Goal: Information Seeking & Learning: Learn about a topic

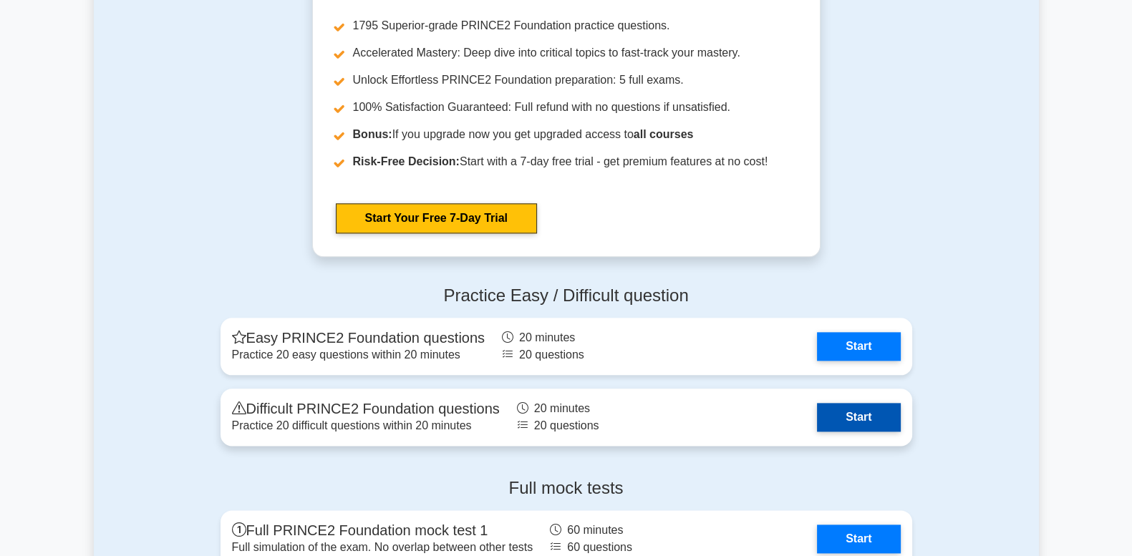
scroll to position [2148, 0]
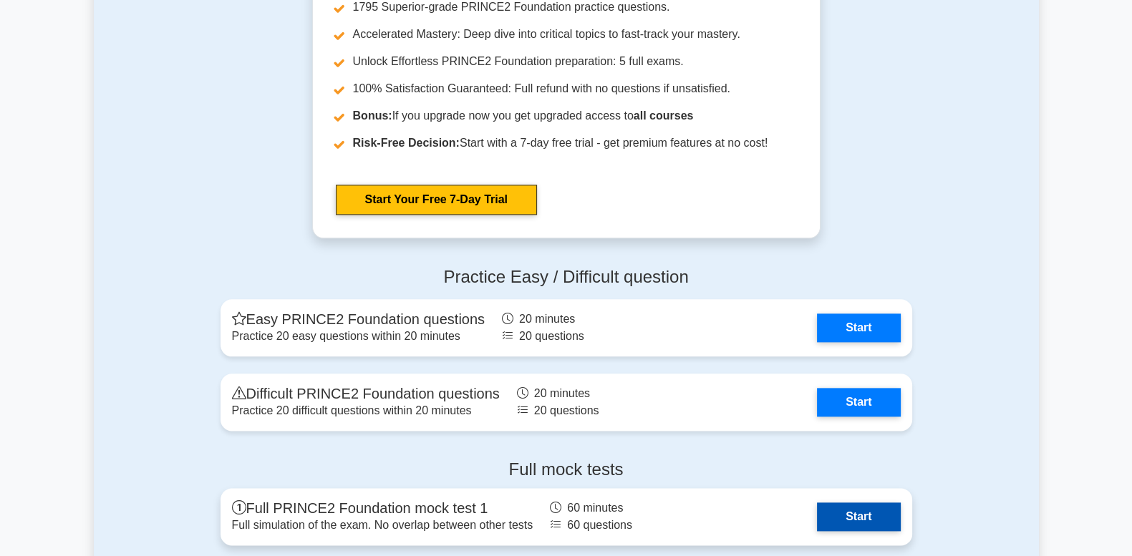
click at [852, 513] on link "Start" at bounding box center [858, 517] width 83 height 29
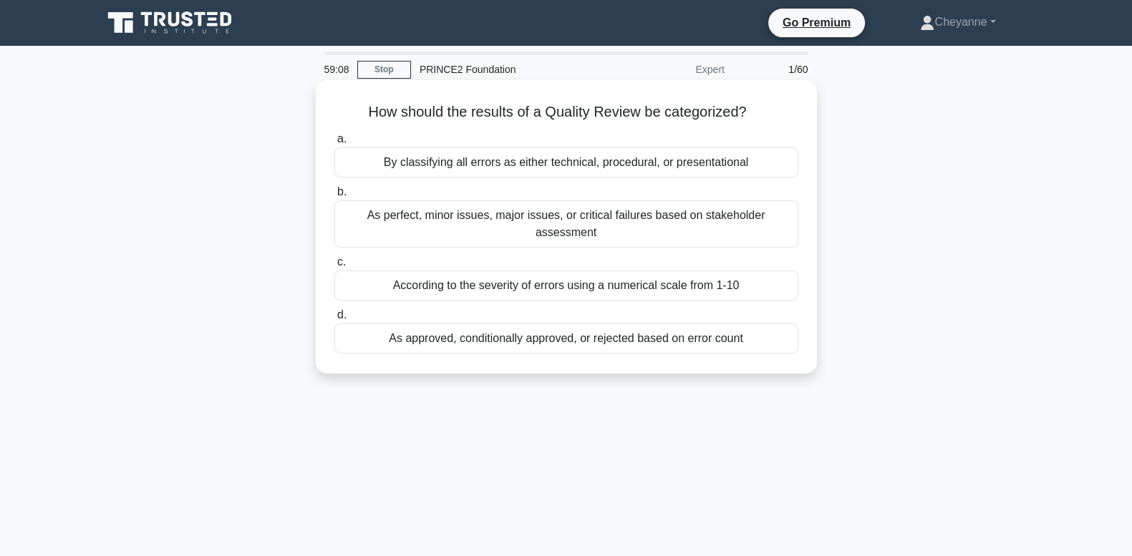
click at [643, 324] on div "As approved, conditionally approved, or rejected based on error count" at bounding box center [566, 339] width 464 height 30
click at [334, 320] on input "d. As approved, conditionally approved, or rejected based on error count" at bounding box center [334, 315] width 0 height 9
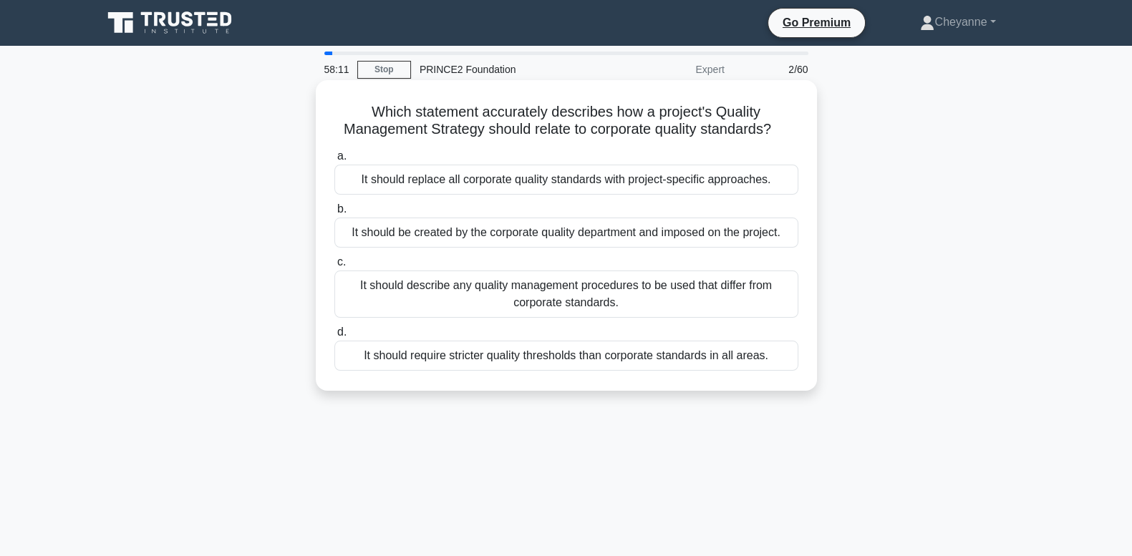
click at [659, 298] on div "It should describe any quality management procedures to be used that differ fro…" at bounding box center [566, 294] width 464 height 47
click at [334, 267] on input "c. It should describe any quality management procedures to be used that differ …" at bounding box center [334, 262] width 0 height 9
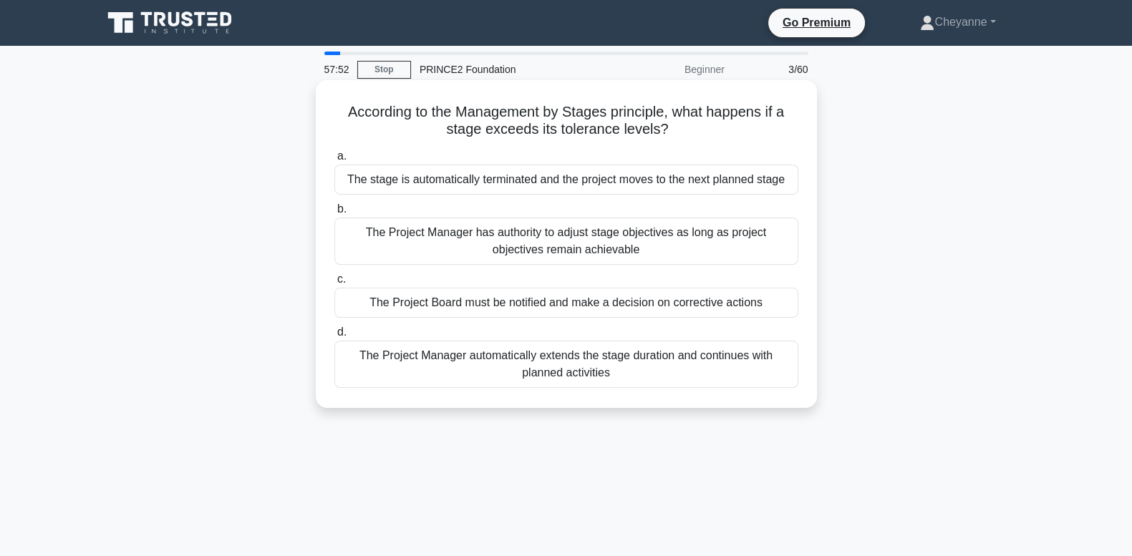
click at [659, 302] on div "The Project Board must be notified and make a decision on corrective actions" at bounding box center [566, 303] width 464 height 30
click at [334, 284] on input "c. The Project Board must be notified and make a decision on corrective actions" at bounding box center [334, 279] width 0 height 9
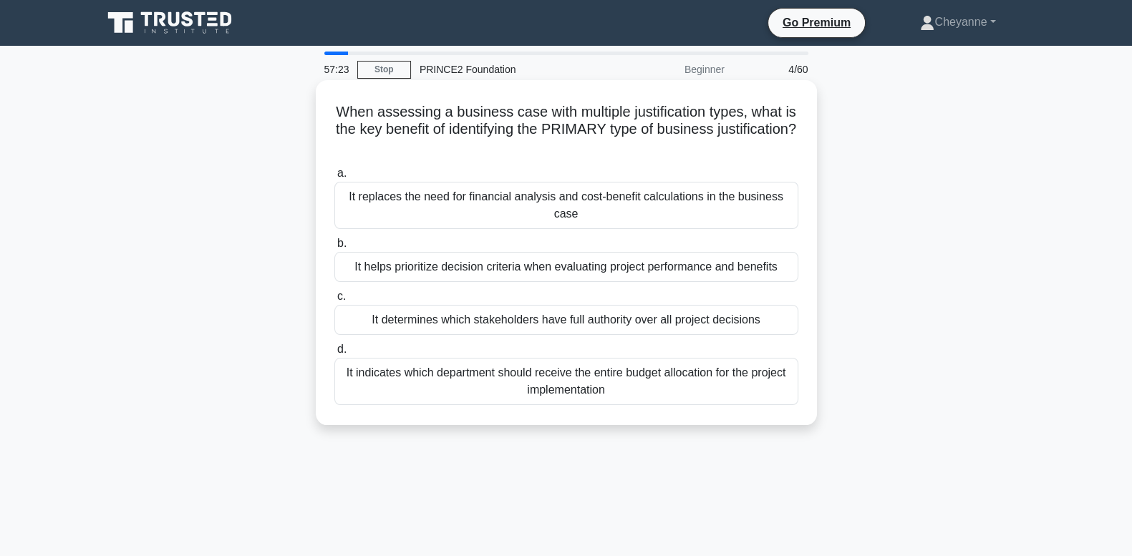
click at [670, 260] on div "It helps prioritize decision criteria when evaluating project performance and b…" at bounding box center [566, 267] width 464 height 30
click at [334, 248] on input "b. It helps prioritize decision criteria when evaluating project performance an…" at bounding box center [334, 243] width 0 height 9
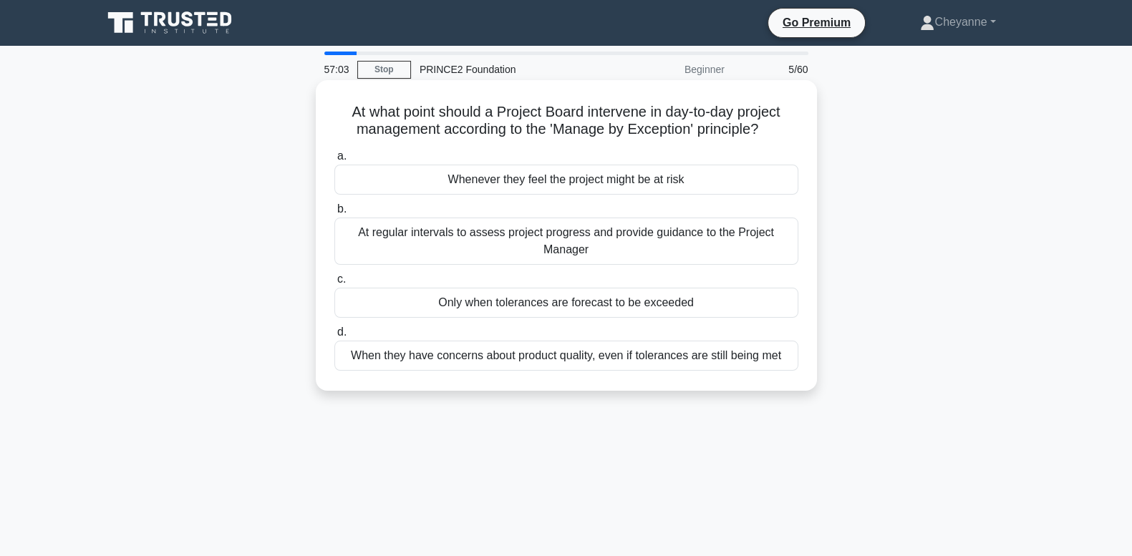
click at [659, 308] on div "Only when tolerances are forecast to be exceeded" at bounding box center [566, 303] width 464 height 30
click at [334, 284] on input "c. Only when tolerances are forecast to be exceeded" at bounding box center [334, 279] width 0 height 9
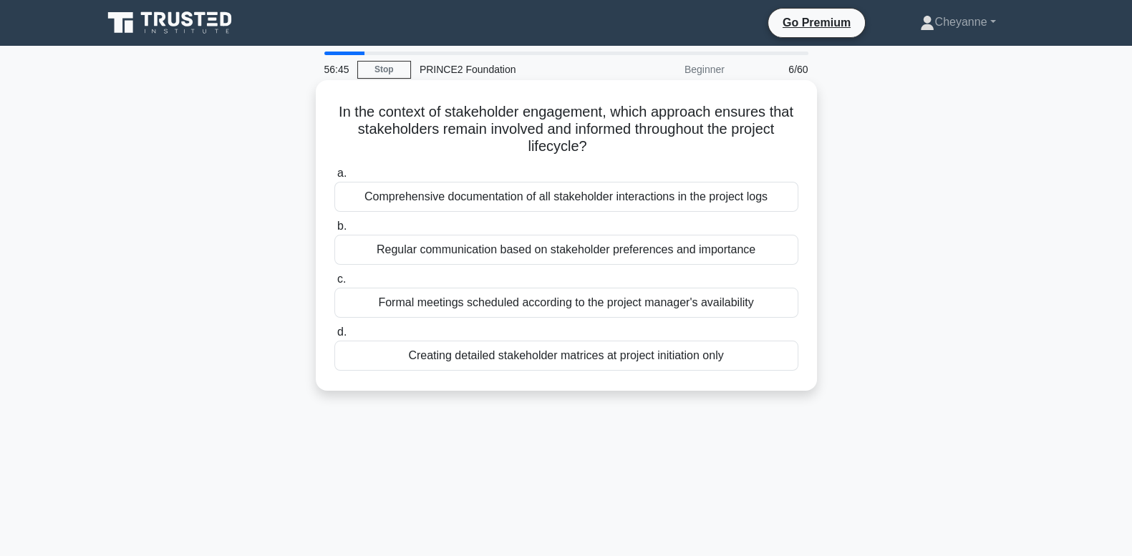
click at [684, 251] on div "Regular communication based on stakeholder preferences and importance" at bounding box center [566, 250] width 464 height 30
click at [334, 231] on input "b. Regular communication based on stakeholder preferences and importance" at bounding box center [334, 226] width 0 height 9
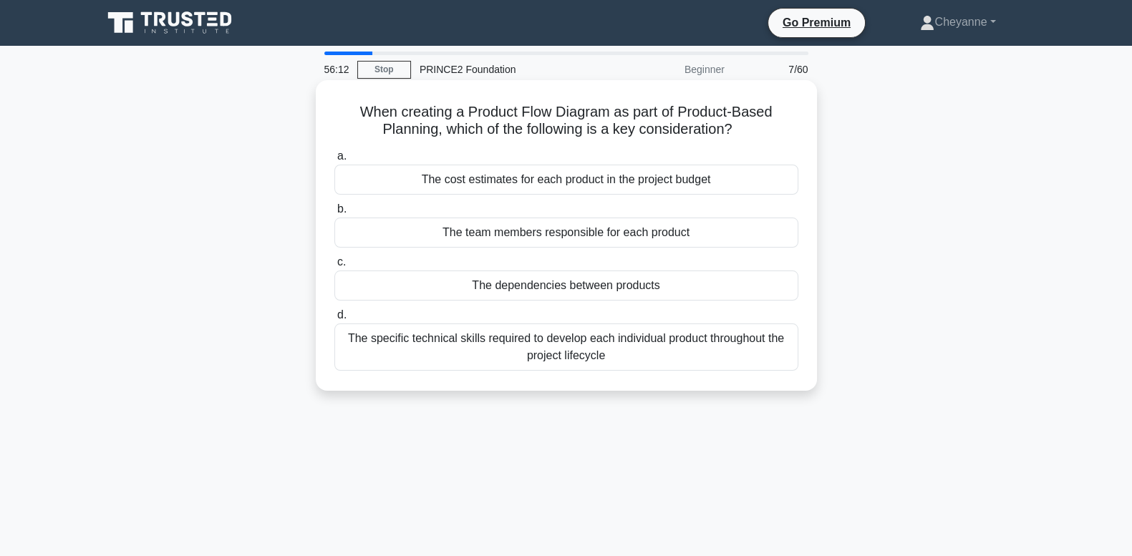
click at [667, 367] on div "The specific technical skills required to develop each individual product throu…" at bounding box center [566, 347] width 464 height 47
click at [334, 320] on input "d. The specific technical skills required to develop each individual product th…" at bounding box center [334, 315] width 0 height 9
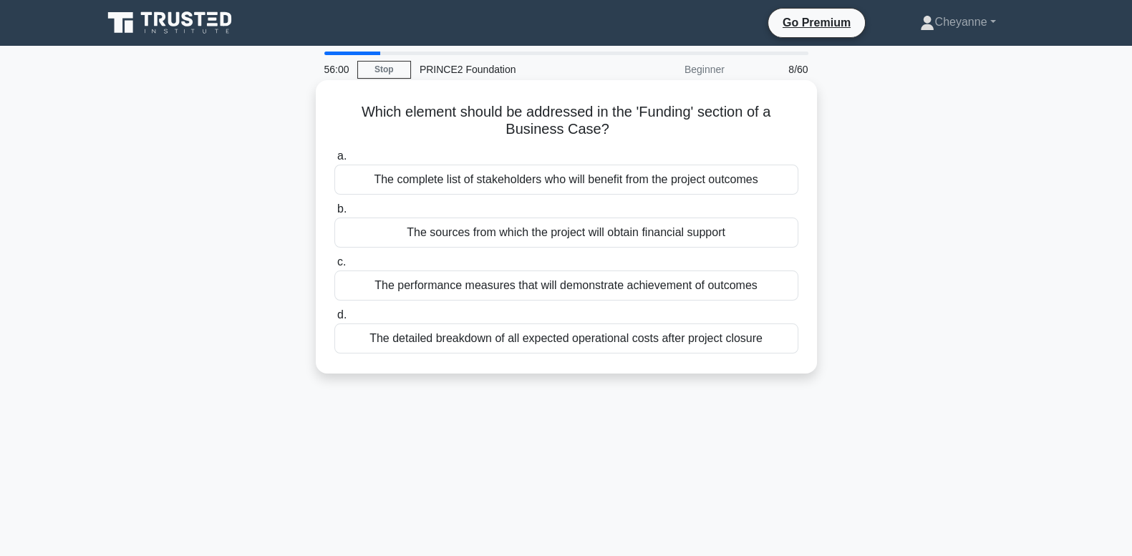
click at [696, 236] on div "The sources from which the project will obtain financial support" at bounding box center [566, 233] width 464 height 30
click at [334, 214] on input "b. The sources from which the project will obtain financial support" at bounding box center [334, 209] width 0 height 9
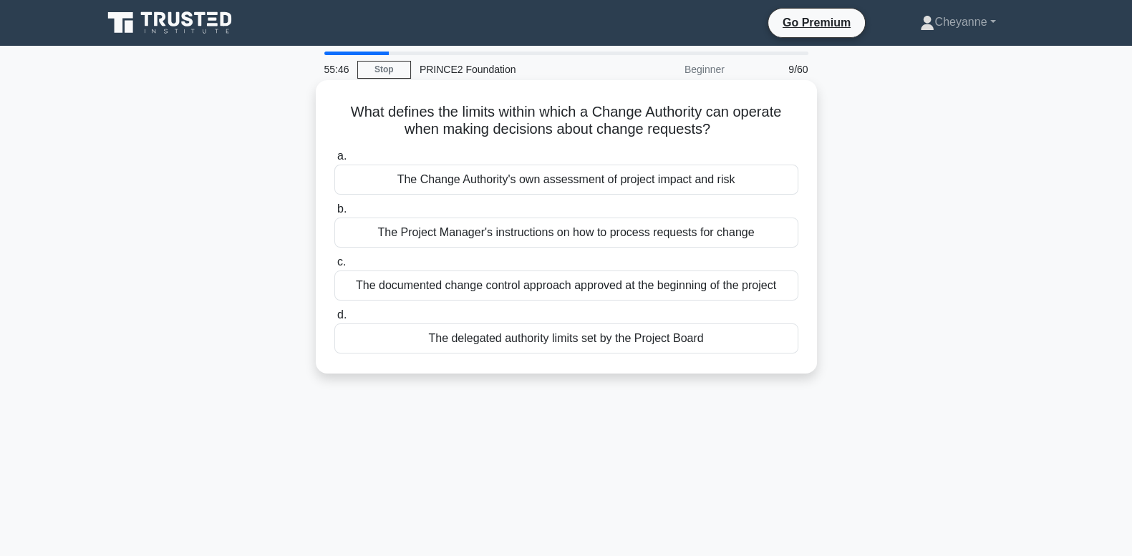
click at [721, 336] on div "The delegated authority limits set by the Project Board" at bounding box center [566, 339] width 464 height 30
click at [334, 320] on input "d. The delegated authority limits set by the Project Board" at bounding box center [334, 315] width 0 height 9
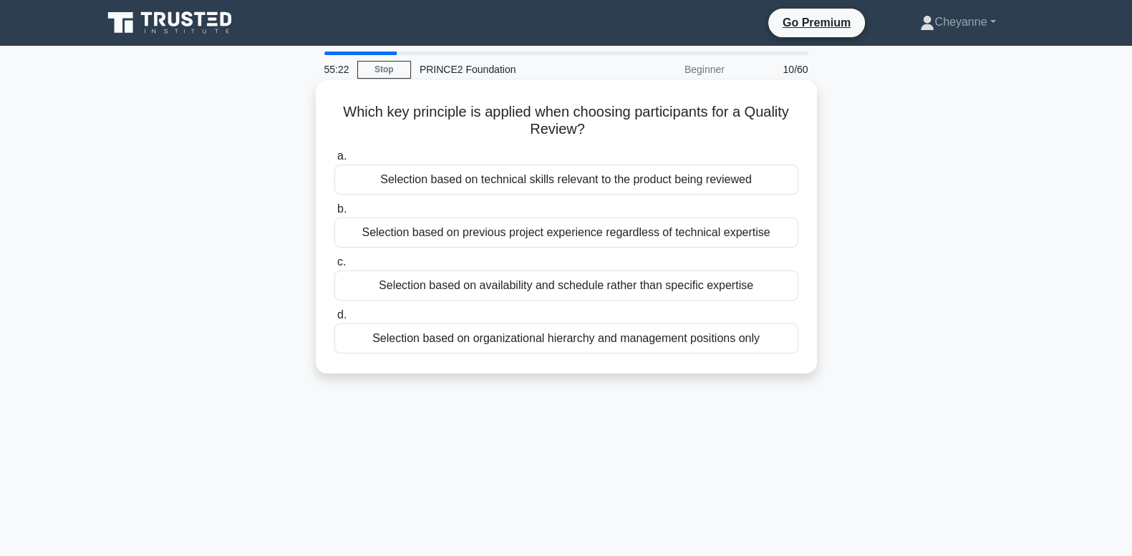
click at [695, 170] on div "Selection based on technical skills relevant to the product being reviewed" at bounding box center [566, 180] width 464 height 30
click at [334, 161] on input "a. Selection based on technical skills relevant to the product being reviewed" at bounding box center [334, 156] width 0 height 9
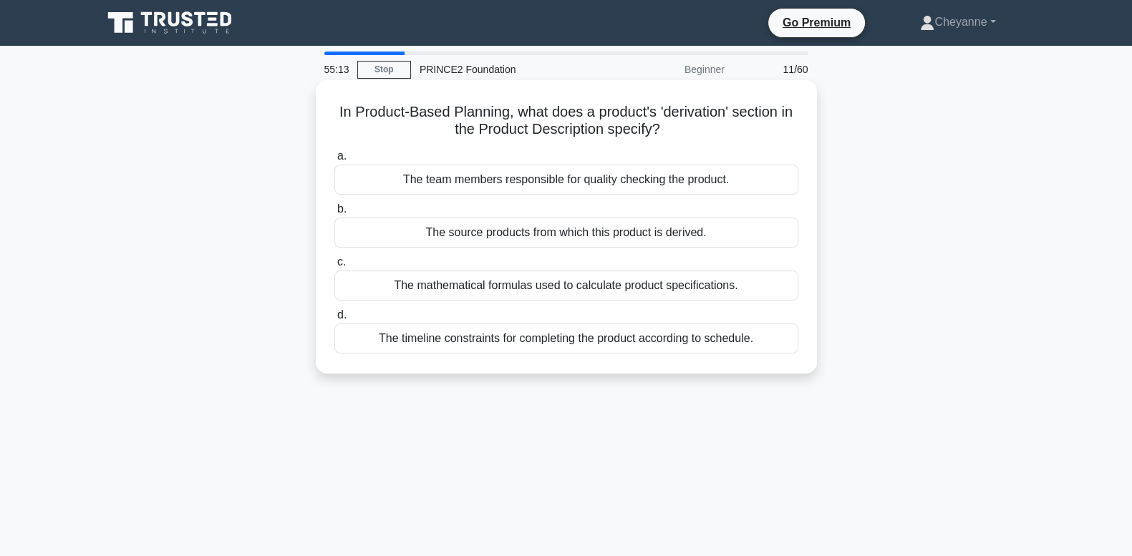
click at [745, 229] on div "The source products from which this product is derived." at bounding box center [566, 233] width 464 height 30
click at [334, 214] on input "b. The source products from which this product is derived." at bounding box center [334, 209] width 0 height 9
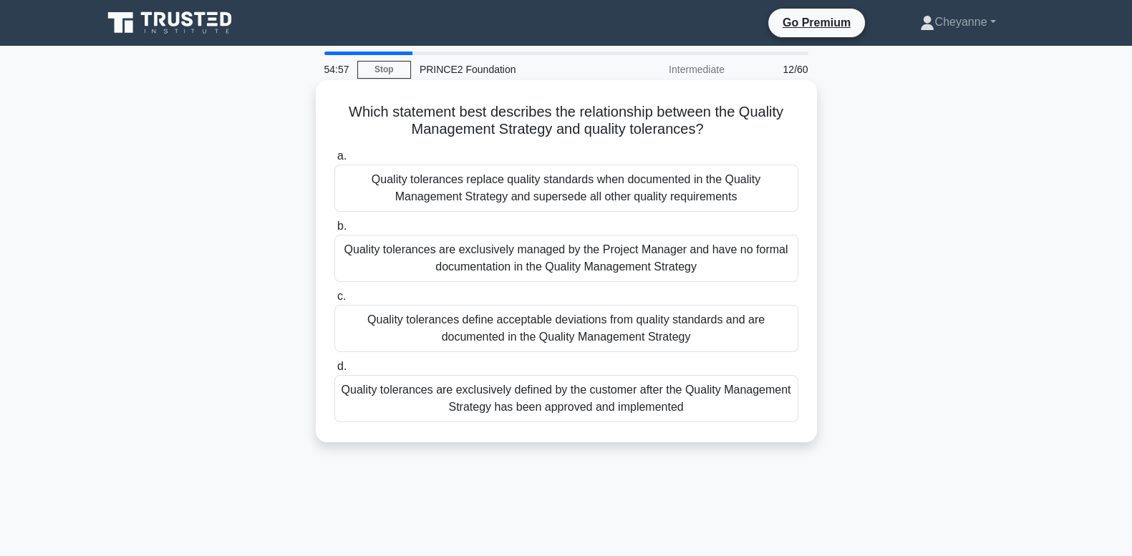
click at [748, 335] on div "Quality tolerances define acceptable deviations from quality standards and are …" at bounding box center [566, 328] width 464 height 47
click at [334, 301] on input "c. Quality tolerances define acceptable deviations from quality standards and a…" at bounding box center [334, 296] width 0 height 9
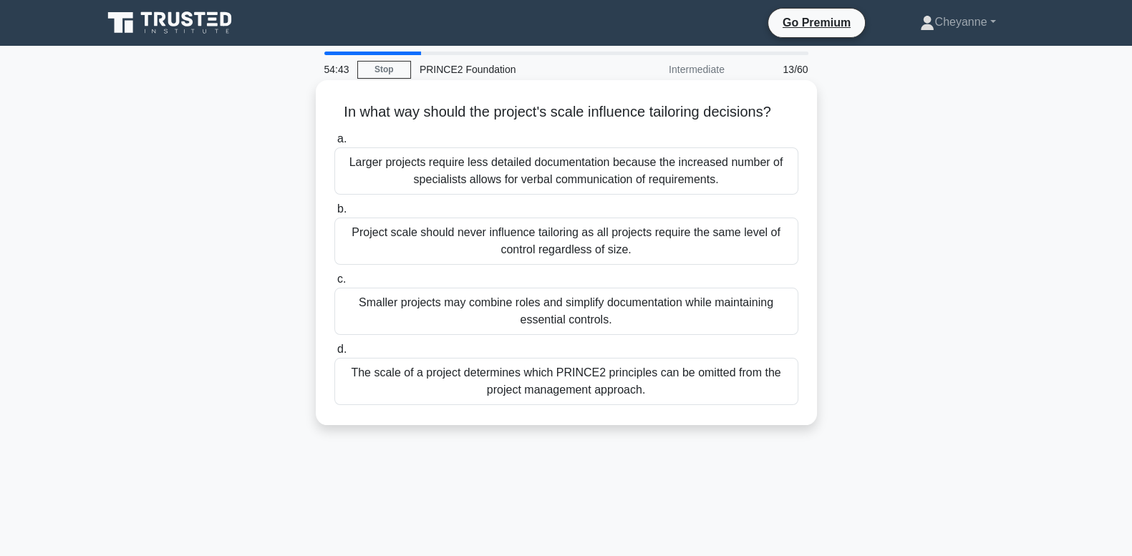
click at [779, 311] on div "Smaller projects may combine roles and simplify documentation while maintaining…" at bounding box center [566, 311] width 464 height 47
click at [334, 284] on input "c. Smaller projects may combine roles and simplify documentation while maintain…" at bounding box center [334, 279] width 0 height 9
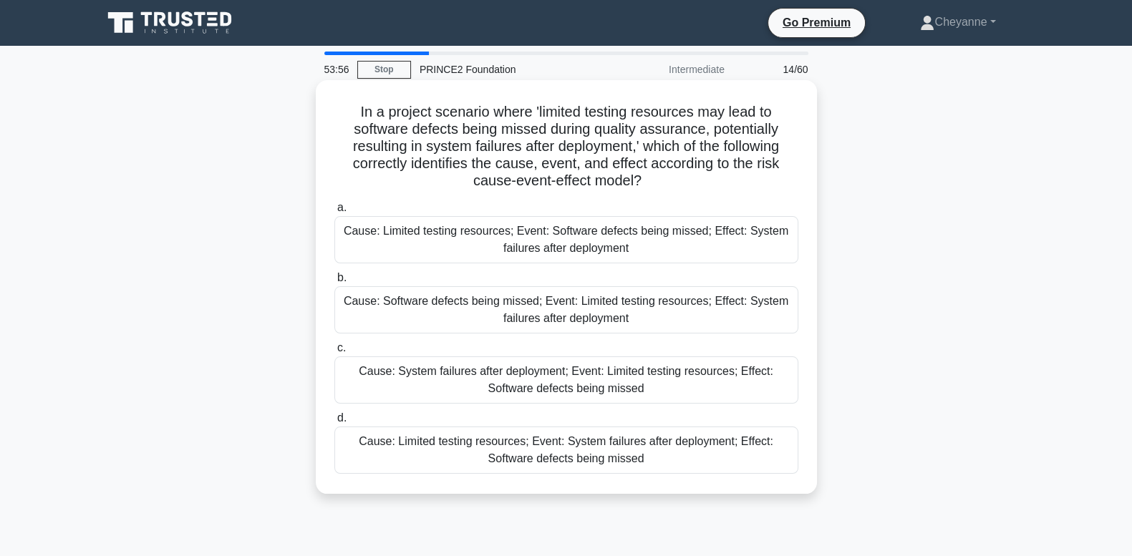
click at [726, 218] on div "Cause: Limited testing resources; Event: Software defects being missed; Effect:…" at bounding box center [566, 239] width 464 height 47
click at [334, 213] on input "a. Cause: Limited testing resources; Event: Software defects being missed; Effe…" at bounding box center [334, 207] width 0 height 9
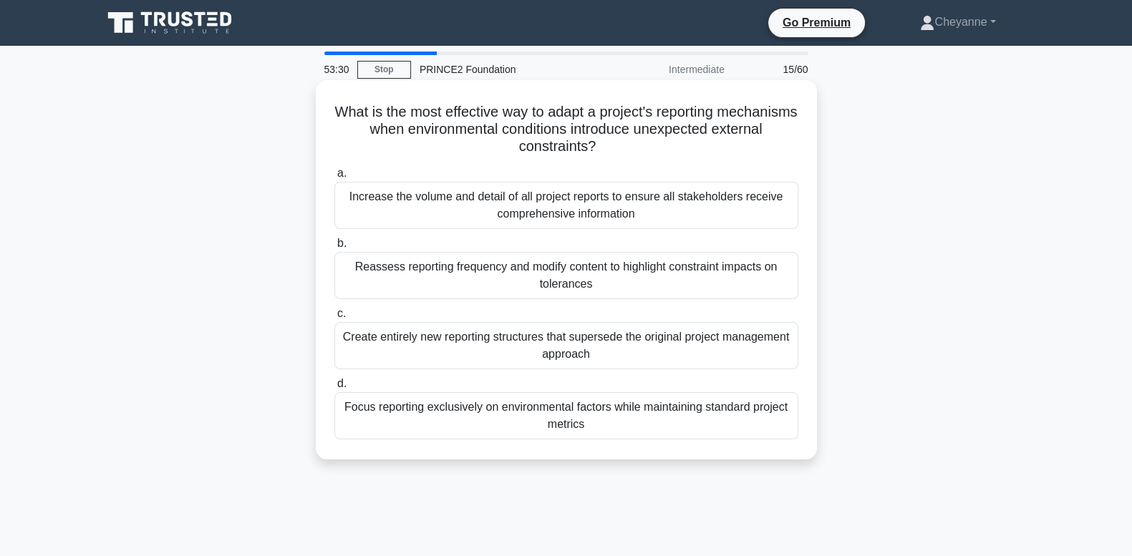
click at [650, 291] on div "Reassess reporting frequency and modify content to highlight constraint impacts…" at bounding box center [566, 275] width 464 height 47
click at [334, 248] on input "b. Reassess reporting frequency and modify content to highlight constraint impa…" at bounding box center [334, 243] width 0 height 9
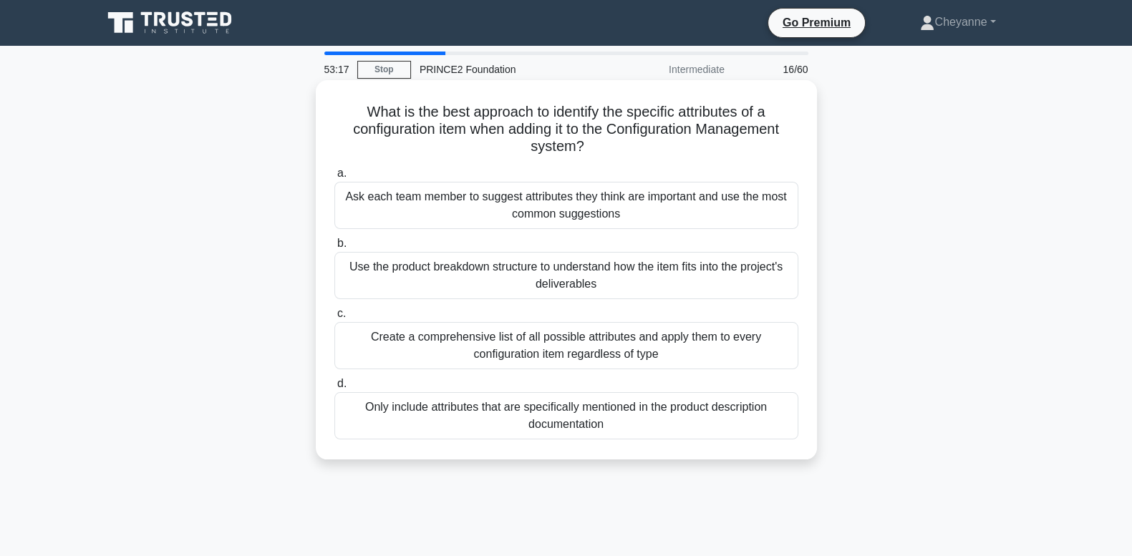
click at [669, 288] on div "Use the product breakdown structure to understand how the item fits into the pr…" at bounding box center [566, 275] width 464 height 47
click at [334, 248] on input "b. Use the product breakdown structure to understand how the item fits into the…" at bounding box center [334, 243] width 0 height 9
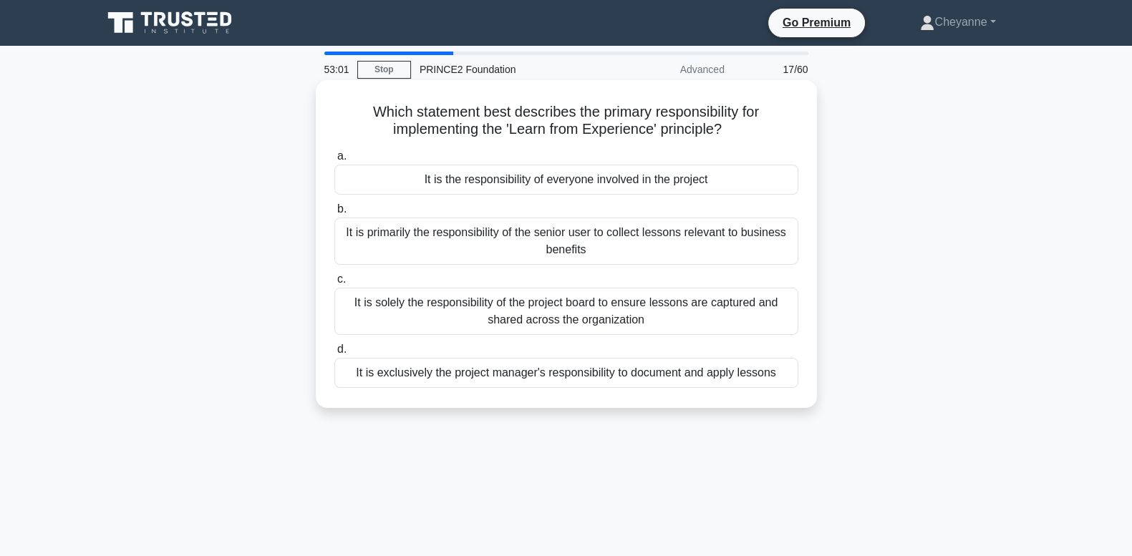
click at [708, 182] on div "It is the responsibility of everyone involved in the project" at bounding box center [566, 180] width 464 height 30
click at [334, 161] on input "a. It is the responsibility of everyone involved in the project" at bounding box center [334, 156] width 0 height 9
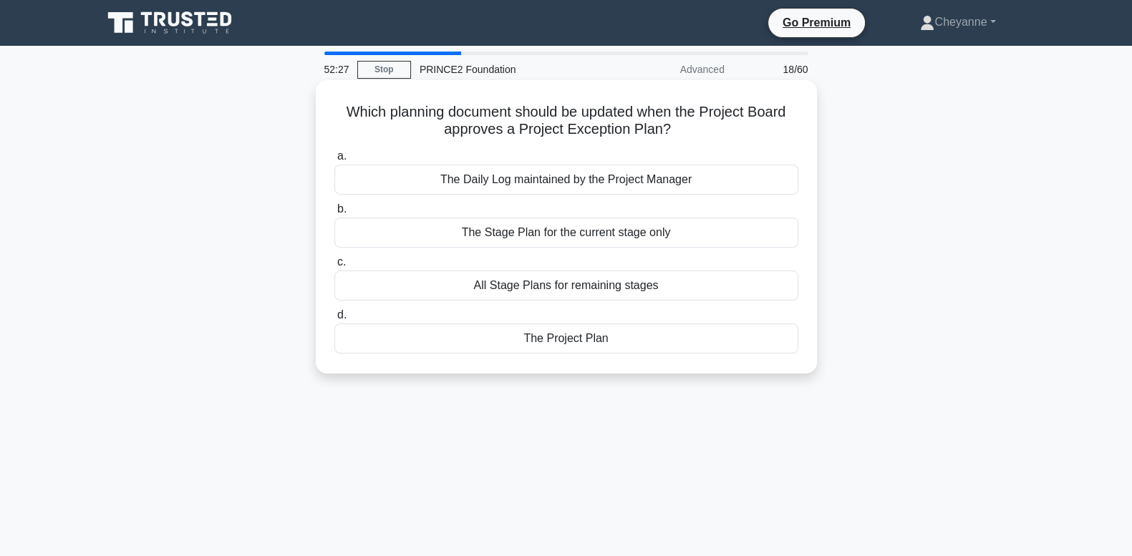
click at [699, 239] on div "The Stage Plan for the current stage only" at bounding box center [566, 233] width 464 height 30
click at [334, 214] on input "b. The Stage Plan for the current stage only" at bounding box center [334, 209] width 0 height 9
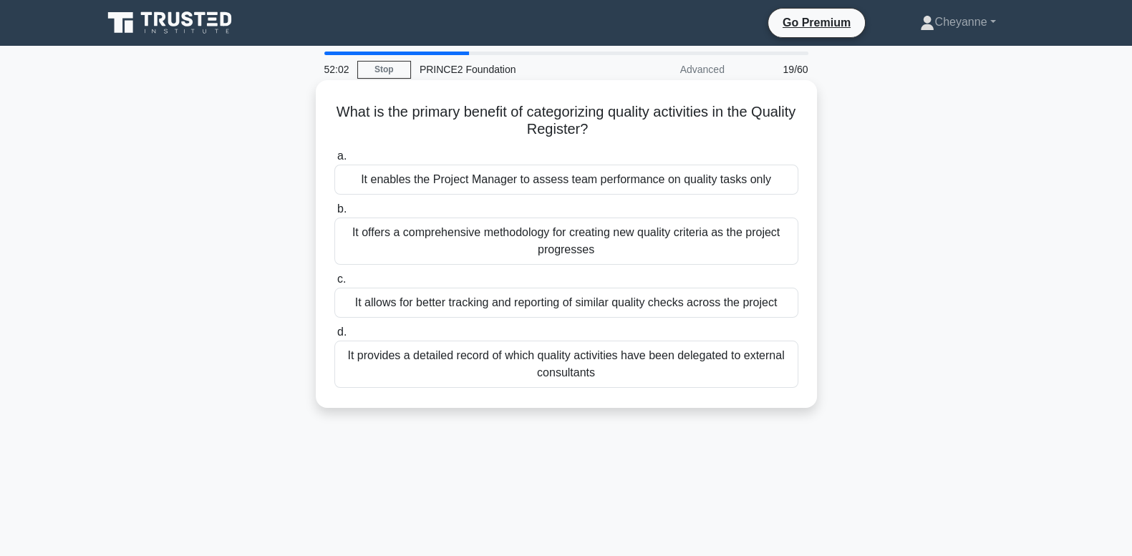
click at [692, 307] on div "It allows for better tracking and reporting of similar quality checks across th…" at bounding box center [566, 303] width 464 height 30
click at [334, 284] on input "c. It allows for better tracking and reporting of similar quality checks across…" at bounding box center [334, 279] width 0 height 9
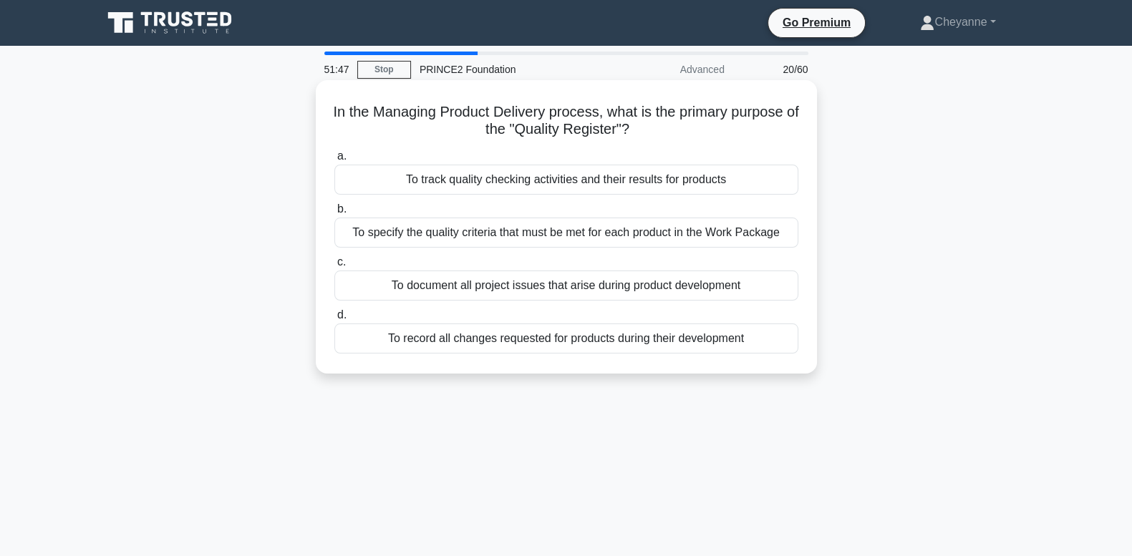
click at [732, 178] on div "To track quality checking activities and their results for products" at bounding box center [566, 180] width 464 height 30
click at [334, 161] on input "a. To track quality checking activities and their results for products" at bounding box center [334, 156] width 0 height 9
click at [673, 344] on div "The reporting needs of the Team Manager and Project Manager" at bounding box center [566, 339] width 464 height 30
click at [334, 320] on input "d. The reporting needs of the Team Manager and Project Manager" at bounding box center [334, 315] width 0 height 9
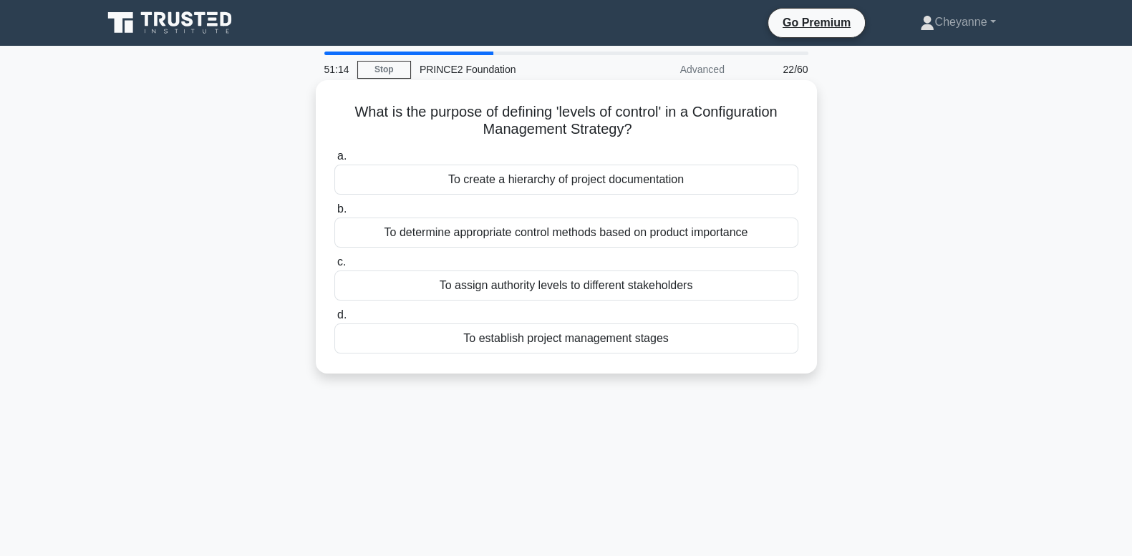
click at [759, 238] on div "To determine appropriate control methods based on product importance" at bounding box center [566, 233] width 464 height 30
click at [334, 214] on input "b. To determine appropriate control methods based on product importance" at bounding box center [334, 209] width 0 height 9
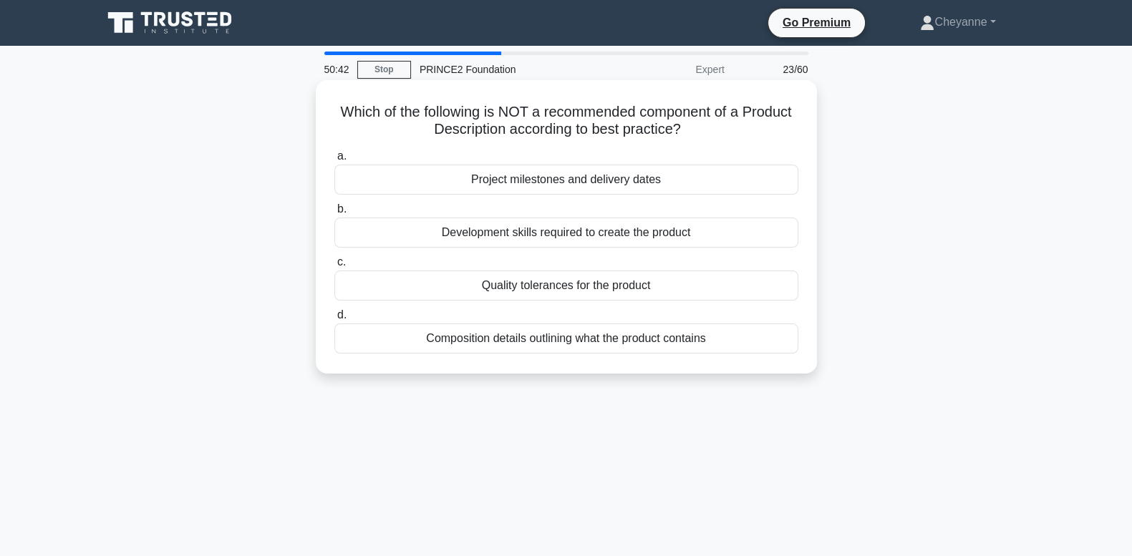
click at [724, 183] on div "Project milestones and delivery dates" at bounding box center [566, 180] width 464 height 30
click at [334, 161] on input "a. Project milestones and delivery dates" at bounding box center [334, 156] width 0 height 9
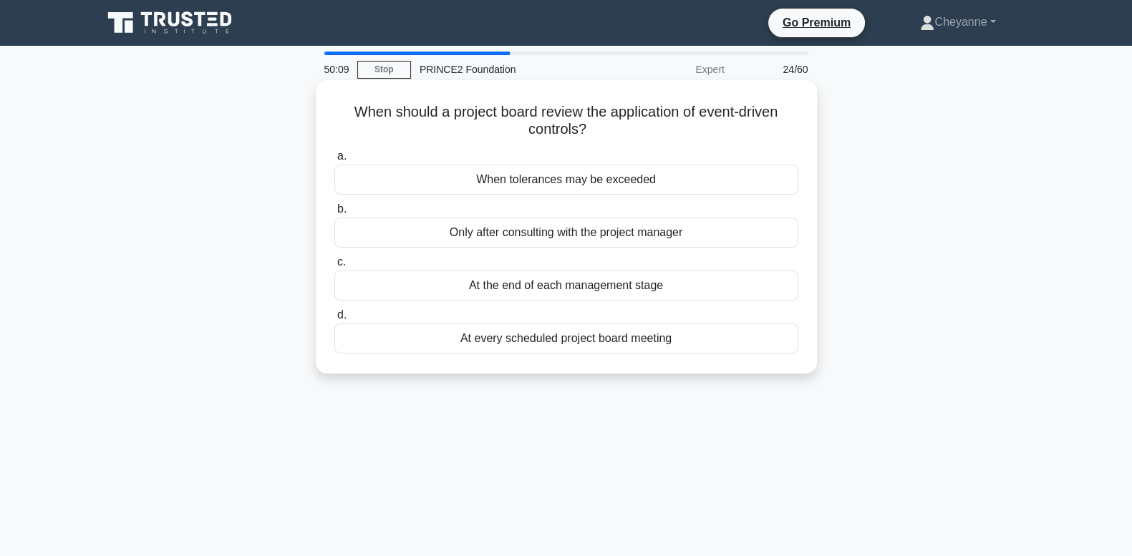
click at [723, 175] on div "When tolerances may be exceeded" at bounding box center [566, 180] width 464 height 30
click at [334, 161] on input "a. When tolerances may be exceeded" at bounding box center [334, 156] width 0 height 9
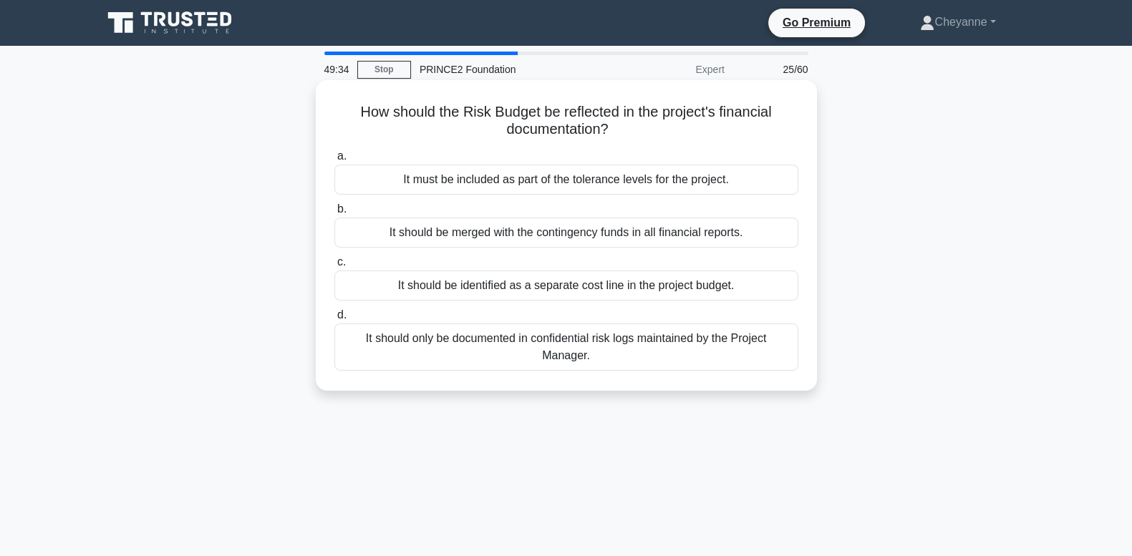
click at [730, 182] on div "It must be included as part of the tolerance levels for the project." at bounding box center [566, 180] width 464 height 30
click at [334, 161] on input "a. It must be included as part of the tolerance levels for the project." at bounding box center [334, 156] width 0 height 9
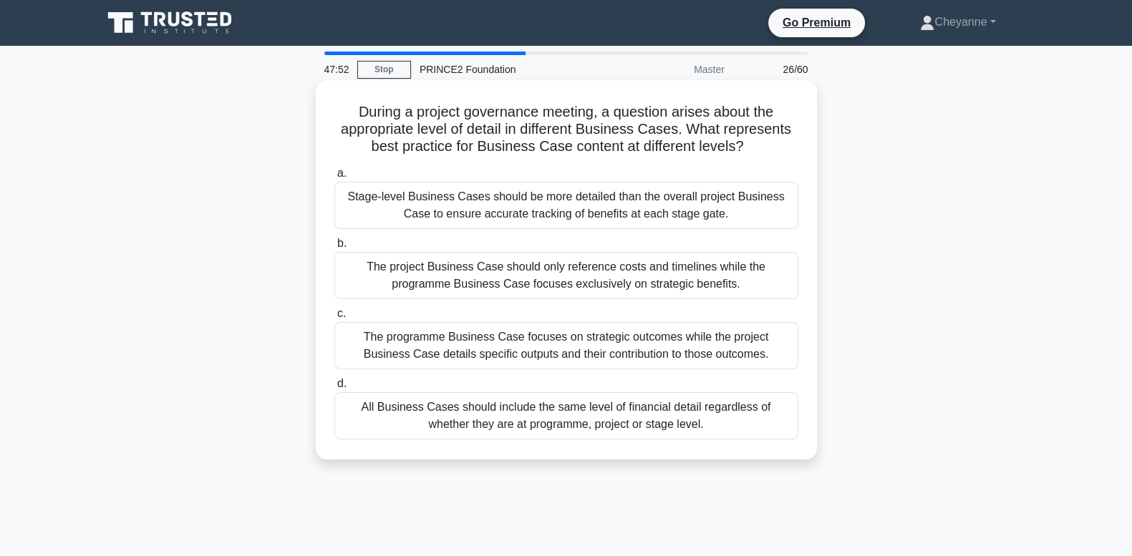
click at [785, 352] on div "The programme Business Case focuses on strategic outcomes while the project Bus…" at bounding box center [566, 345] width 464 height 47
click at [334, 319] on input "c. The programme Business Case focuses on strategic outcomes while the project …" at bounding box center [334, 313] width 0 height 9
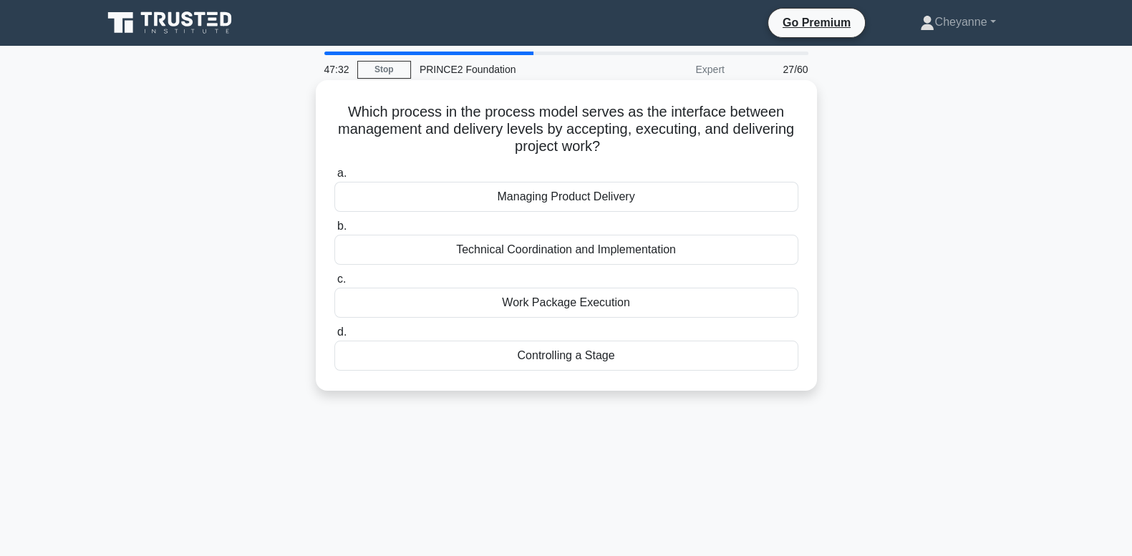
click at [723, 195] on div "Managing Product Delivery" at bounding box center [566, 197] width 464 height 30
click at [334, 178] on input "a. Managing Product Delivery" at bounding box center [334, 173] width 0 height 9
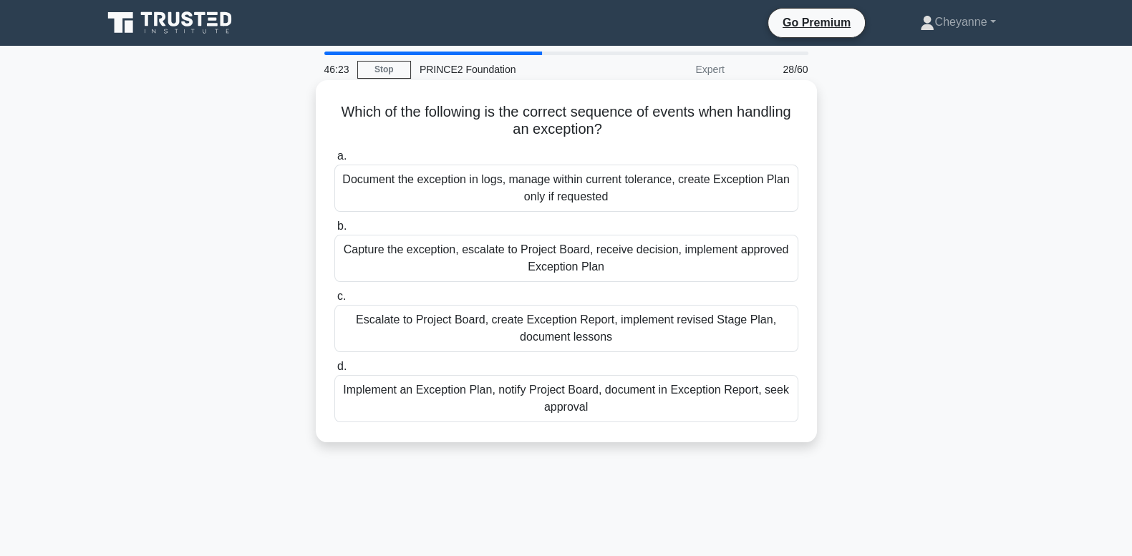
click at [667, 271] on div "Capture the exception, escalate to Project Board, receive decision, implement a…" at bounding box center [566, 258] width 464 height 47
click at [334, 231] on input "b. Capture the exception, escalate to Project Board, receive decision, implemen…" at bounding box center [334, 226] width 0 height 9
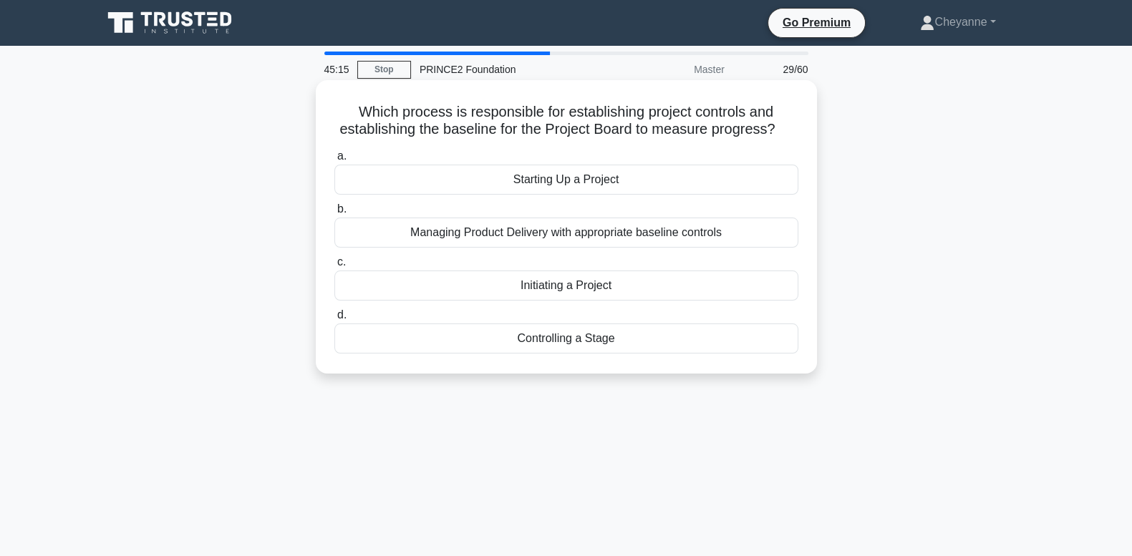
click at [662, 288] on div "Initiating a Project" at bounding box center [566, 286] width 464 height 30
click at [334, 267] on input "c. Initiating a Project" at bounding box center [334, 262] width 0 height 9
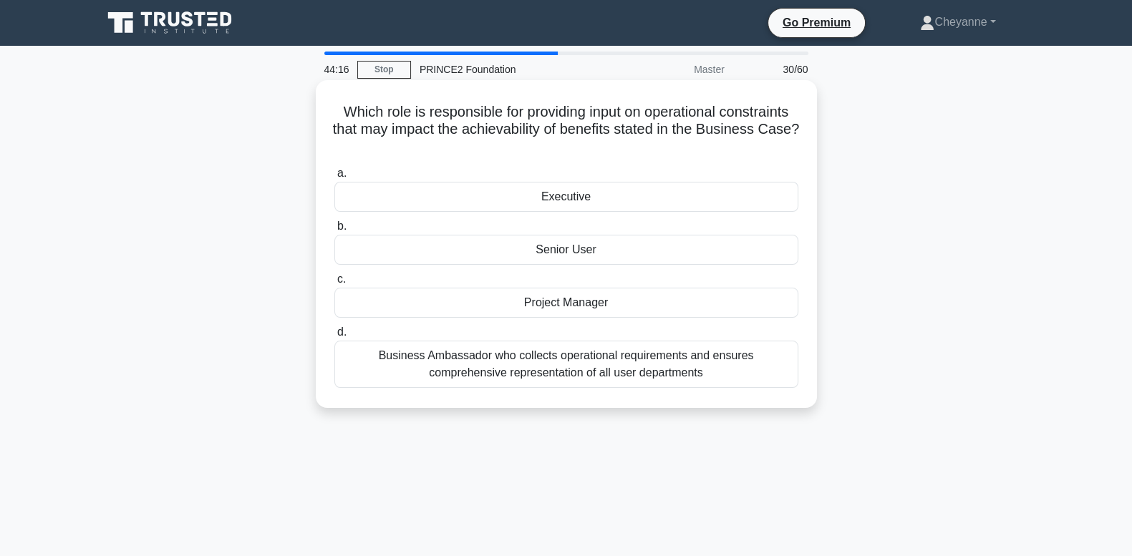
click at [694, 313] on div "Project Manager" at bounding box center [566, 303] width 464 height 30
click at [334, 284] on input "c. Project Manager" at bounding box center [334, 279] width 0 height 9
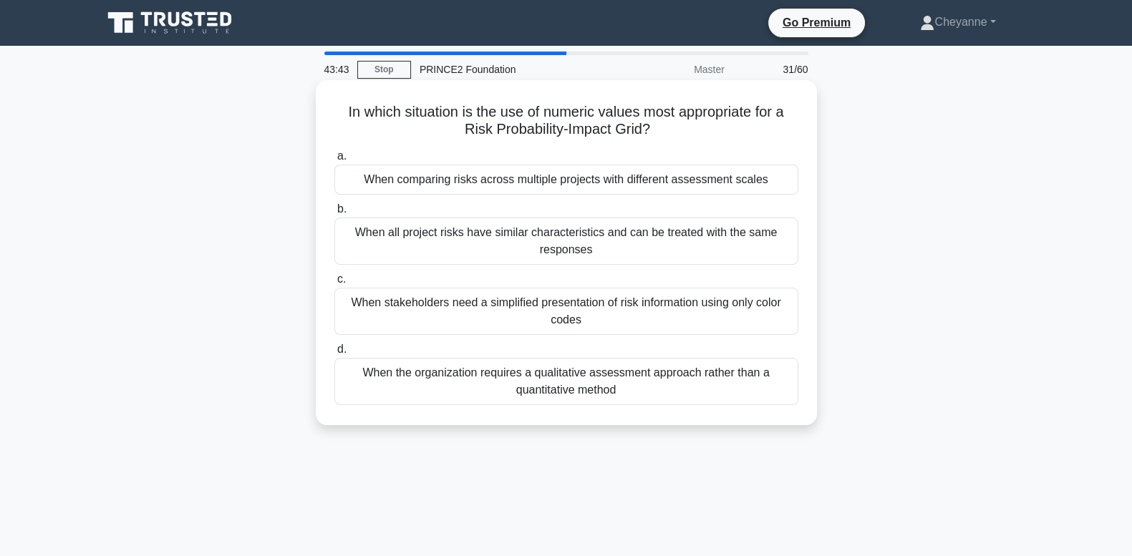
click at [752, 381] on div "When the organization requires a qualitative assessment approach rather than a …" at bounding box center [566, 381] width 464 height 47
click at [334, 354] on input "d. When the organization requires a qualitative assessment approach rather than…" at bounding box center [334, 349] width 0 height 9
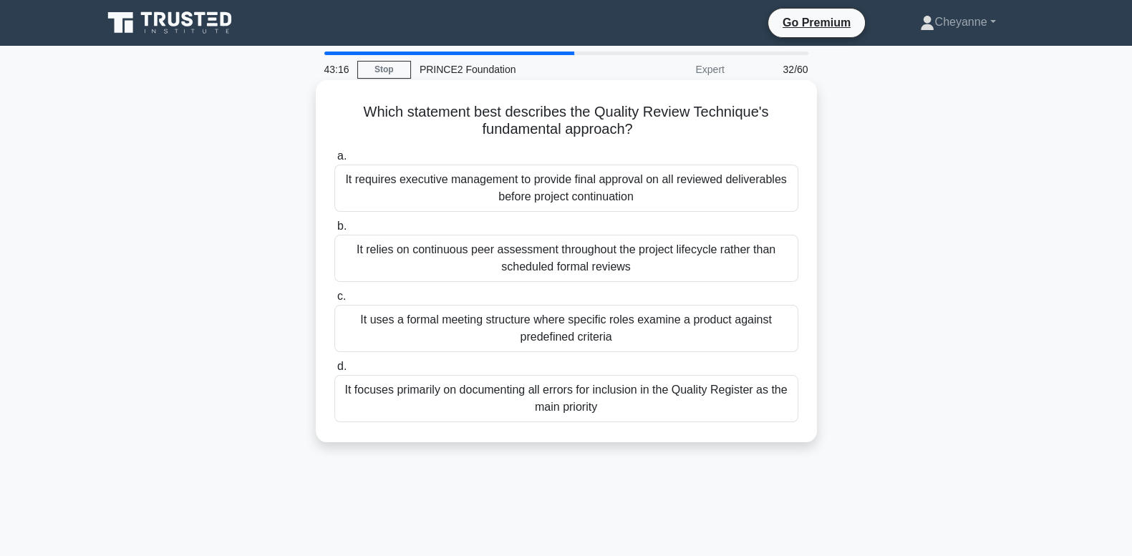
click at [713, 247] on div "It relies on continuous peer assessment throughout the project lifecycle rather…" at bounding box center [566, 258] width 464 height 47
click at [334, 231] on input "b. It relies on continuous peer assessment throughout the project lifecycle rat…" at bounding box center [334, 226] width 0 height 9
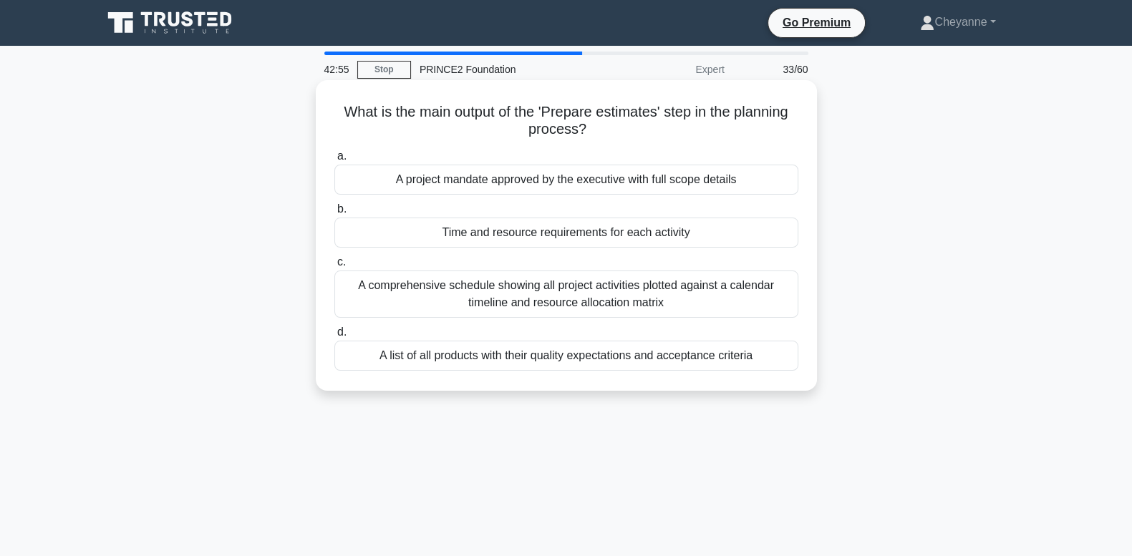
click at [705, 240] on div "Time and resource requirements for each activity" at bounding box center [566, 233] width 464 height 30
click at [334, 214] on input "b. Time and resource requirements for each activity" at bounding box center [334, 209] width 0 height 9
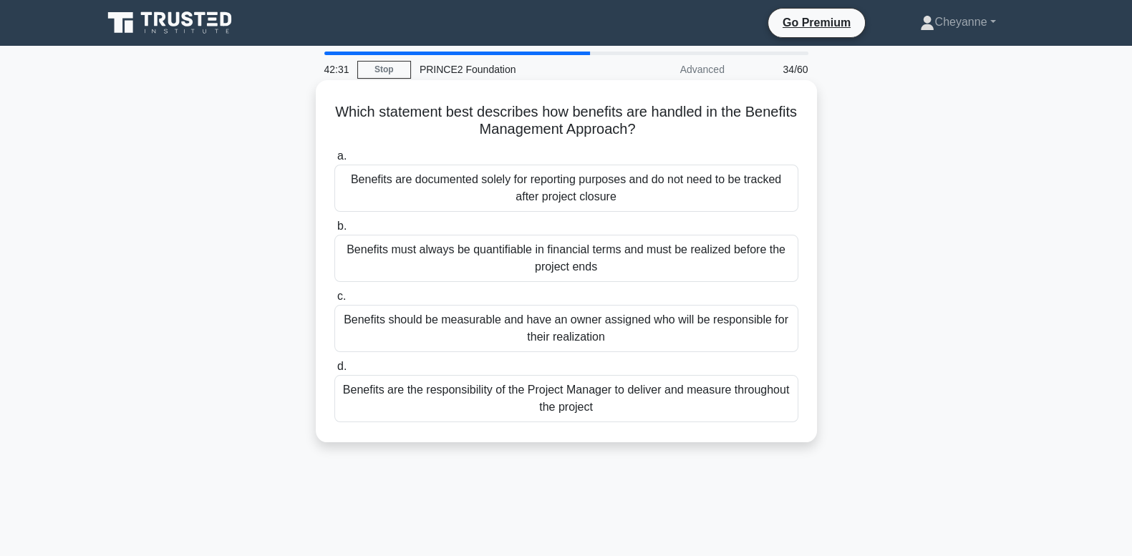
click at [697, 328] on div "Benefits should be measurable and have an owner assigned who will be responsibl…" at bounding box center [566, 328] width 464 height 47
click at [334, 301] on input "c. Benefits should be measurable and have an owner assigned who will be respons…" at bounding box center [334, 296] width 0 height 9
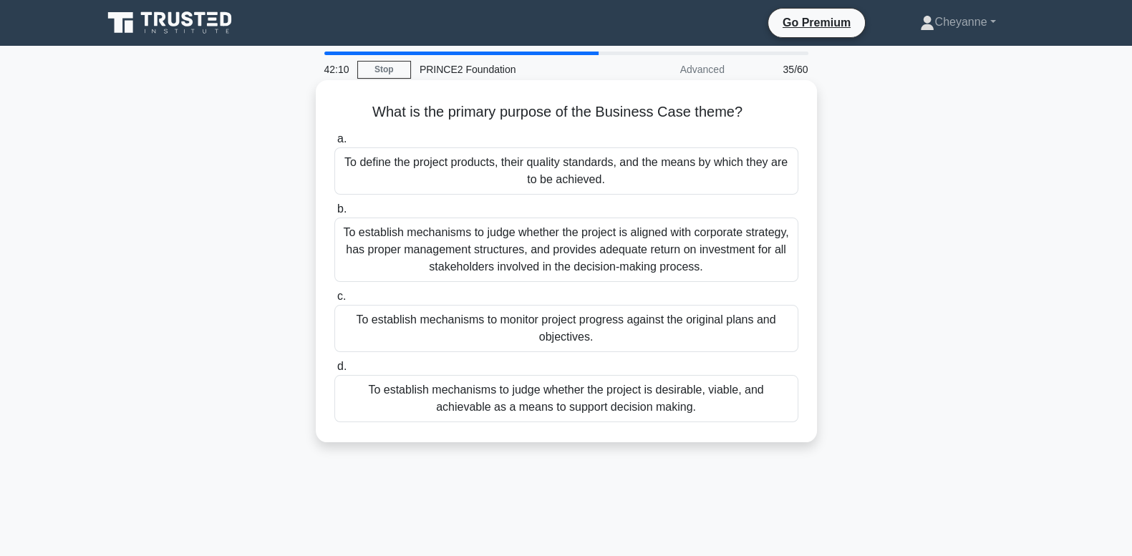
click at [691, 408] on div "To establish mechanisms to judge whether the project is desirable, viable, and …" at bounding box center [566, 398] width 464 height 47
click at [334, 372] on input "d. To establish mechanisms to judge whether the project is desirable, viable, a…" at bounding box center [334, 366] width 0 height 9
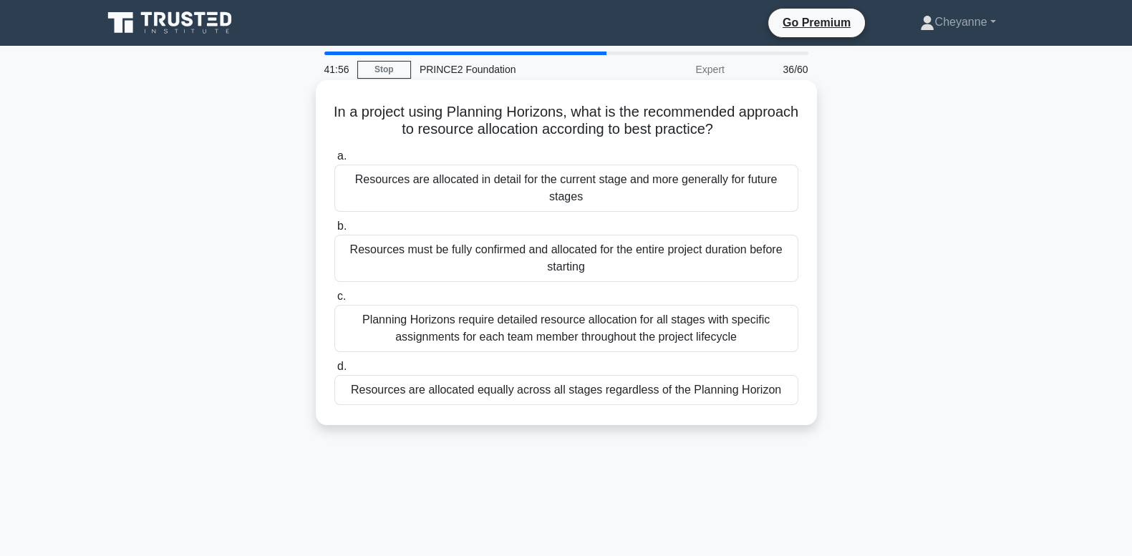
click at [759, 192] on div "Resources are allocated in detail for the current stage and more generally for …" at bounding box center [566, 188] width 464 height 47
click at [334, 161] on input "a. Resources are allocated in detail for the current stage and more generally f…" at bounding box center [334, 156] width 0 height 9
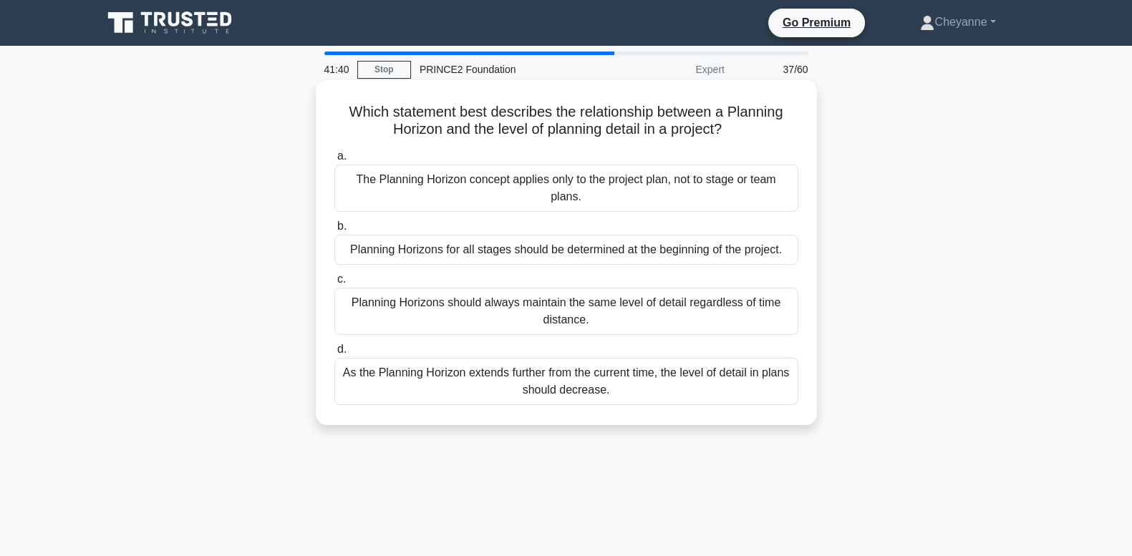
click at [741, 387] on div "As the Planning Horizon extends further from the current time, the level of det…" at bounding box center [566, 381] width 464 height 47
click at [334, 354] on input "d. As the Planning Horizon extends further from the current time, the level of …" at bounding box center [334, 349] width 0 height 9
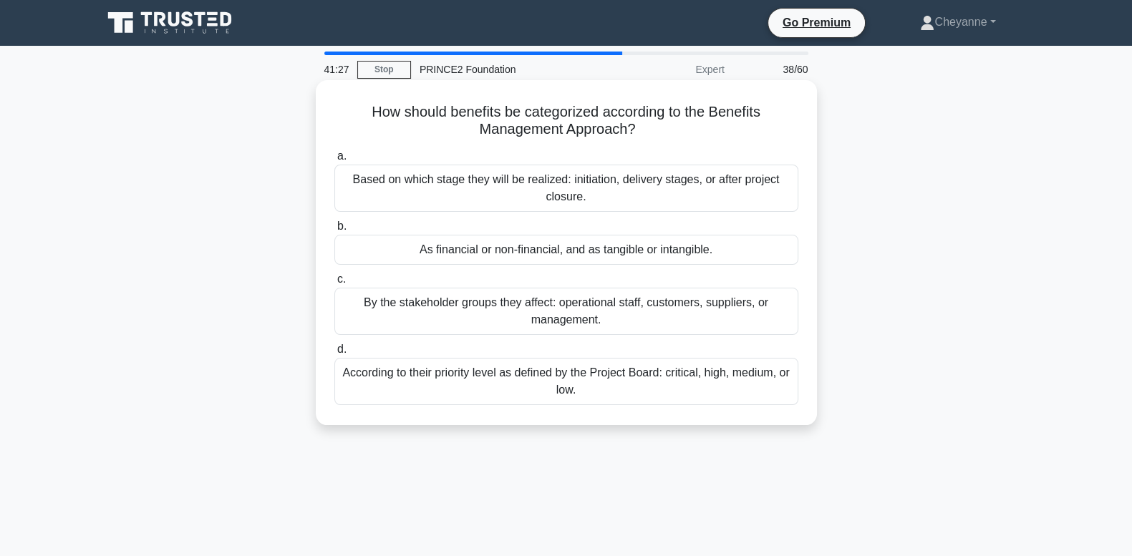
click at [746, 251] on div "As financial or non-financial, and as tangible or intangible." at bounding box center [566, 250] width 464 height 30
click at [334, 231] on input "b. As financial or non-financial, and as tangible or intangible." at bounding box center [334, 226] width 0 height 9
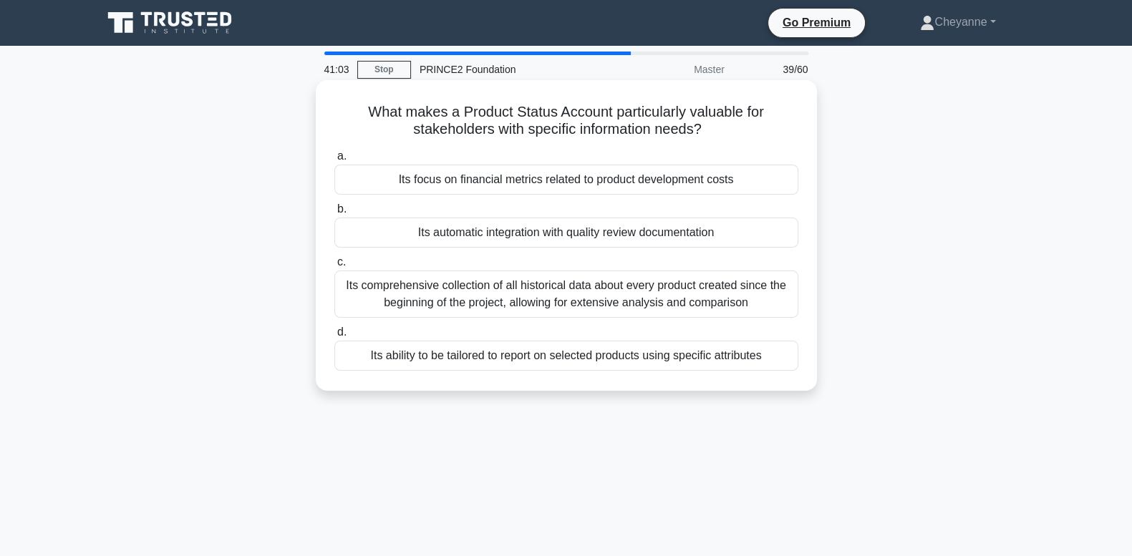
click at [762, 365] on div "Its ability to be tailored to report on selected products using specific attrib…" at bounding box center [566, 356] width 464 height 30
click at [334, 337] on input "d. Its ability to be tailored to report on selected products using specific att…" at bounding box center [334, 332] width 0 height 9
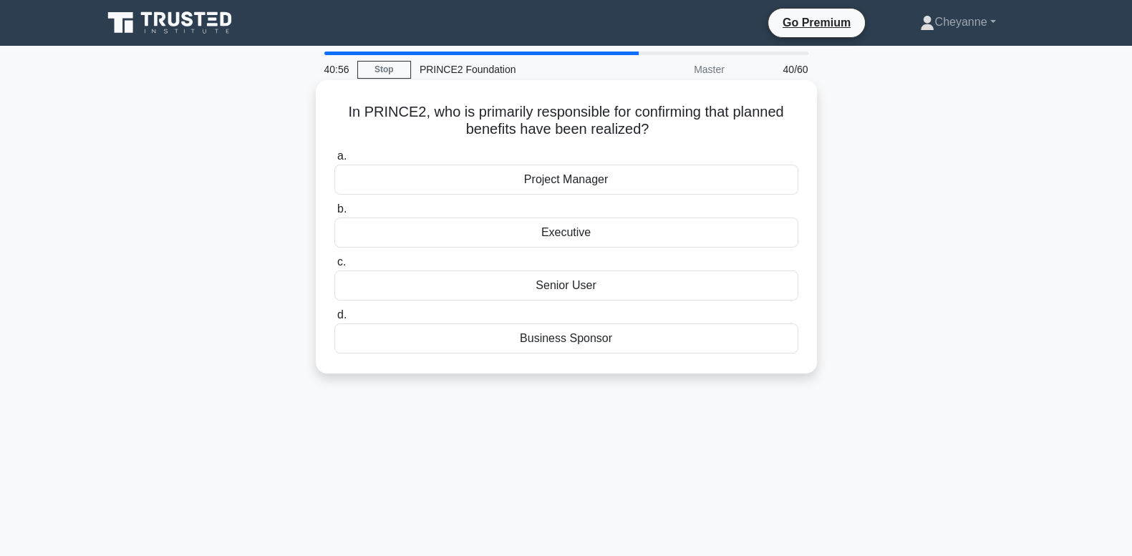
click at [727, 288] on div "Senior User" at bounding box center [566, 286] width 464 height 30
click at [334, 267] on input "c. Senior User" at bounding box center [334, 262] width 0 height 9
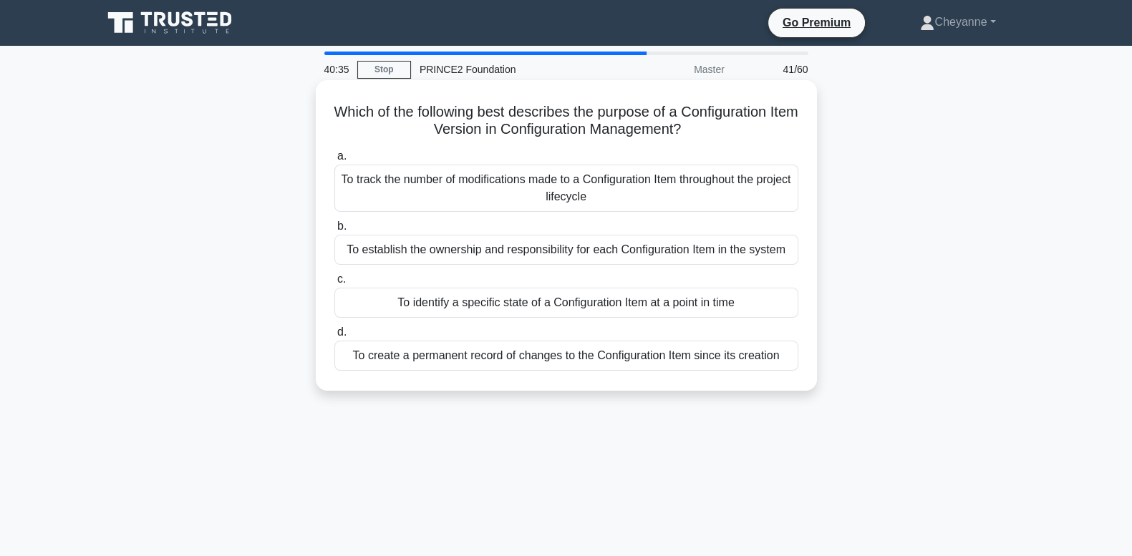
click at [738, 297] on div "To identify a specific state of a Configuration Item at a point in time" at bounding box center [566, 303] width 464 height 30
click at [334, 284] on input "c. To identify a specific state of a Configuration Item at a point in time" at bounding box center [334, 279] width 0 height 9
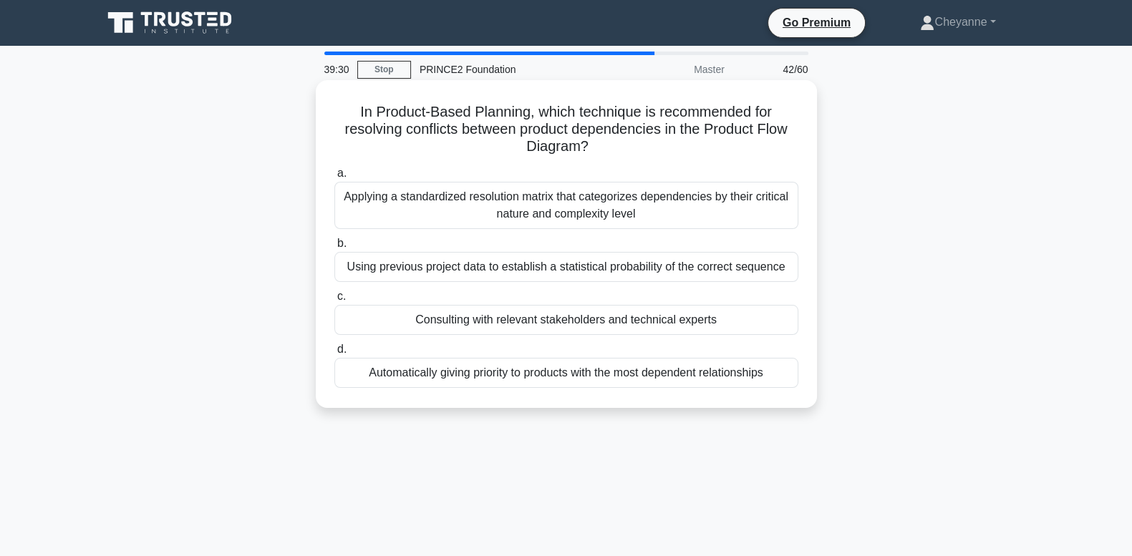
click at [737, 211] on div "Applying a standardized resolution matrix that categorizes dependencies by thei…" at bounding box center [566, 205] width 464 height 47
click at [334, 178] on input "a. Applying a standardized resolution matrix that categorizes dependencies by t…" at bounding box center [334, 173] width 0 height 9
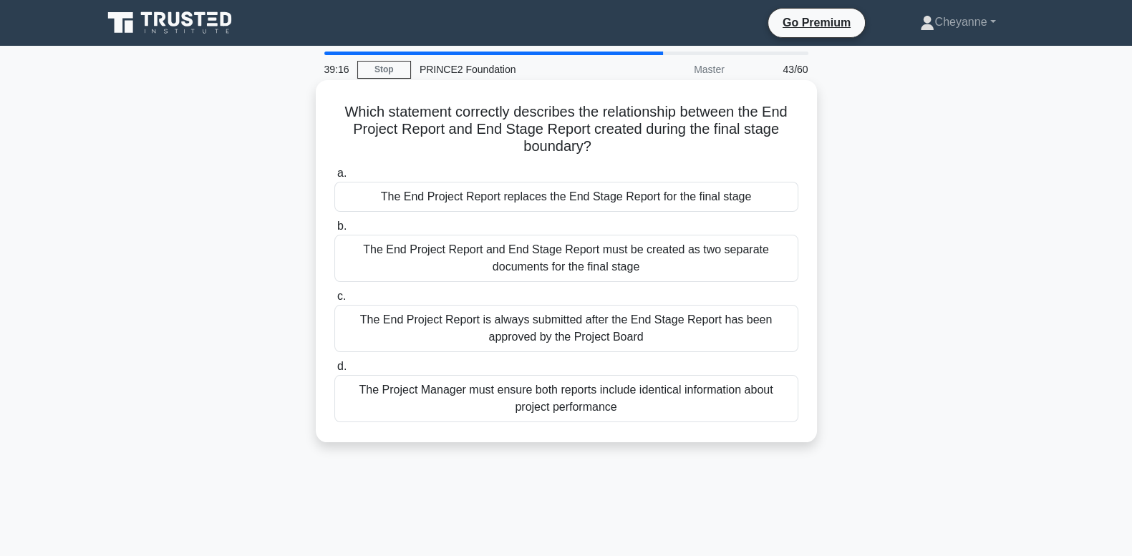
click at [563, 195] on div "The End Project Report replaces the End Stage Report for the final stage" at bounding box center [566, 197] width 464 height 30
click at [334, 178] on input "a. The End Project Report replaces the End Stage Report for the final stage" at bounding box center [334, 173] width 0 height 9
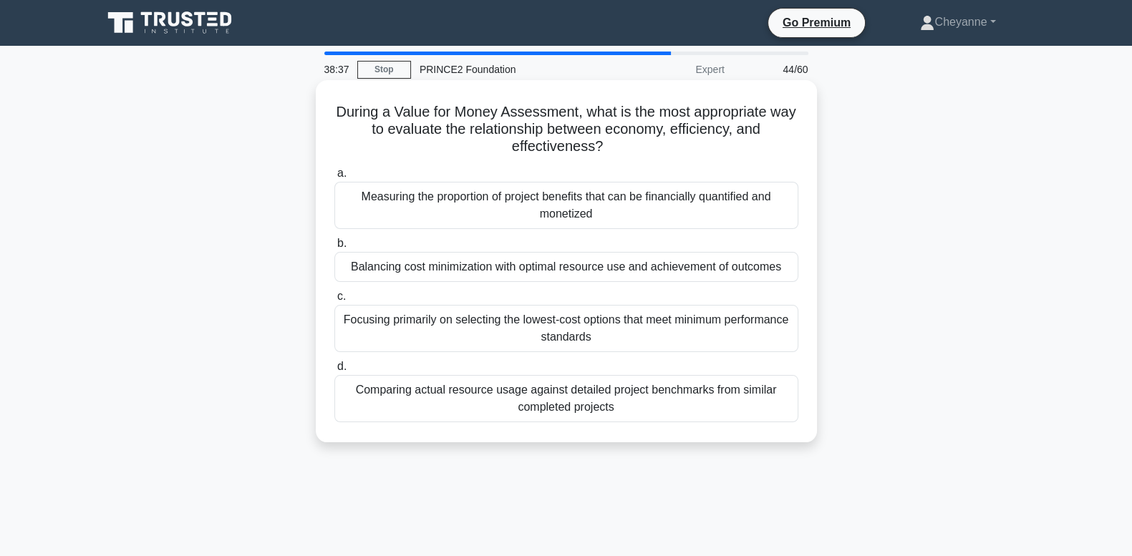
click at [563, 265] on div "Balancing cost minimization with optimal resource use and achievement of outcom…" at bounding box center [566, 267] width 464 height 30
click at [334, 248] on input "b. Balancing cost minimization with optimal resource use and achievement of out…" at bounding box center [334, 243] width 0 height 9
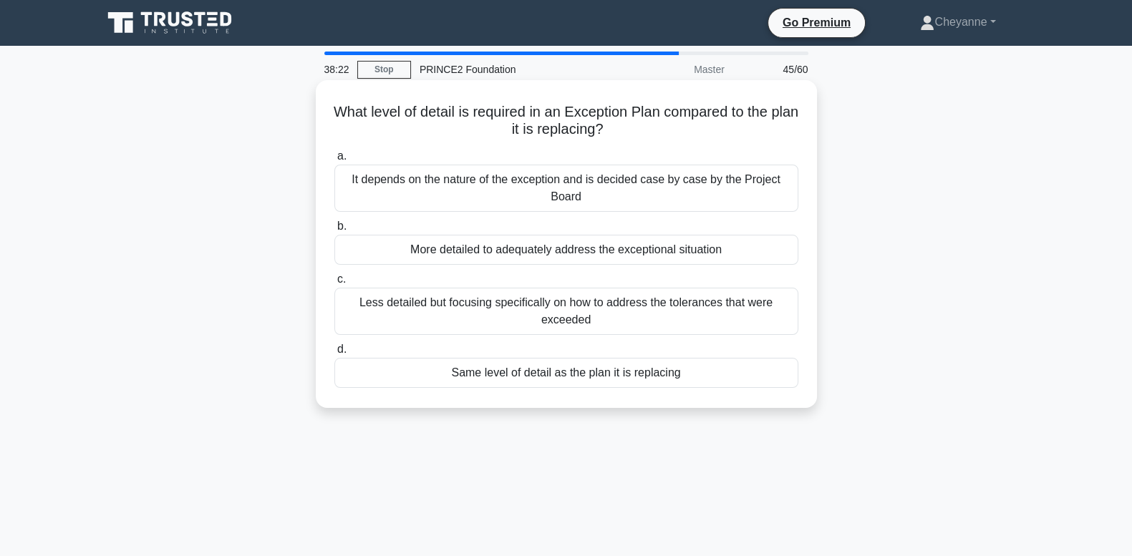
click at [681, 377] on div "Same level of detail as the plan it is replacing" at bounding box center [566, 373] width 464 height 30
click at [334, 354] on input "d. Same level of detail as the plan it is replacing" at bounding box center [334, 349] width 0 height 9
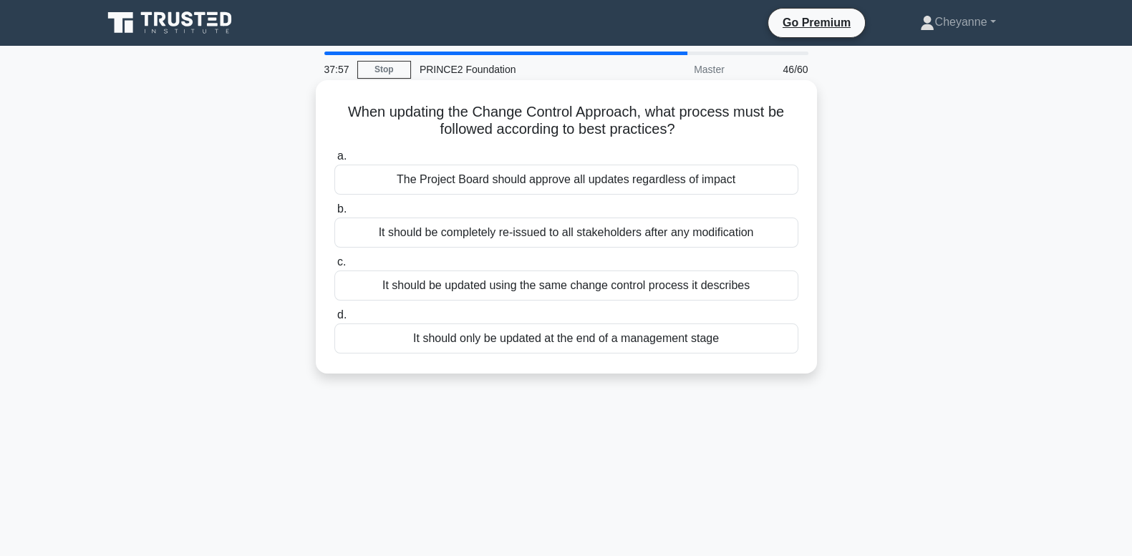
click at [674, 287] on div "It should be updated using the same change control process it describes" at bounding box center [566, 286] width 464 height 30
click at [334, 267] on input "c. It should be updated using the same change control process it describes" at bounding box center [334, 262] width 0 height 9
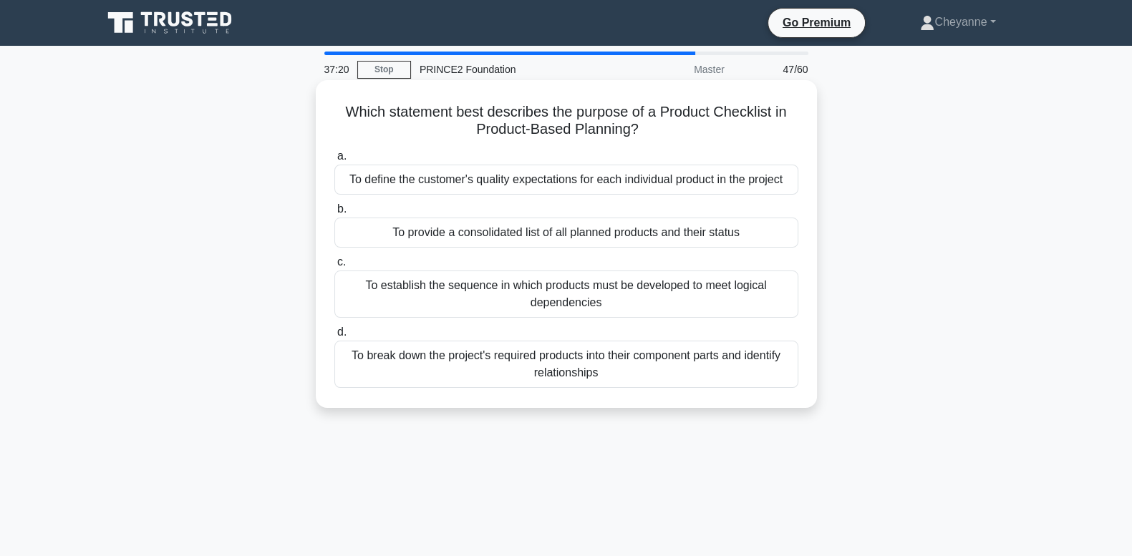
click at [698, 226] on div "To provide a consolidated list of all planned products and their status" at bounding box center [566, 233] width 464 height 30
click at [334, 214] on input "b. To provide a consolidated list of all planned products and their status" at bounding box center [334, 209] width 0 height 9
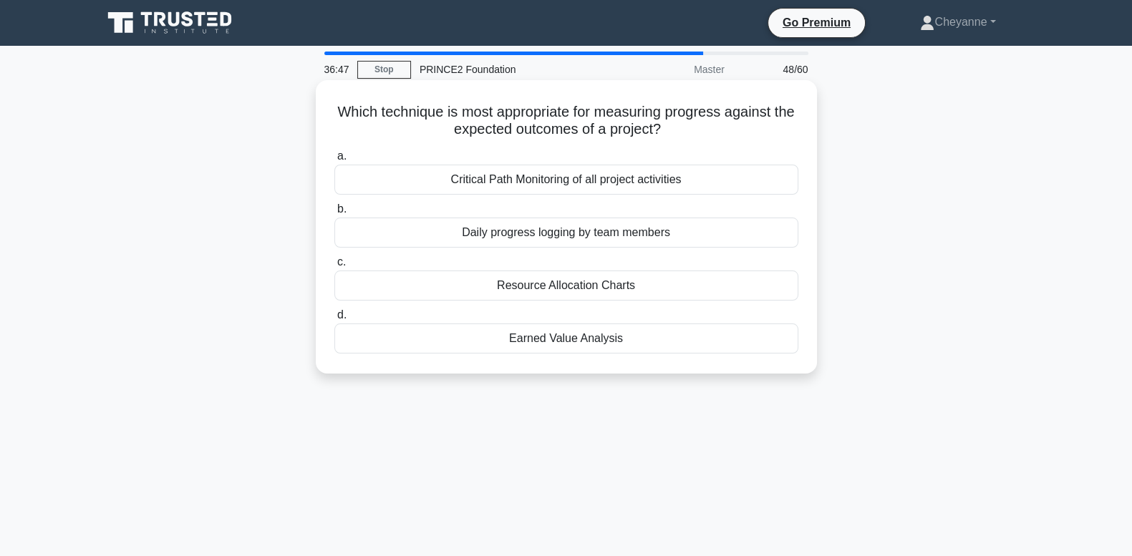
click at [681, 334] on div "Earned Value Analysis" at bounding box center [566, 339] width 464 height 30
click at [334, 320] on input "d. Earned Value Analysis" at bounding box center [334, 315] width 0 height 9
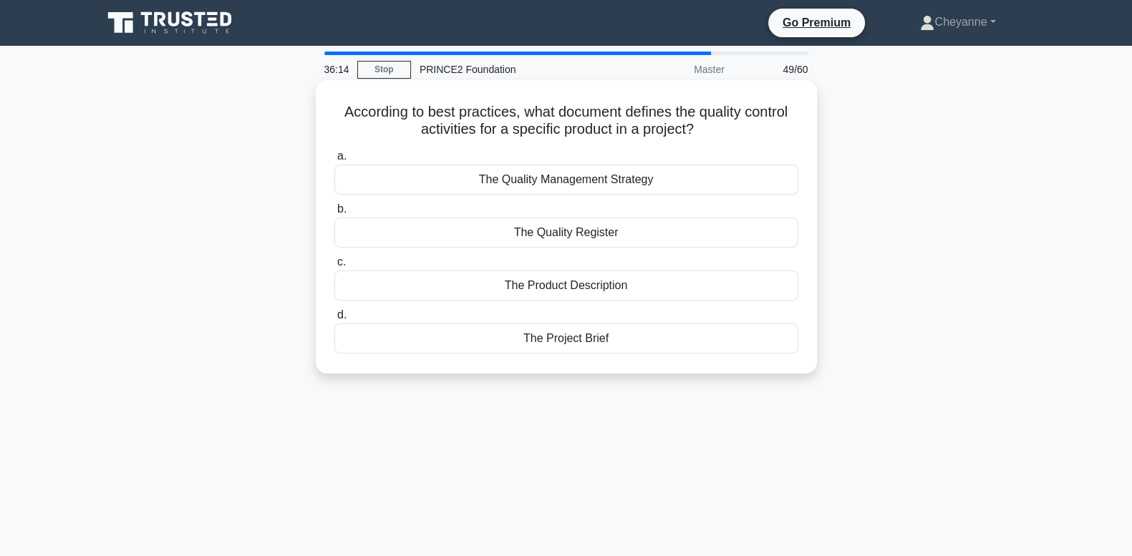
click at [662, 235] on div "The Quality Register" at bounding box center [566, 233] width 464 height 30
click at [334, 214] on input "b. The Quality Register" at bounding box center [334, 209] width 0 height 9
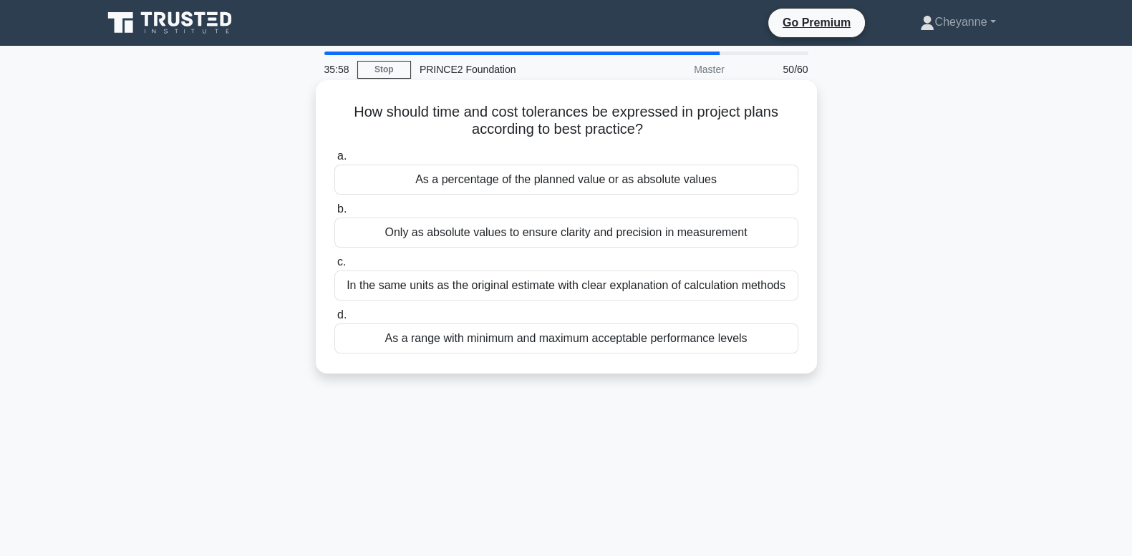
click at [644, 344] on div "As a range with minimum and maximum acceptable performance levels" at bounding box center [566, 339] width 464 height 30
click at [334, 320] on input "d. As a range with minimum and maximum acceptable performance levels" at bounding box center [334, 315] width 0 height 9
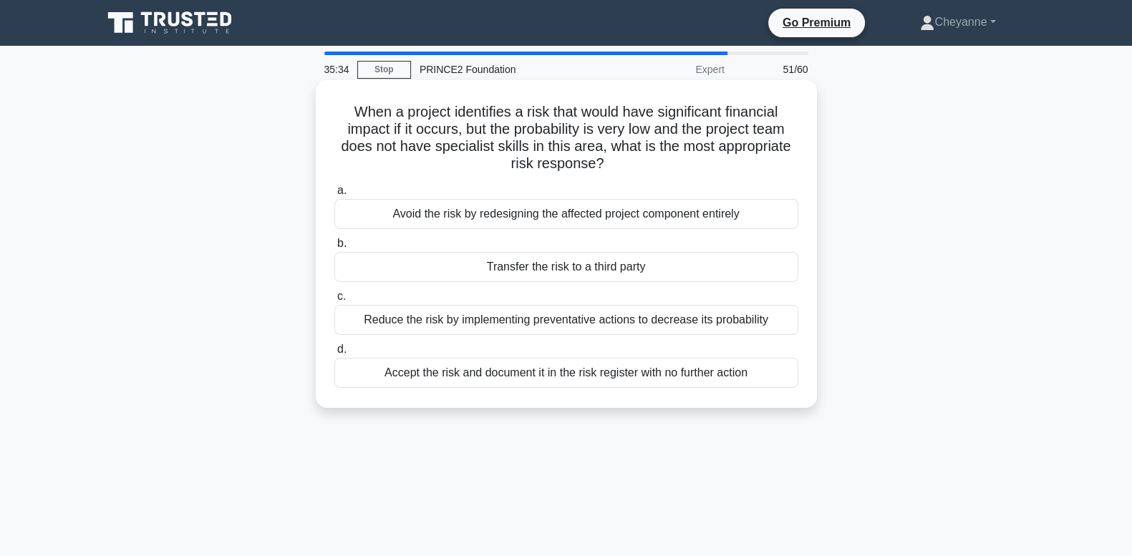
click at [640, 324] on div "Reduce the risk by implementing preventative actions to decrease its probability" at bounding box center [566, 320] width 464 height 30
click at [334, 301] on input "c. Reduce the risk by implementing preventative actions to decrease its probabi…" at bounding box center [334, 296] width 0 height 9
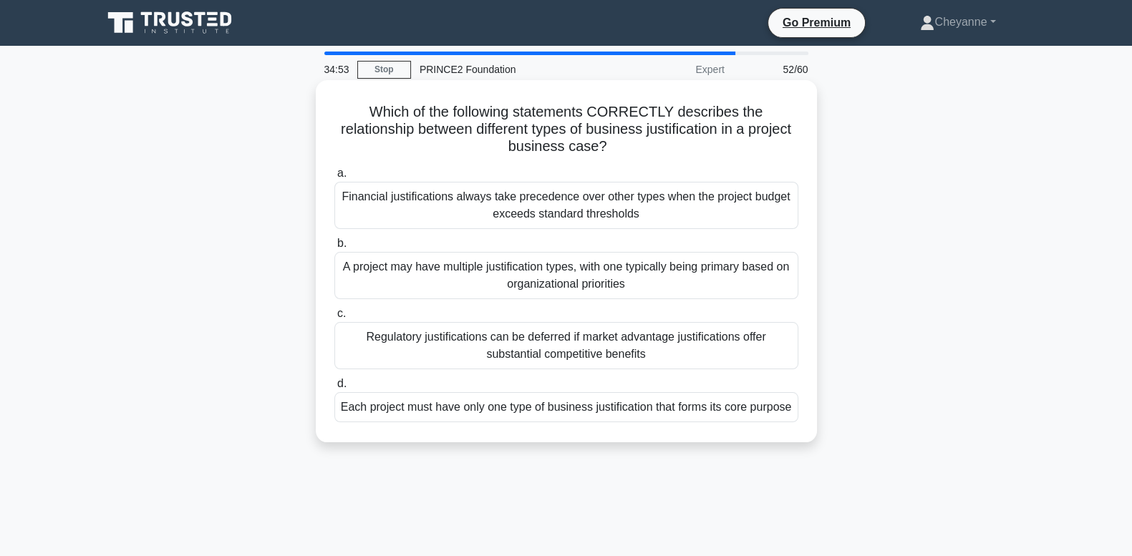
click at [674, 273] on div "A project may have multiple justification types, with one typically being prima…" at bounding box center [566, 275] width 464 height 47
click at [334, 248] on input "b. A project may have multiple justification types, with one typically being pr…" at bounding box center [334, 243] width 0 height 9
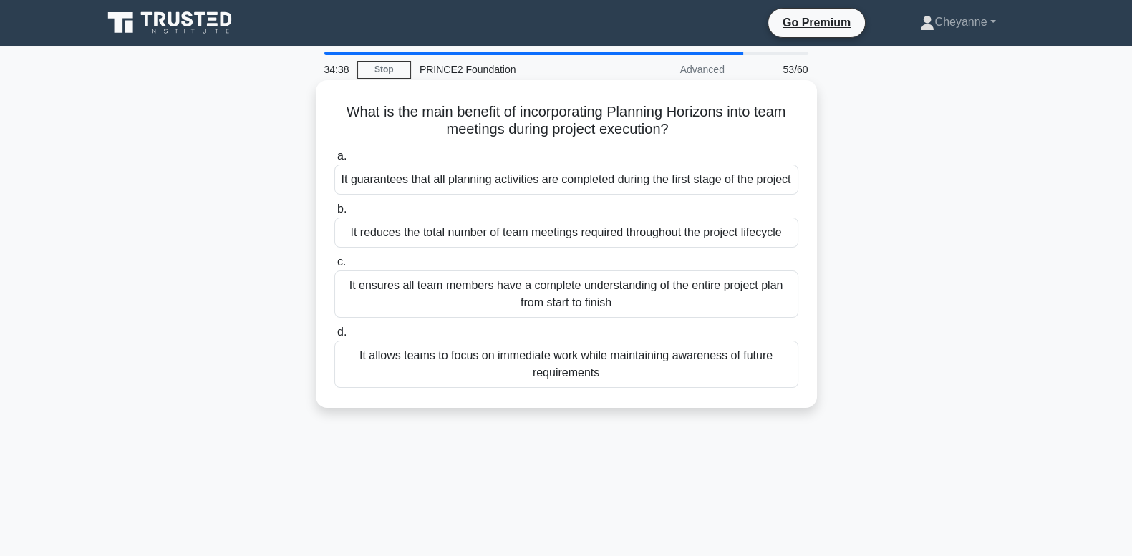
click at [647, 386] on div "It allows teams to focus on immediate work while maintaining awareness of futur…" at bounding box center [566, 364] width 464 height 47
click at [334, 337] on input "d. It allows teams to focus on immediate work while maintaining awareness of fu…" at bounding box center [334, 332] width 0 height 9
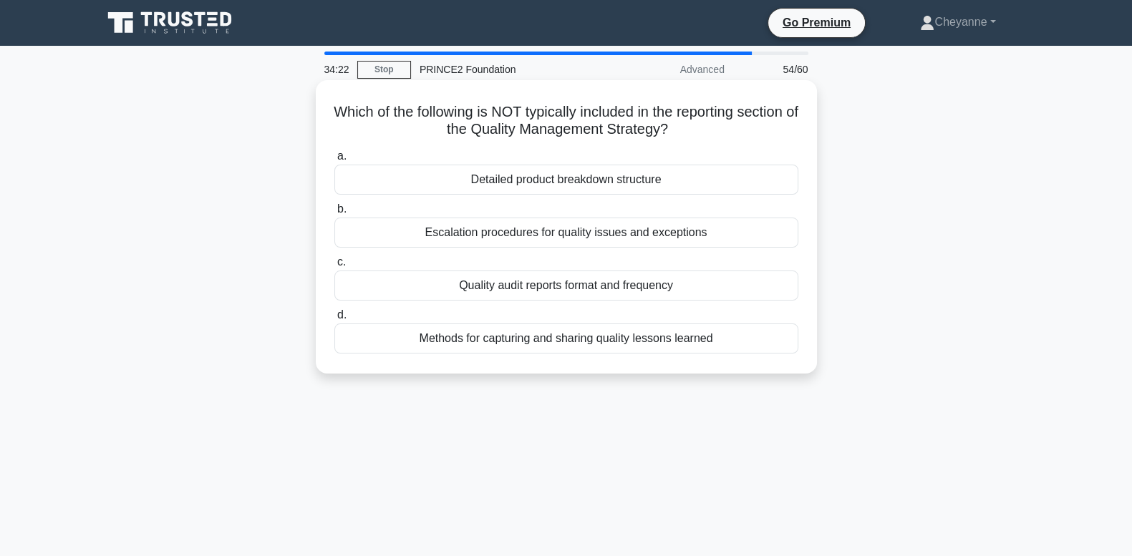
click at [677, 190] on div "Detailed product breakdown structure" at bounding box center [566, 180] width 464 height 30
click at [334, 161] on input "a. Detailed product breakdown structure" at bounding box center [334, 156] width 0 height 9
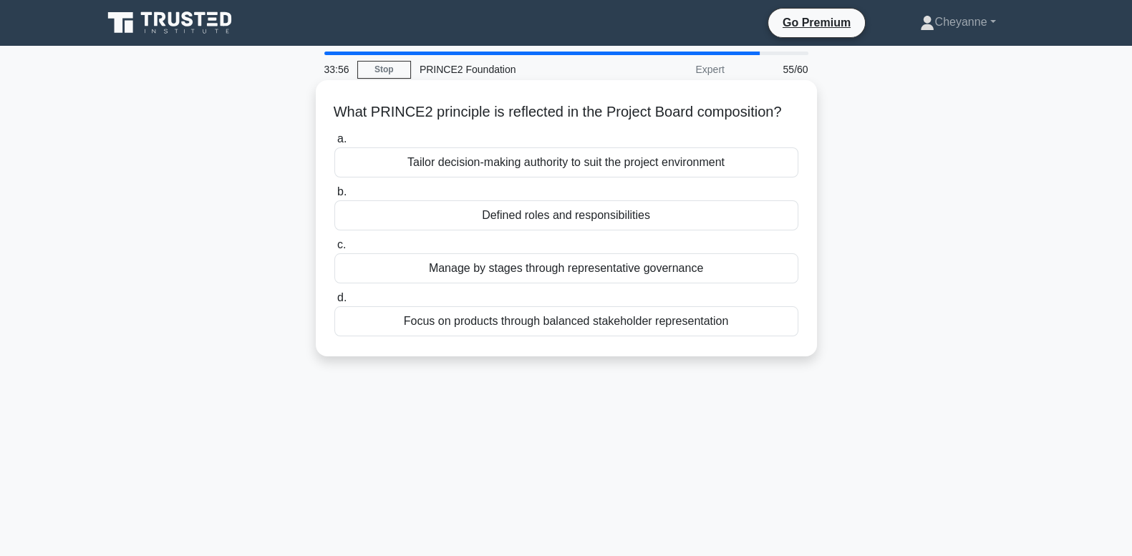
click at [633, 231] on div "Defined roles and responsibilities" at bounding box center [566, 215] width 464 height 30
click at [334, 197] on input "b. Defined roles and responsibilities" at bounding box center [334, 192] width 0 height 9
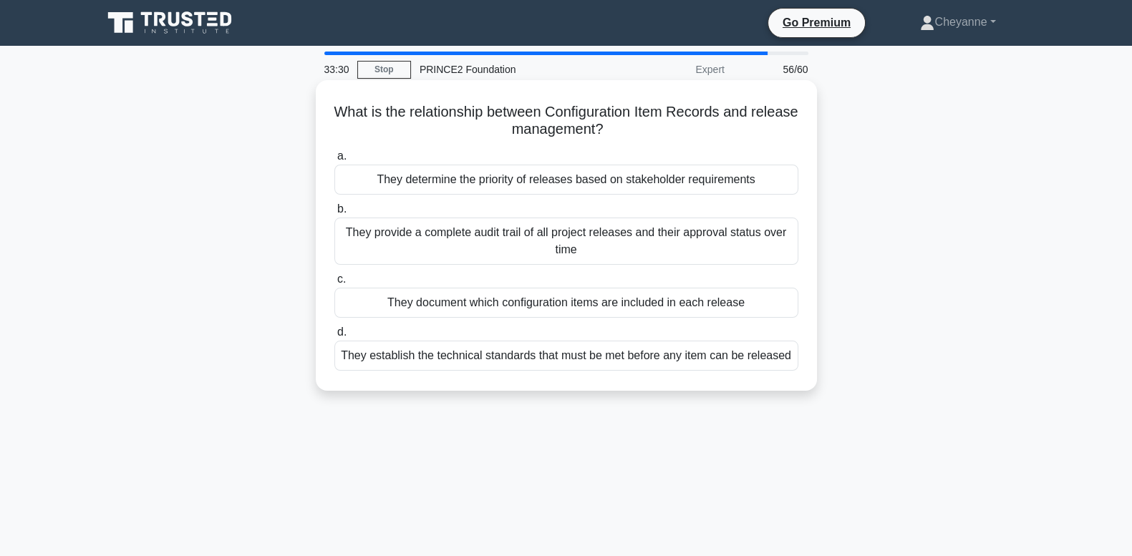
click at [536, 353] on div "They establish the technical standards that must be met before any item can be …" at bounding box center [566, 356] width 464 height 30
click at [334, 337] on input "d. They establish the technical standards that must be met before any item can …" at bounding box center [334, 332] width 0 height 9
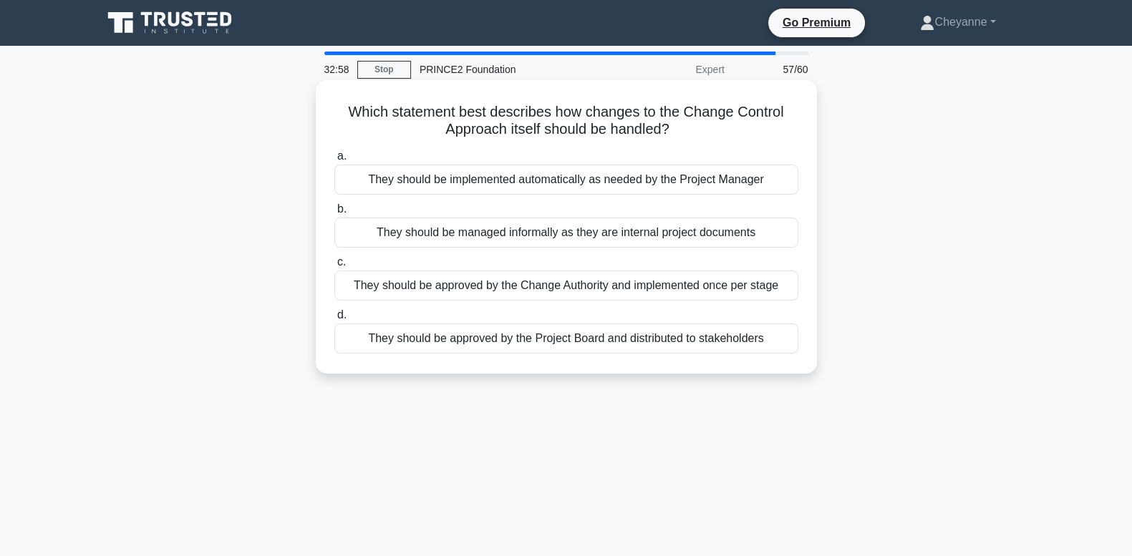
click at [598, 334] on div "They should be approved by the Project Board and distributed to stakeholders" at bounding box center [566, 339] width 464 height 30
click at [334, 320] on input "d. They should be approved by the Project Board and distributed to stakeholders" at bounding box center [334, 315] width 0 height 9
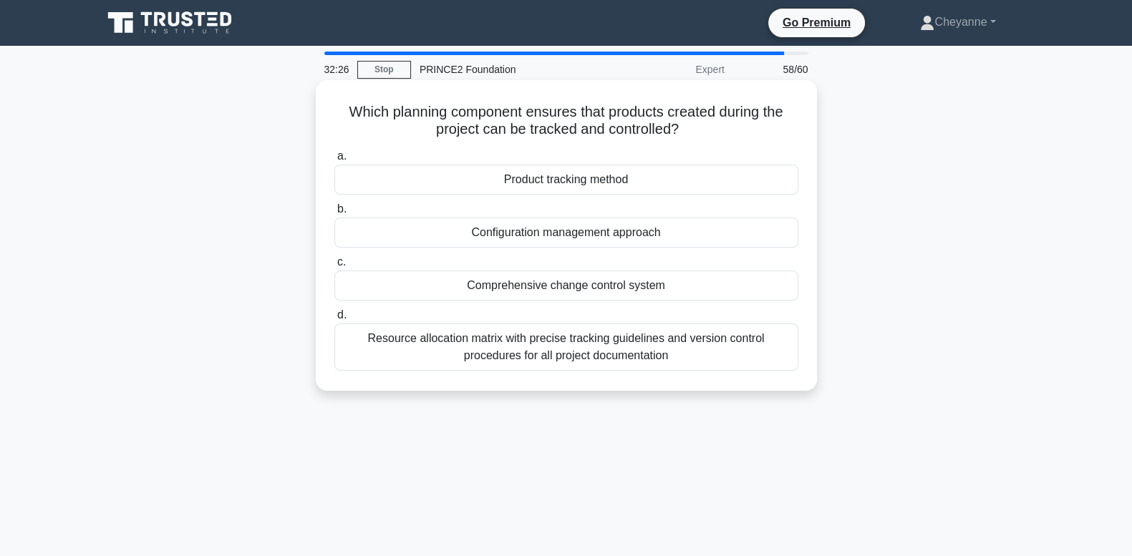
click at [654, 183] on div "Product tracking method" at bounding box center [566, 180] width 464 height 30
click at [334, 161] on input "a. Product tracking method" at bounding box center [334, 156] width 0 height 9
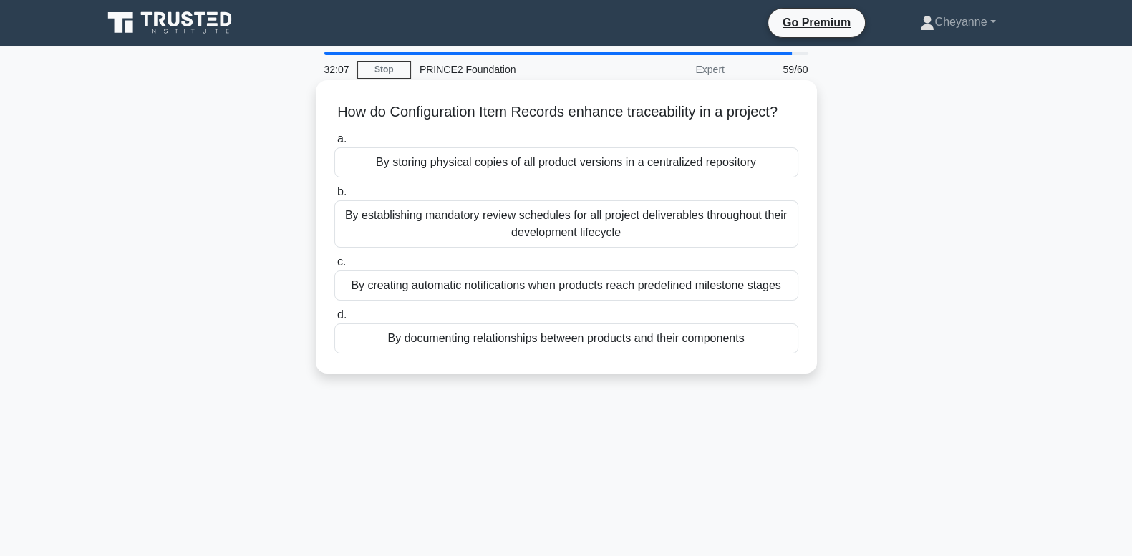
click at [607, 354] on div "By documenting relationships between products and their components" at bounding box center [566, 339] width 464 height 30
click at [334, 320] on input "d. By documenting relationships between products and their components" at bounding box center [334, 315] width 0 height 9
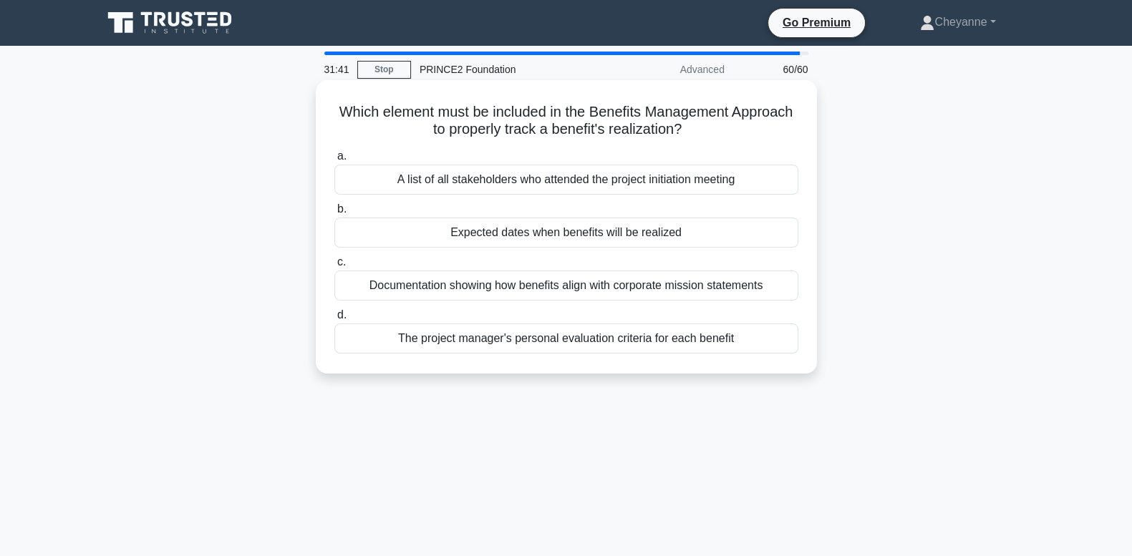
click at [651, 283] on div "Documentation showing how benefits align with corporate mission statements" at bounding box center [566, 286] width 464 height 30
click at [334, 267] on input "c. Documentation showing how benefits align with corporate mission statements" at bounding box center [334, 262] width 0 height 9
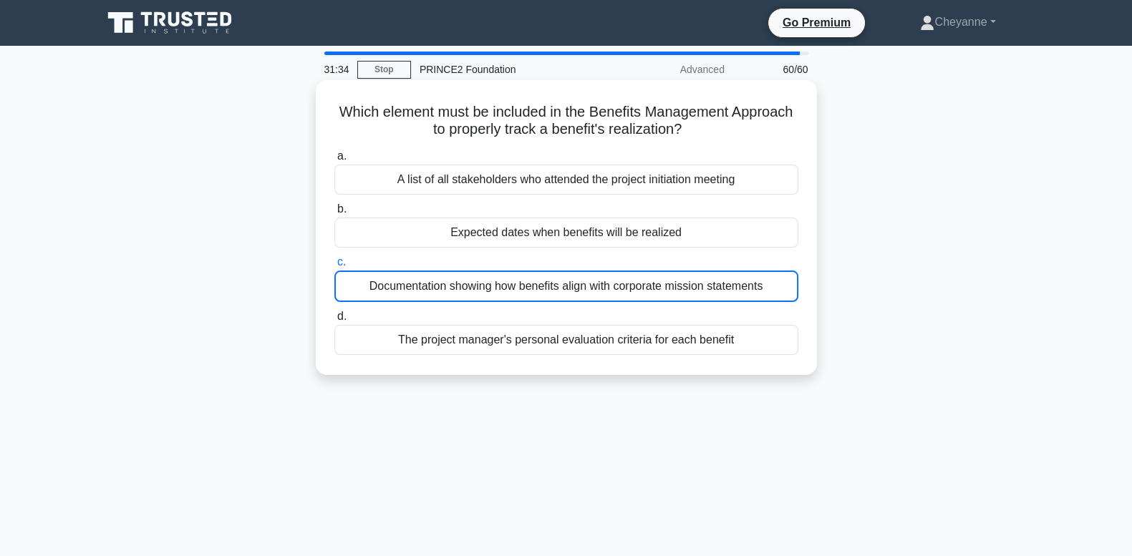
click at [748, 283] on div "Documentation showing how benefits align with corporate mission statements" at bounding box center [566, 286] width 464 height 31
click at [334, 267] on input "c. Documentation showing how benefits align with corporate mission statements" at bounding box center [334, 262] width 0 height 9
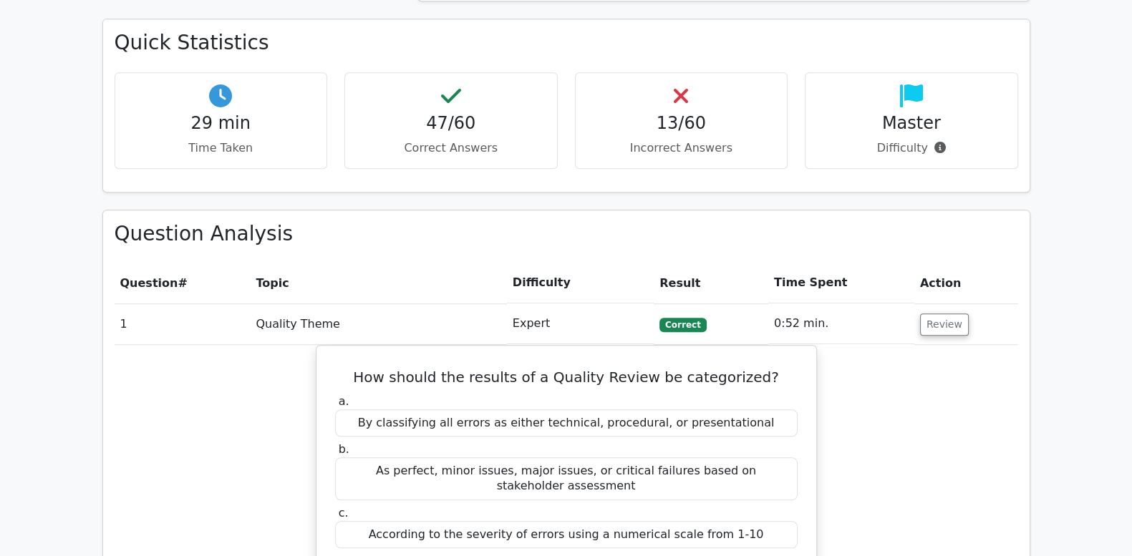
scroll to position [1074, 0]
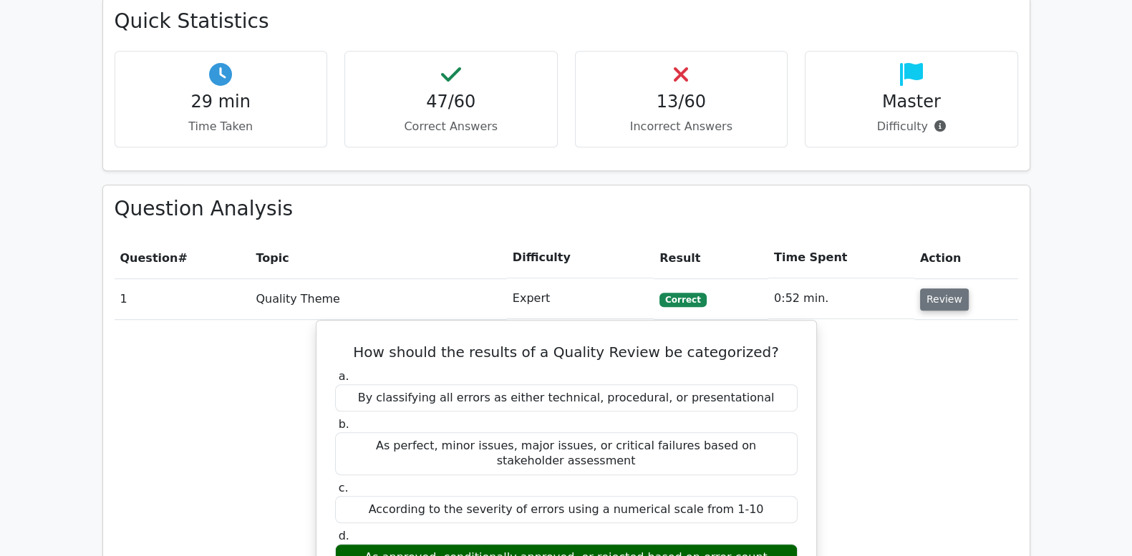
click at [938, 288] on button "Review" at bounding box center [944, 299] width 49 height 22
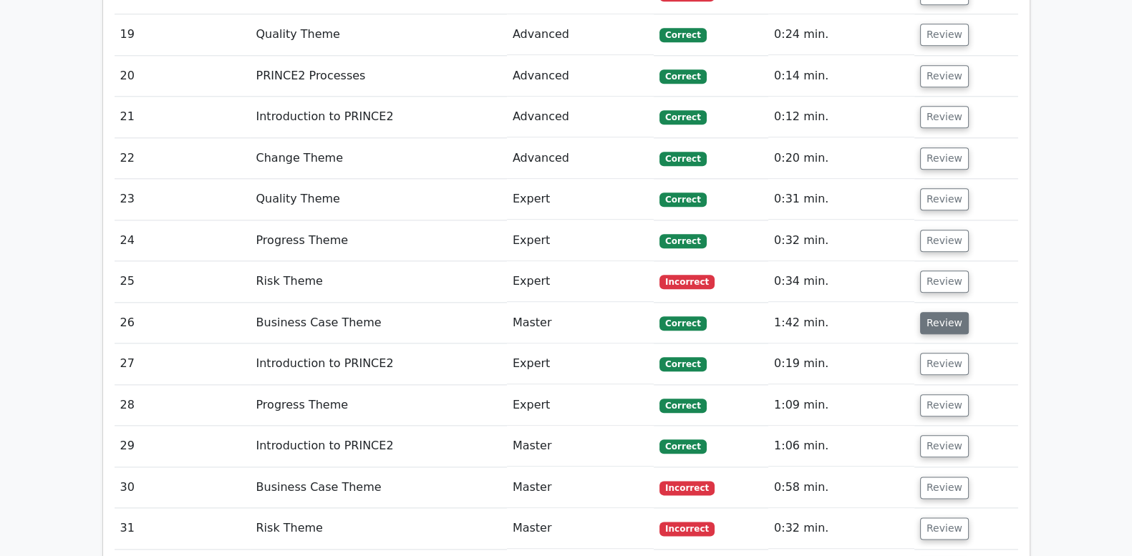
scroll to position [2087, 0]
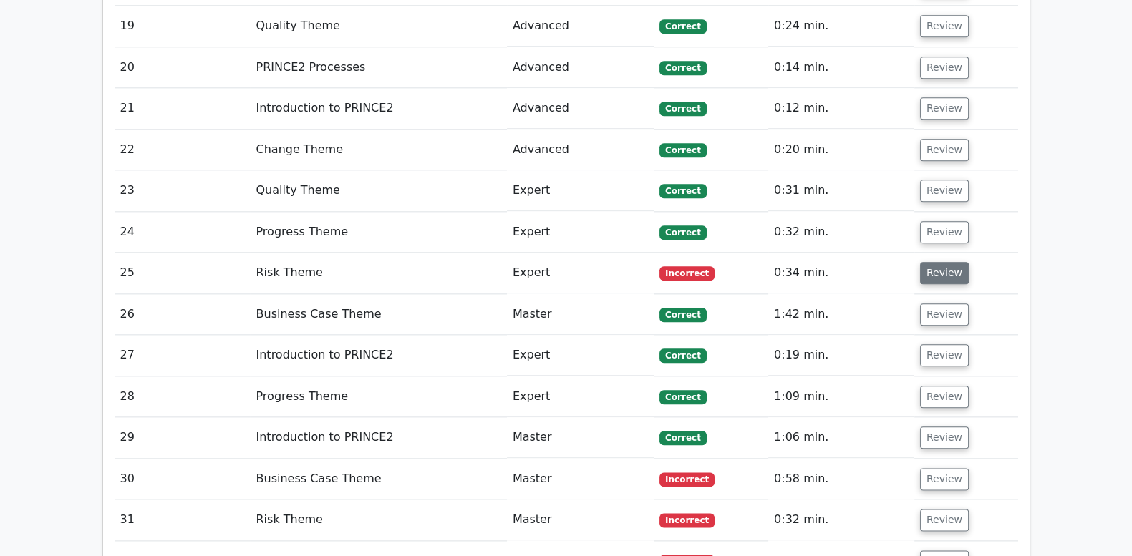
click at [946, 262] on button "Review" at bounding box center [944, 273] width 49 height 22
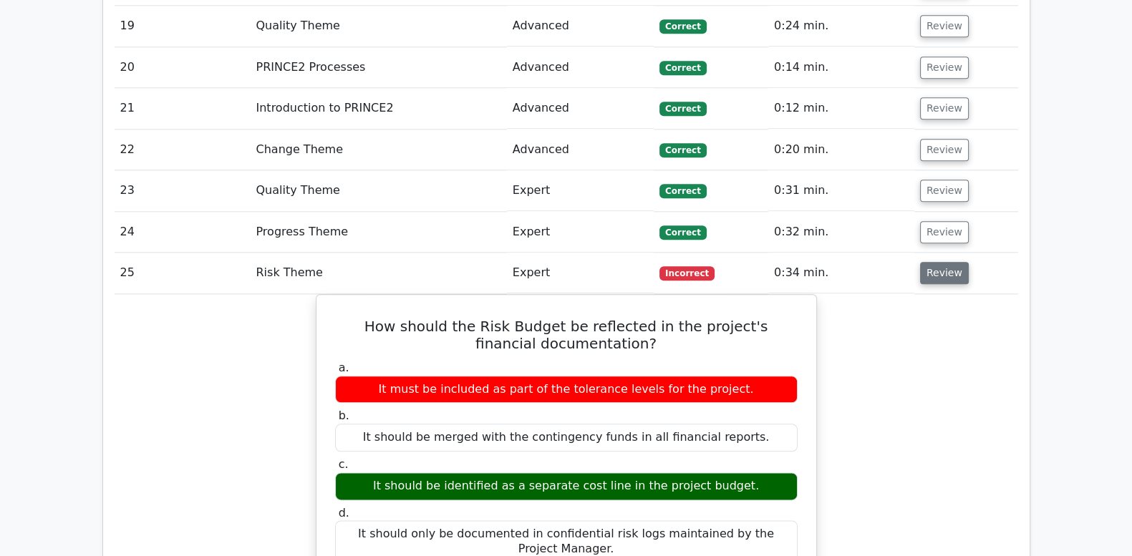
click at [946, 262] on button "Review" at bounding box center [944, 273] width 49 height 22
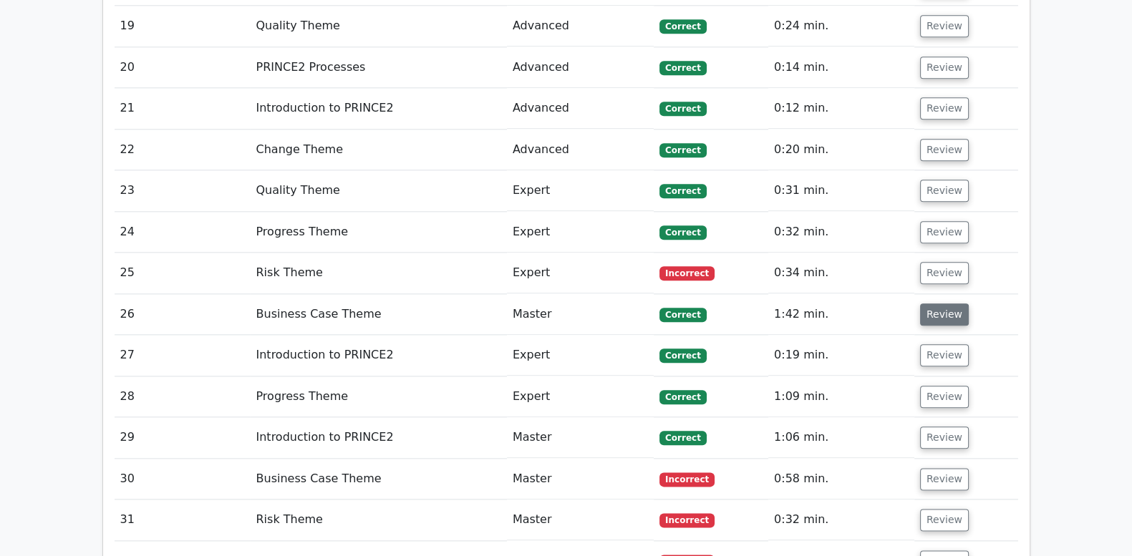
click at [931, 304] on button "Review" at bounding box center [944, 315] width 49 height 22
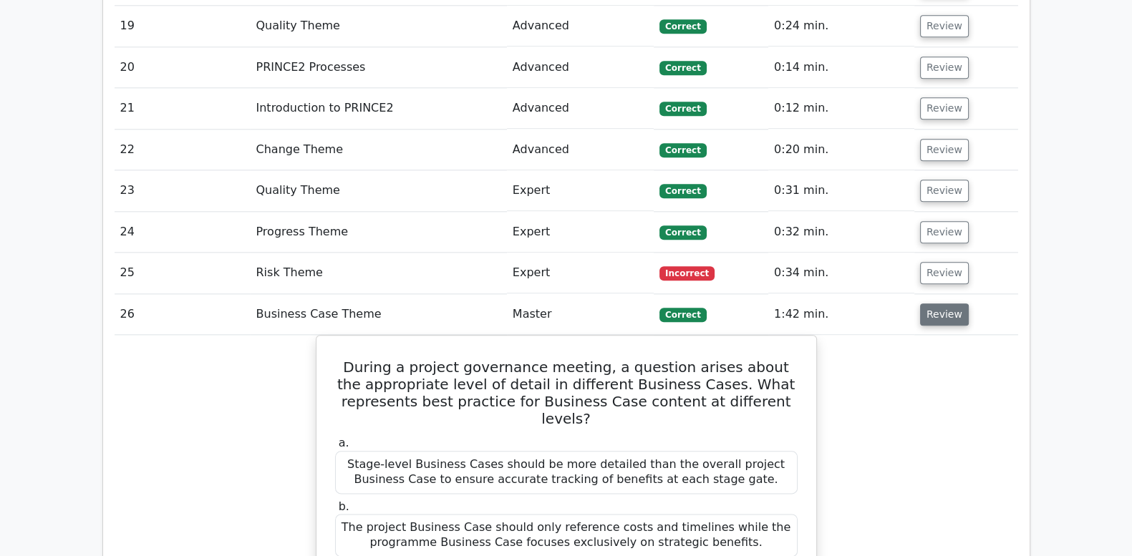
click at [931, 304] on button "Review" at bounding box center [944, 315] width 49 height 22
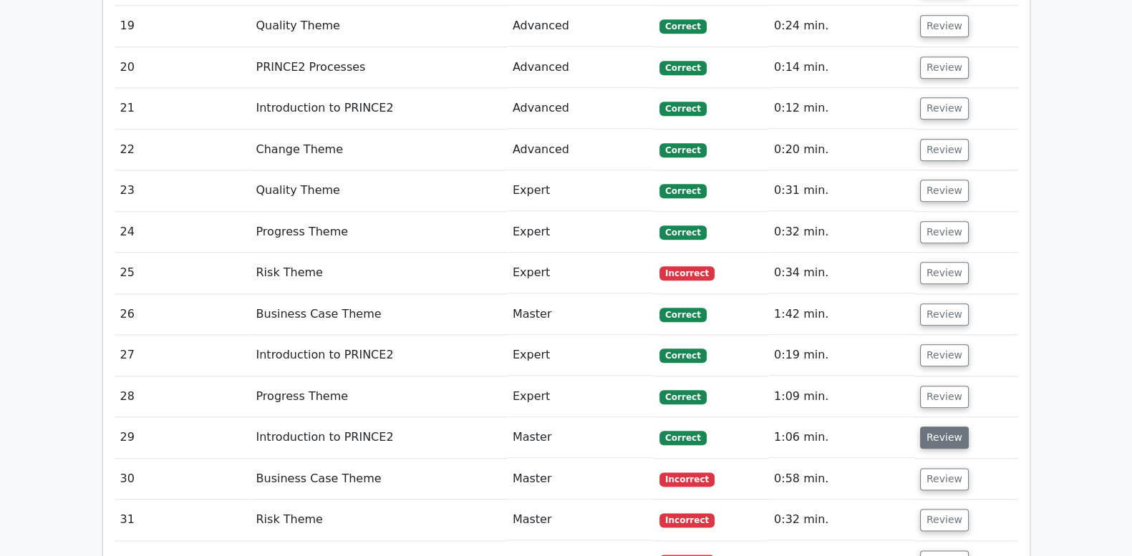
click at [923, 427] on button "Review" at bounding box center [944, 438] width 49 height 22
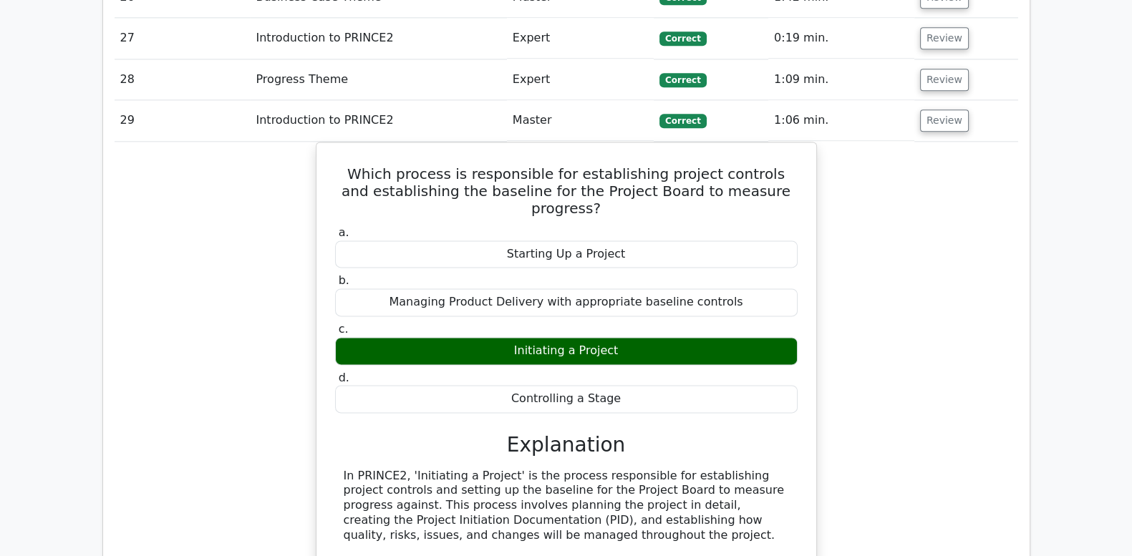
scroll to position [2386, 0]
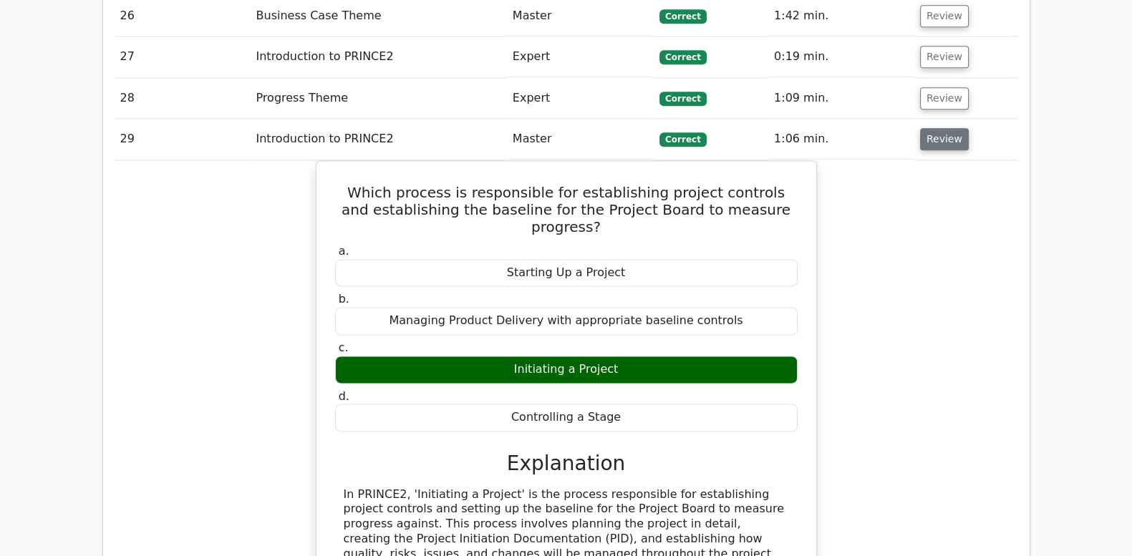
click at [949, 128] on button "Review" at bounding box center [944, 139] width 49 height 22
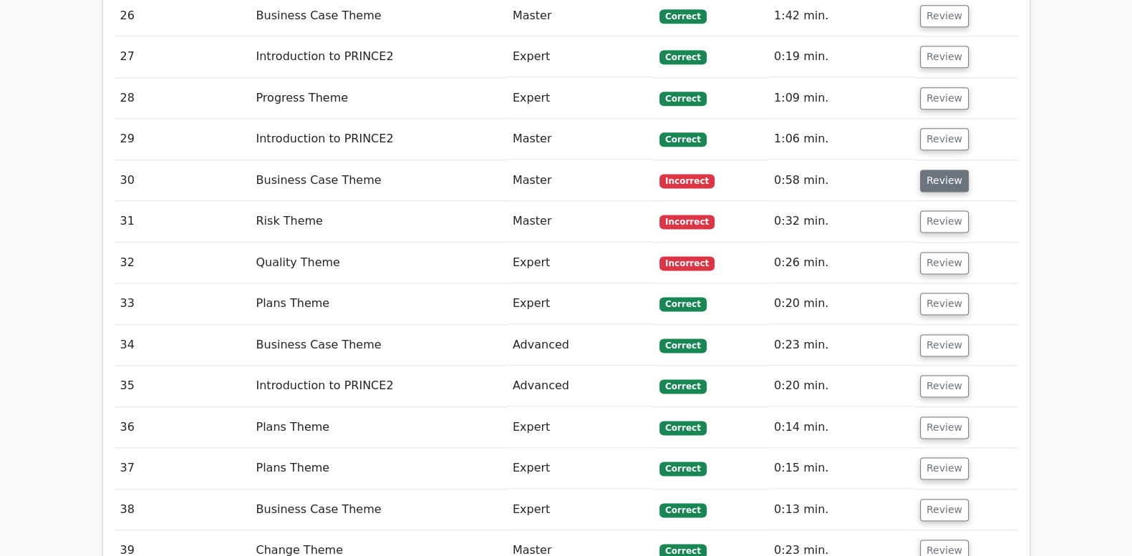
click at [945, 170] on button "Review" at bounding box center [944, 181] width 49 height 22
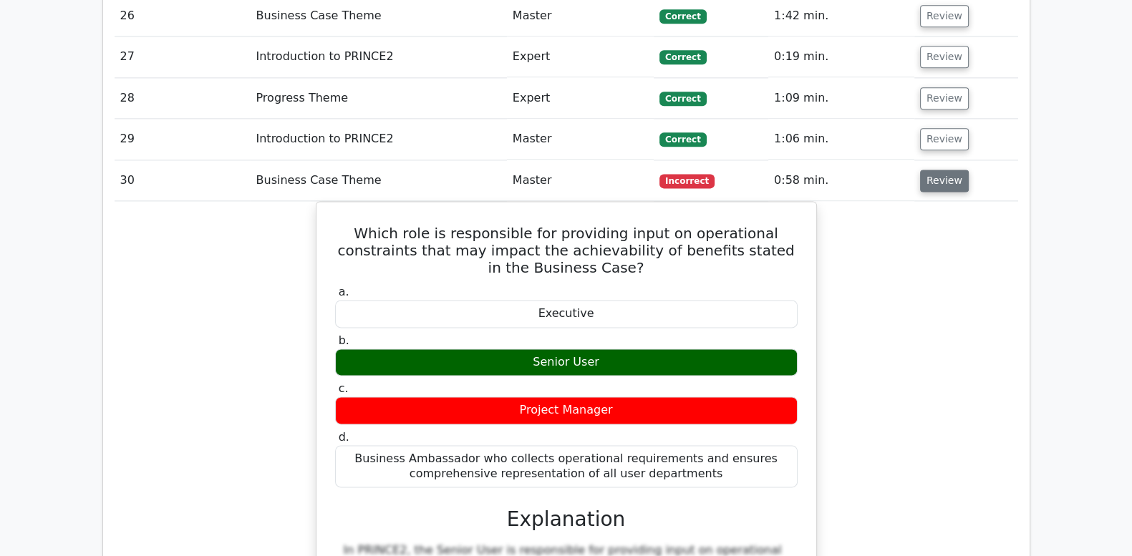
click at [945, 170] on button "Review" at bounding box center [944, 181] width 49 height 22
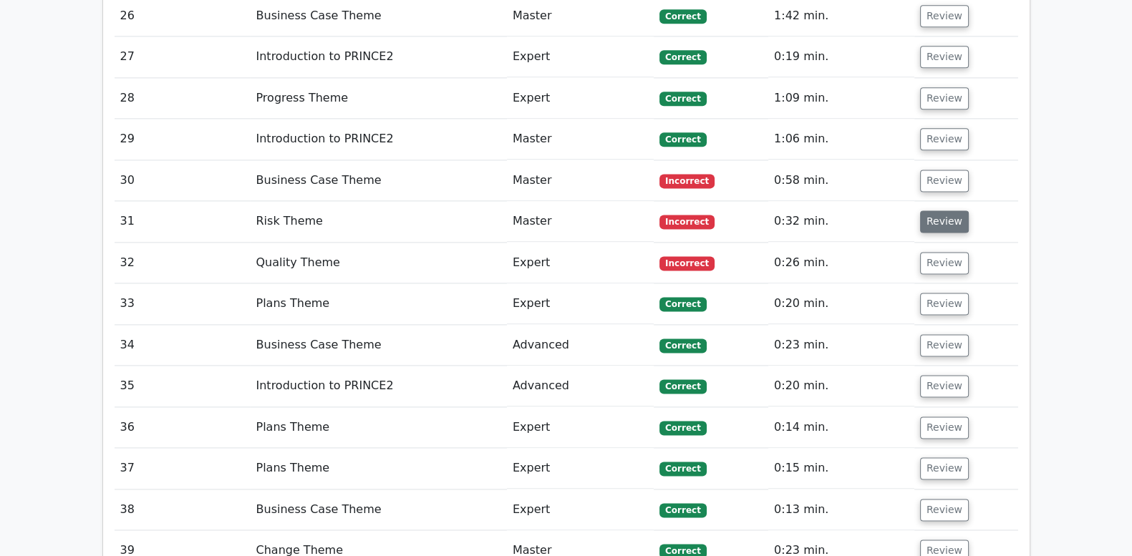
click at [941, 210] on button "Review" at bounding box center [944, 221] width 49 height 22
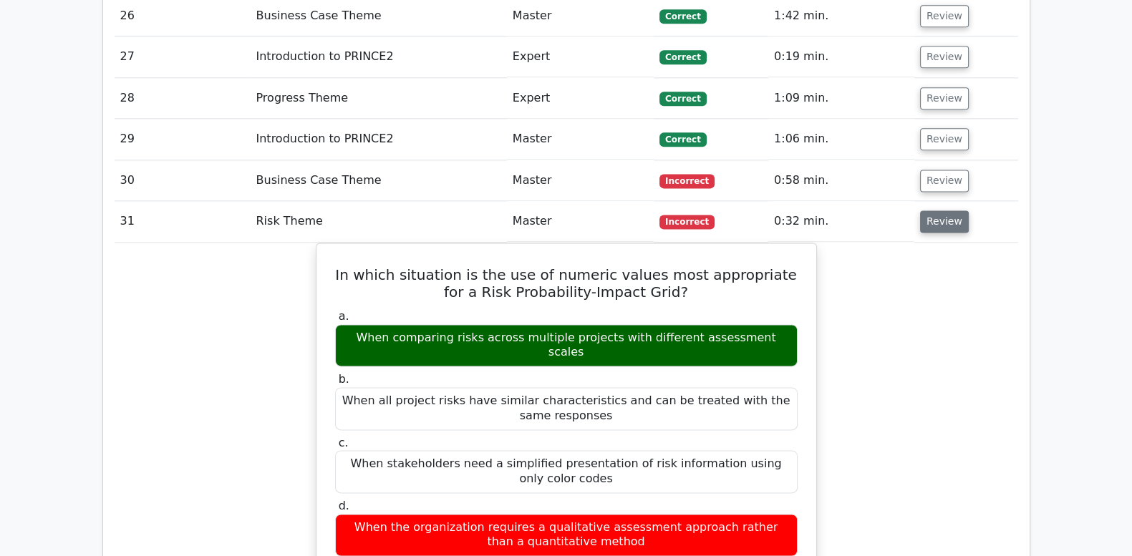
click at [941, 210] on button "Review" at bounding box center [944, 221] width 49 height 22
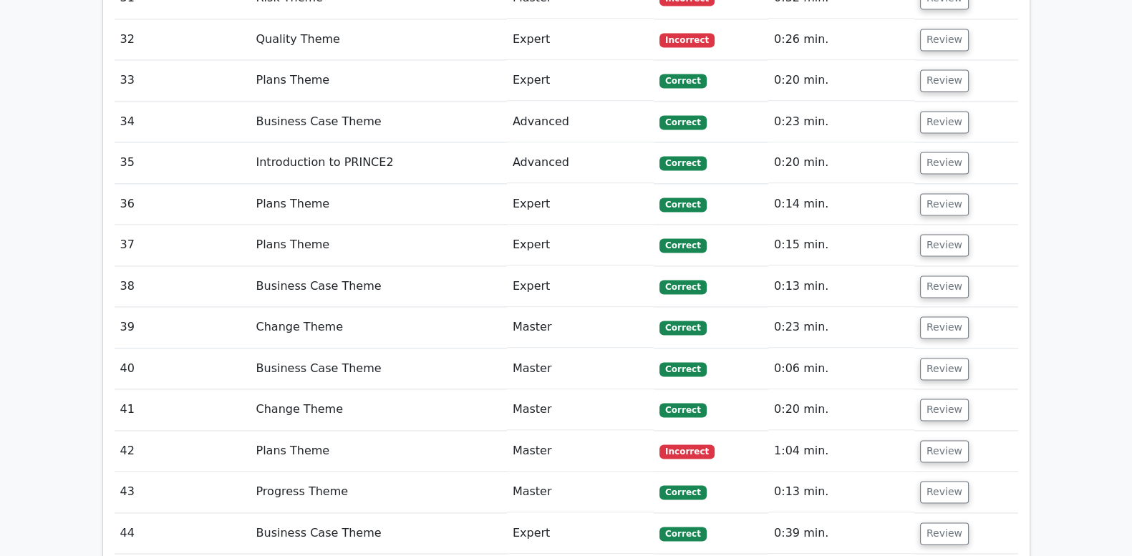
scroll to position [2624, 0]
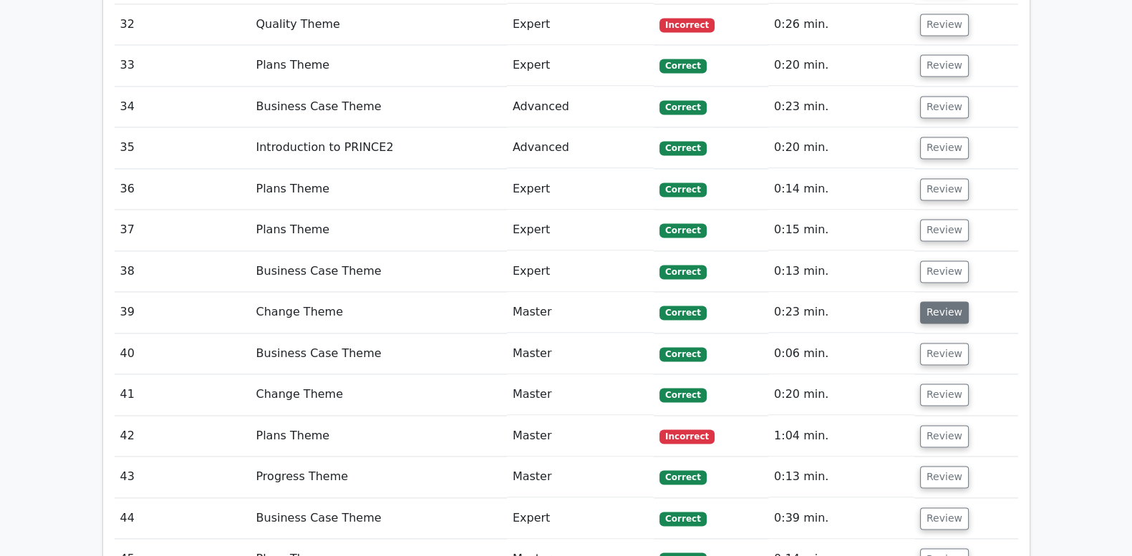
click at [949, 301] on button "Review" at bounding box center [944, 312] width 49 height 22
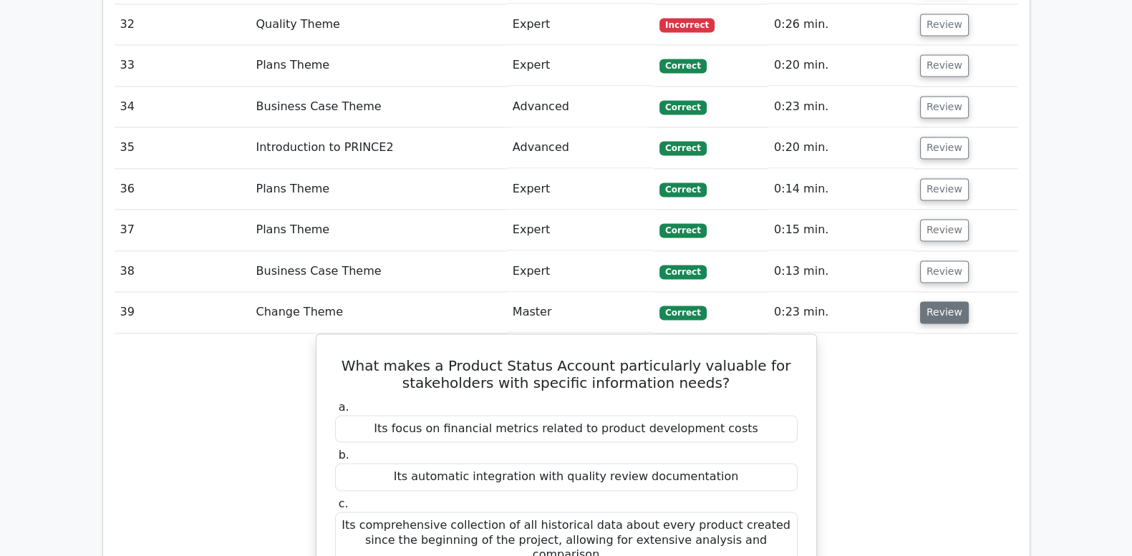
click at [949, 301] on button "Review" at bounding box center [944, 312] width 49 height 22
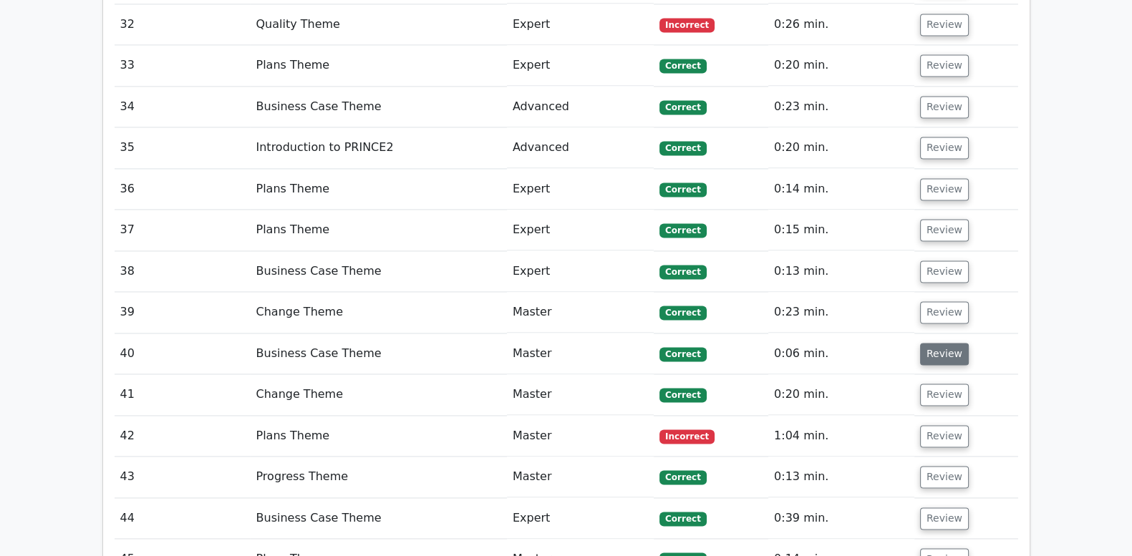
click at [941, 343] on button "Review" at bounding box center [944, 354] width 49 height 22
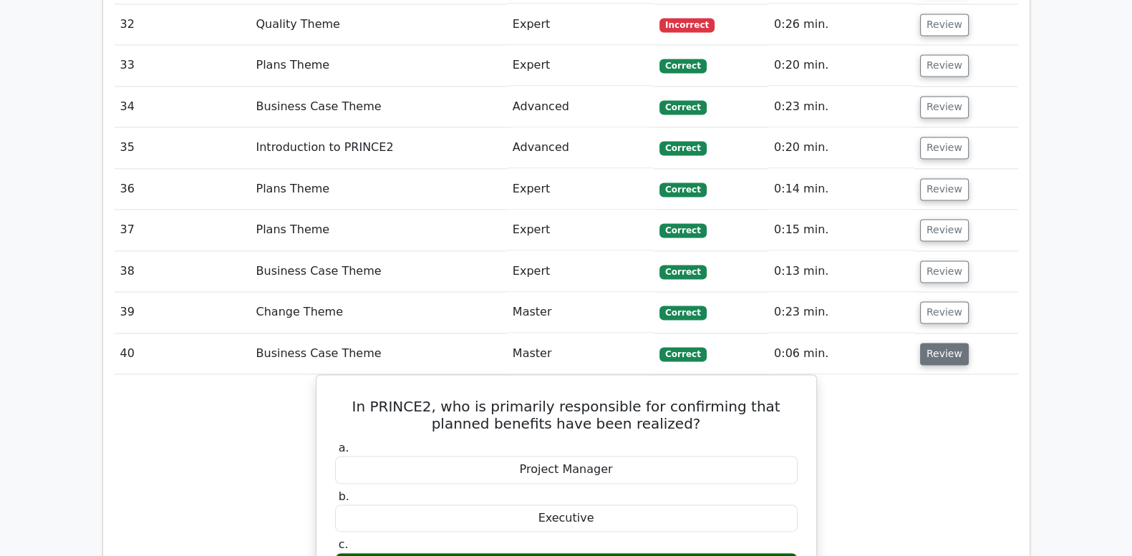
click at [941, 343] on button "Review" at bounding box center [944, 354] width 49 height 22
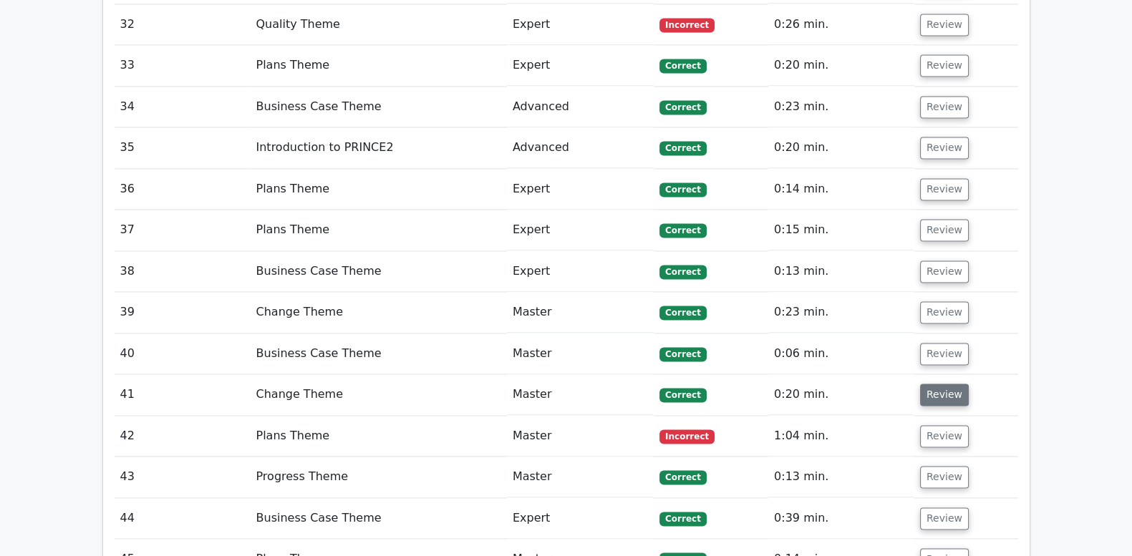
click at [936, 384] on button "Review" at bounding box center [944, 395] width 49 height 22
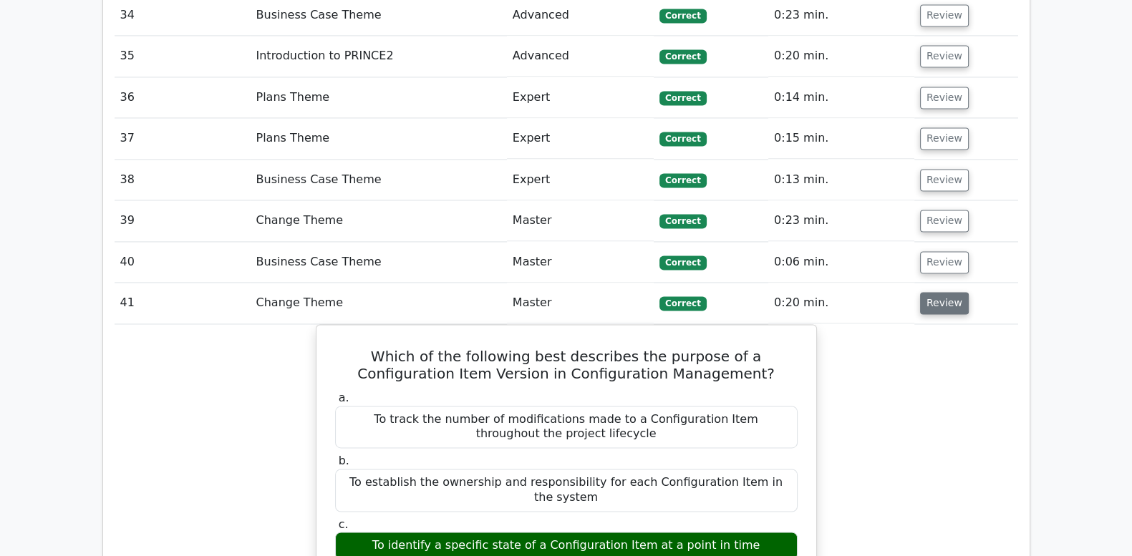
scroll to position [2744, 0]
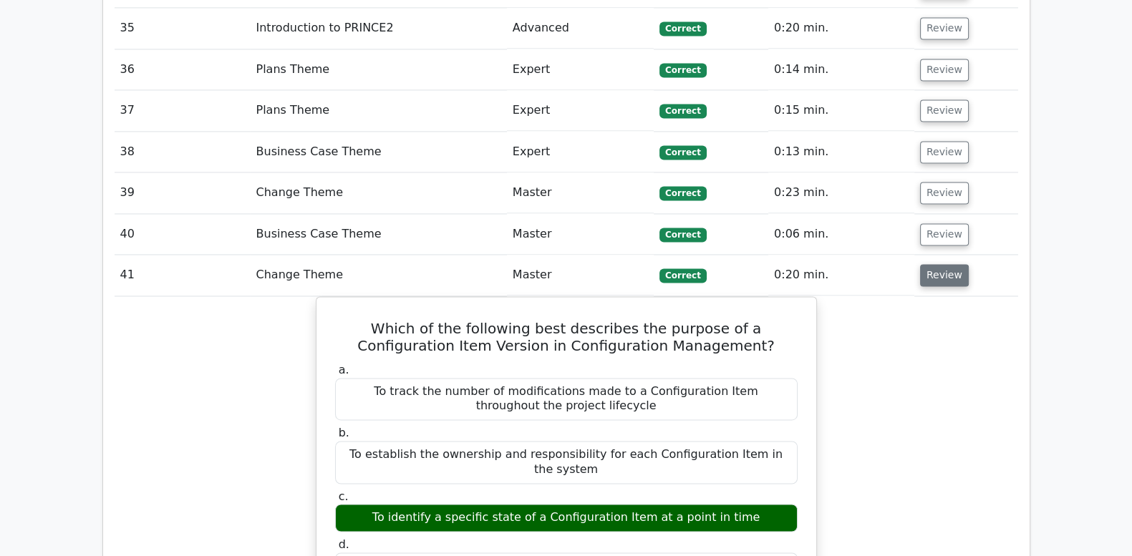
click at [935, 264] on button "Review" at bounding box center [944, 275] width 49 height 22
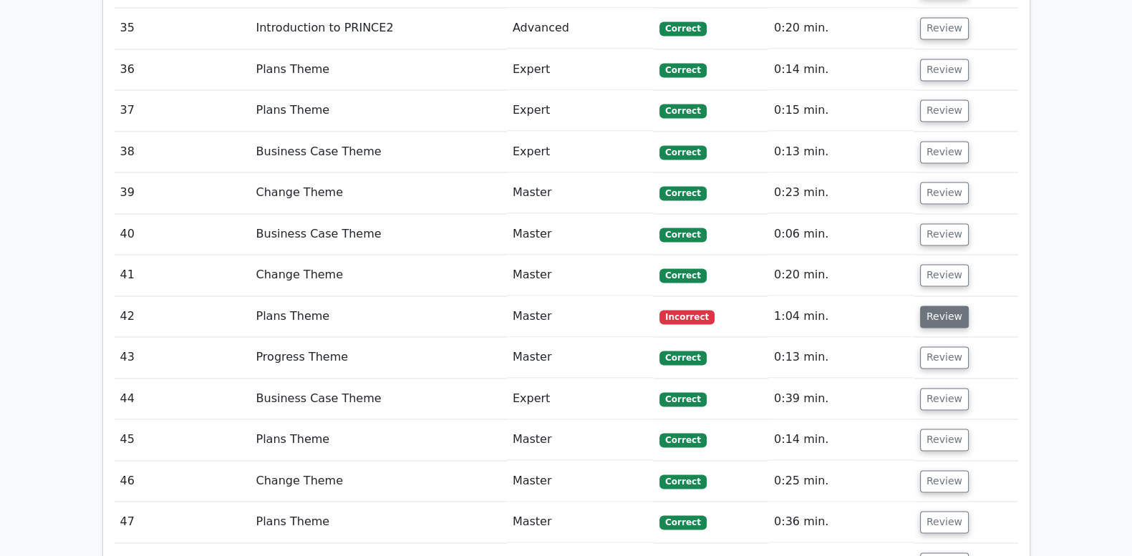
click at [933, 306] on button "Review" at bounding box center [944, 317] width 49 height 22
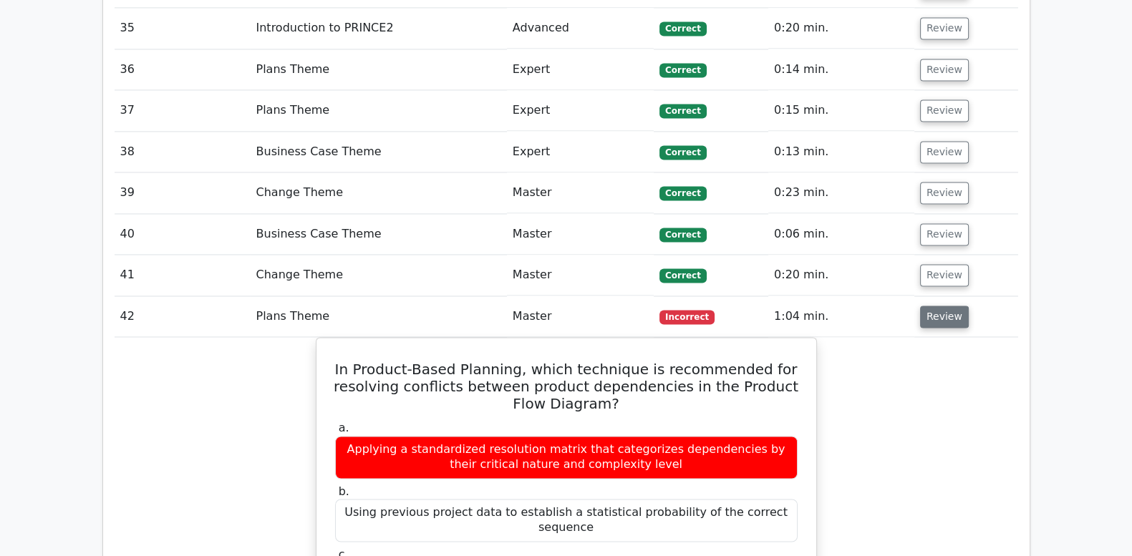
scroll to position [2803, 0]
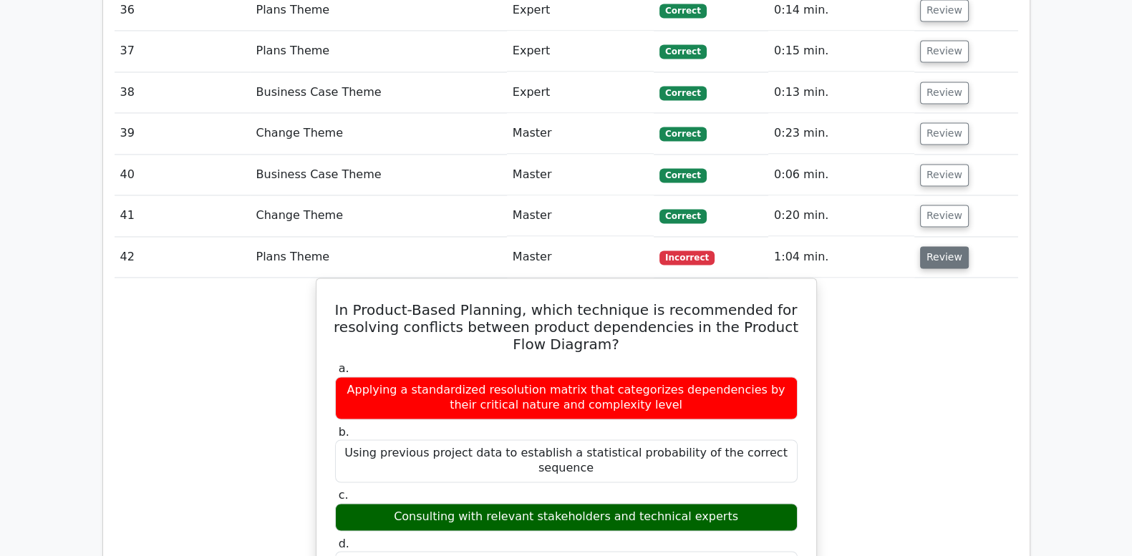
click at [933, 246] on button "Review" at bounding box center [944, 257] width 49 height 22
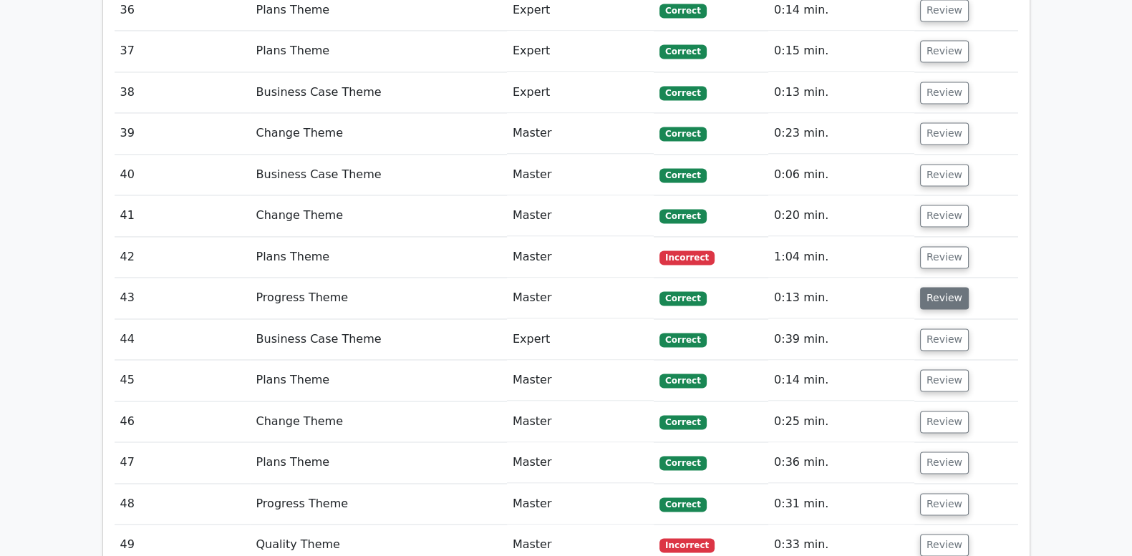
click at [933, 287] on button "Review" at bounding box center [944, 298] width 49 height 22
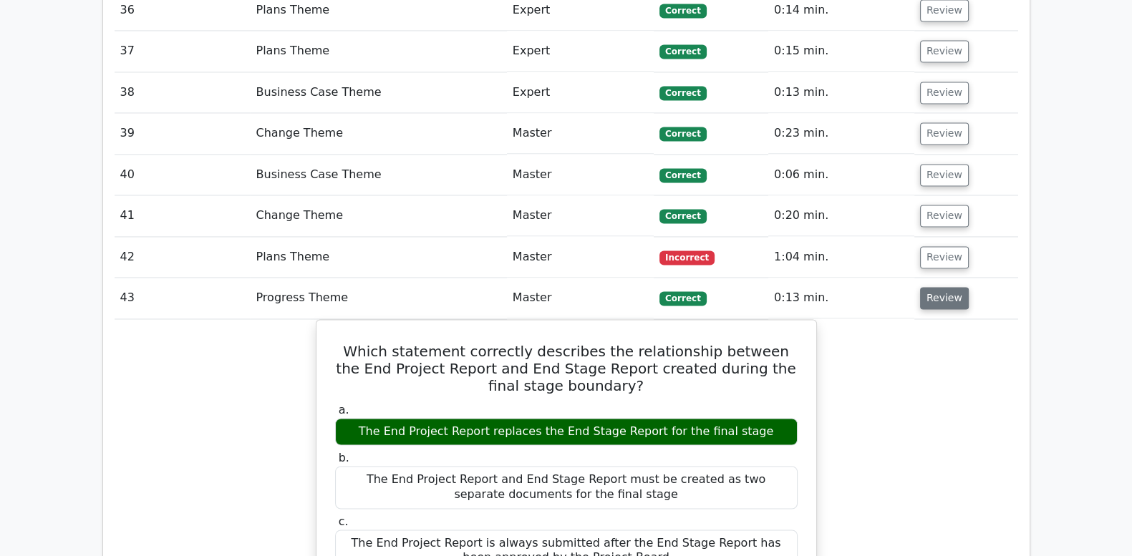
click at [933, 287] on button "Review" at bounding box center [944, 298] width 49 height 22
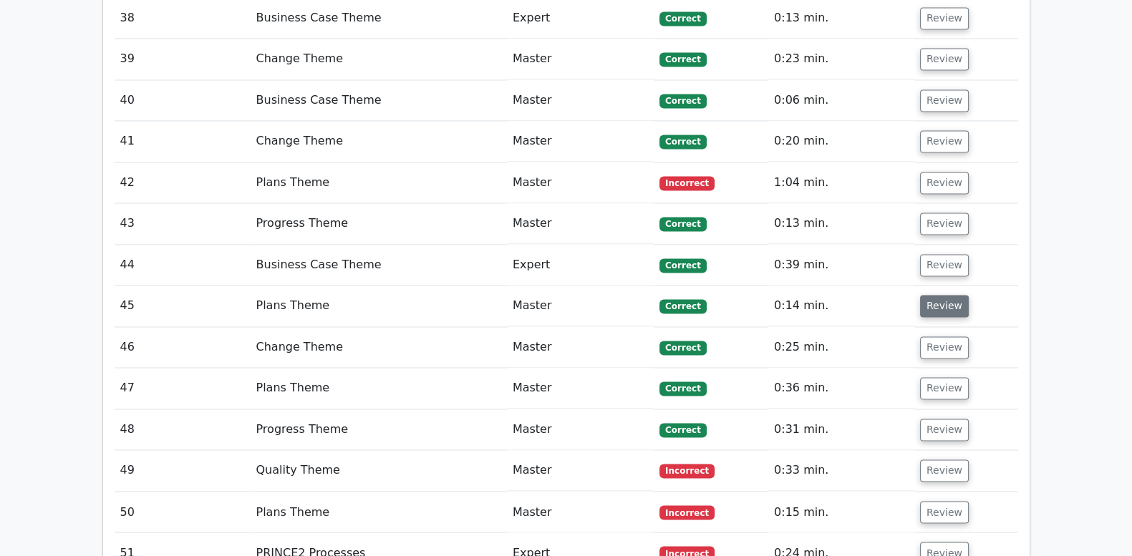
scroll to position [2923, 0]
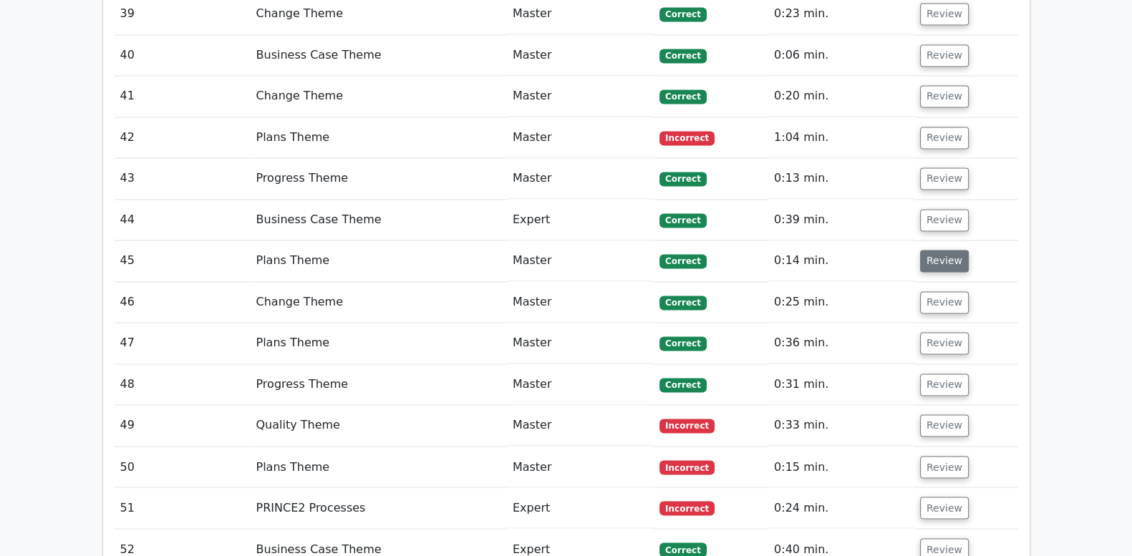
click at [931, 250] on button "Review" at bounding box center [944, 261] width 49 height 22
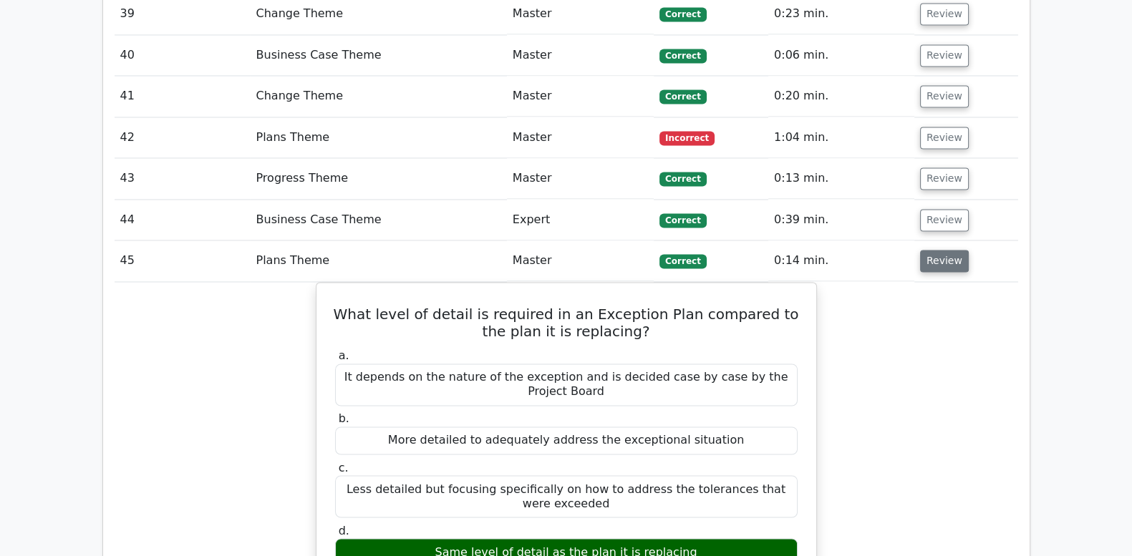
click at [931, 250] on button "Review" at bounding box center [944, 261] width 49 height 22
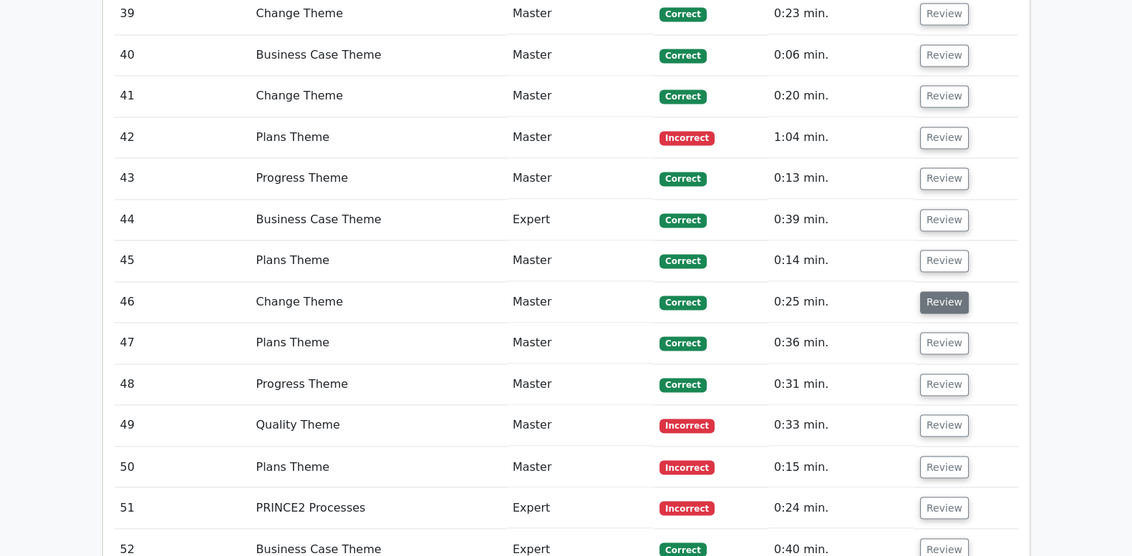
click at [928, 291] on button "Review" at bounding box center [944, 302] width 49 height 22
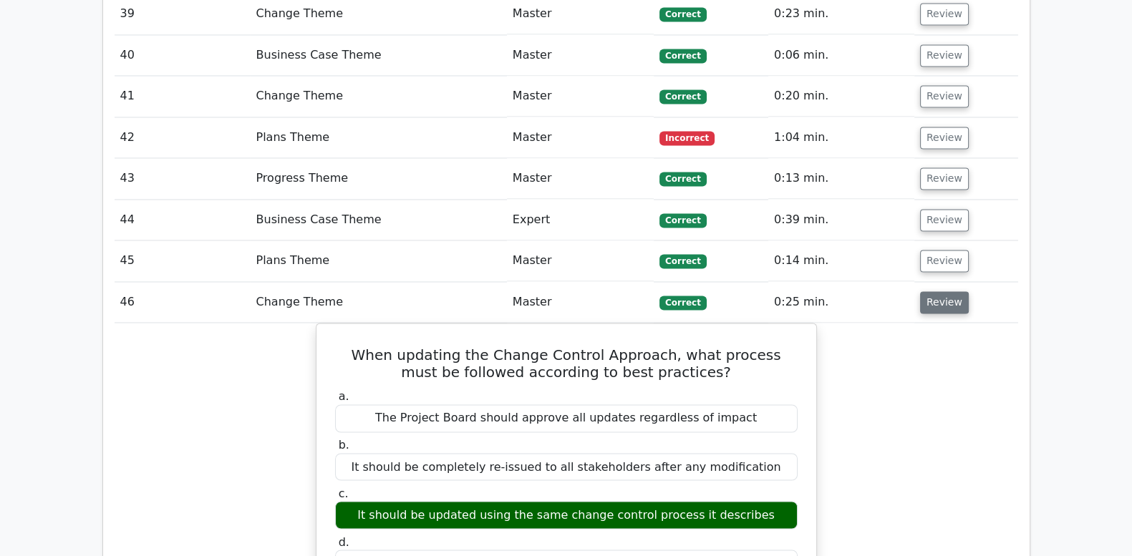
click at [928, 291] on button "Review" at bounding box center [944, 302] width 49 height 22
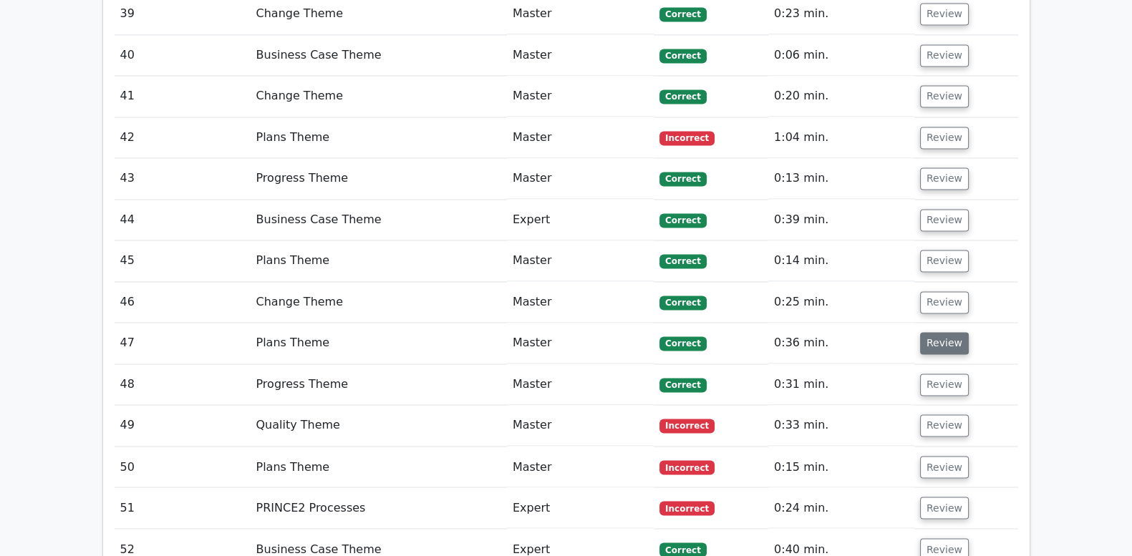
click at [922, 332] on button "Review" at bounding box center [944, 343] width 49 height 22
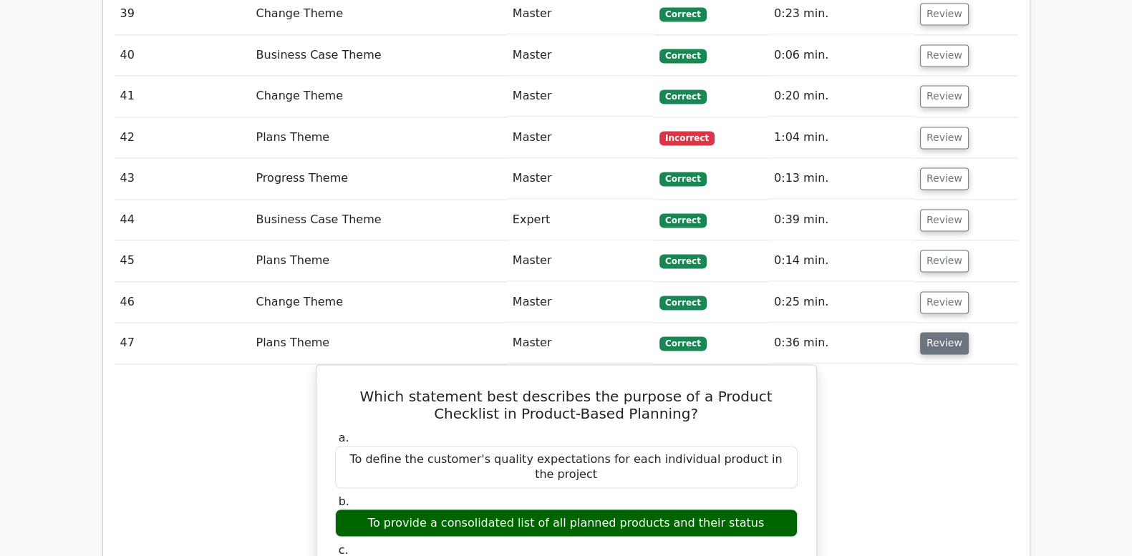
click at [922, 332] on button "Review" at bounding box center [944, 343] width 49 height 22
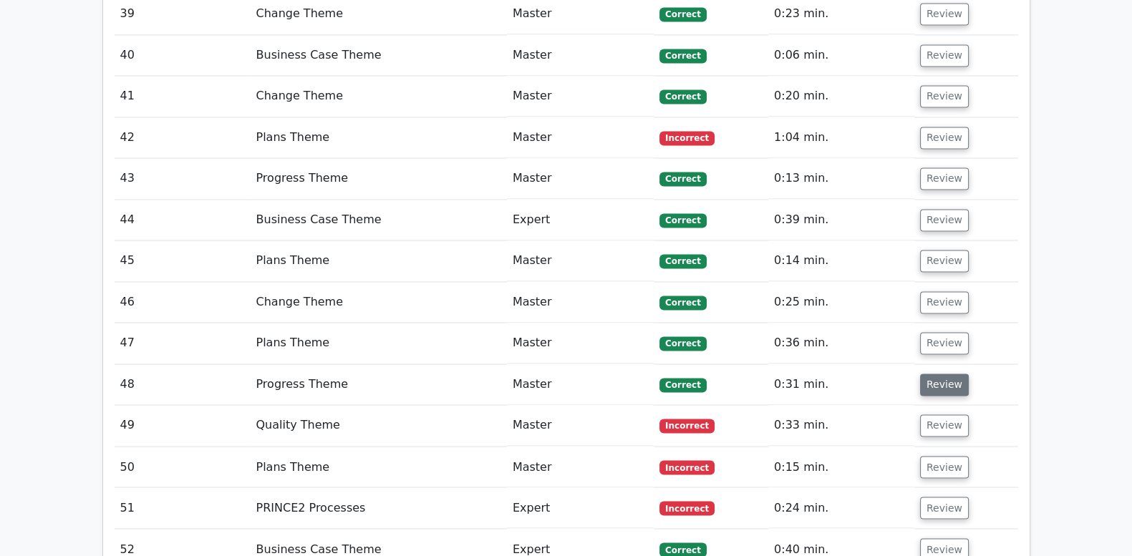
click at [935, 374] on button "Review" at bounding box center [944, 385] width 49 height 22
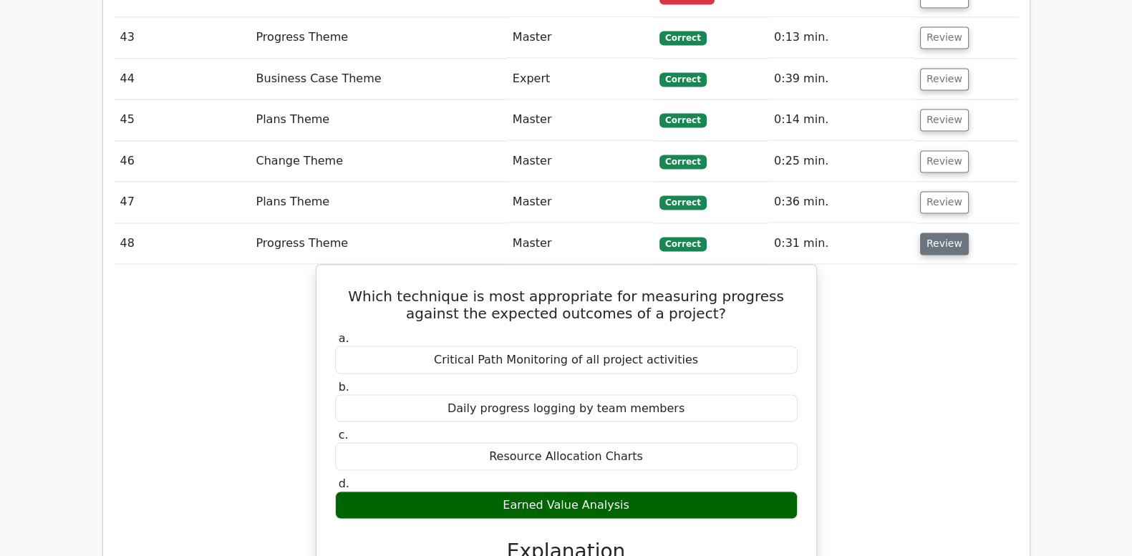
scroll to position [3102, 0]
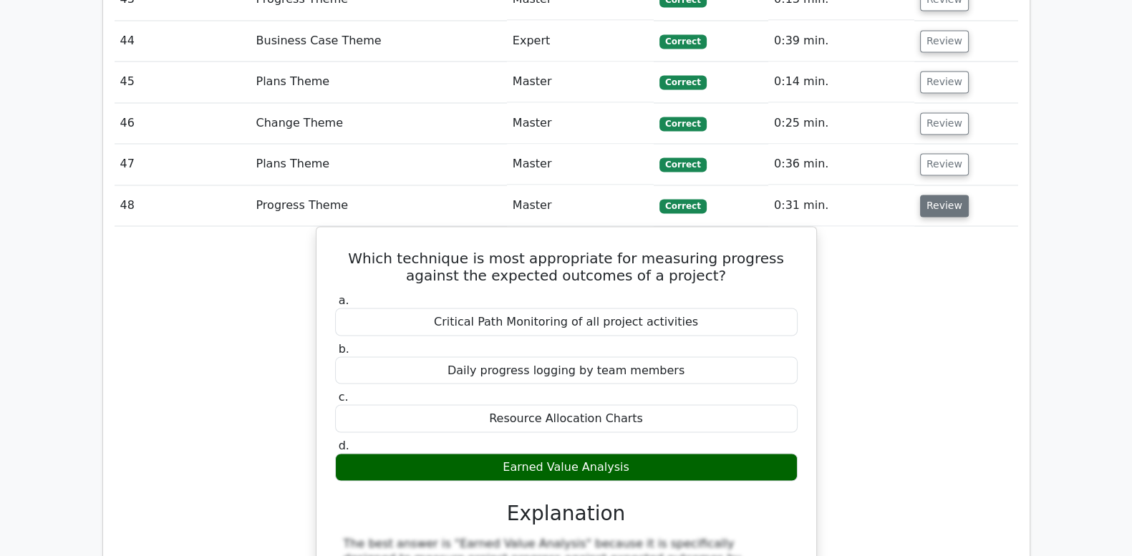
click at [934, 195] on button "Review" at bounding box center [944, 206] width 49 height 22
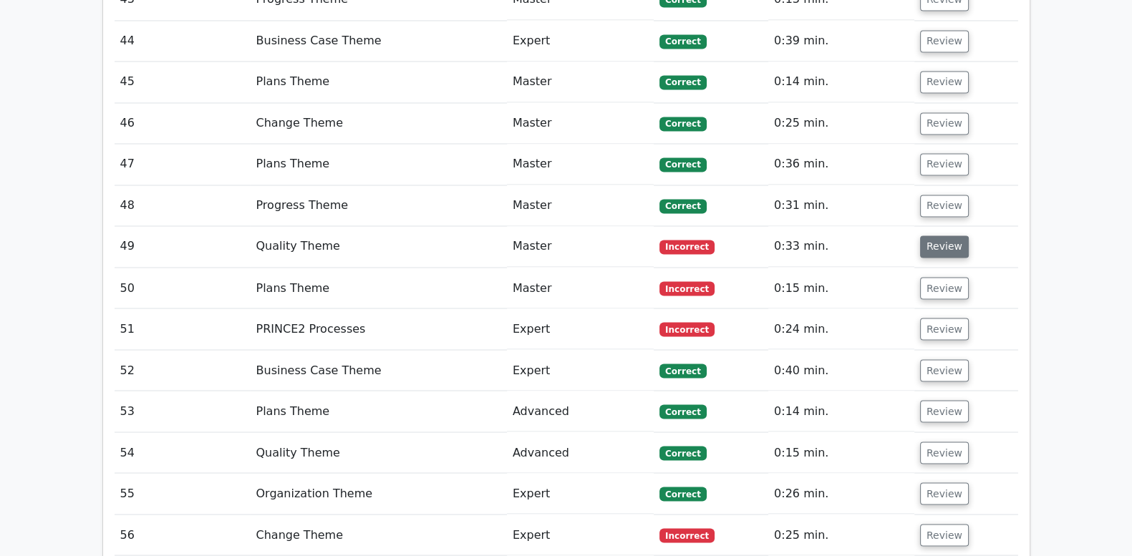
click at [934, 236] on button "Review" at bounding box center [944, 247] width 49 height 22
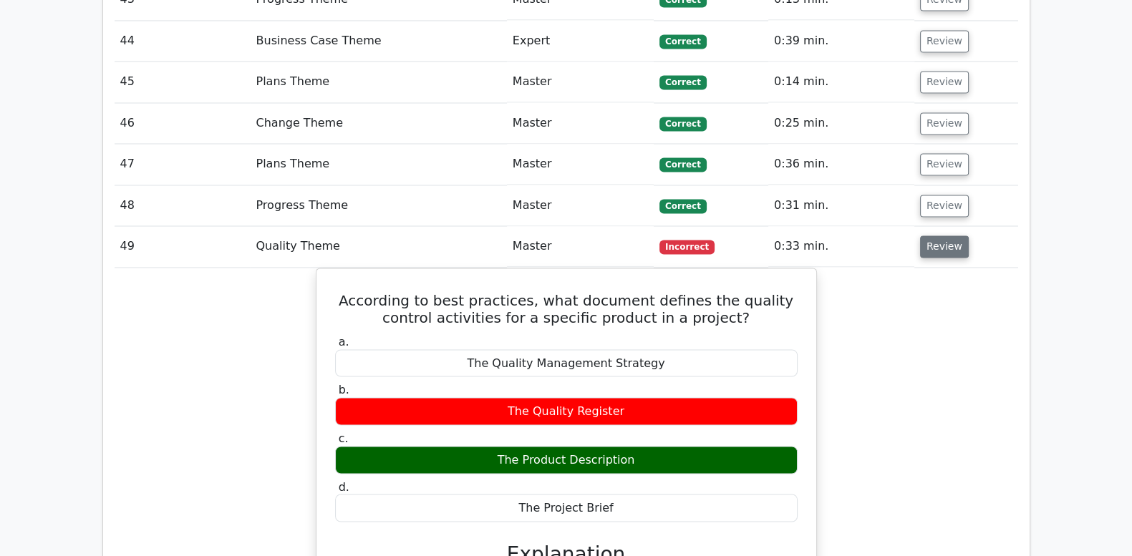
click at [934, 236] on button "Review" at bounding box center [944, 247] width 49 height 22
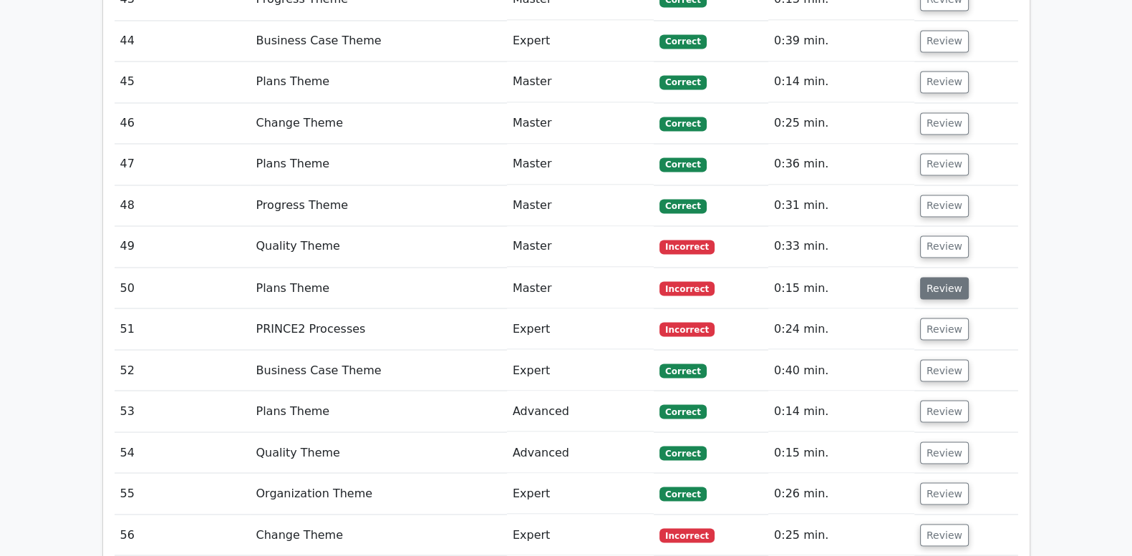
click at [930, 277] on button "Review" at bounding box center [944, 288] width 49 height 22
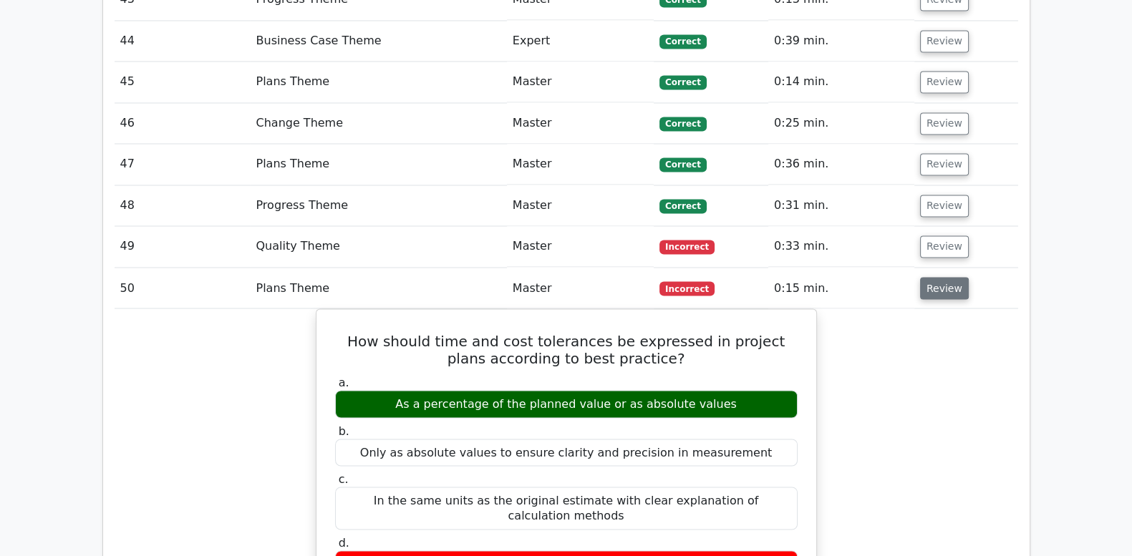
click at [930, 277] on button "Review" at bounding box center [944, 288] width 49 height 22
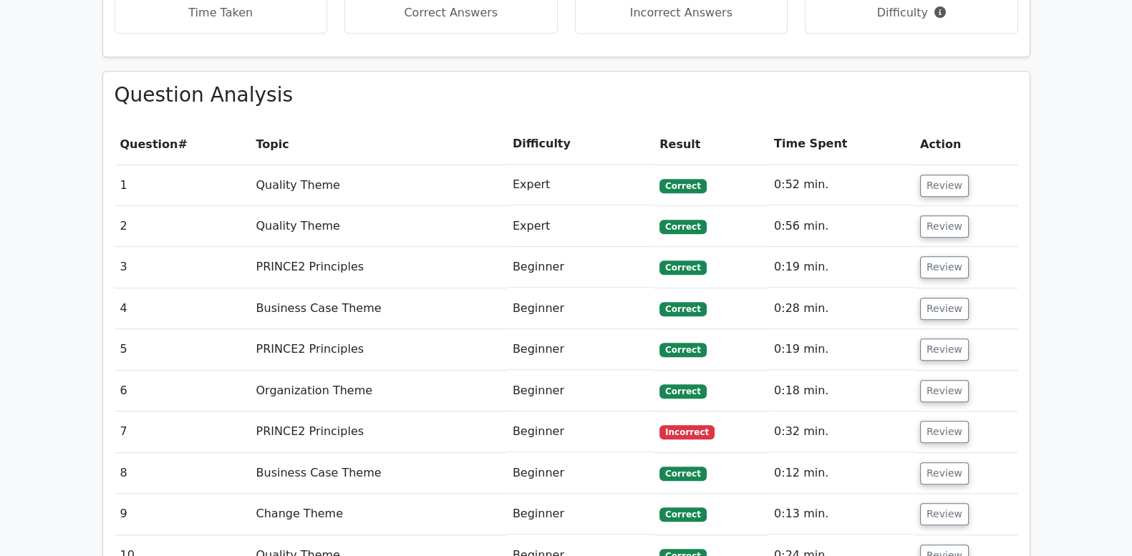
scroll to position [1193, 0]
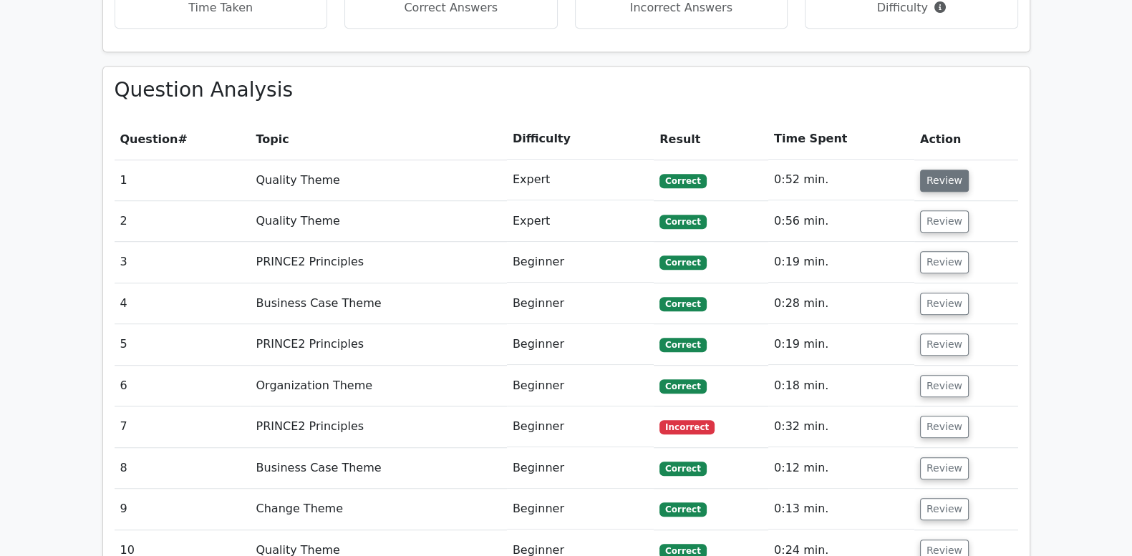
click at [945, 170] on button "Review" at bounding box center [944, 181] width 49 height 22
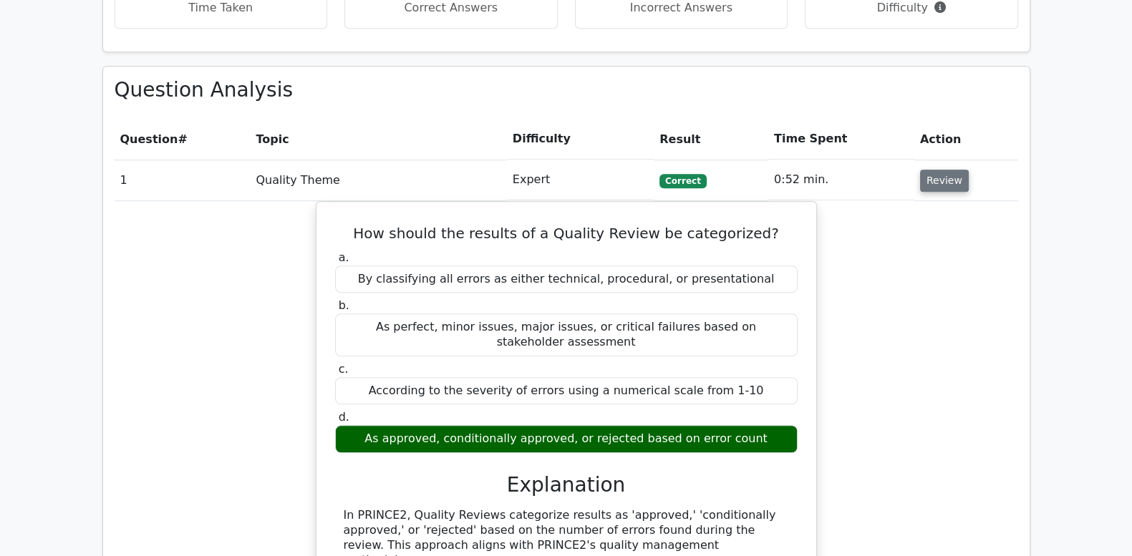
click at [945, 170] on button "Review" at bounding box center [944, 181] width 49 height 22
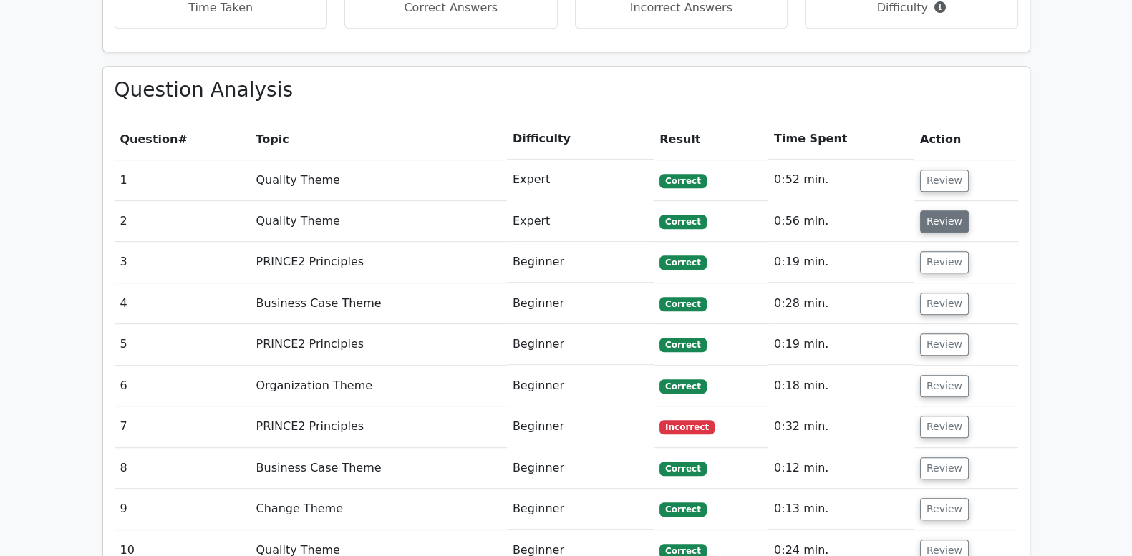
click at [939, 210] on button "Review" at bounding box center [944, 221] width 49 height 22
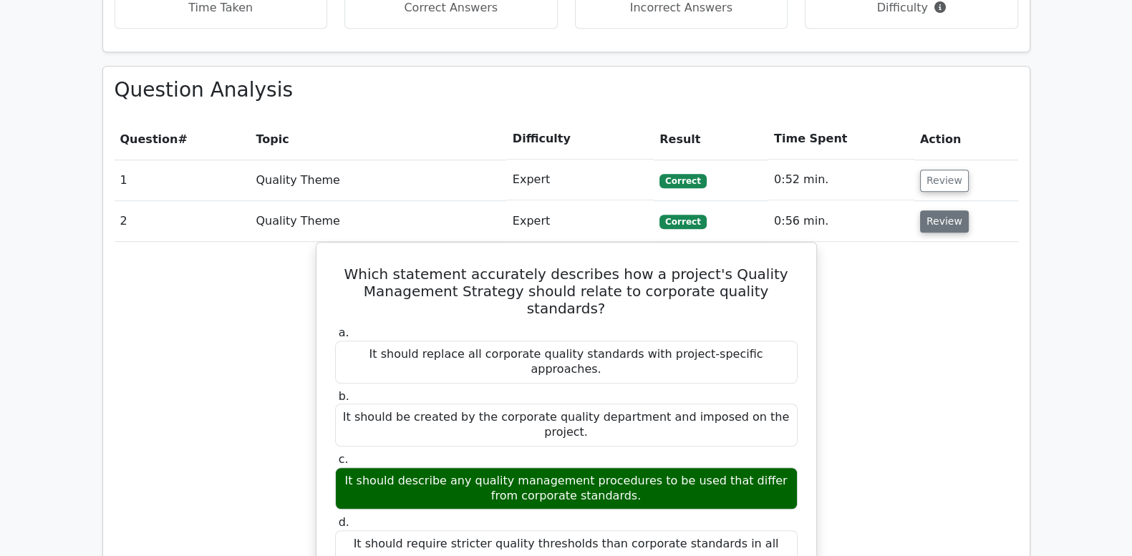
click at [939, 210] on button "Review" at bounding box center [944, 221] width 49 height 22
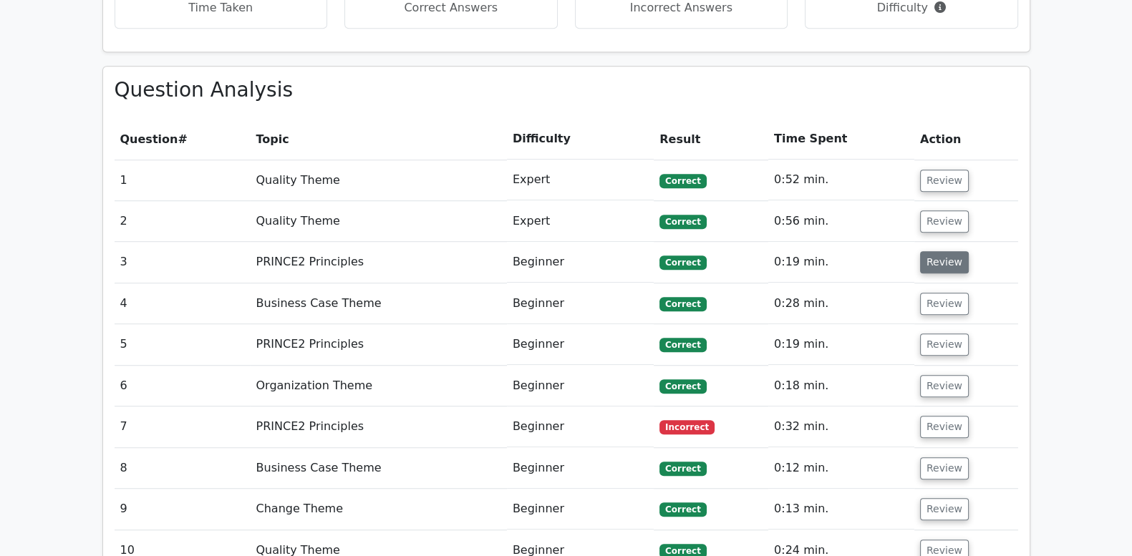
click at [942, 251] on button "Review" at bounding box center [944, 262] width 49 height 22
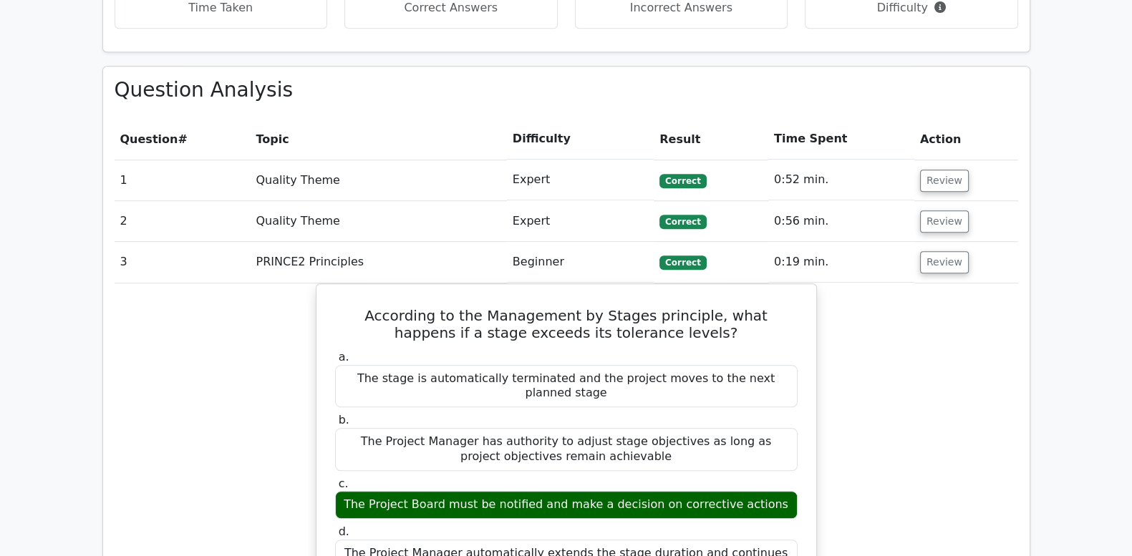
drag, startPoint x: 942, startPoint y: 209, endPoint x: 891, endPoint y: 237, distance: 58.0
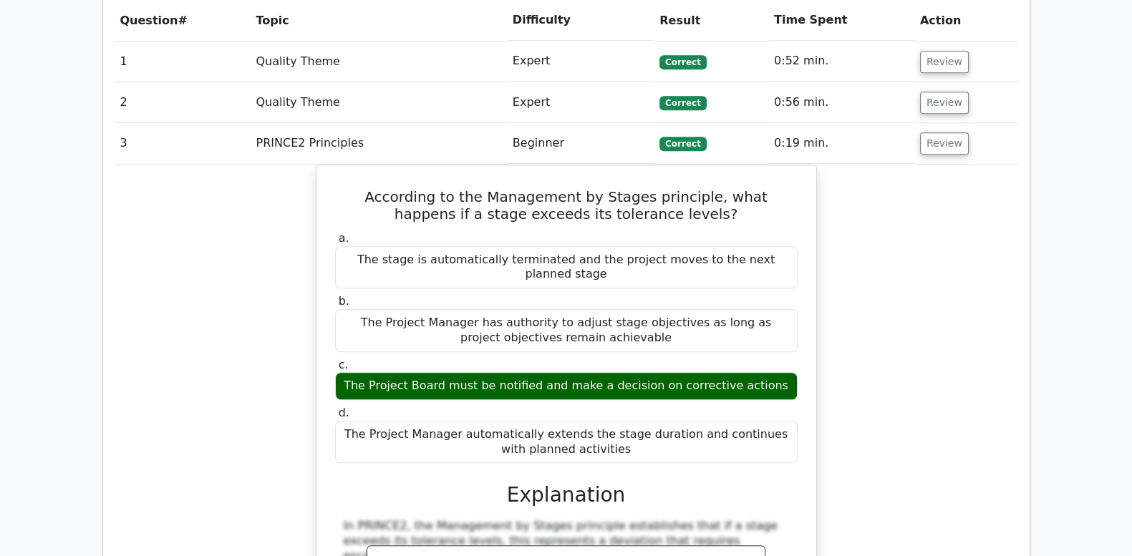
scroll to position [1312, 0]
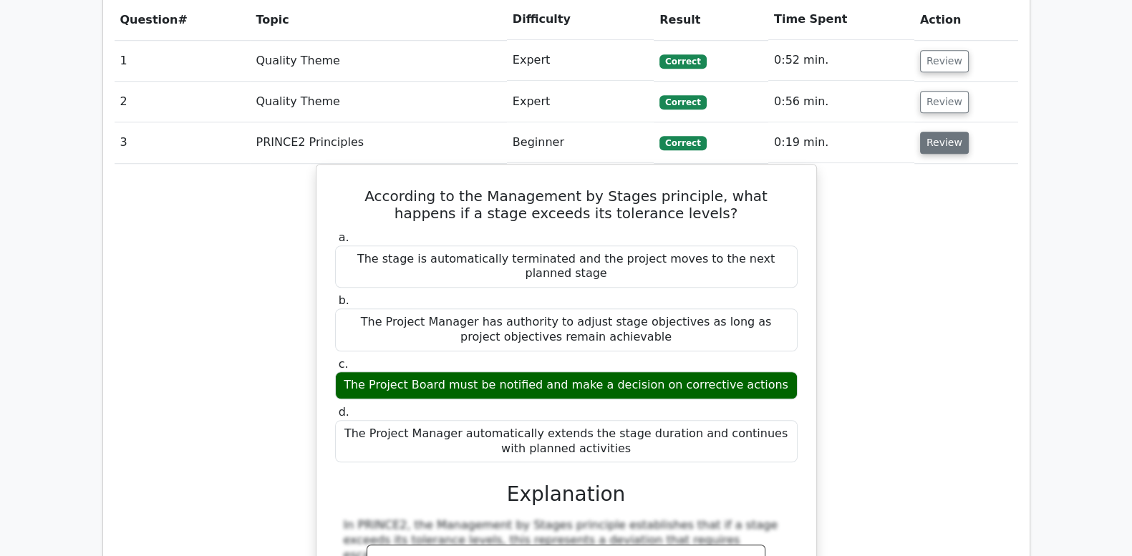
click at [923, 132] on button "Review" at bounding box center [944, 143] width 49 height 22
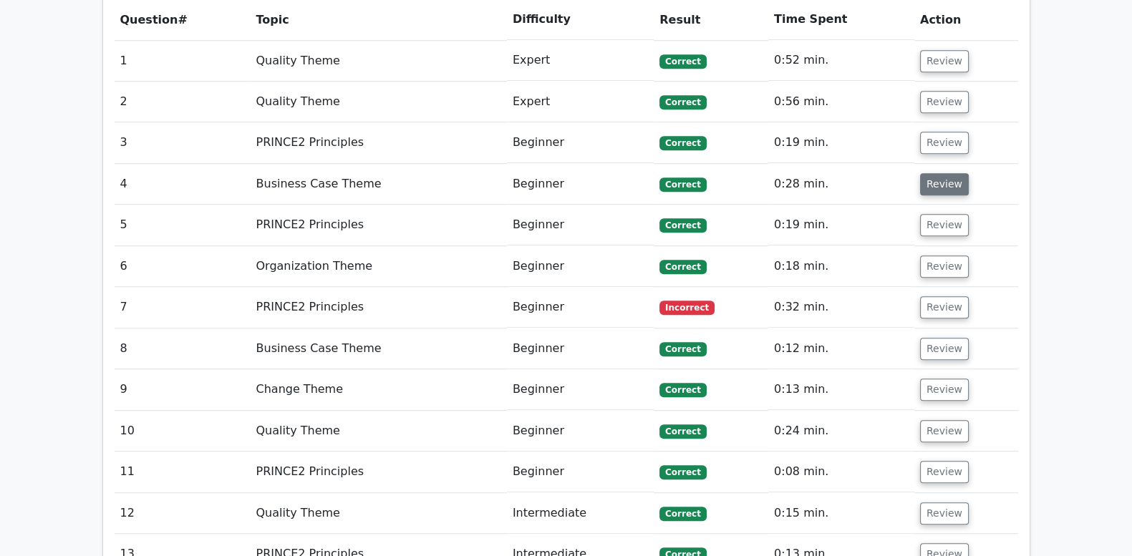
click at [928, 173] on button "Review" at bounding box center [944, 184] width 49 height 22
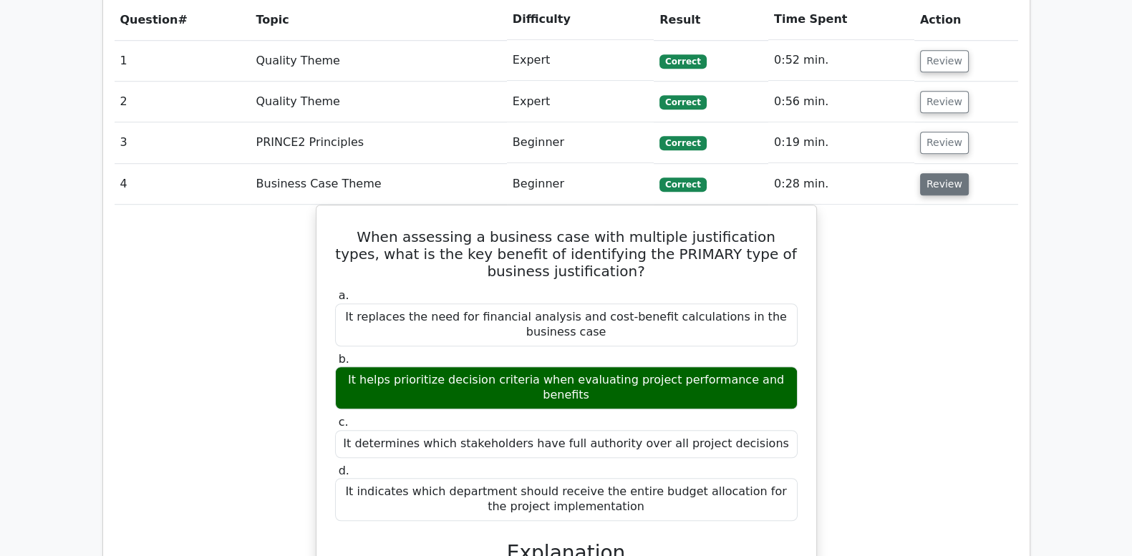
click at [928, 173] on button "Review" at bounding box center [944, 184] width 49 height 22
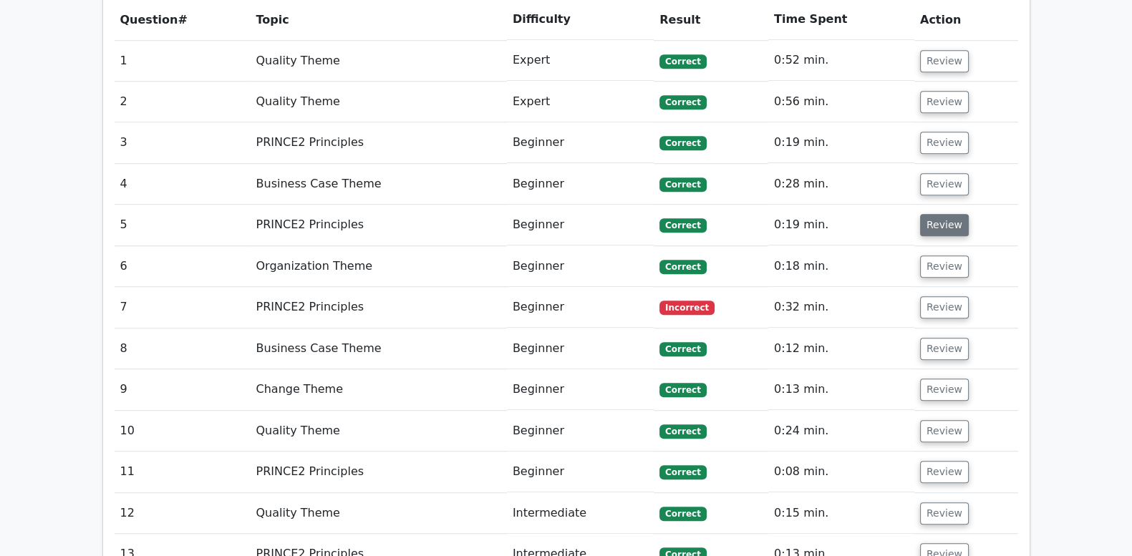
click at [932, 214] on button "Review" at bounding box center [944, 225] width 49 height 22
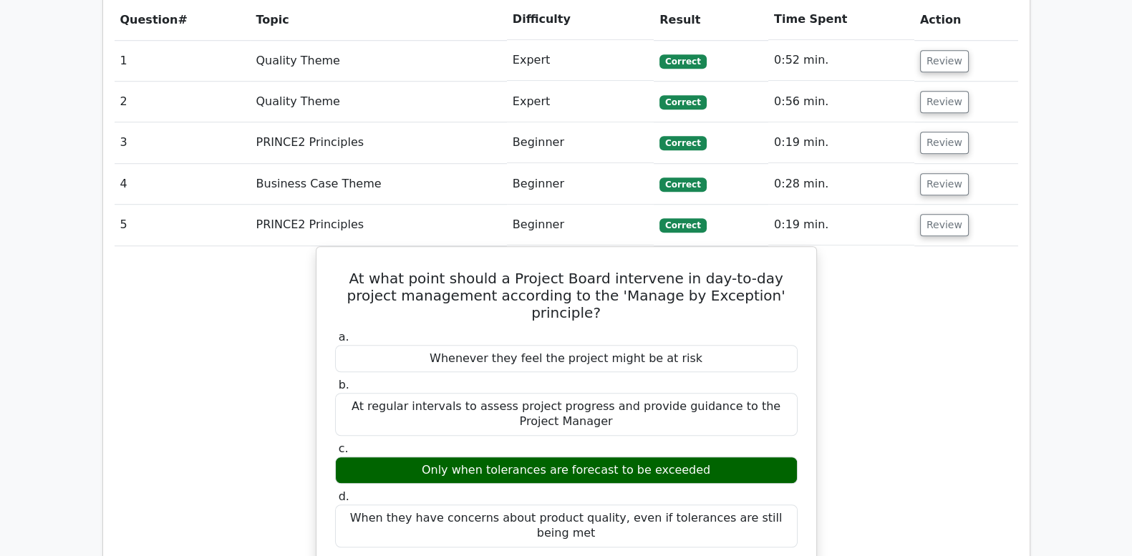
drag, startPoint x: 932, startPoint y: 165, endPoint x: 901, endPoint y: 215, distance: 59.4
click at [933, 214] on button "Review" at bounding box center [944, 225] width 49 height 22
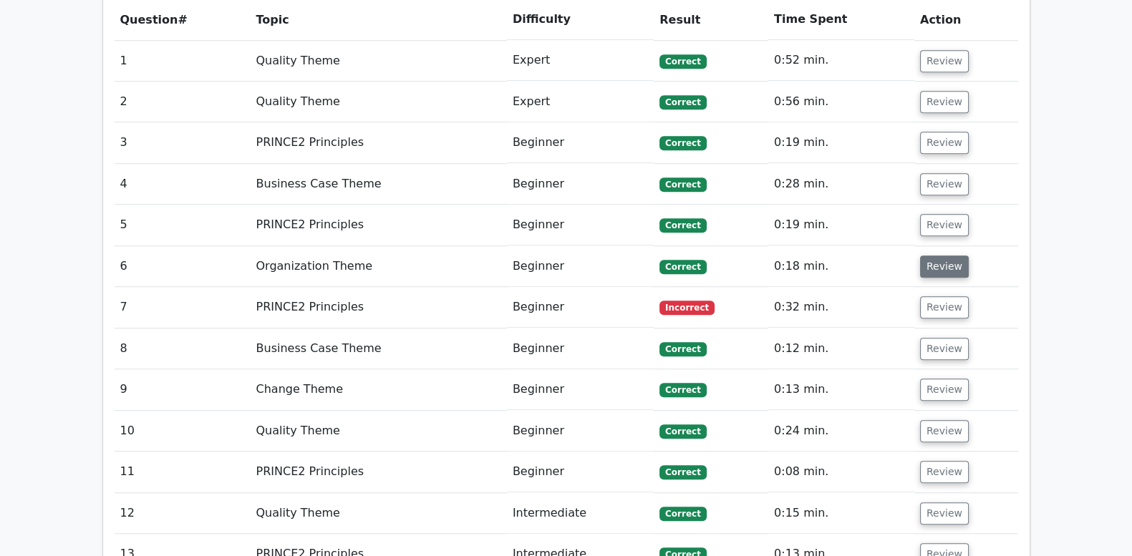
click at [932, 256] on button "Review" at bounding box center [944, 267] width 49 height 22
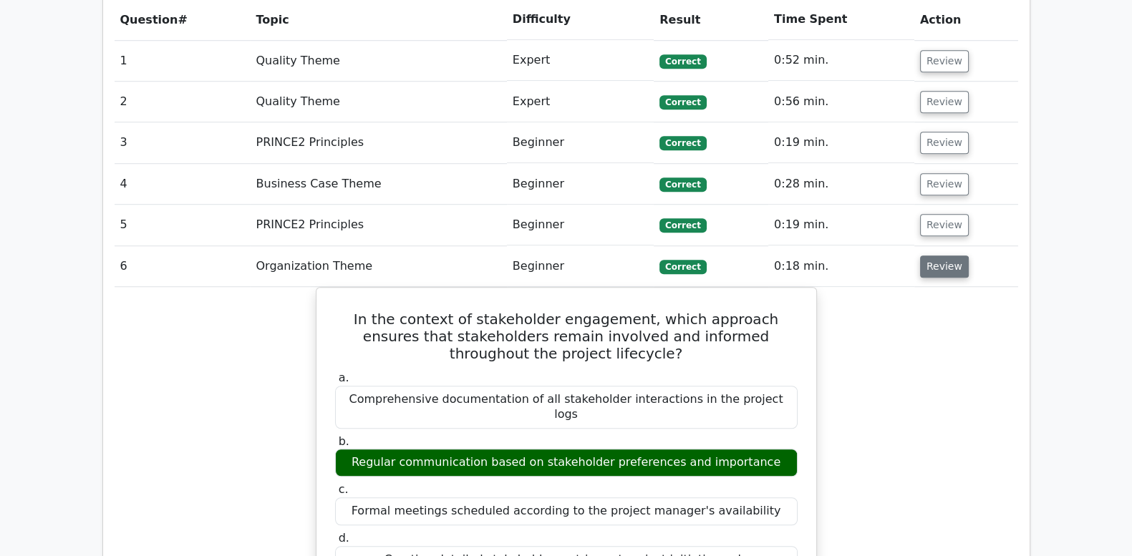
click at [932, 256] on button "Review" at bounding box center [944, 267] width 49 height 22
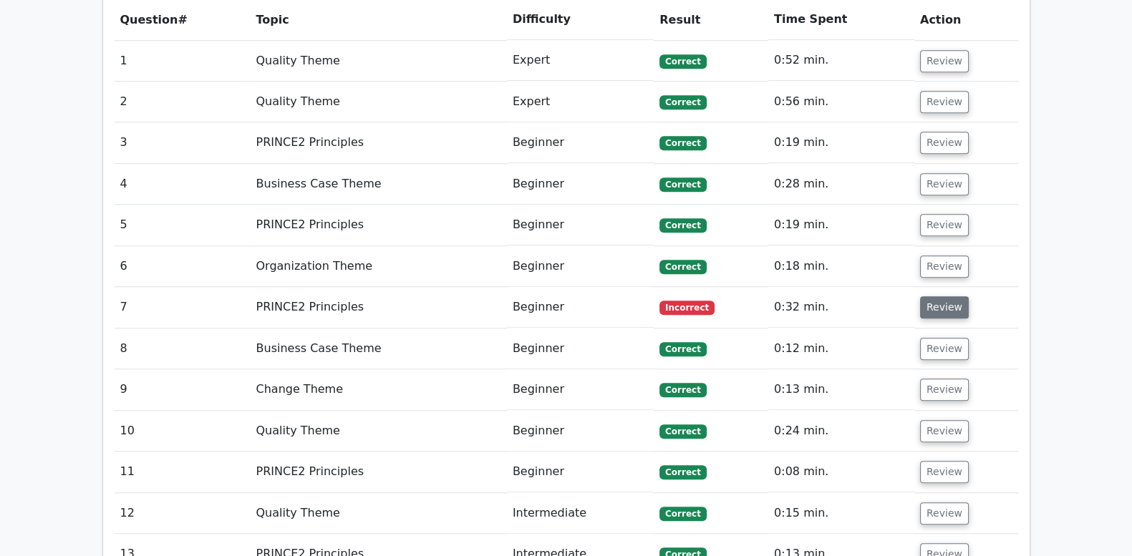
click at [930, 296] on button "Review" at bounding box center [944, 307] width 49 height 22
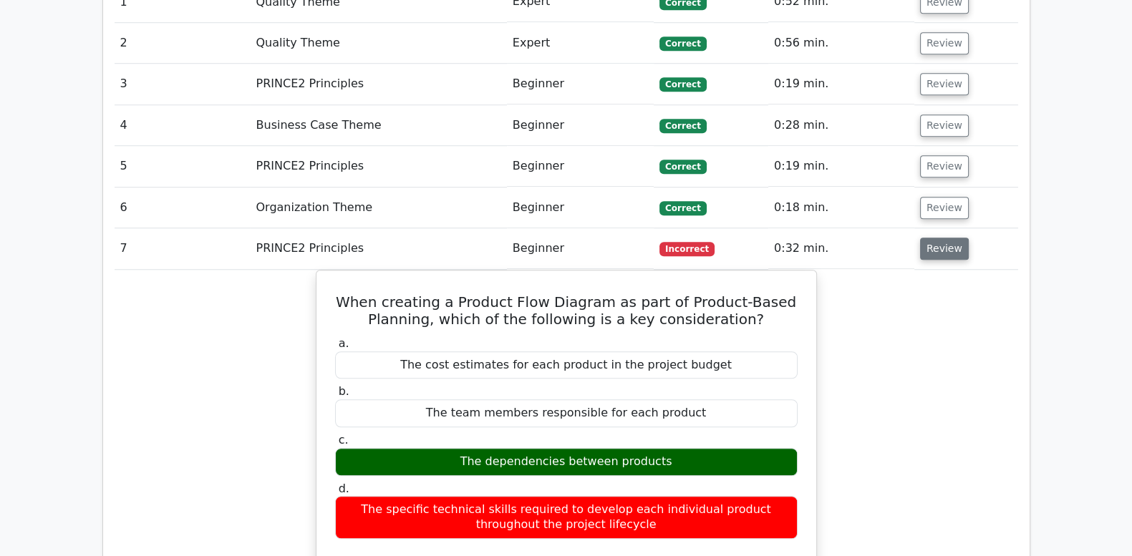
scroll to position [1431, 0]
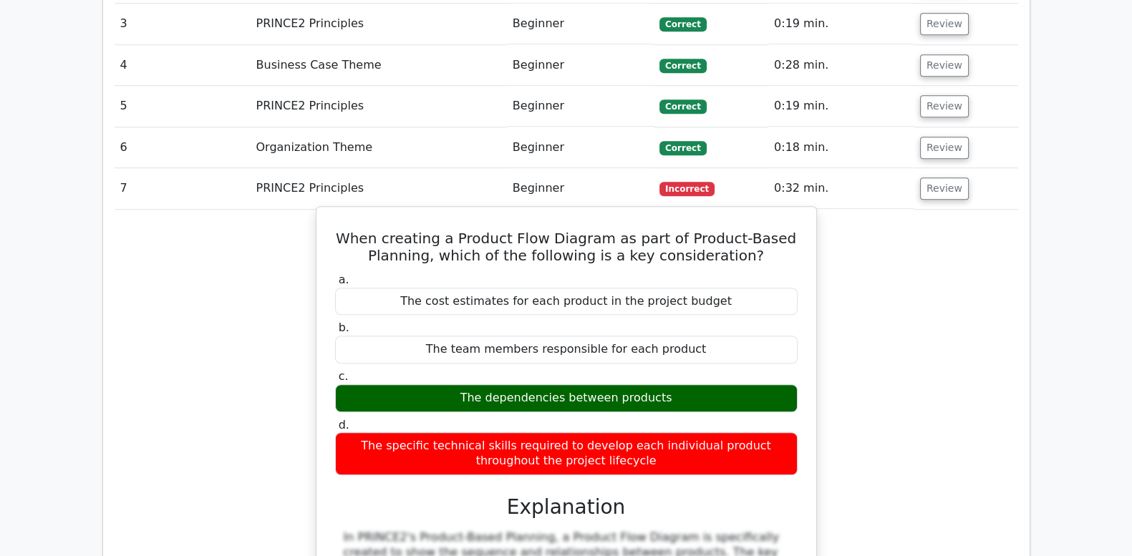
drag, startPoint x: 358, startPoint y: 177, endPoint x: 678, endPoint y: 404, distance: 392.7
click at [678, 404] on div "When creating a Product Flow Diagram as part of Product-Based Planning, which o…" at bounding box center [566, 555] width 488 height 684
copy div "When creating a Product Flow Diagram as part of Product-Based Planning, which o…"
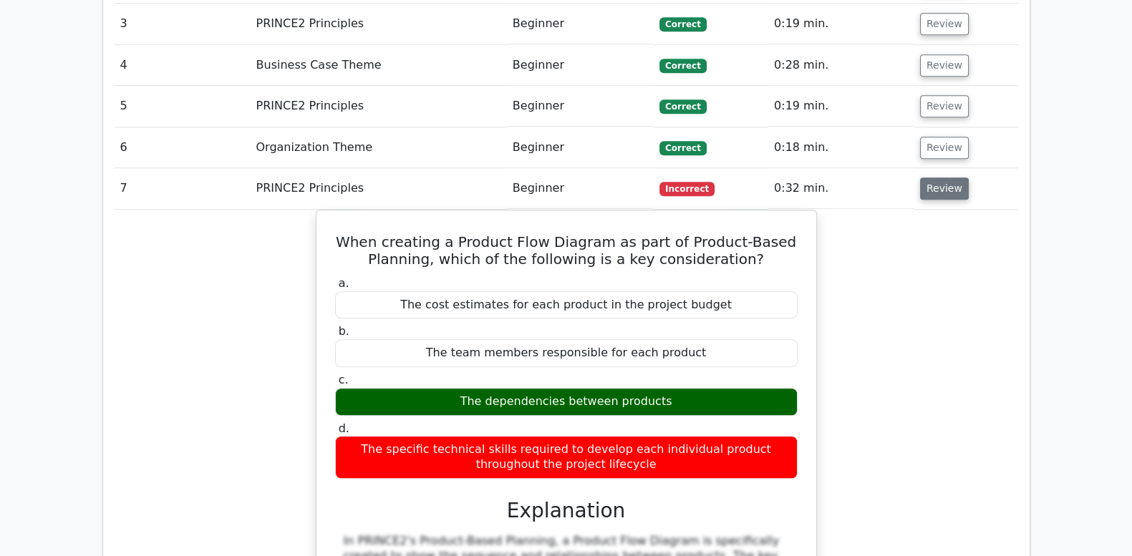
click at [945, 178] on button "Review" at bounding box center [944, 189] width 49 height 22
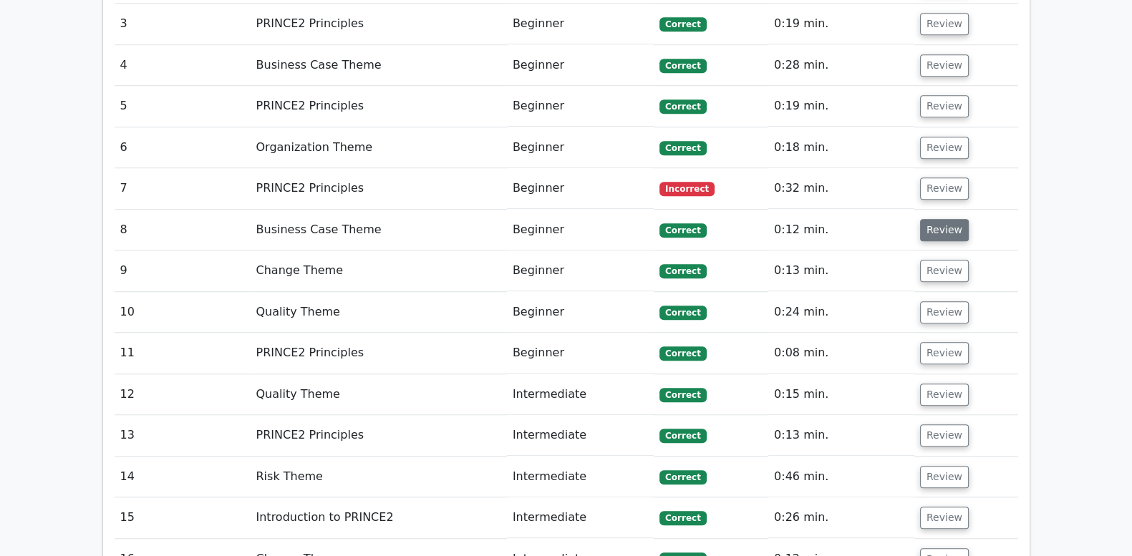
click at [945, 219] on button "Review" at bounding box center [944, 230] width 49 height 22
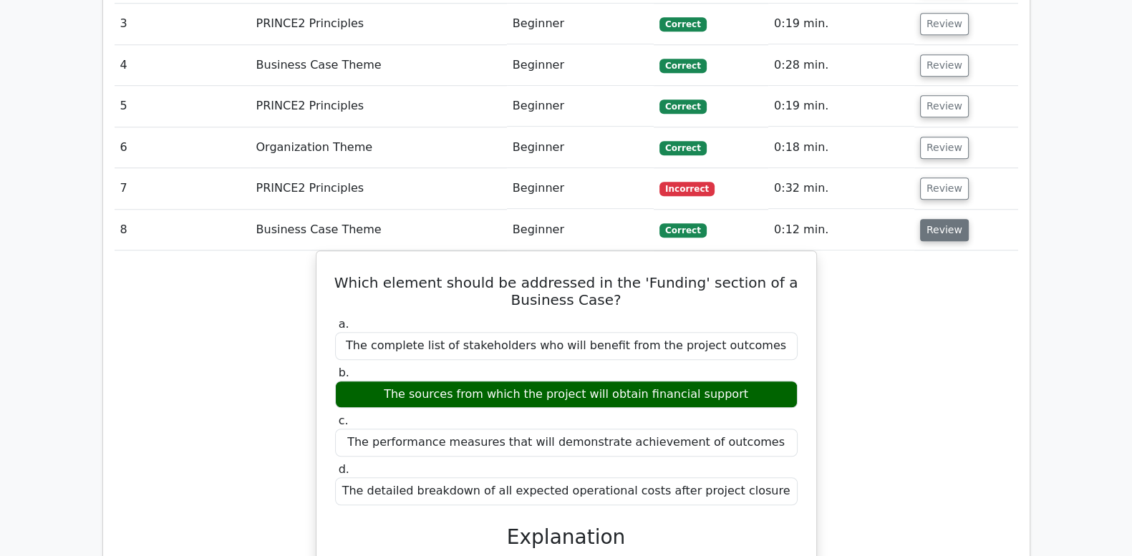
click at [945, 219] on button "Review" at bounding box center [944, 230] width 49 height 22
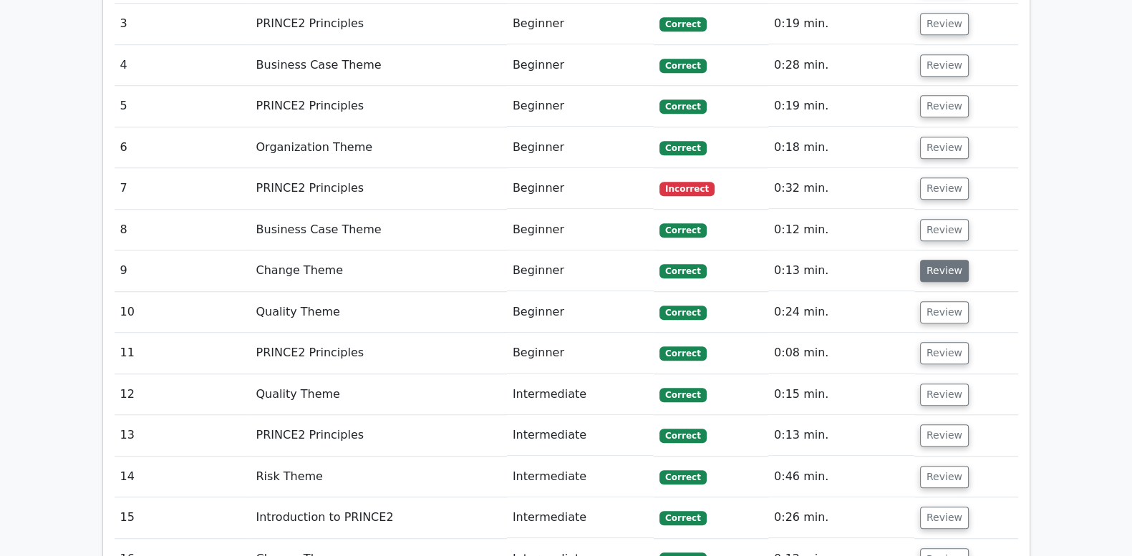
click at [937, 260] on button "Review" at bounding box center [944, 271] width 49 height 22
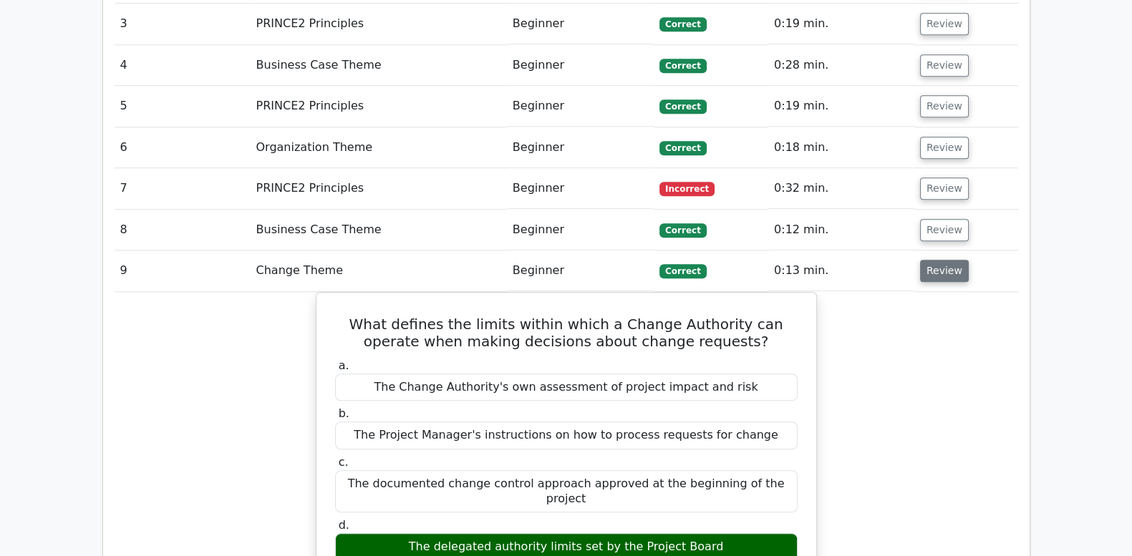
click at [937, 260] on button "Review" at bounding box center [944, 271] width 49 height 22
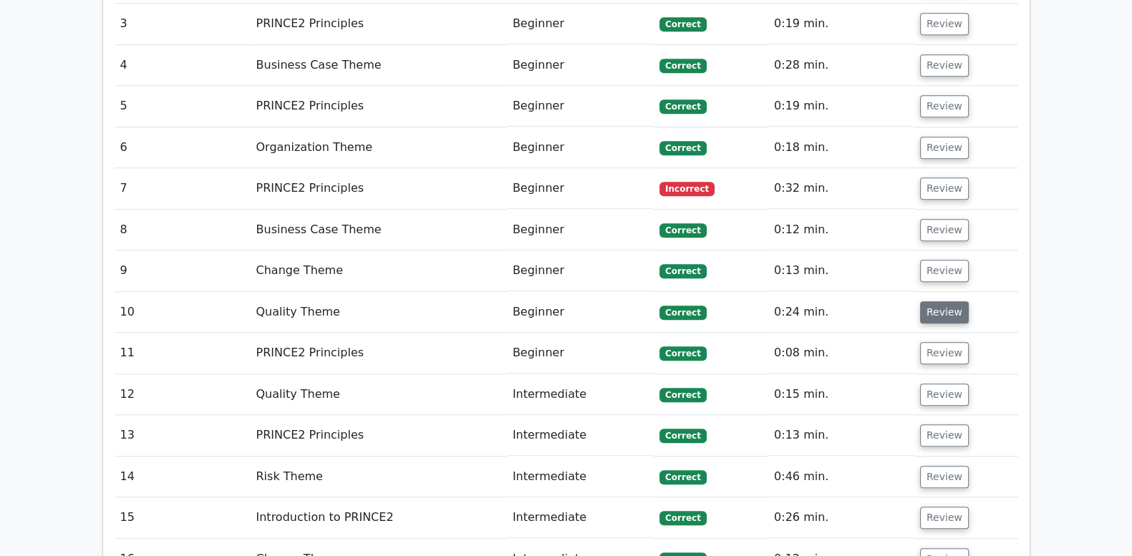
click at [934, 301] on button "Review" at bounding box center [944, 312] width 49 height 22
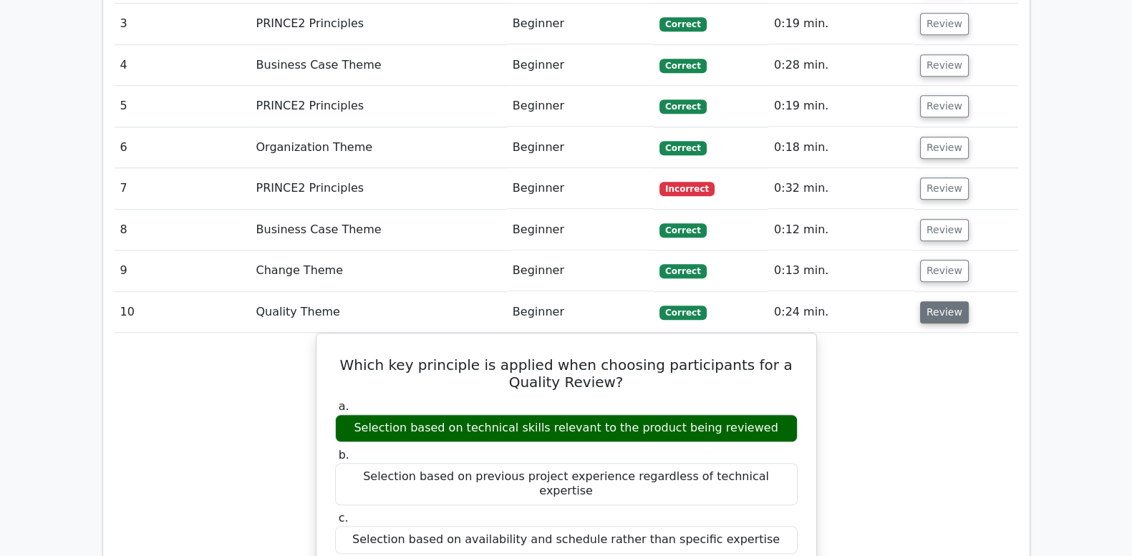
click at [934, 301] on button "Review" at bounding box center [944, 312] width 49 height 22
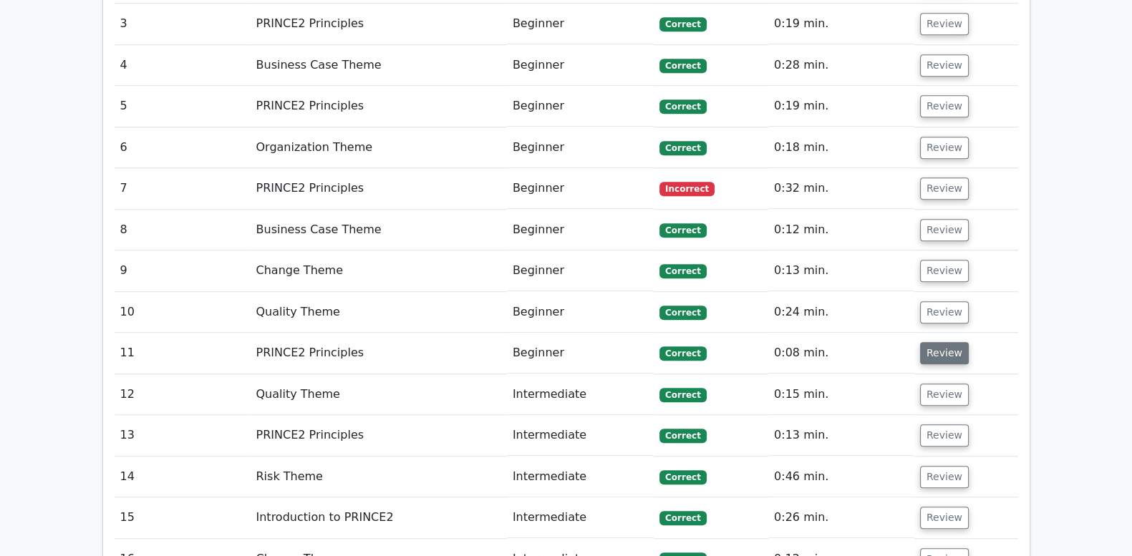
click at [924, 342] on button "Review" at bounding box center [944, 353] width 49 height 22
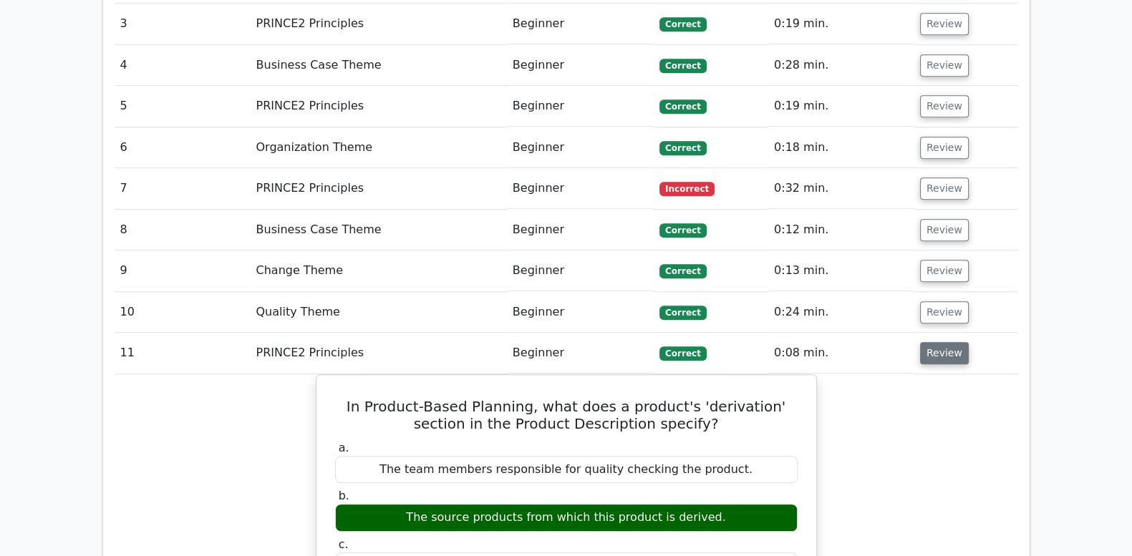
click at [924, 342] on button "Review" at bounding box center [944, 353] width 49 height 22
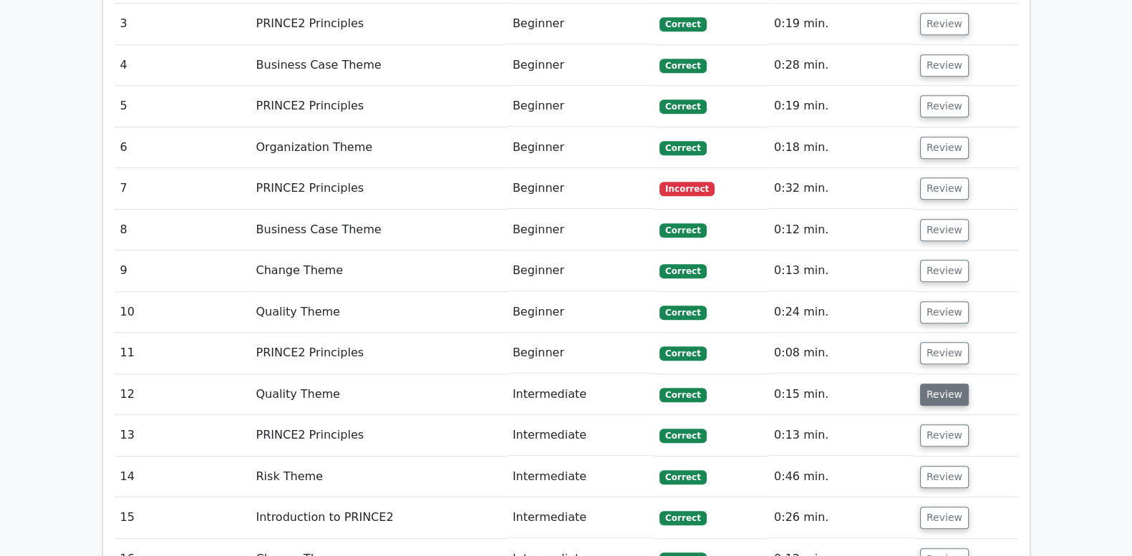
click at [933, 384] on button "Review" at bounding box center [944, 395] width 49 height 22
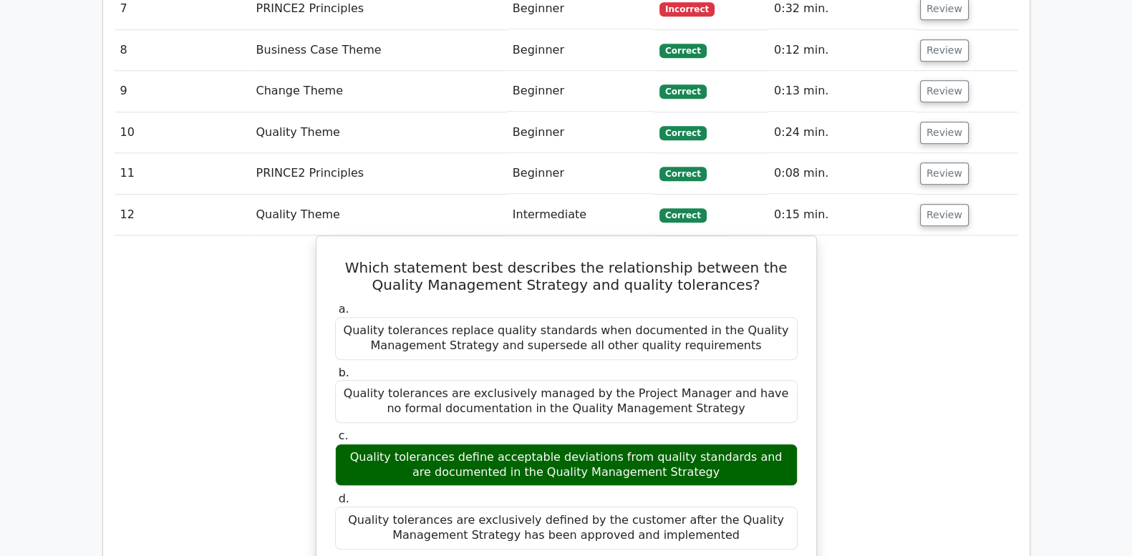
scroll to position [1729, 0]
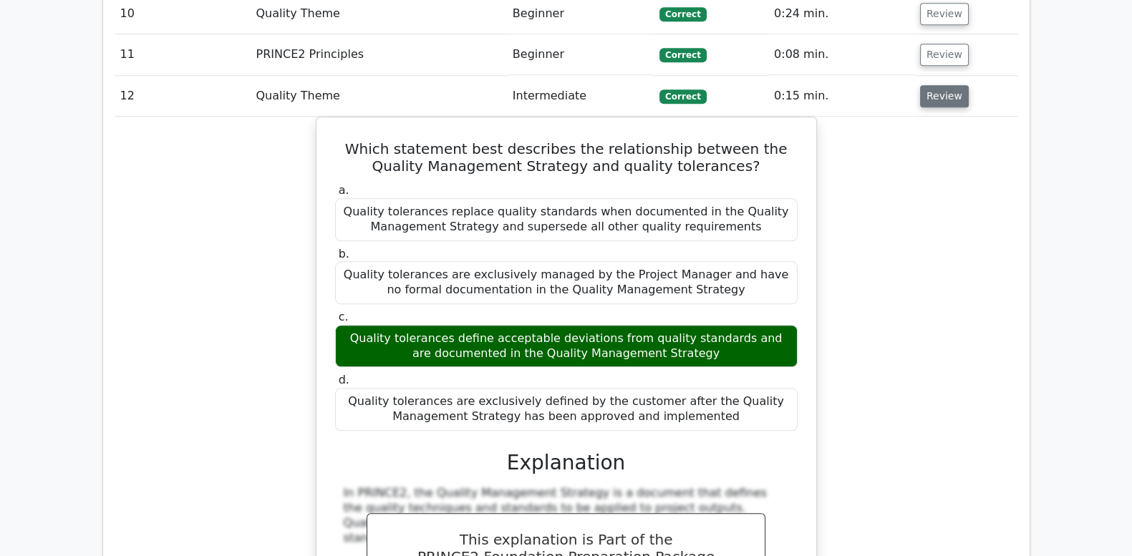
click at [944, 85] on button "Review" at bounding box center [944, 96] width 49 height 22
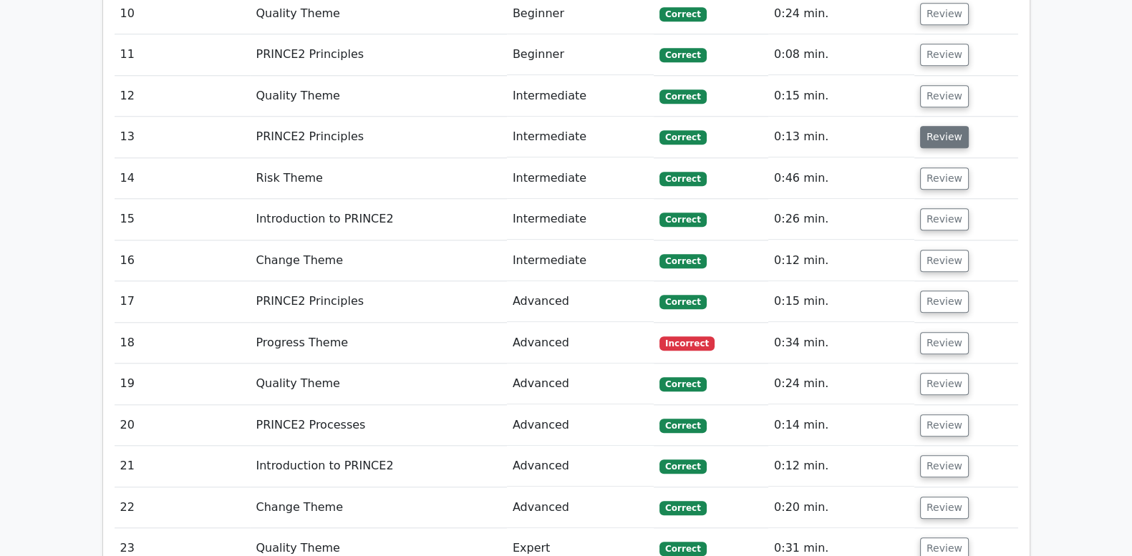
click at [938, 126] on button "Review" at bounding box center [944, 137] width 49 height 22
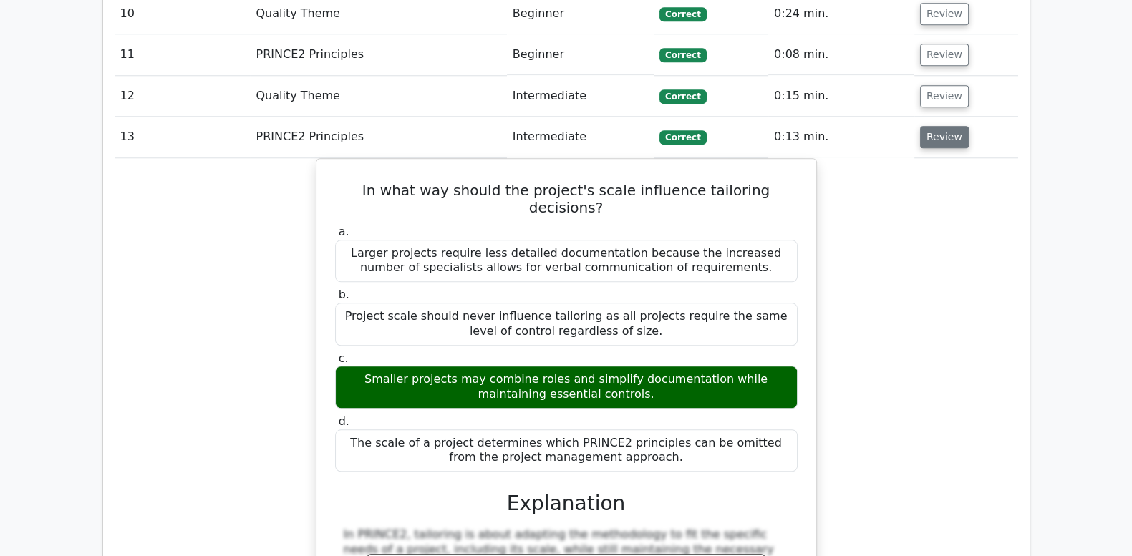
click at [938, 126] on button "Review" at bounding box center [944, 137] width 49 height 22
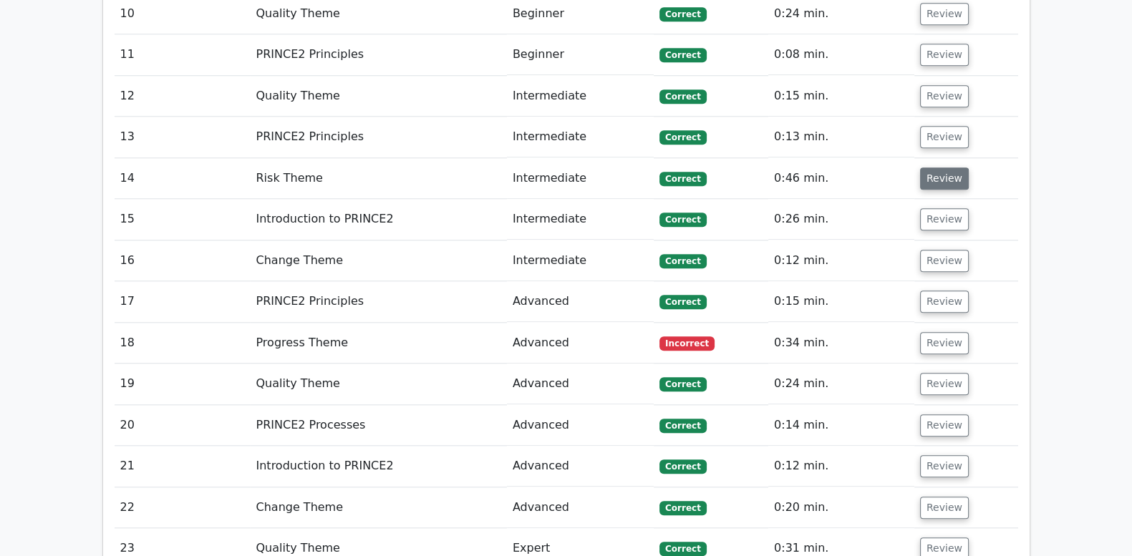
click at [938, 168] on button "Review" at bounding box center [944, 179] width 49 height 22
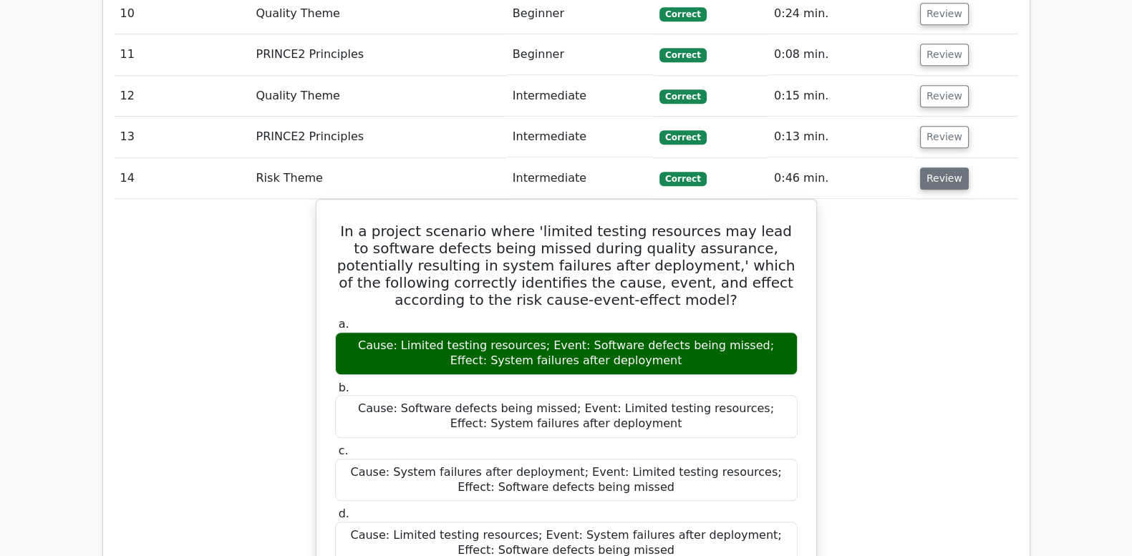
click at [938, 168] on button "Review" at bounding box center [944, 179] width 49 height 22
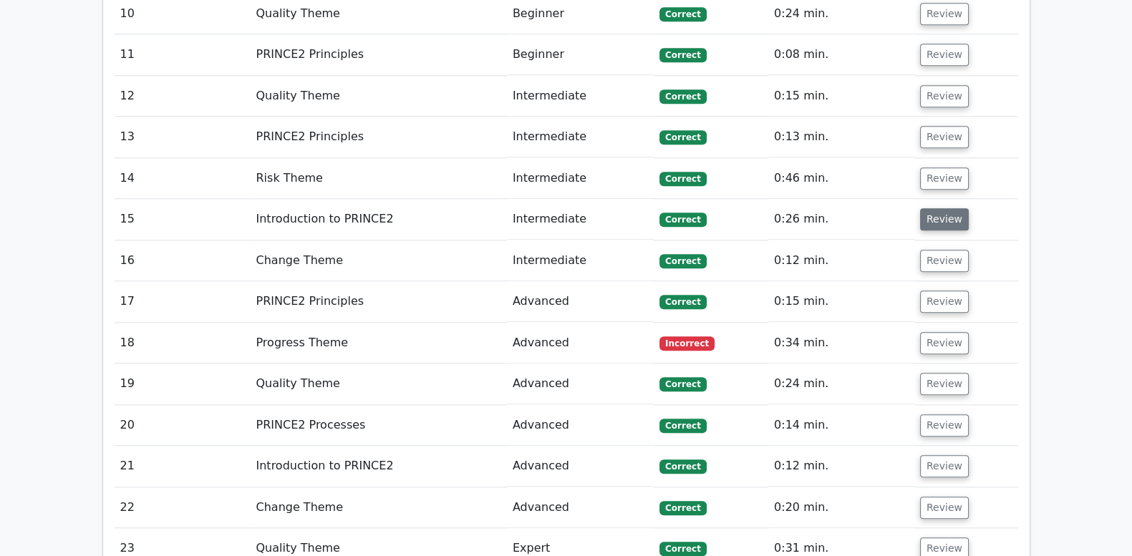
click at [943, 208] on button "Review" at bounding box center [944, 219] width 49 height 22
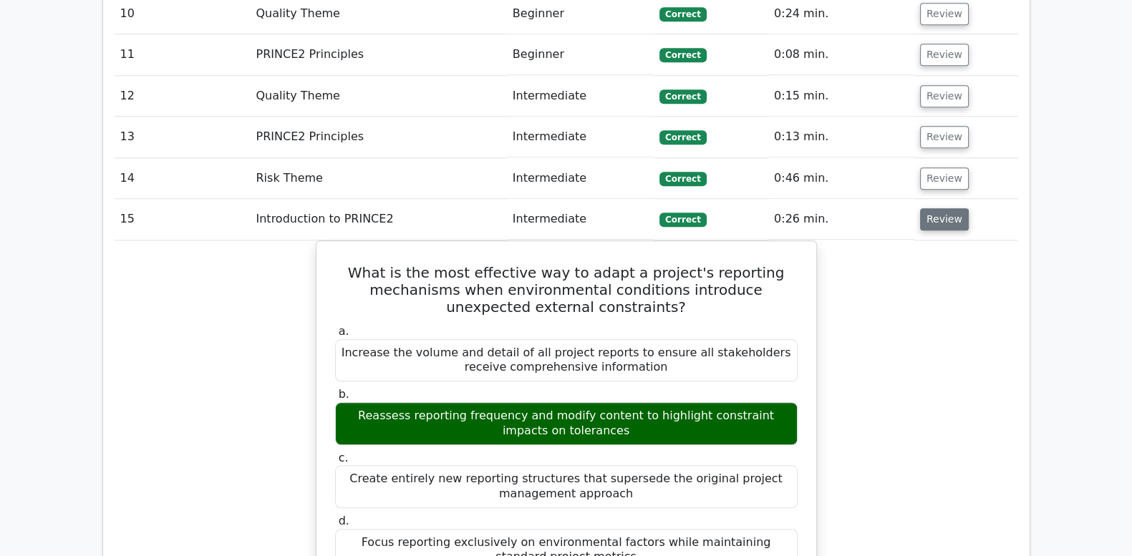
click at [943, 208] on button "Review" at bounding box center [944, 219] width 49 height 22
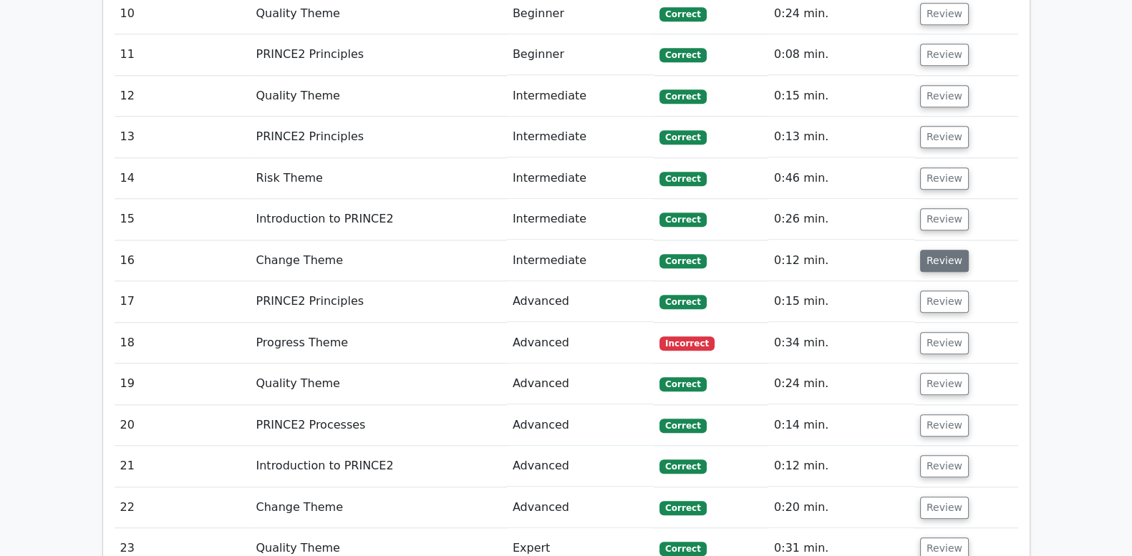
click at [943, 250] on button "Review" at bounding box center [944, 261] width 49 height 22
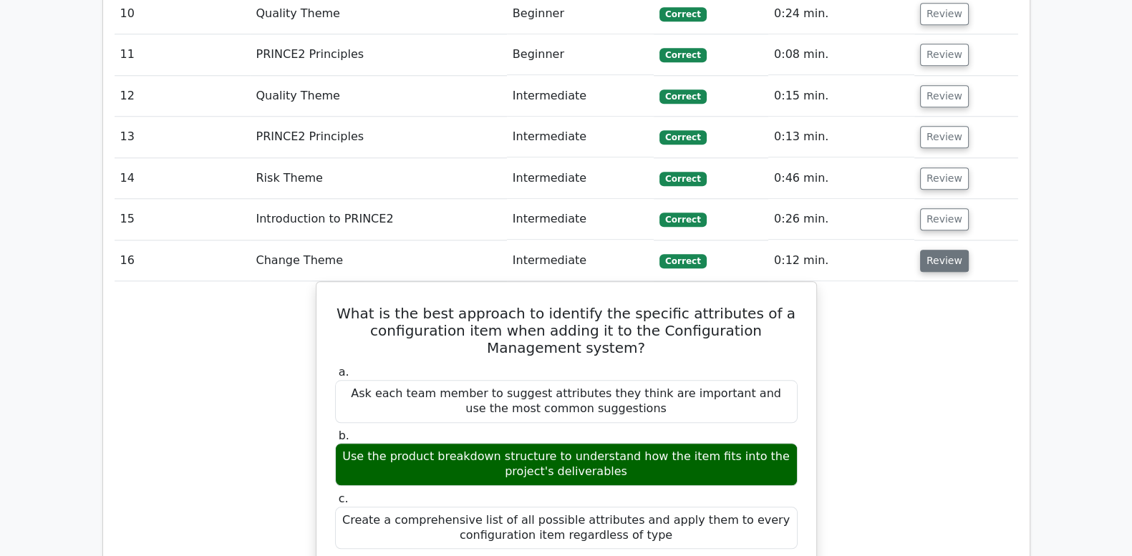
click at [943, 250] on button "Review" at bounding box center [944, 261] width 49 height 22
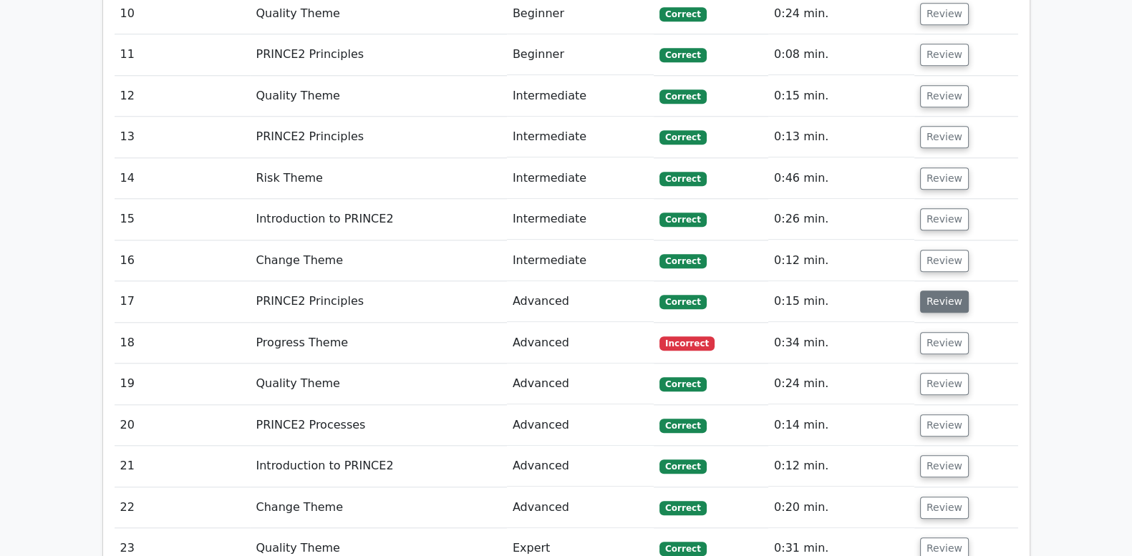
click at [936, 291] on button "Review" at bounding box center [944, 302] width 49 height 22
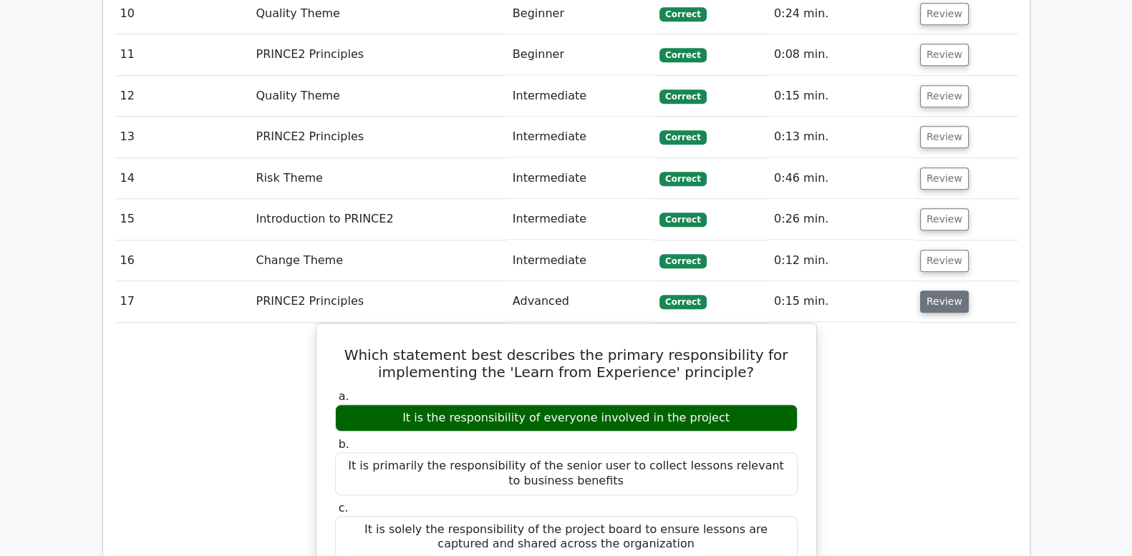
click at [936, 291] on button "Review" at bounding box center [944, 302] width 49 height 22
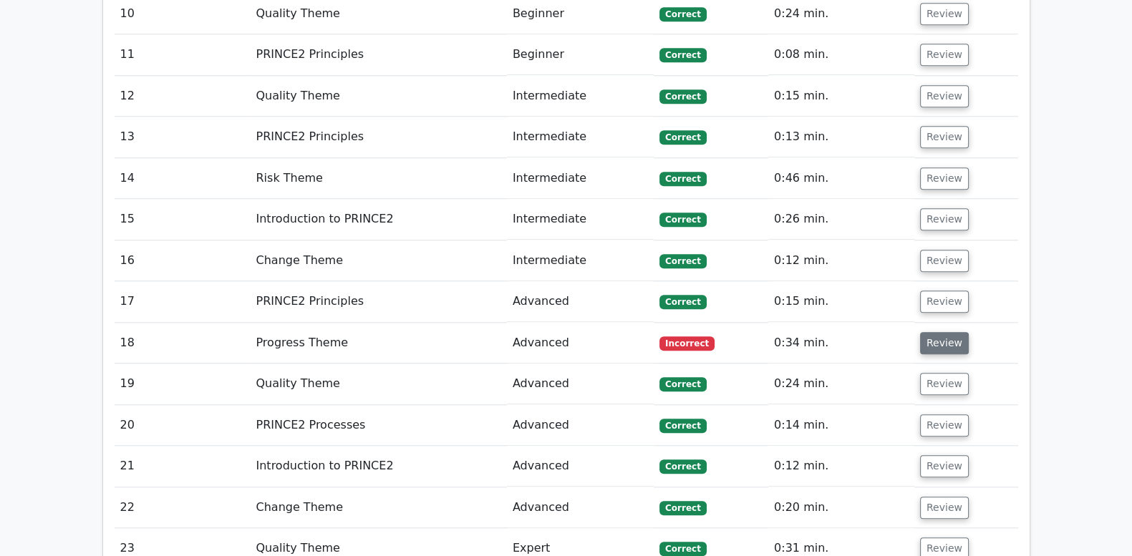
click at [936, 332] on button "Review" at bounding box center [944, 343] width 49 height 22
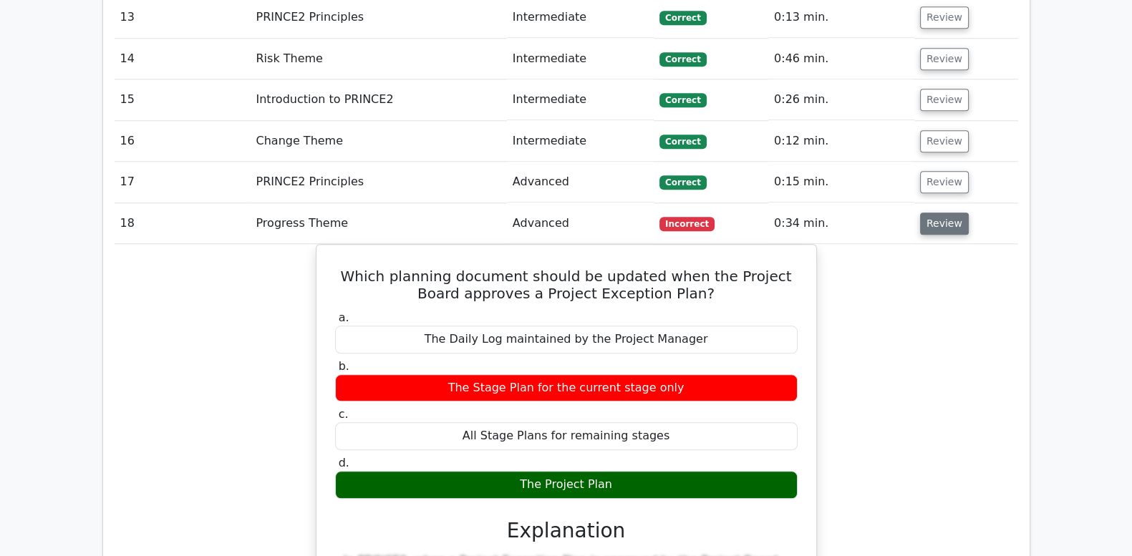
scroll to position [1908, 0]
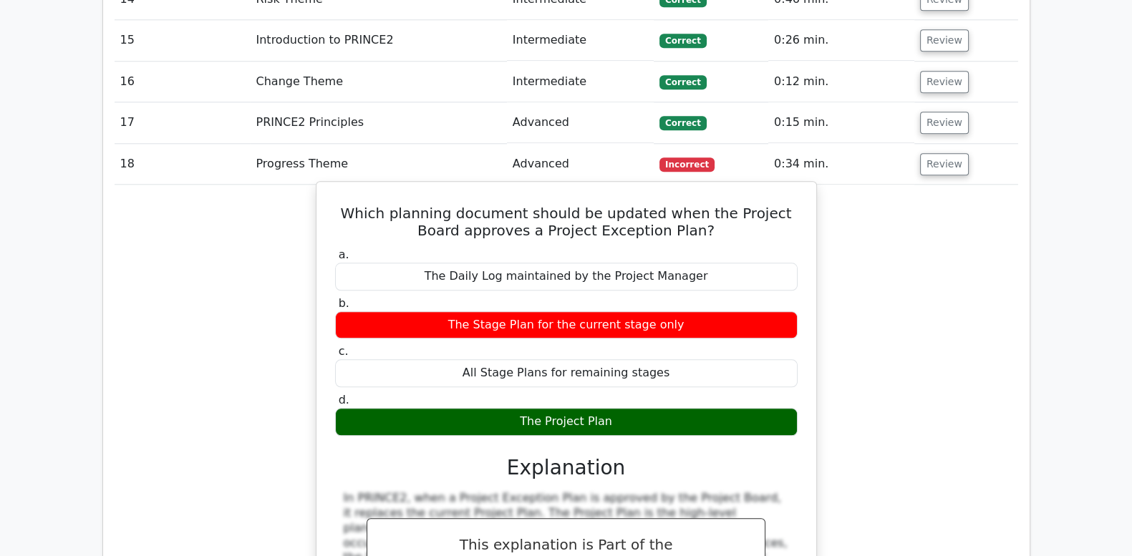
drag, startPoint x: 344, startPoint y: 152, endPoint x: 635, endPoint y: 364, distance: 360.7
click at [635, 364] on div "Which planning document should be updated when the Project Board approves a Pro…" at bounding box center [566, 530] width 488 height 684
drag, startPoint x: 635, startPoint y: 364, endPoint x: 580, endPoint y: 165, distance: 206.5
copy div "Which planning document should be updated when the Project Board approves a Pro…"
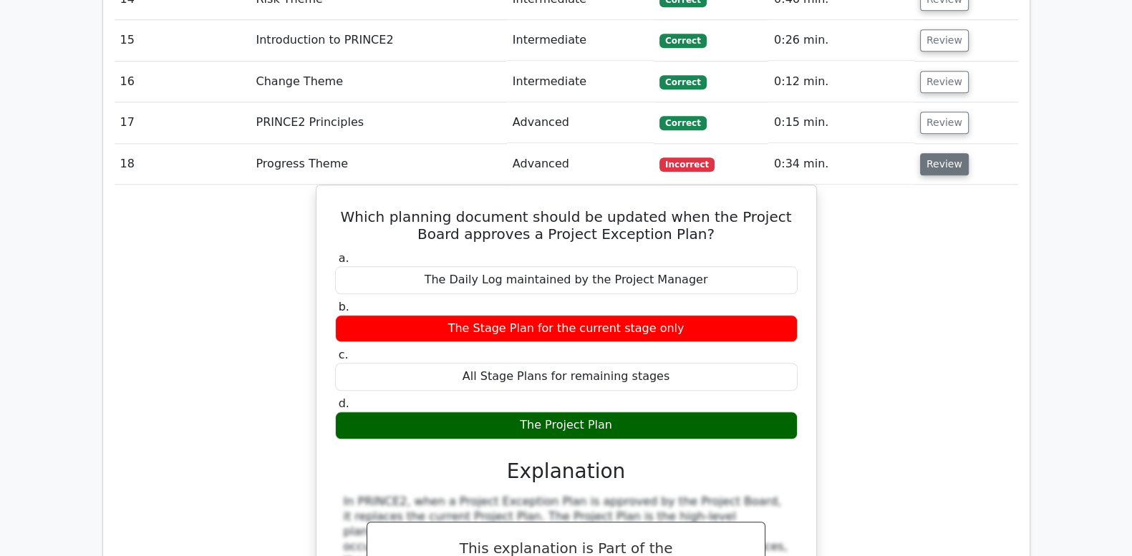
drag, startPoint x: 941, startPoint y: 107, endPoint x: 939, endPoint y: 115, distance: 8.2
click at [941, 153] on button "Review" at bounding box center [944, 164] width 49 height 22
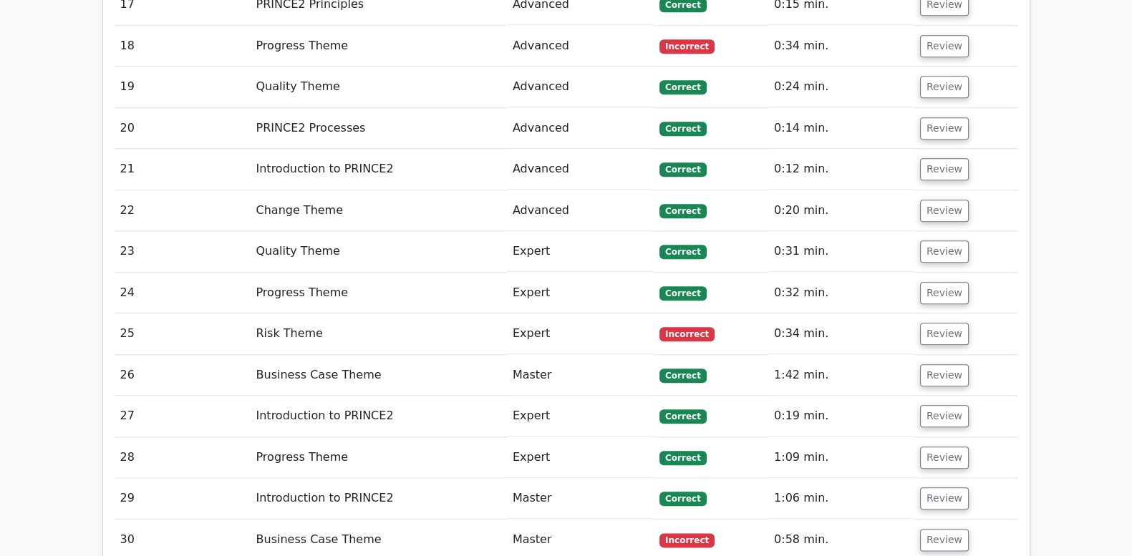
scroll to position [2028, 0]
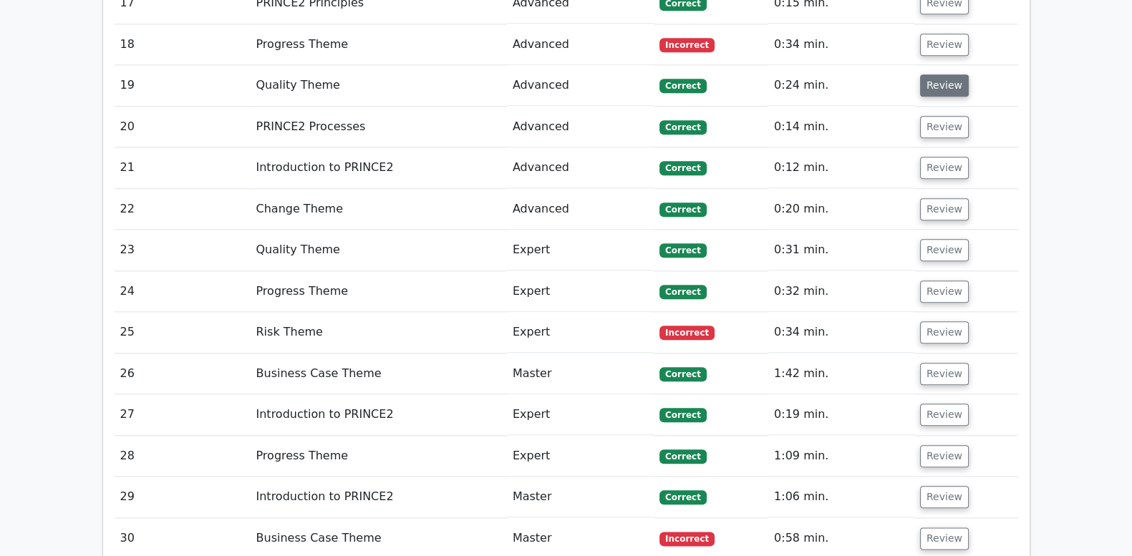
click at [947, 74] on button "Review" at bounding box center [944, 85] width 49 height 22
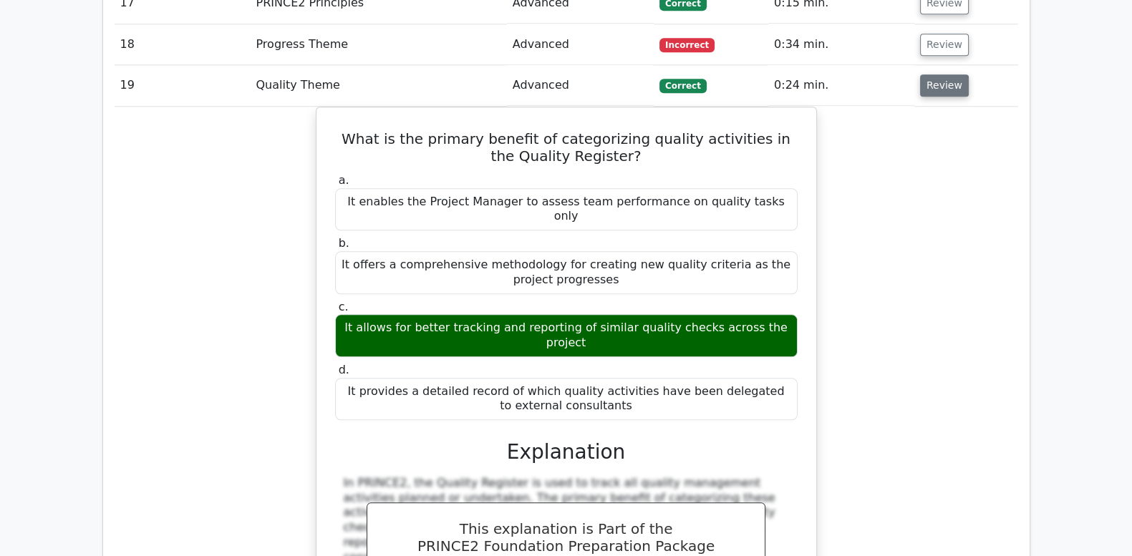
click at [947, 74] on button "Review" at bounding box center [944, 85] width 49 height 22
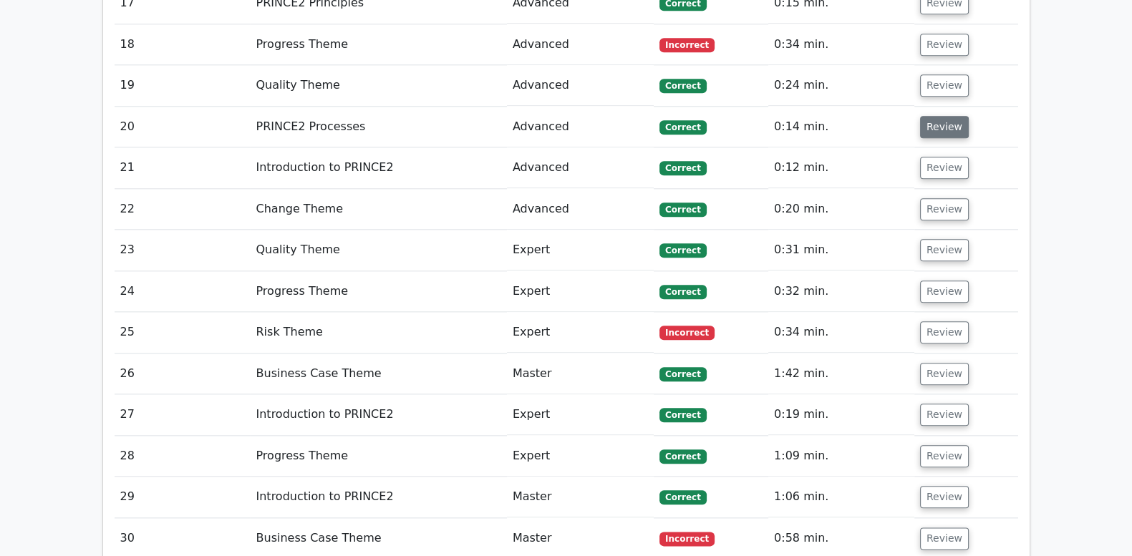
click at [941, 116] on button "Review" at bounding box center [944, 127] width 49 height 22
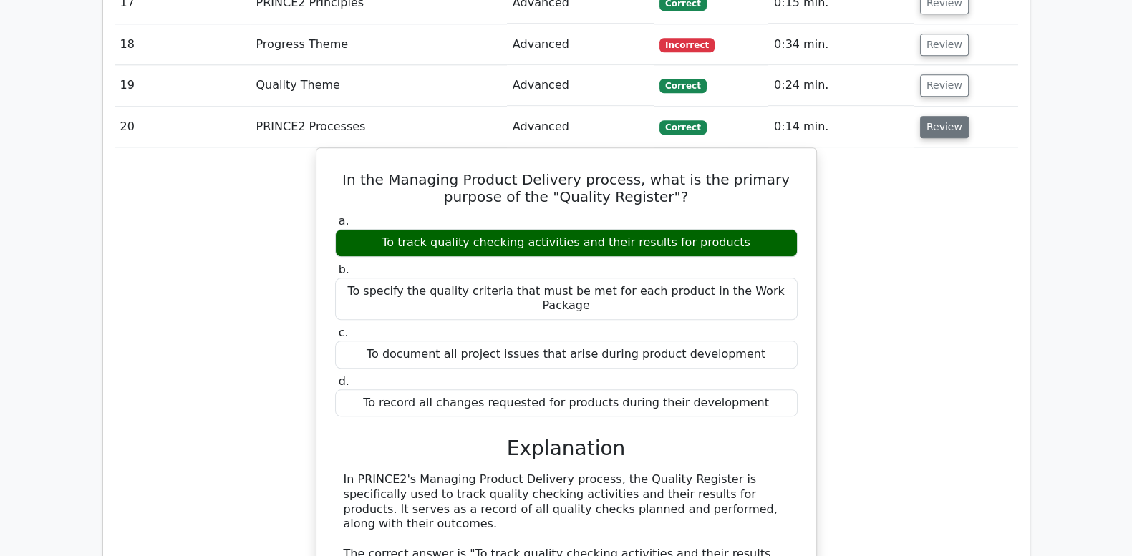
click at [941, 116] on button "Review" at bounding box center [944, 127] width 49 height 22
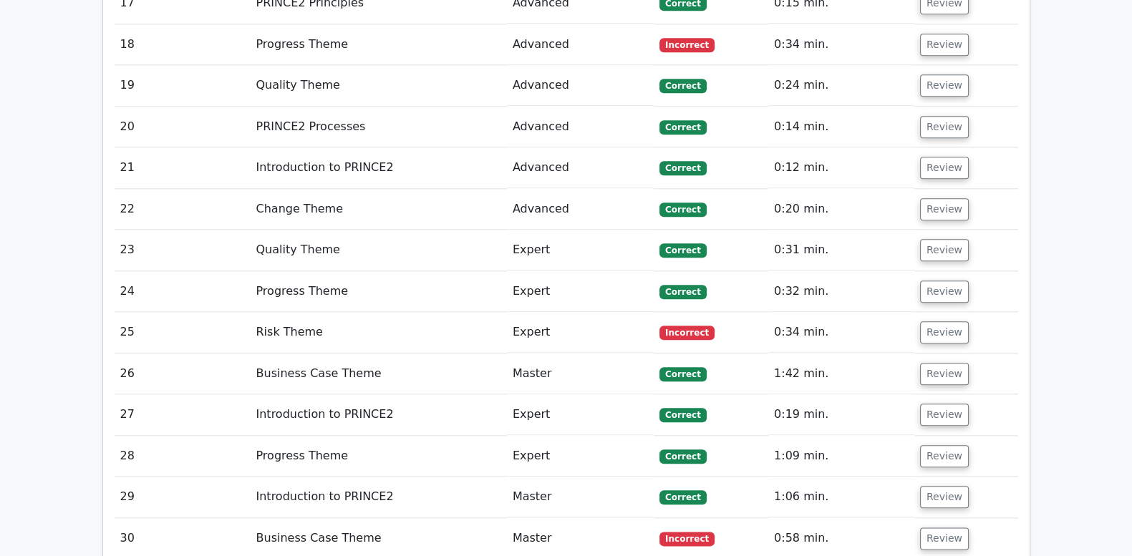
click at [931, 147] on td "Review" at bounding box center [966, 167] width 104 height 41
click at [932, 157] on button "Review" at bounding box center [944, 168] width 49 height 22
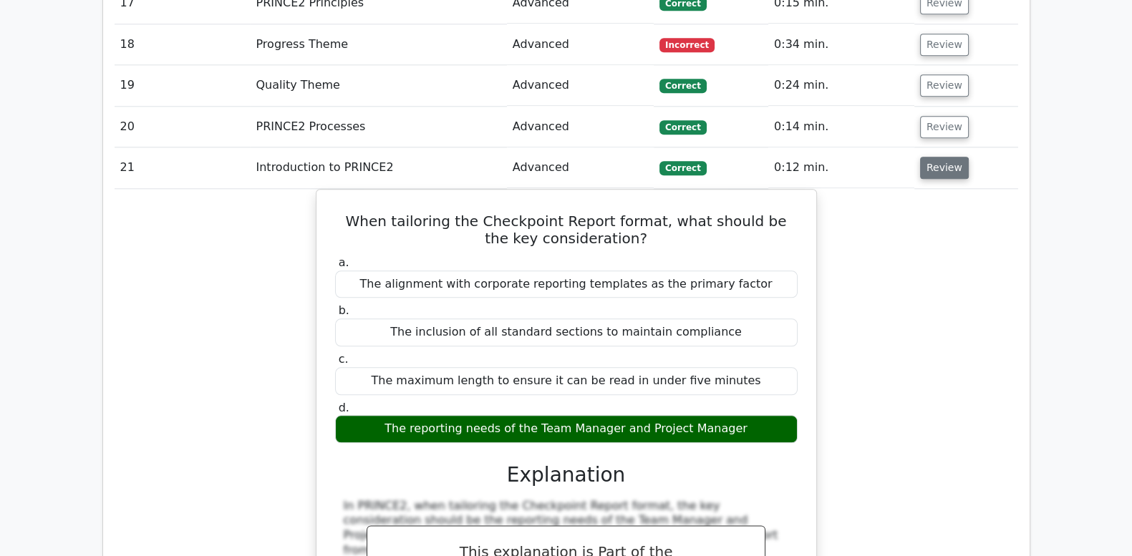
click at [932, 157] on button "Review" at bounding box center [944, 168] width 49 height 22
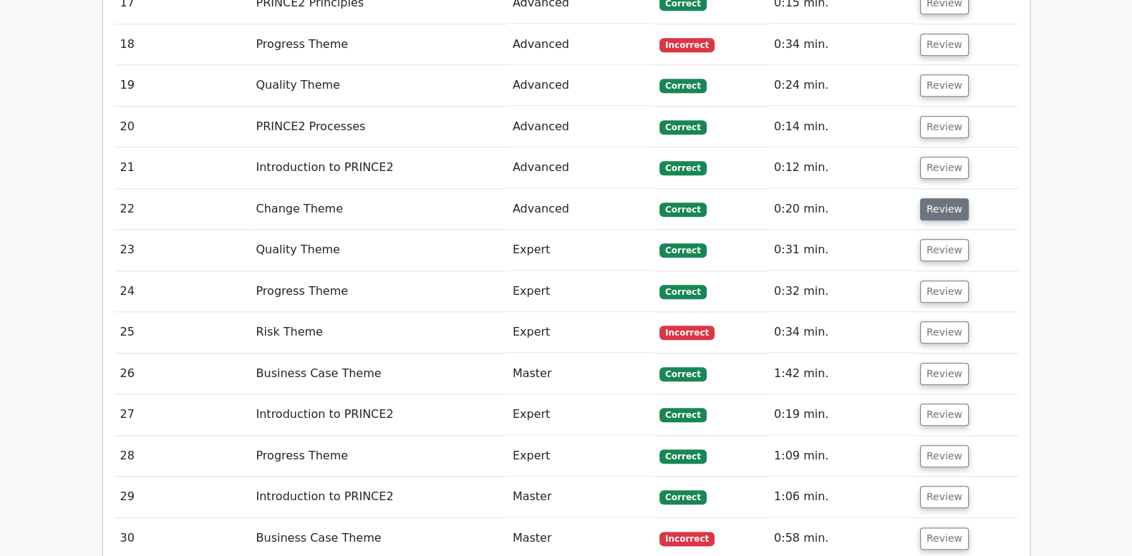
click at [932, 198] on button "Review" at bounding box center [944, 209] width 49 height 22
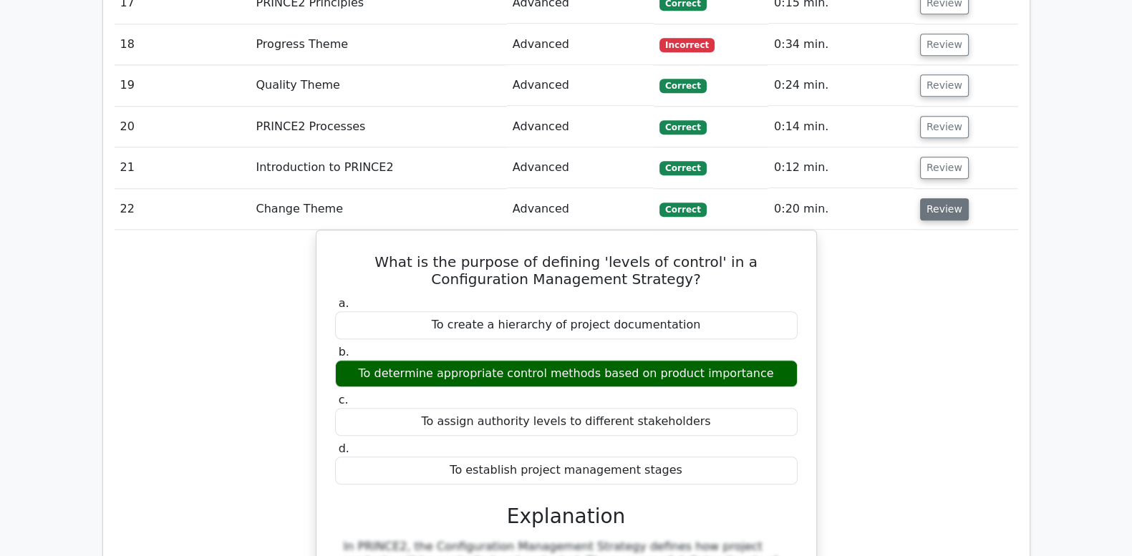
click at [932, 198] on button "Review" at bounding box center [944, 209] width 49 height 22
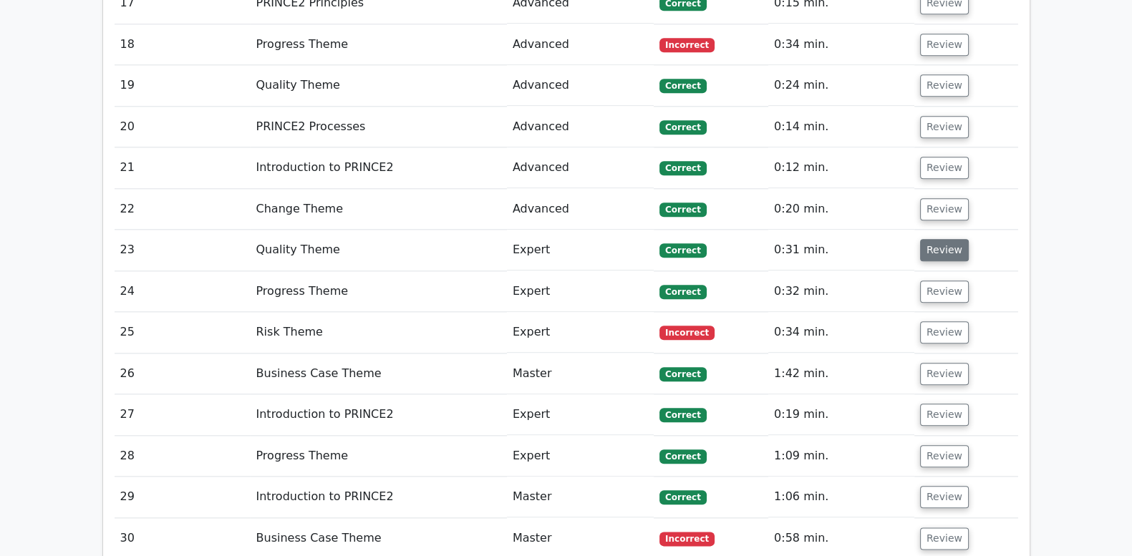
click at [927, 239] on button "Review" at bounding box center [944, 250] width 49 height 22
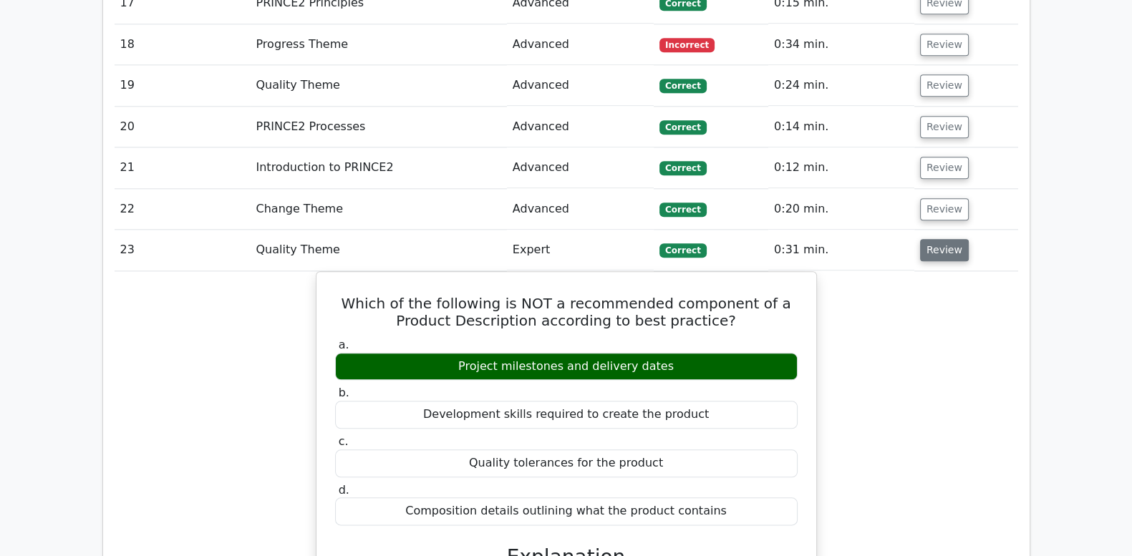
click at [927, 239] on button "Review" at bounding box center [944, 250] width 49 height 22
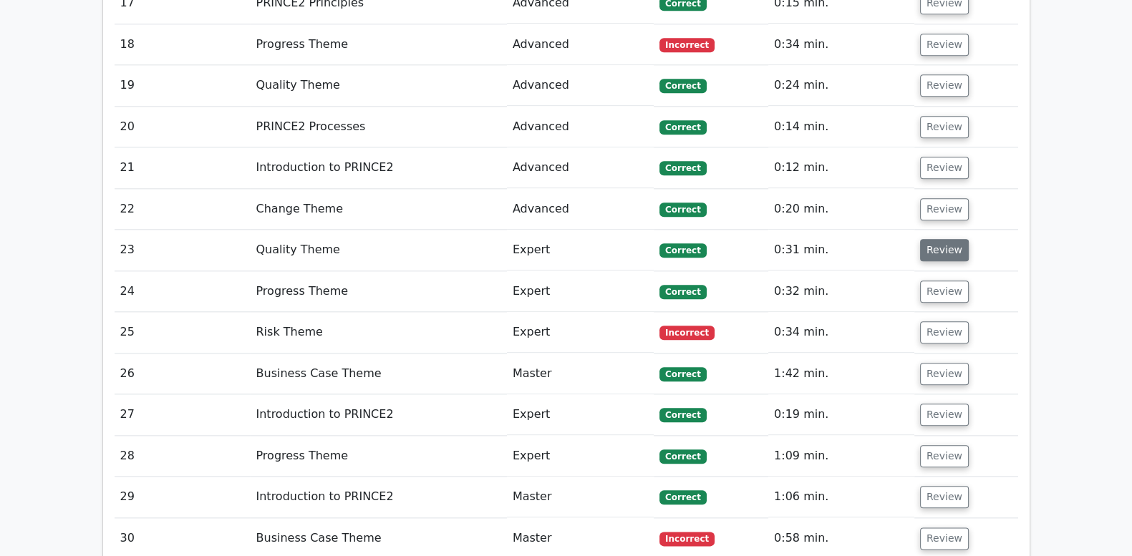
click at [929, 239] on button "Review" at bounding box center [944, 250] width 49 height 22
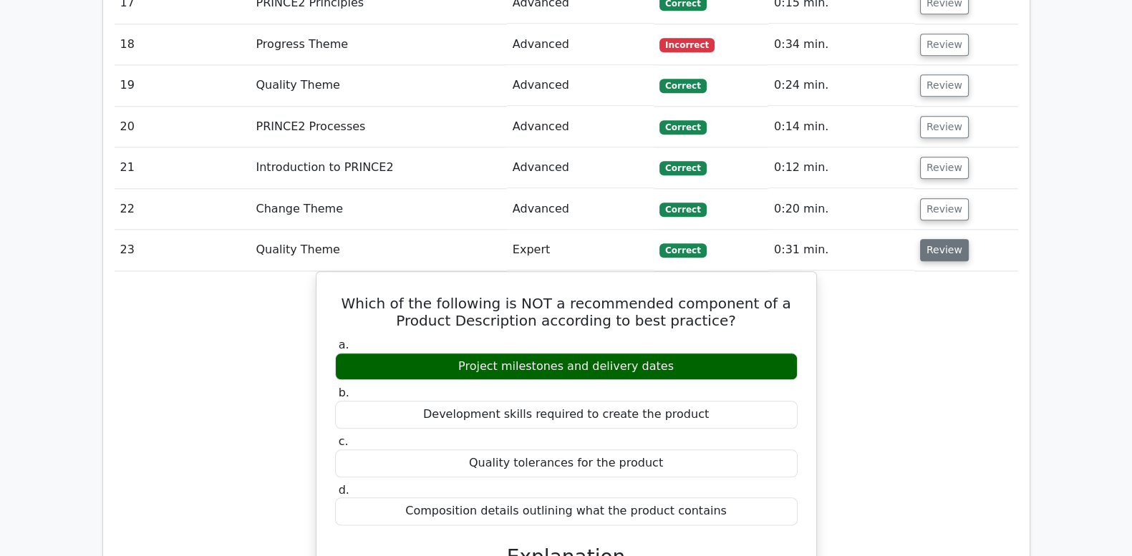
click at [929, 239] on button "Review" at bounding box center [944, 250] width 49 height 22
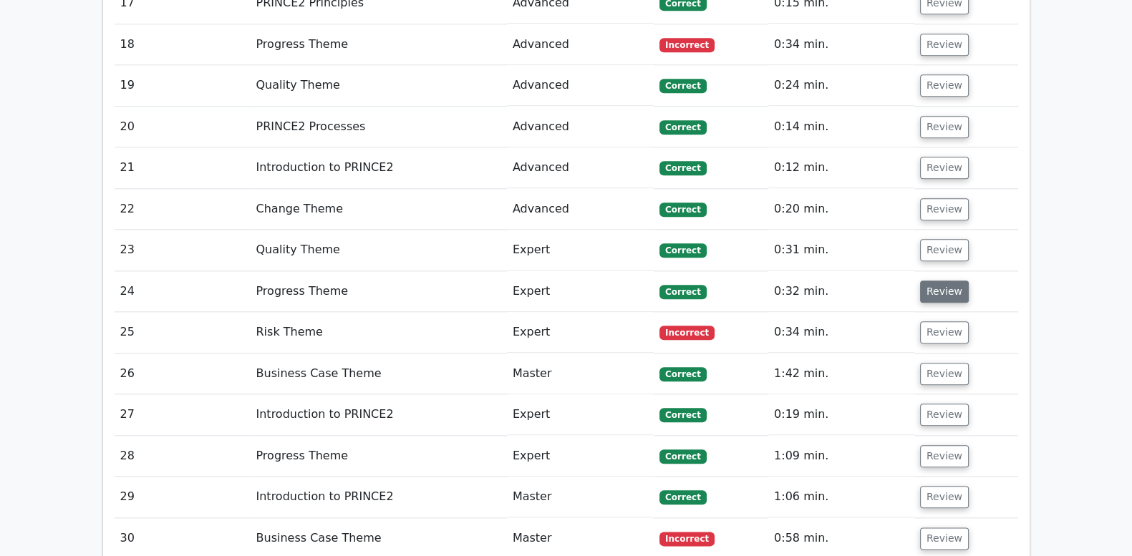
click at [928, 281] on button "Review" at bounding box center [944, 292] width 49 height 22
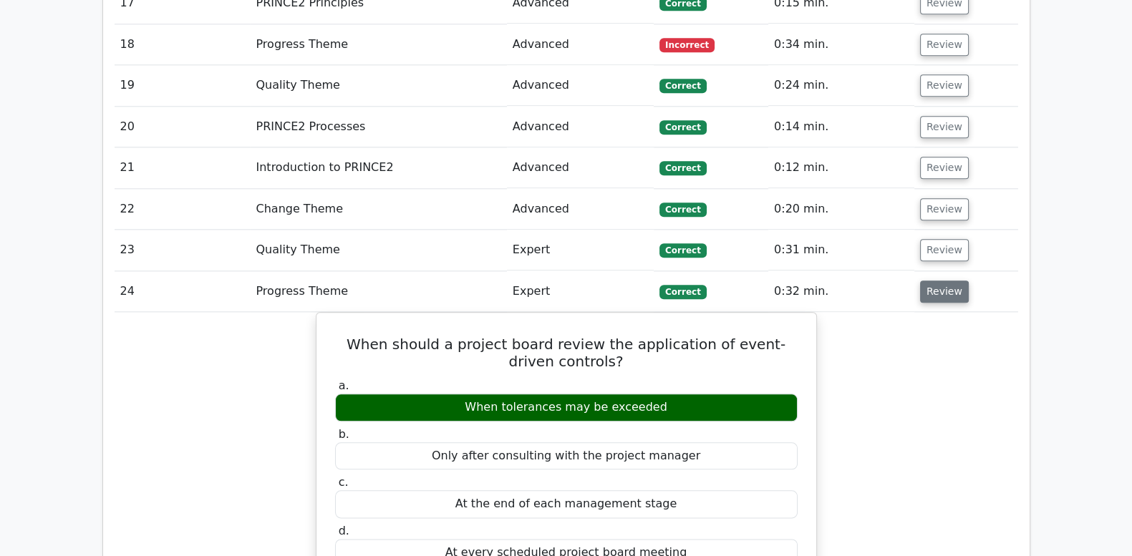
click at [928, 281] on button "Review" at bounding box center [944, 292] width 49 height 22
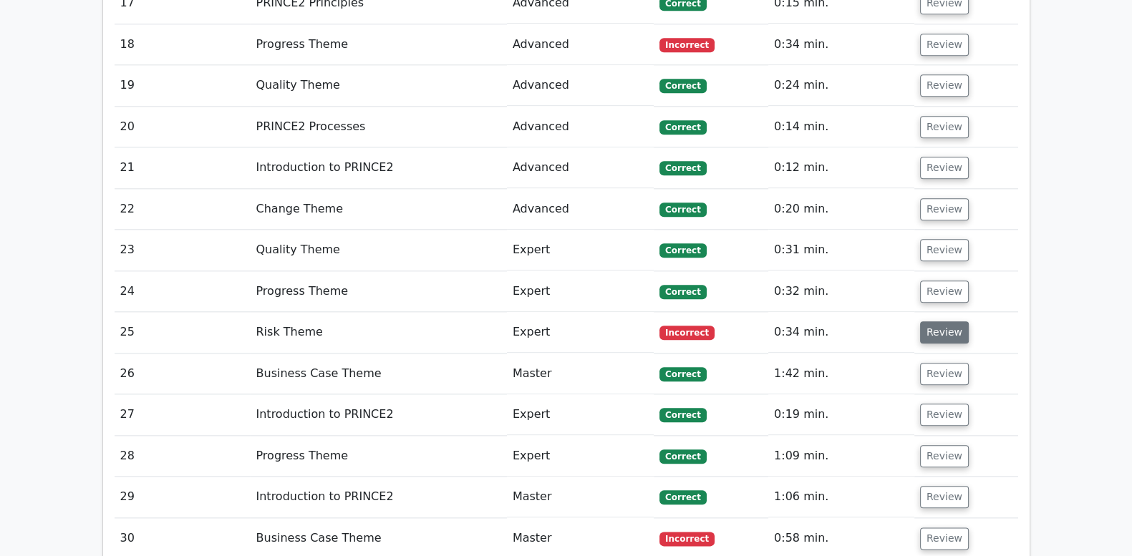
click at [931, 321] on button "Review" at bounding box center [944, 332] width 49 height 22
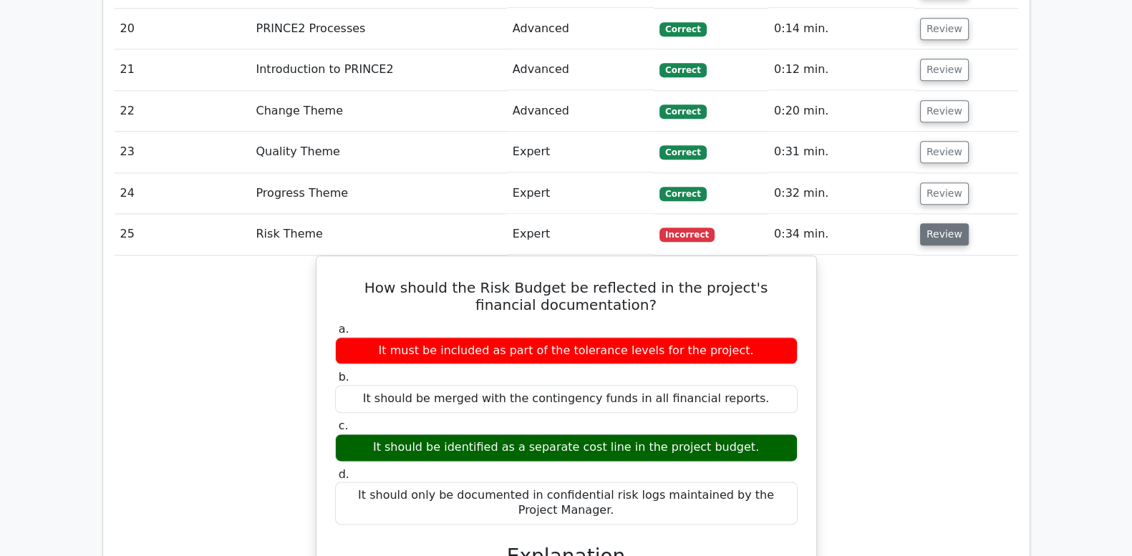
scroll to position [2148, 0]
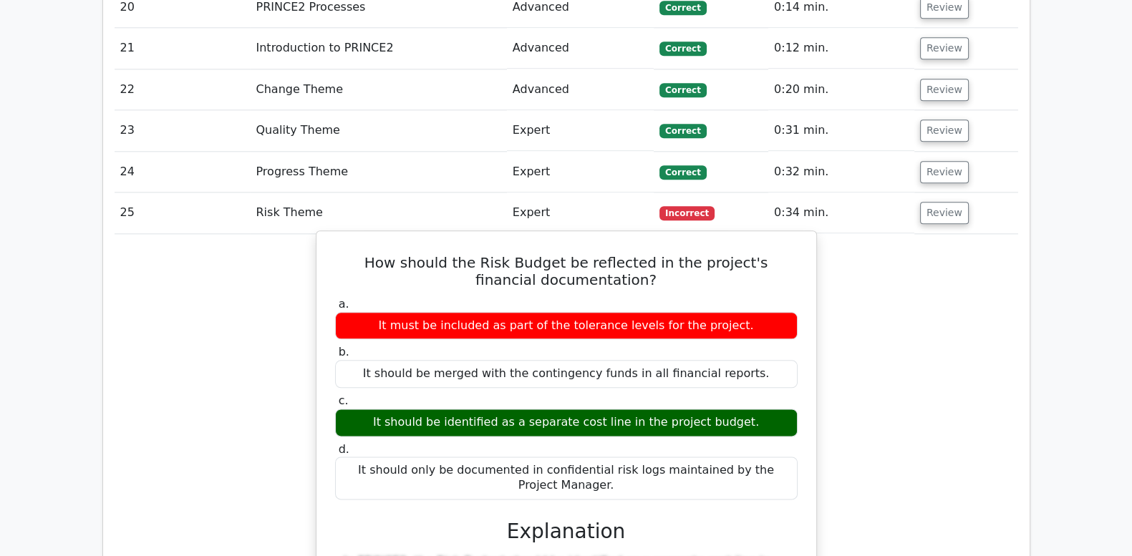
drag, startPoint x: 344, startPoint y: 200, endPoint x: 778, endPoint y: 414, distance: 484.1
click at [778, 414] on div "How should the Risk Budget be reflected in the project's financial documentatio…" at bounding box center [566, 556] width 488 height 639
drag, startPoint x: 778, startPoint y: 414, endPoint x: 636, endPoint y: 431, distance: 142.8
click at [636, 457] on div "It should only be documented in confidential risk logs maintained by the Projec…" at bounding box center [566, 478] width 462 height 43
drag, startPoint x: 626, startPoint y: 432, endPoint x: 341, endPoint y: 208, distance: 361.9
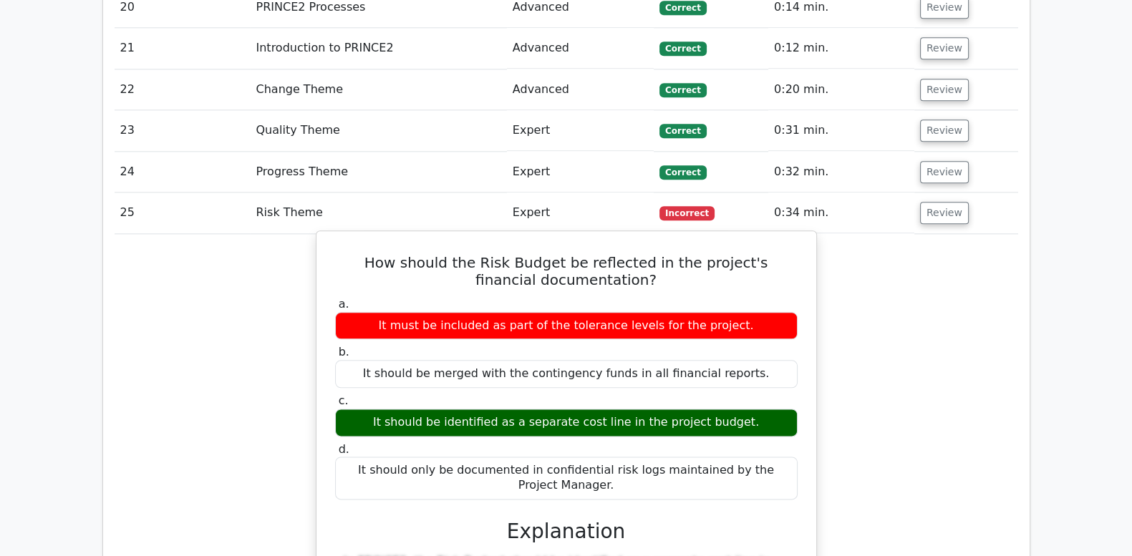
click at [341, 237] on div "How should the Risk Budget be reflected in the project's financial documentatio…" at bounding box center [566, 556] width 488 height 639
drag, startPoint x: 341, startPoint y: 208, endPoint x: 396, endPoint y: 207, distance: 54.4
copy div "How should the Risk Budget be reflected in the project's financial documentatio…"
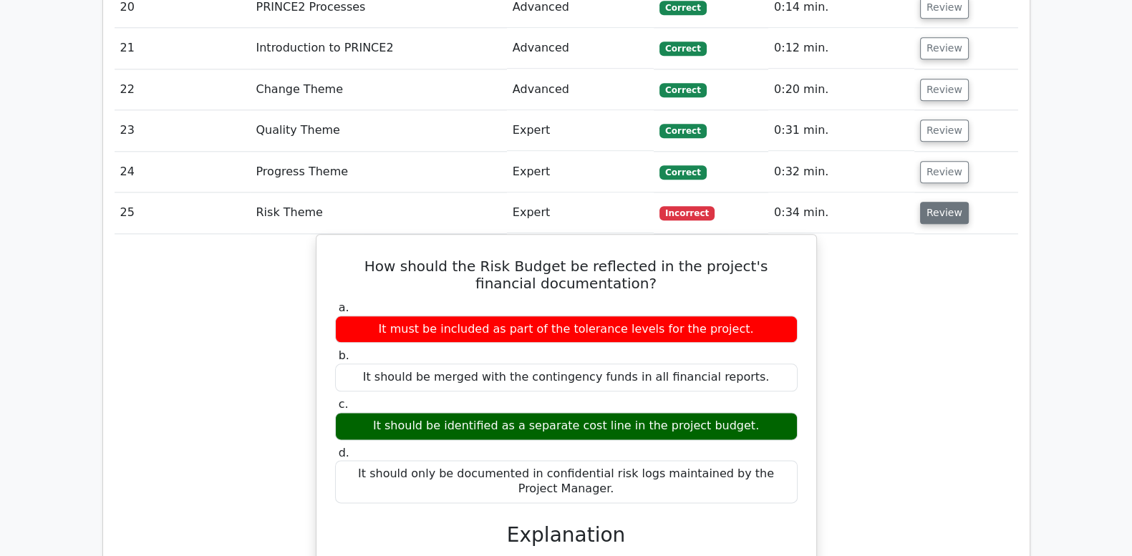
click at [937, 202] on button "Review" at bounding box center [944, 213] width 49 height 22
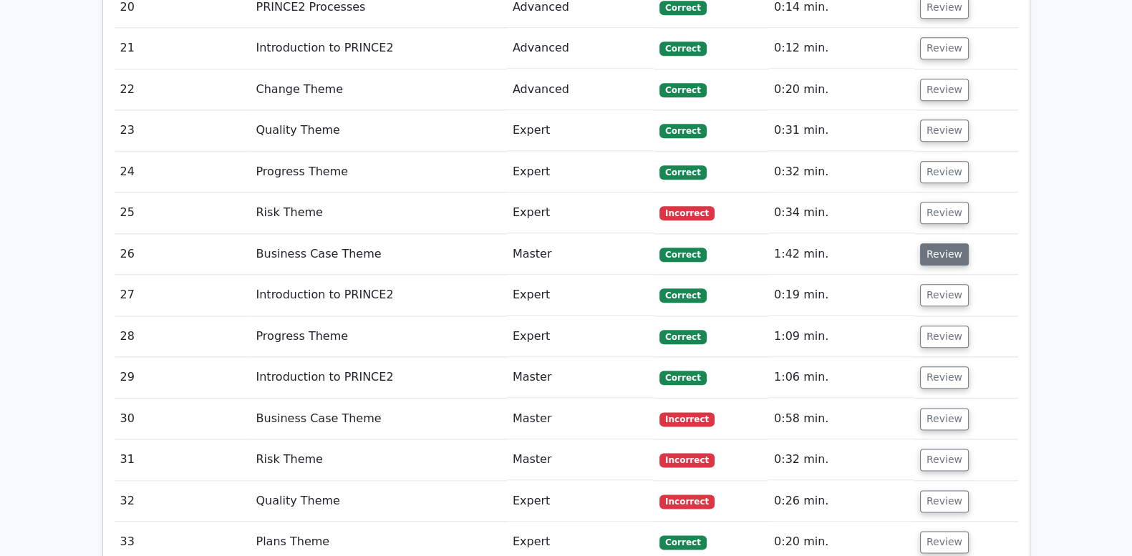
click at [940, 243] on button "Review" at bounding box center [944, 254] width 49 height 22
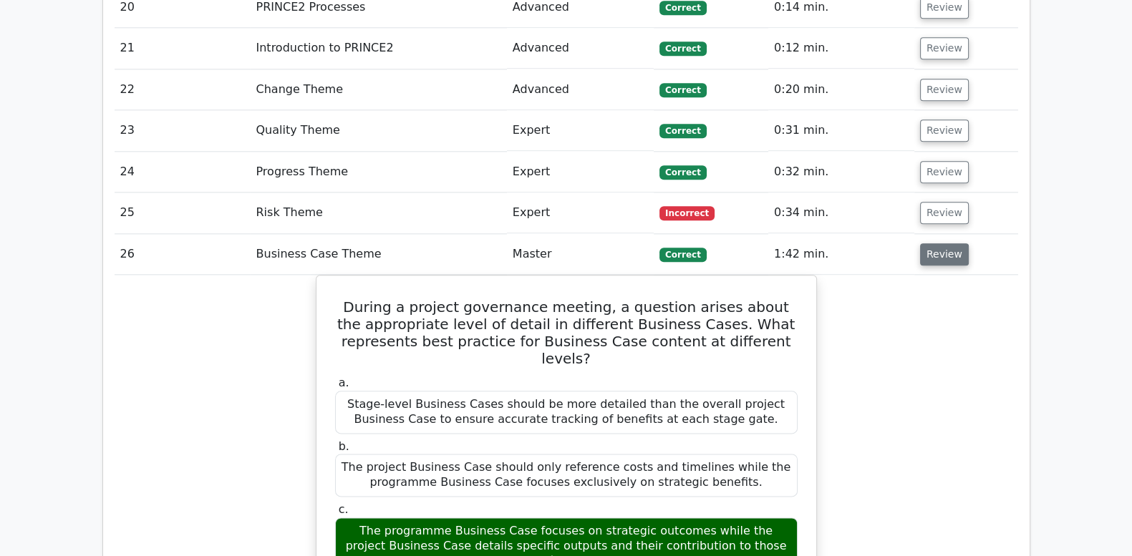
scroll to position [2207, 0]
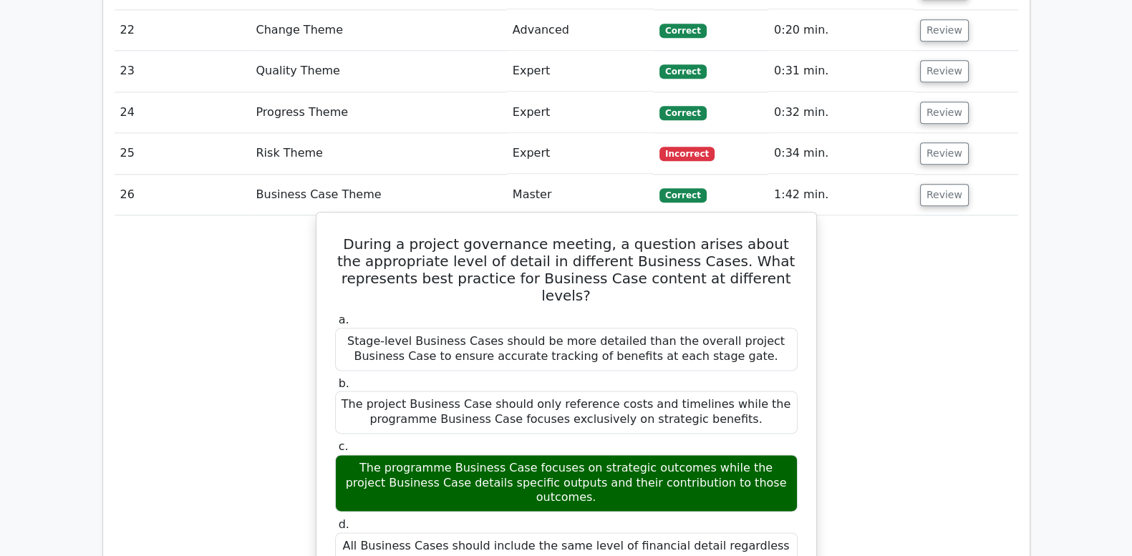
drag, startPoint x: 344, startPoint y: 183, endPoint x: 687, endPoint y: 485, distance: 457.5
drag, startPoint x: 687, startPoint y: 485, endPoint x: 587, endPoint y: 286, distance: 222.8
copy div "During a project governance meeting, a question arises about the appropriate le…"
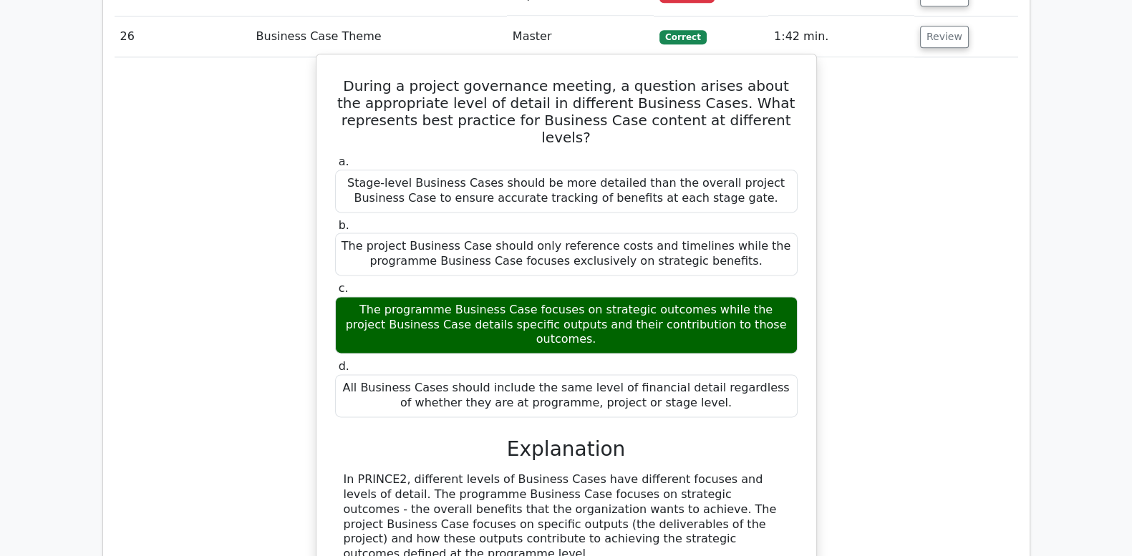
scroll to position [2386, 0]
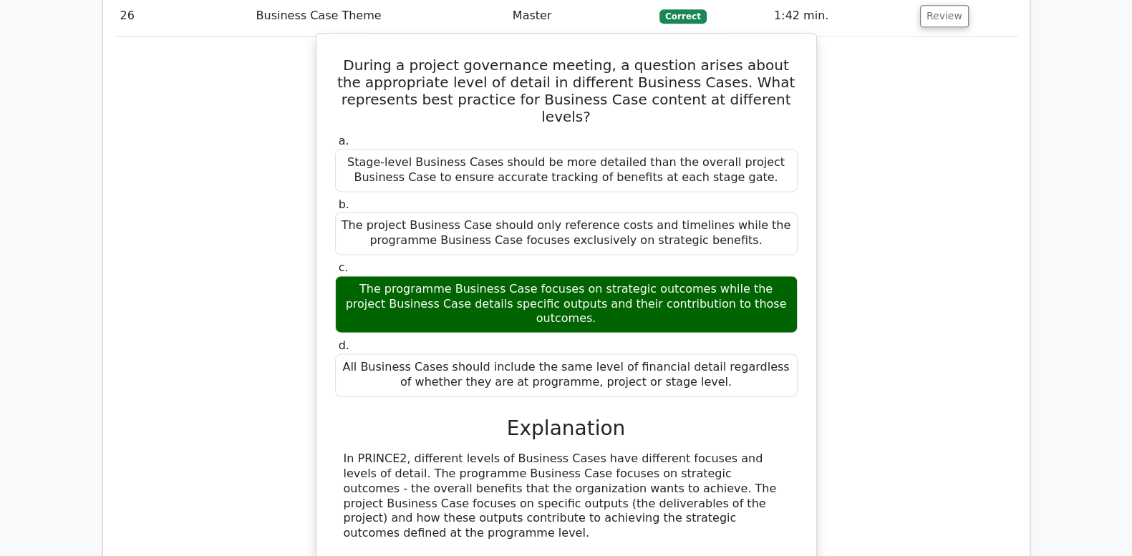
copy div "During a project governance meeting, a question arises about the appropriate le…"
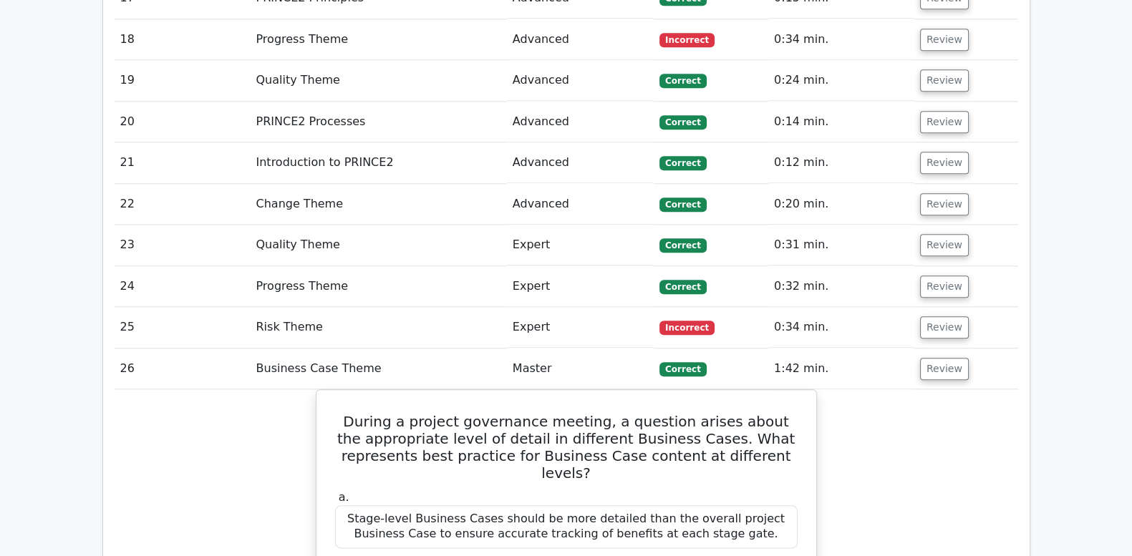
scroll to position [2028, 0]
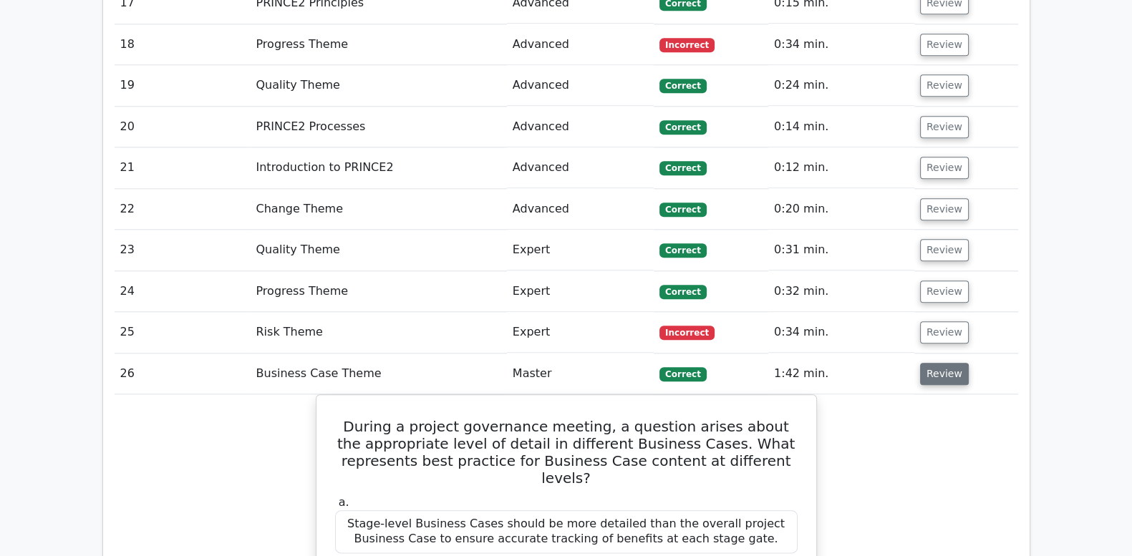
click at [938, 363] on button "Review" at bounding box center [944, 374] width 49 height 22
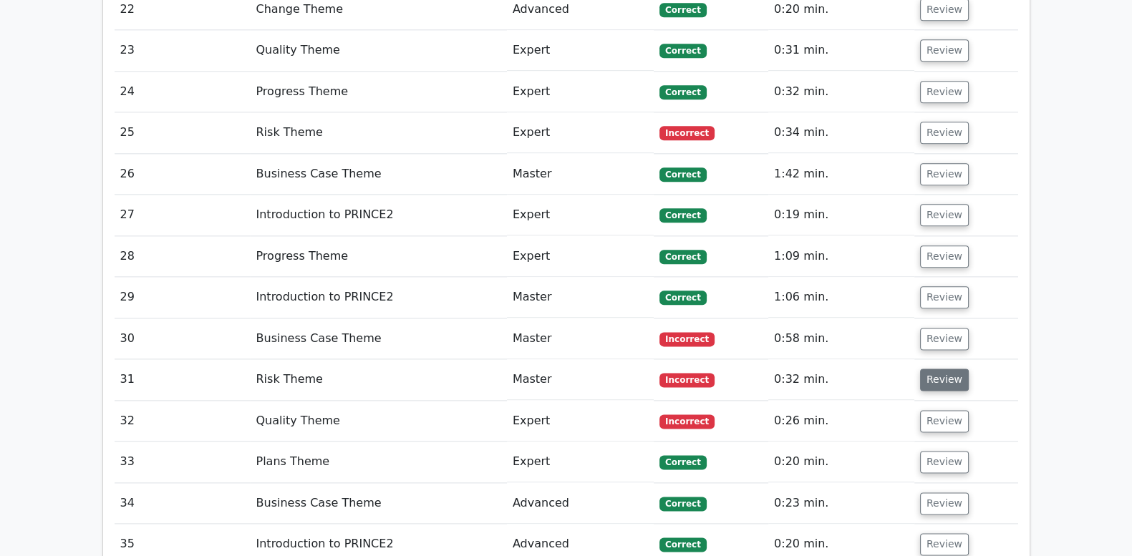
scroll to position [2266, 0]
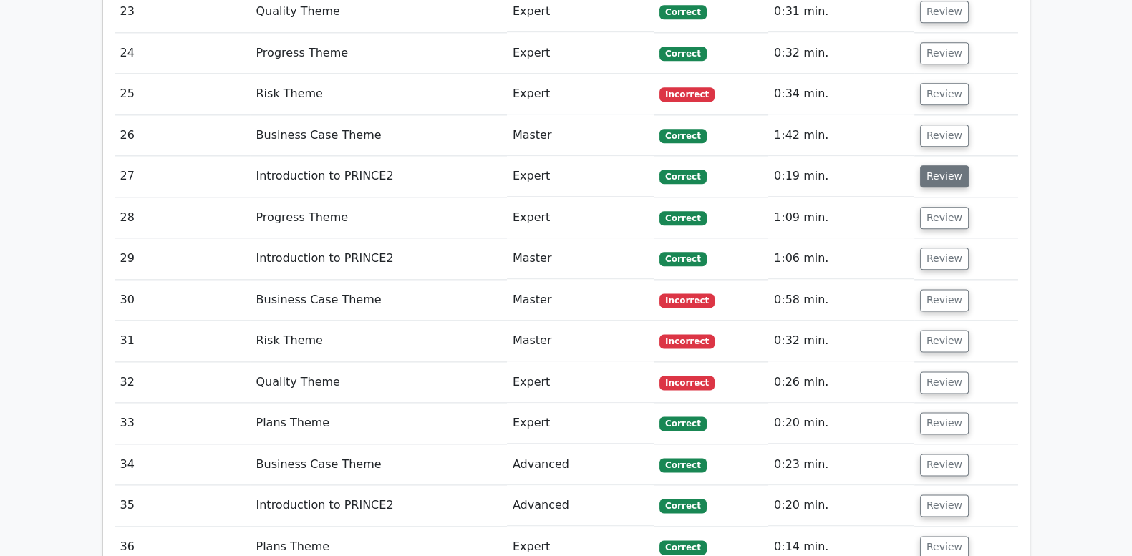
click at [940, 165] on button "Review" at bounding box center [944, 176] width 49 height 22
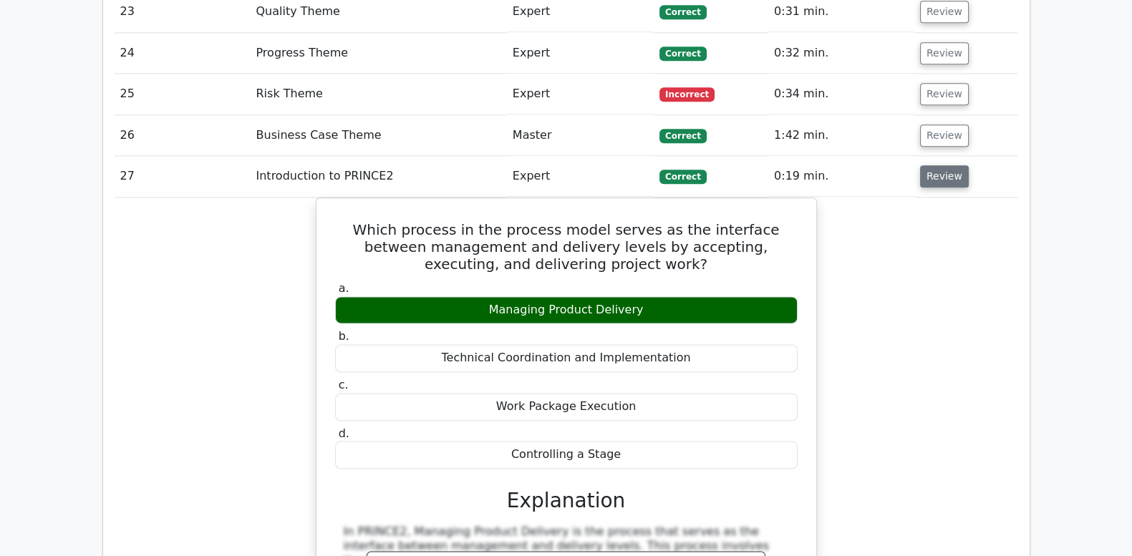
click at [940, 165] on button "Review" at bounding box center [944, 176] width 49 height 22
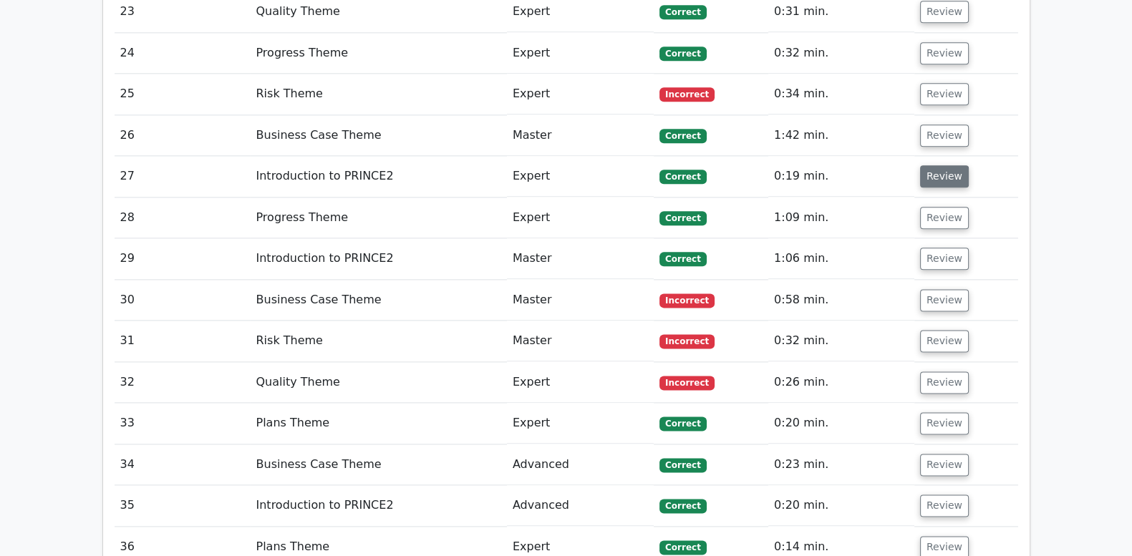
click at [940, 165] on button "Review" at bounding box center [944, 176] width 49 height 22
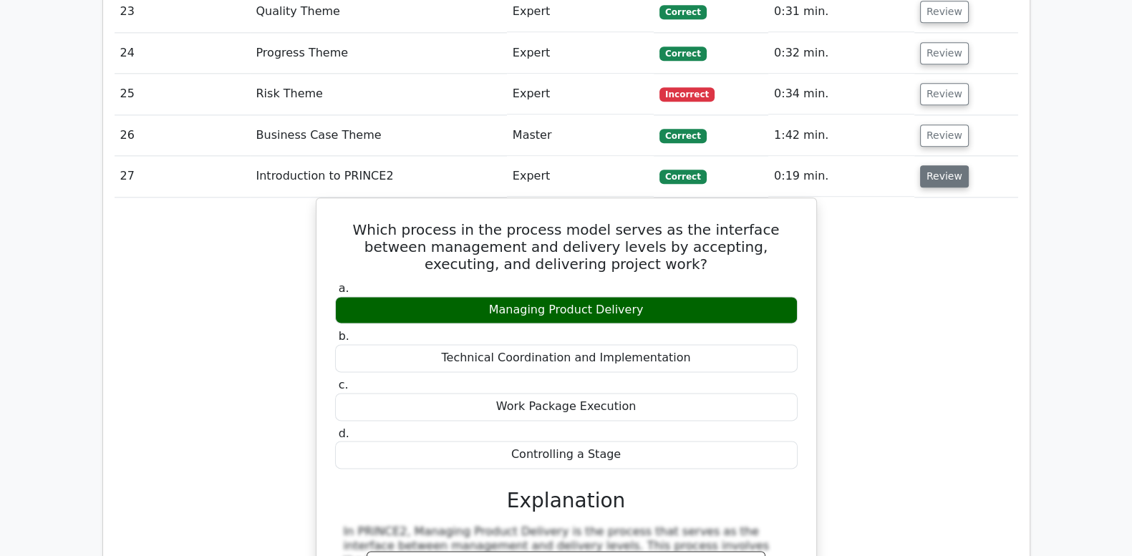
click at [940, 165] on button "Review" at bounding box center [944, 176] width 49 height 22
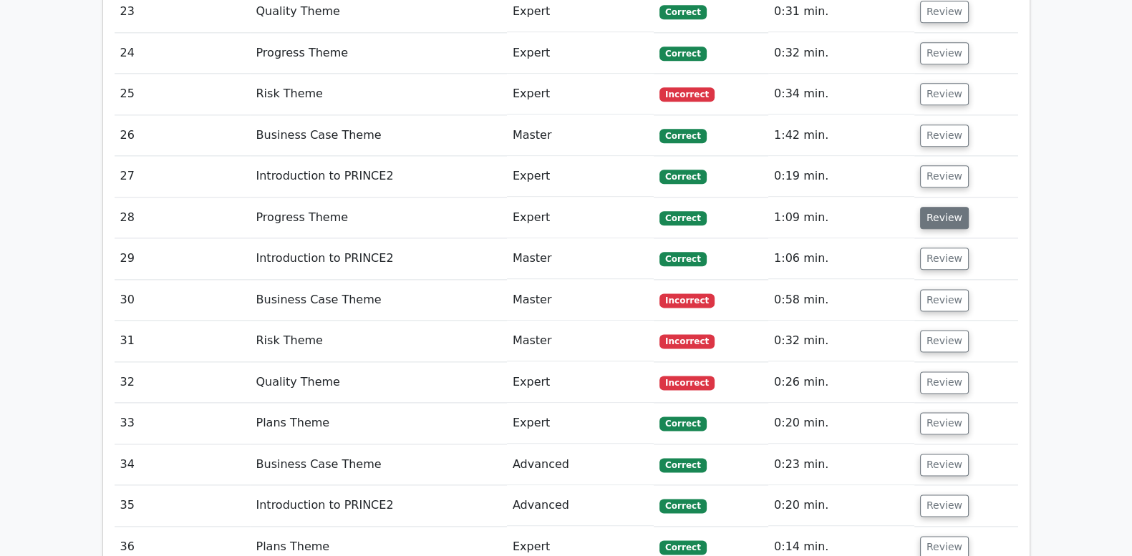
click at [943, 207] on button "Review" at bounding box center [944, 218] width 49 height 22
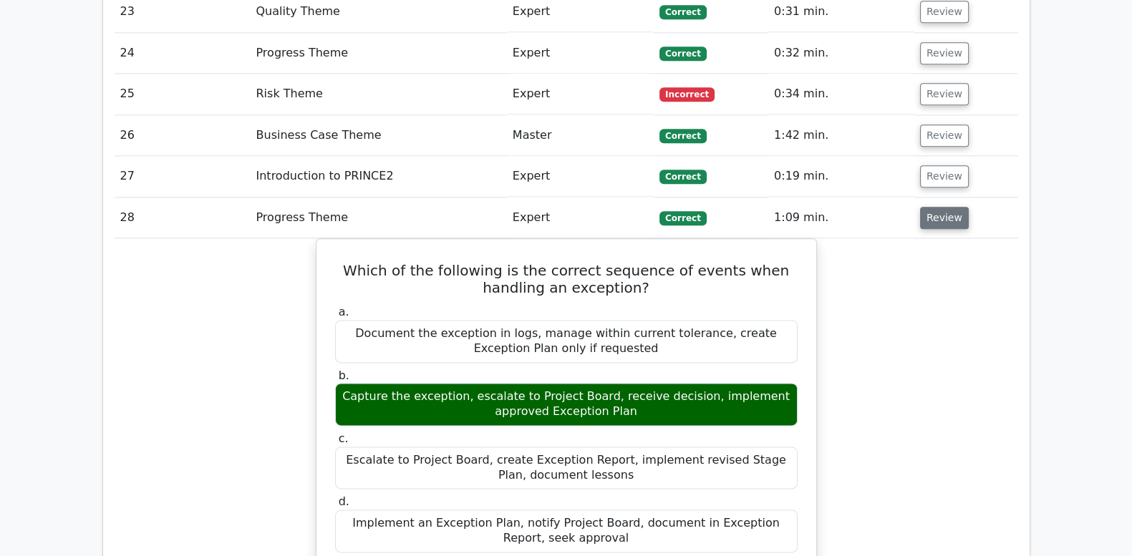
click at [943, 207] on button "Review" at bounding box center [944, 218] width 49 height 22
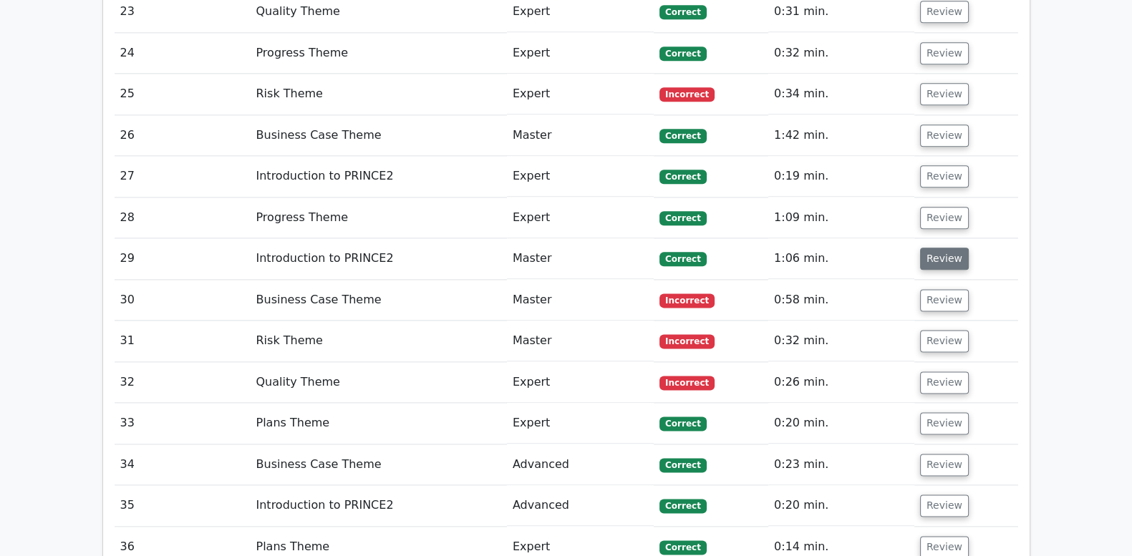
click at [947, 248] on button "Review" at bounding box center [944, 259] width 49 height 22
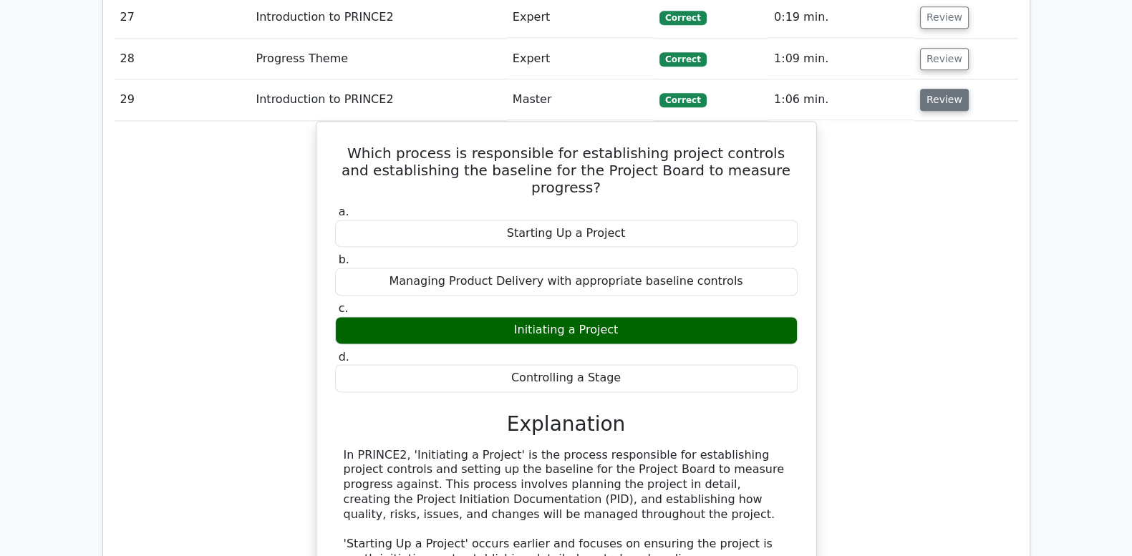
scroll to position [2445, 0]
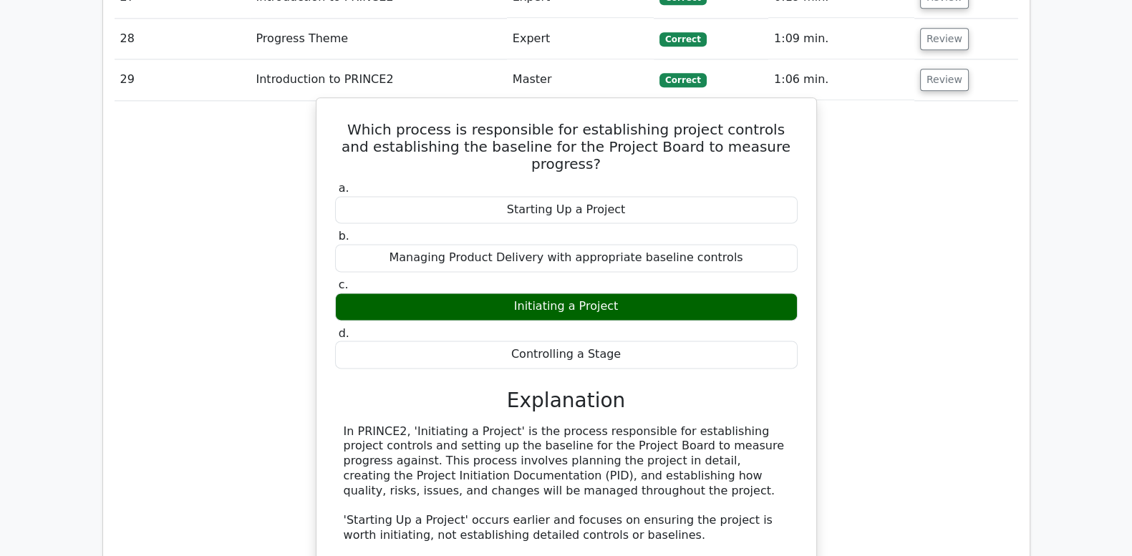
drag, startPoint x: 349, startPoint y: 67, endPoint x: 634, endPoint y: 278, distance: 354.1
click at [634, 278] on div "Which process is responsible for establishing project controls and establishing…" at bounding box center [566, 409] width 488 height 611
drag, startPoint x: 634, startPoint y: 278, endPoint x: 586, endPoint y: 225, distance: 70.9
copy div "Which process is responsible for establishing project controls and establishing…"
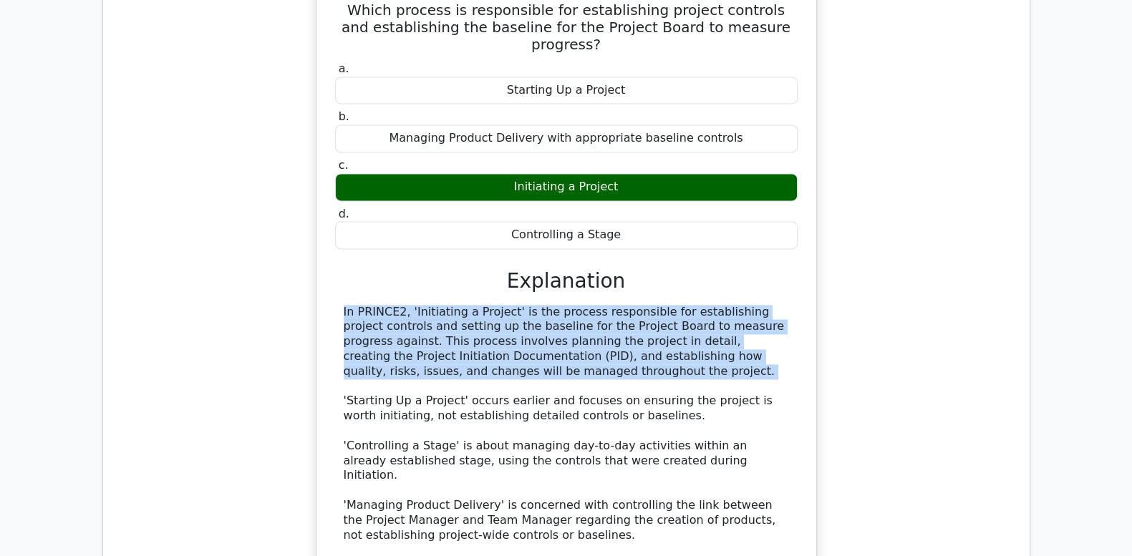
click at [519, 305] on div "In PRINCE2, 'Initiating a Project' is the process responsible for establishing …" at bounding box center [566, 424] width 445 height 238
click at [526, 305] on div "In PRINCE2, 'Initiating a Project' is the process responsible for establishing …" at bounding box center [566, 424] width 445 height 238
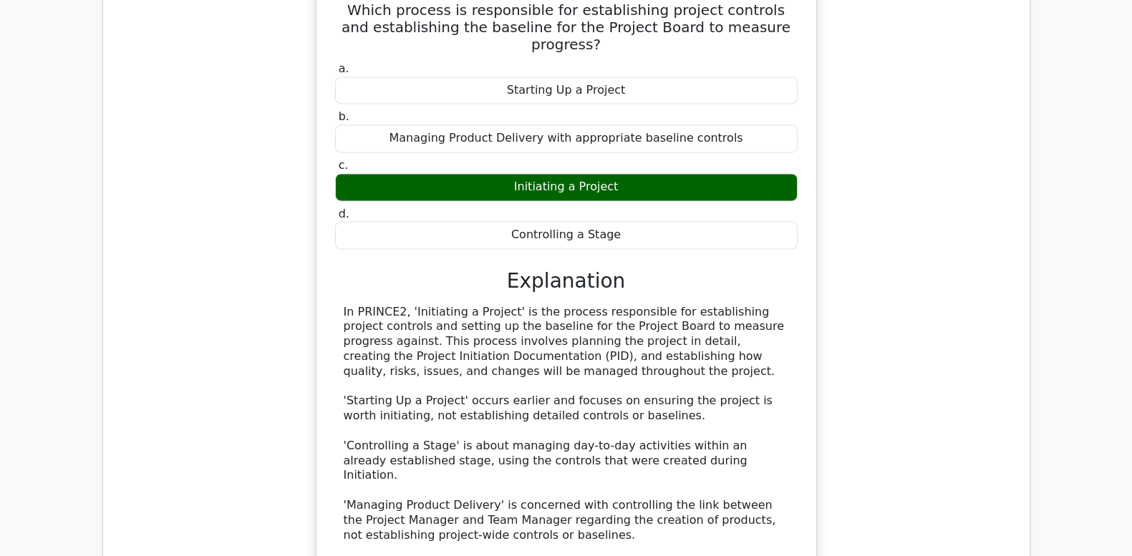
drag, startPoint x: 531, startPoint y: 297, endPoint x: 404, endPoint y: 236, distance: 140.6
click at [404, 305] on div "In PRINCE2, 'Initiating a Project' is the process responsible for establishing …" at bounding box center [566, 424] width 445 height 238
drag, startPoint x: 404, startPoint y: 236, endPoint x: 460, endPoint y: 267, distance: 63.8
copy div "'Initiating a Project' is the process responsible for establishing project cont…"
click at [641, 305] on div "In PRINCE2, 'Initiating a Project' is the process responsible for establishing …" at bounding box center [566, 424] width 445 height 238
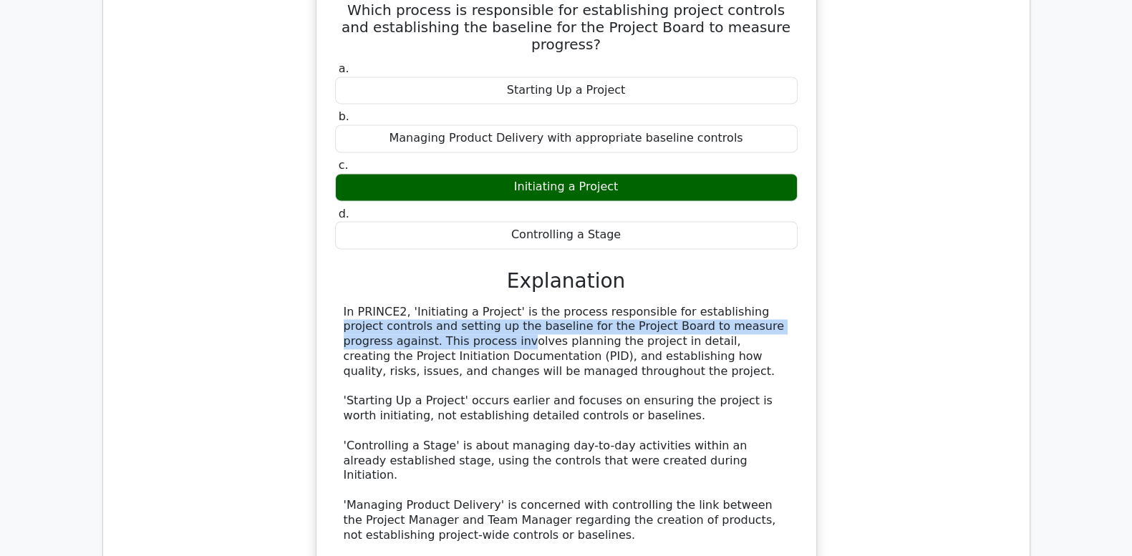
drag, startPoint x: 637, startPoint y: 233, endPoint x: 784, endPoint y: 253, distance: 148.0
click at [784, 305] on div "In PRINCE2, 'Initiating a Project' is the process responsible for establishing …" at bounding box center [566, 424] width 445 height 238
drag, startPoint x: 784, startPoint y: 253, endPoint x: 698, endPoint y: 243, distance: 86.4
copy div "for establishing project controls and setting up the baseline for the Project B…"
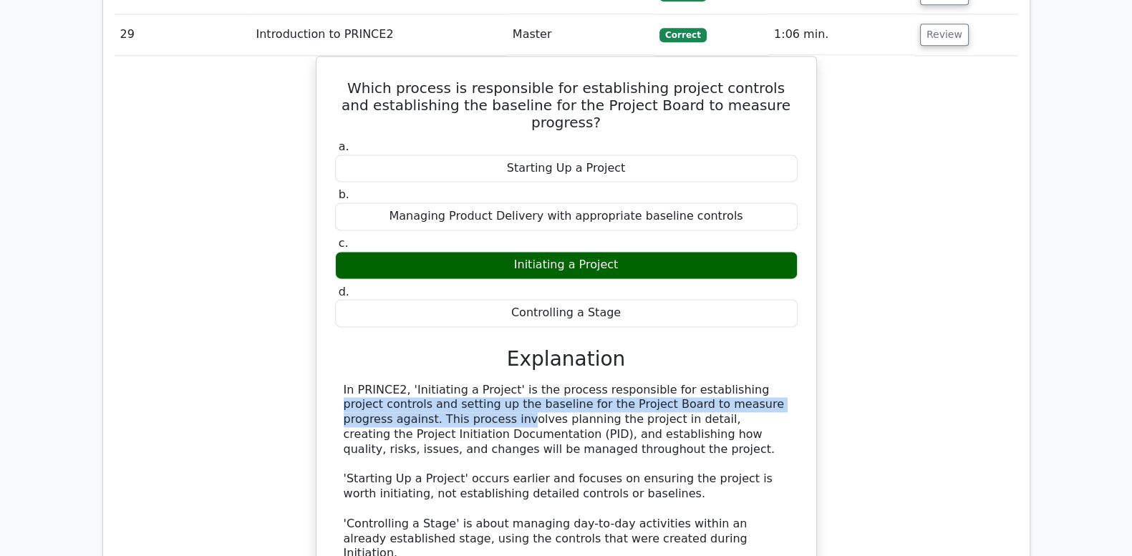
scroll to position [2326, 0]
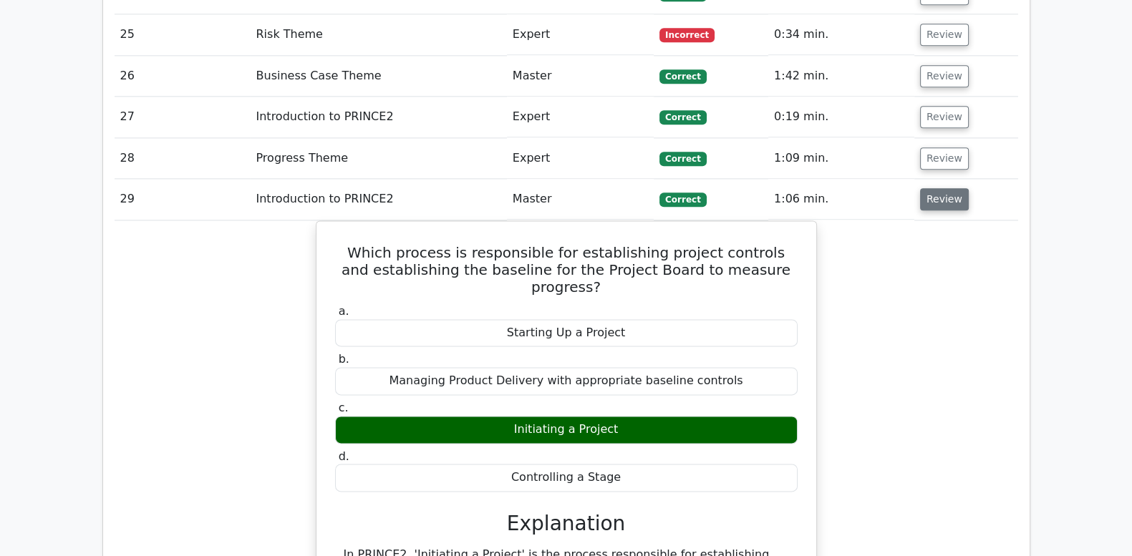
click at [941, 188] on button "Review" at bounding box center [944, 199] width 49 height 22
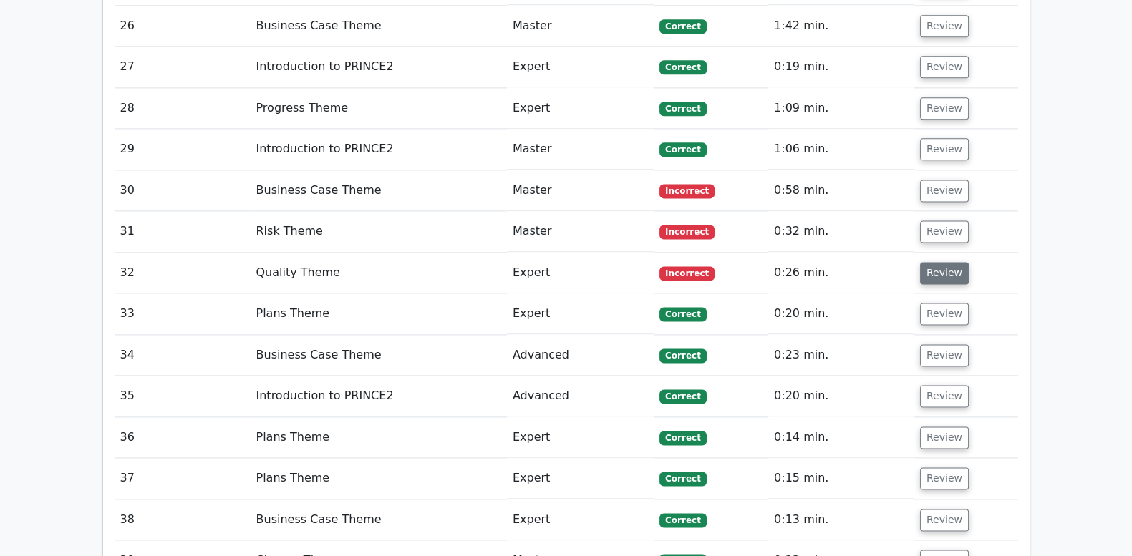
scroll to position [2445, 0]
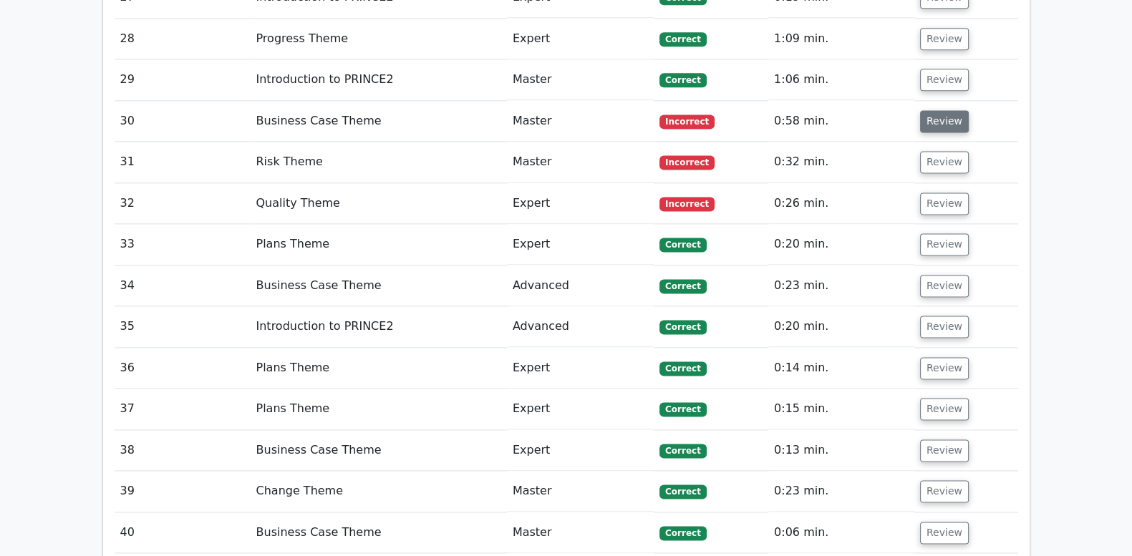
click at [951, 110] on button "Review" at bounding box center [944, 121] width 49 height 22
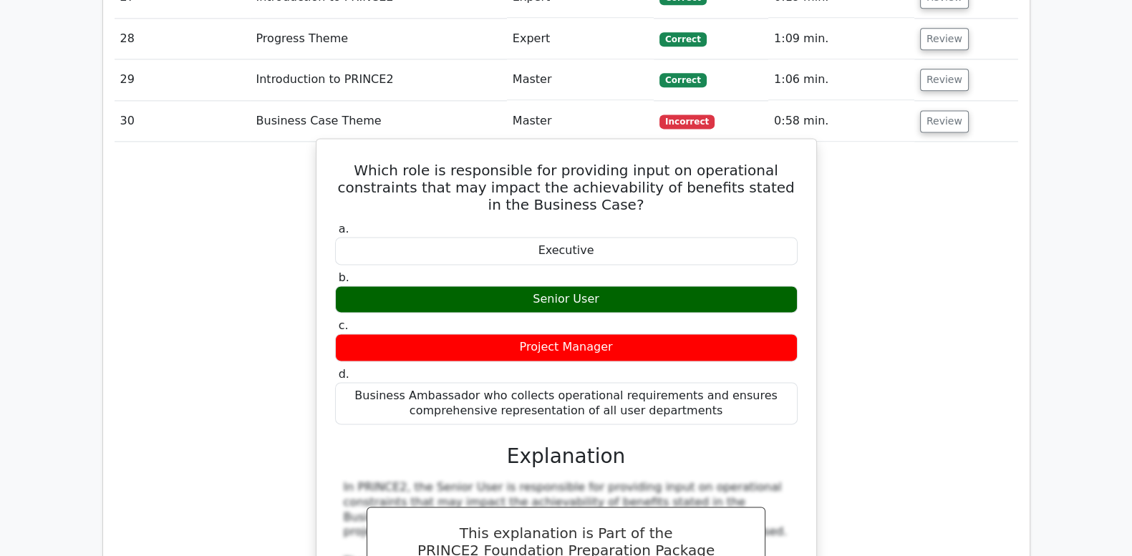
drag, startPoint x: 332, startPoint y: 106, endPoint x: 687, endPoint y: 349, distance: 430.1
click at [687, 349] on div "Which role is responsible for providing input on operational constraints that m…" at bounding box center [566, 480] width 488 height 671
copy div "Which role is responsible for providing input on operational constraints that m…"
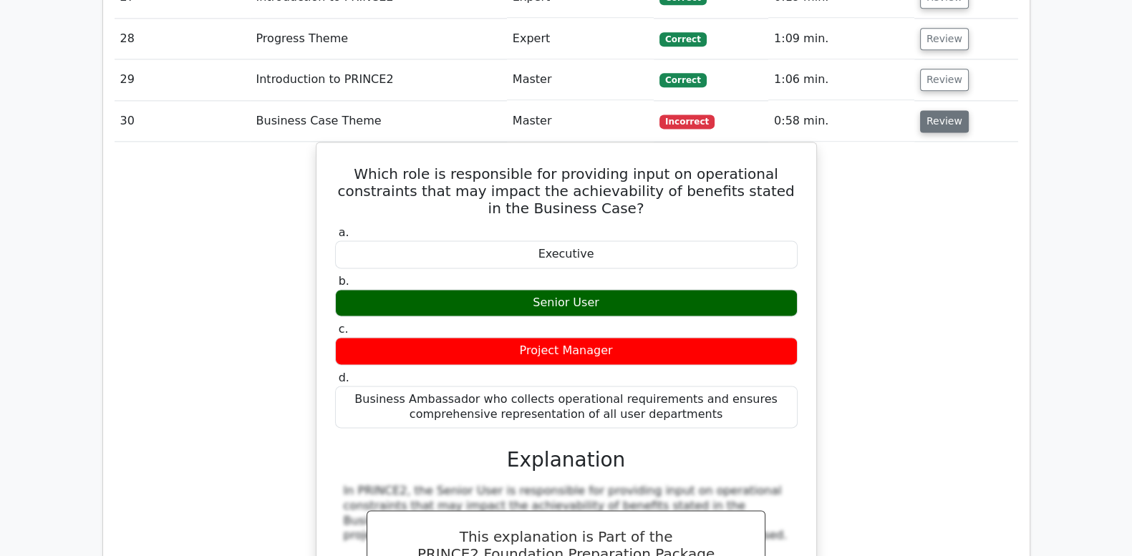
click at [929, 110] on button "Review" at bounding box center [944, 121] width 49 height 22
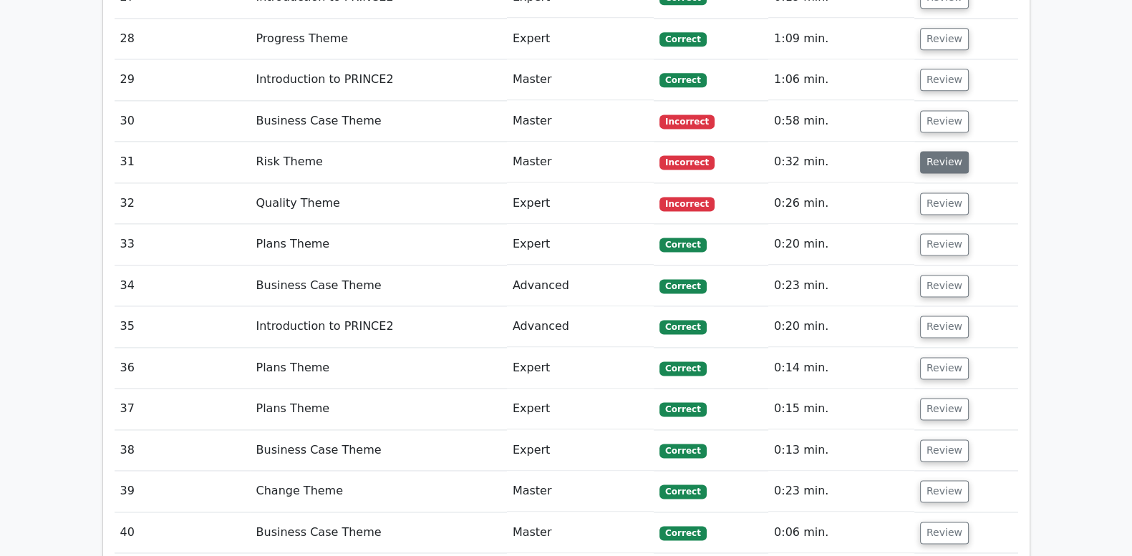
click at [935, 151] on button "Review" at bounding box center [944, 162] width 49 height 22
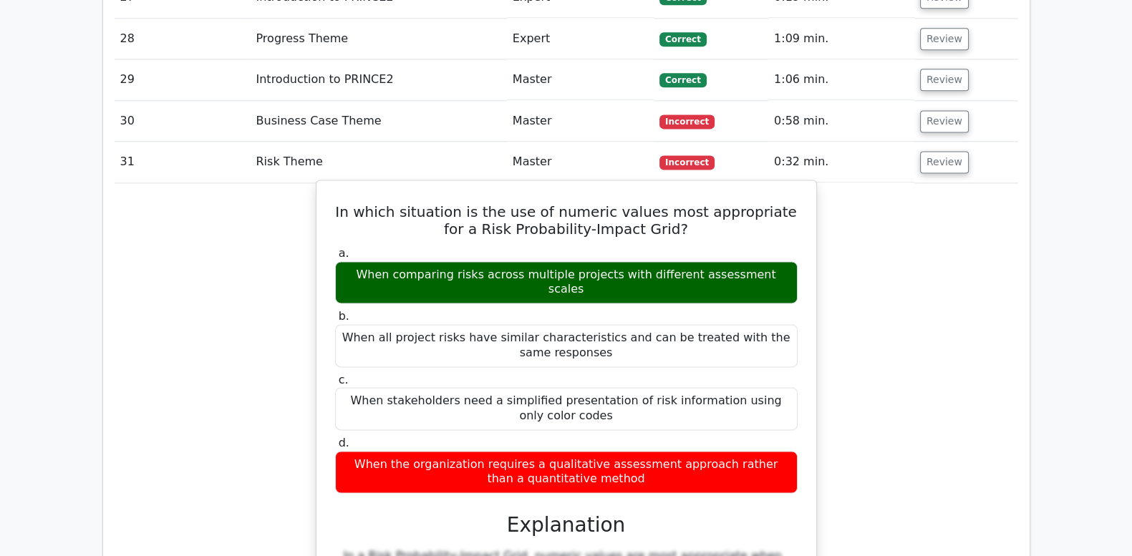
drag, startPoint x: 336, startPoint y: 148, endPoint x: 676, endPoint y: 403, distance: 424.4
click at [676, 403] on div "In which situation is the use of numeric values most appropriate for a Risk Pro…" at bounding box center [566, 543] width 488 height 714
copy div "In which situation is the use of numeric values most appropriate for a Risk Pro…"
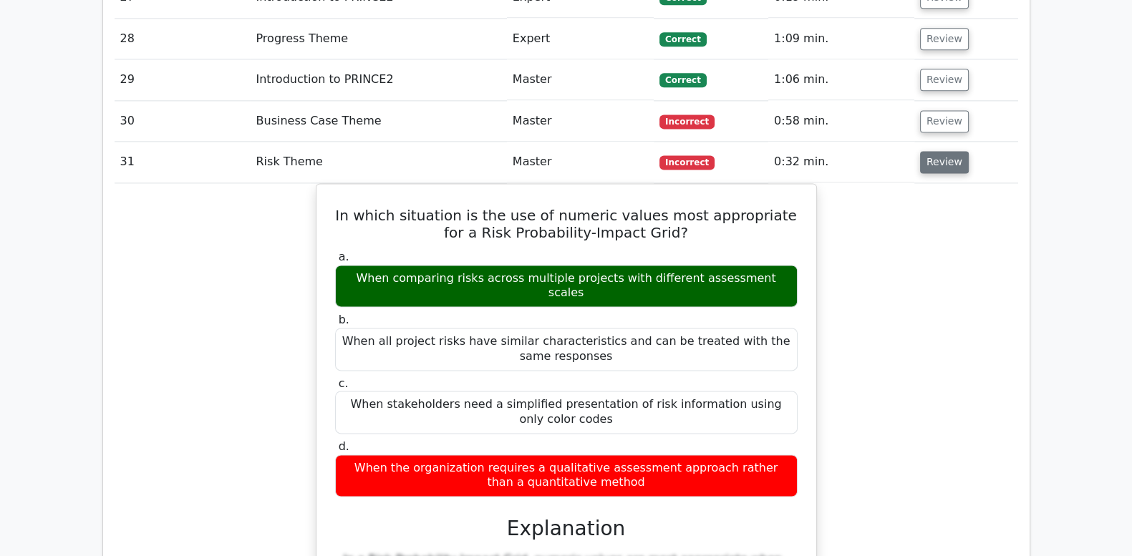
click at [931, 151] on button "Review" at bounding box center [944, 162] width 49 height 22
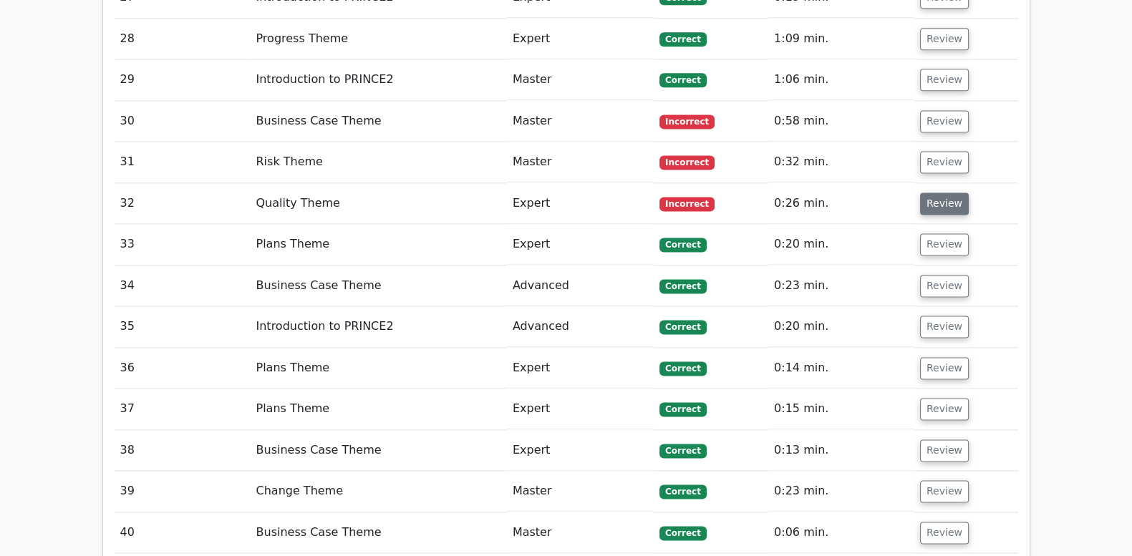
click at [949, 193] on button "Review" at bounding box center [944, 204] width 49 height 22
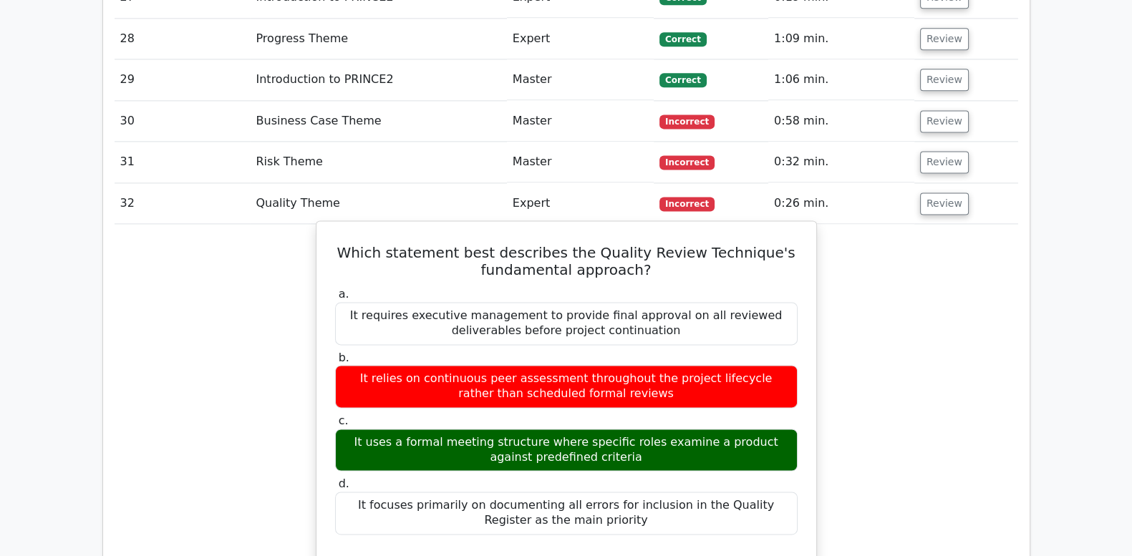
drag, startPoint x: 380, startPoint y: 184, endPoint x: 657, endPoint y: 465, distance: 394.8
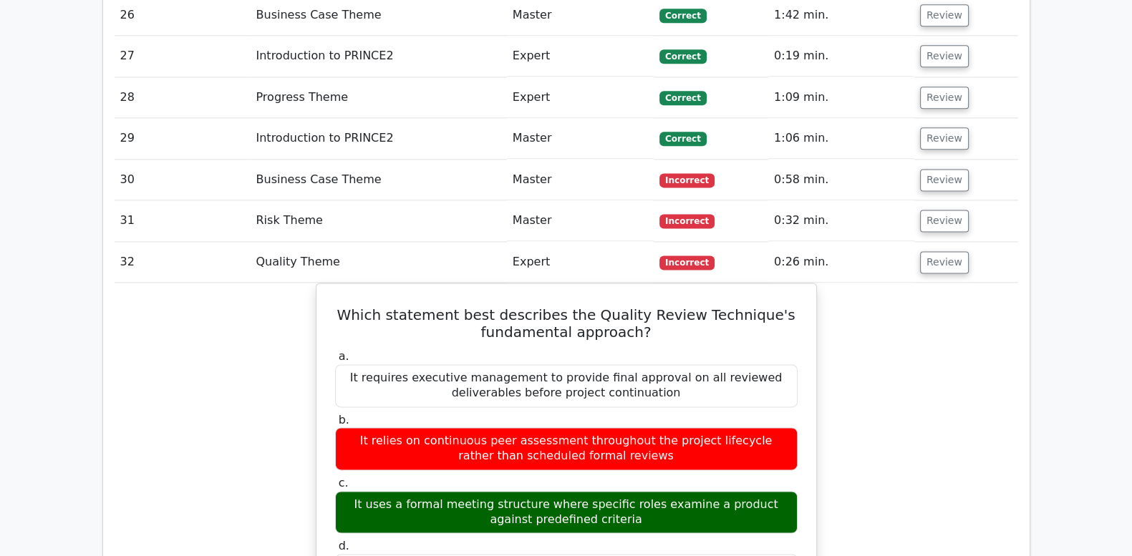
scroll to position [2386, 0]
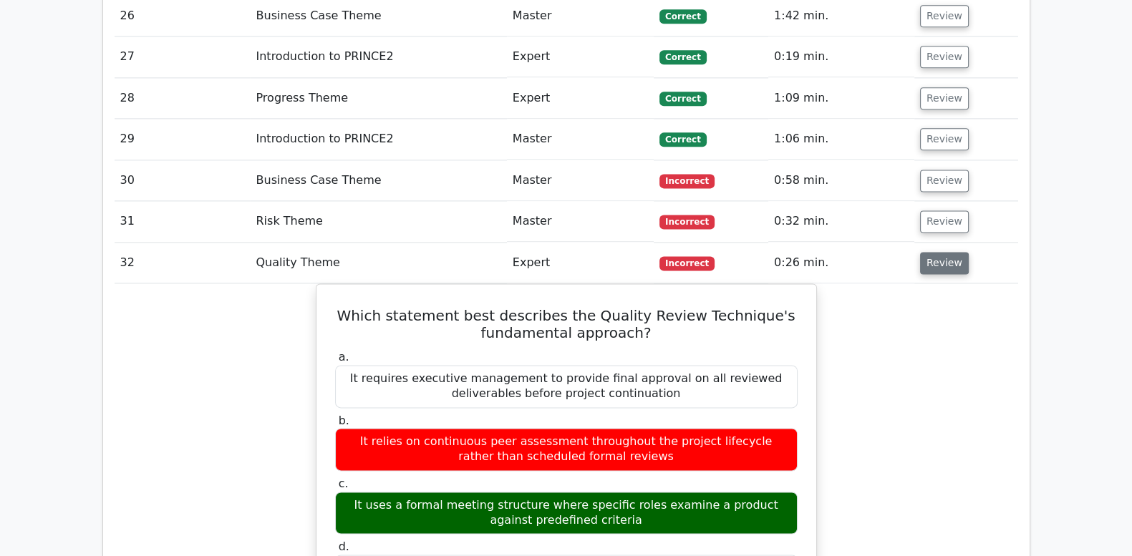
click at [938, 252] on button "Review" at bounding box center [944, 263] width 49 height 22
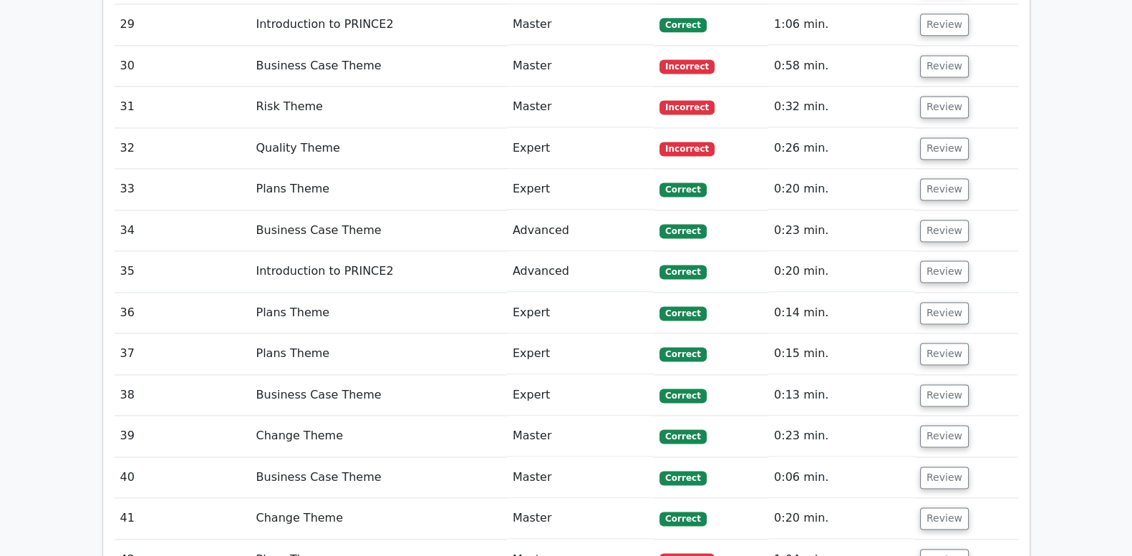
scroll to position [2505, 0]
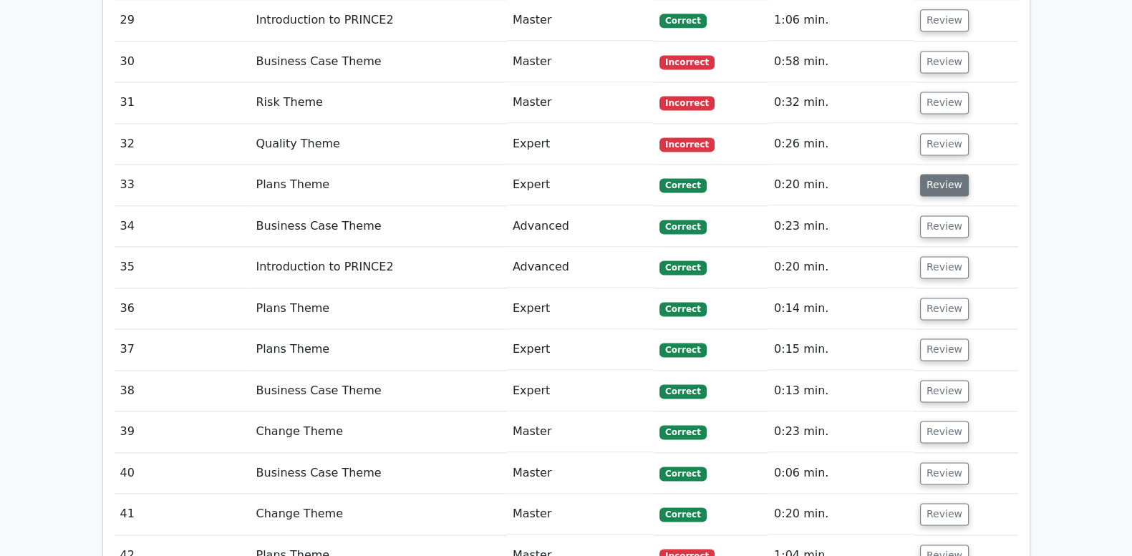
click at [936, 174] on button "Review" at bounding box center [944, 185] width 49 height 22
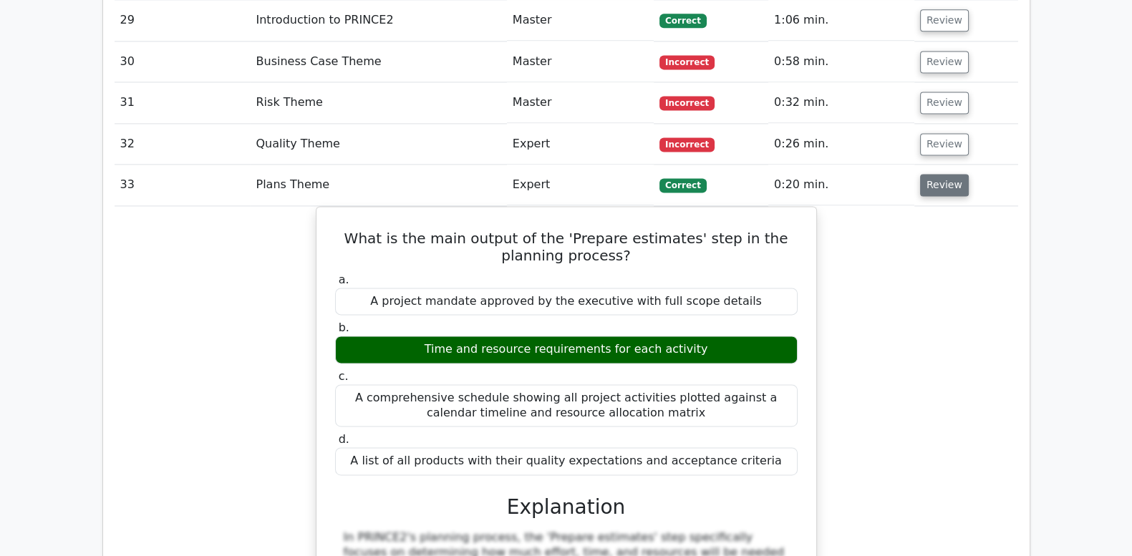
click at [936, 174] on button "Review" at bounding box center [944, 185] width 49 height 22
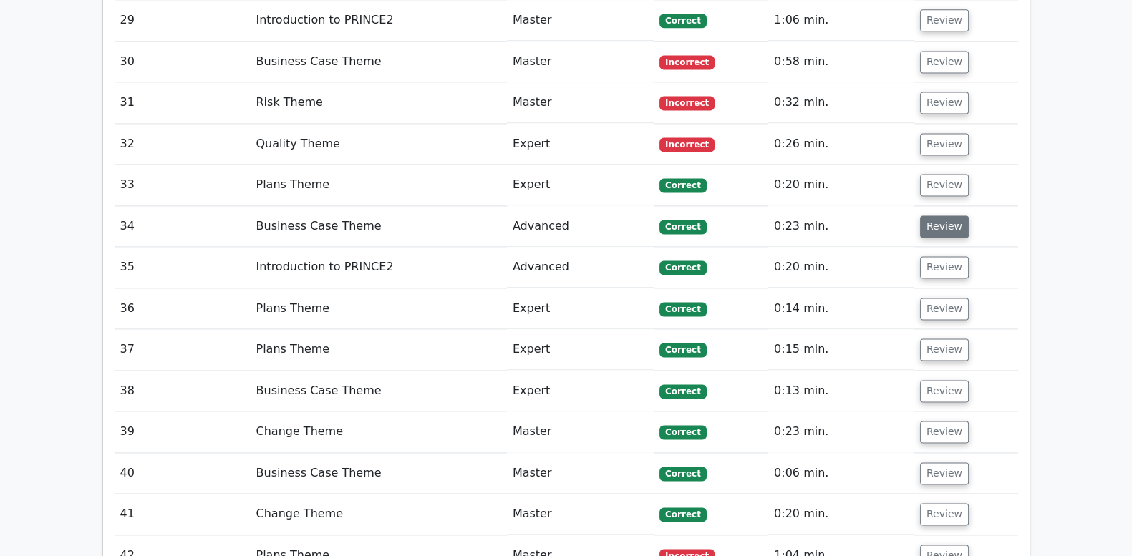
click at [951, 215] on button "Review" at bounding box center [944, 226] width 49 height 22
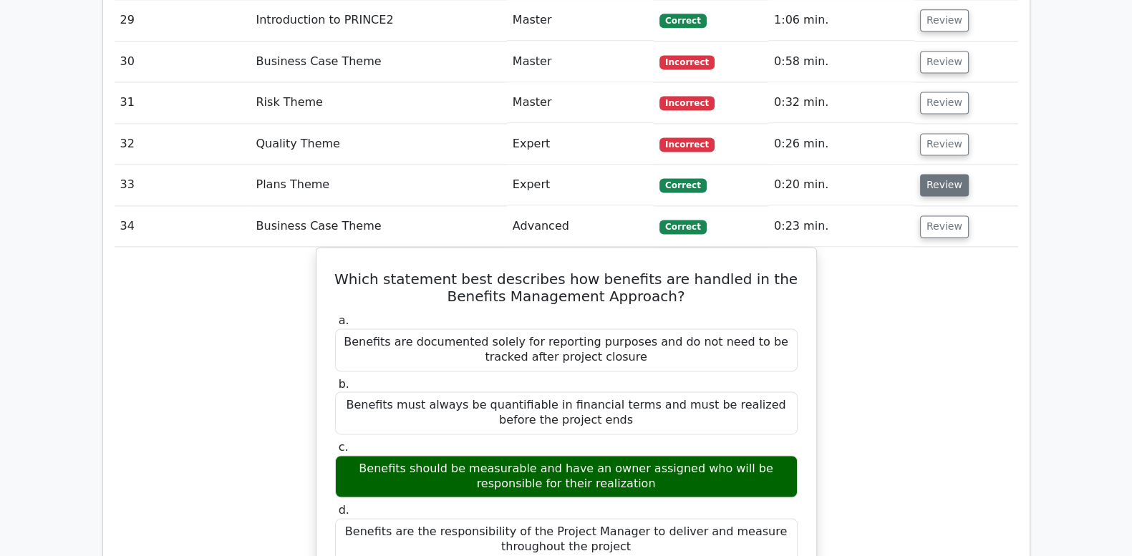
click at [949, 174] on button "Review" at bounding box center [944, 185] width 49 height 22
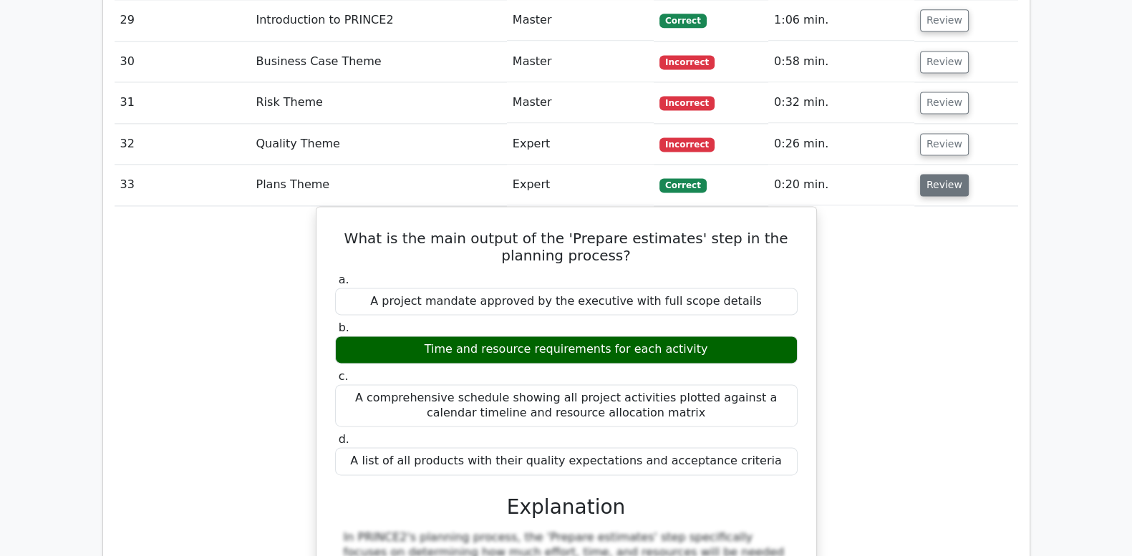
click at [949, 174] on button "Review" at bounding box center [944, 185] width 49 height 22
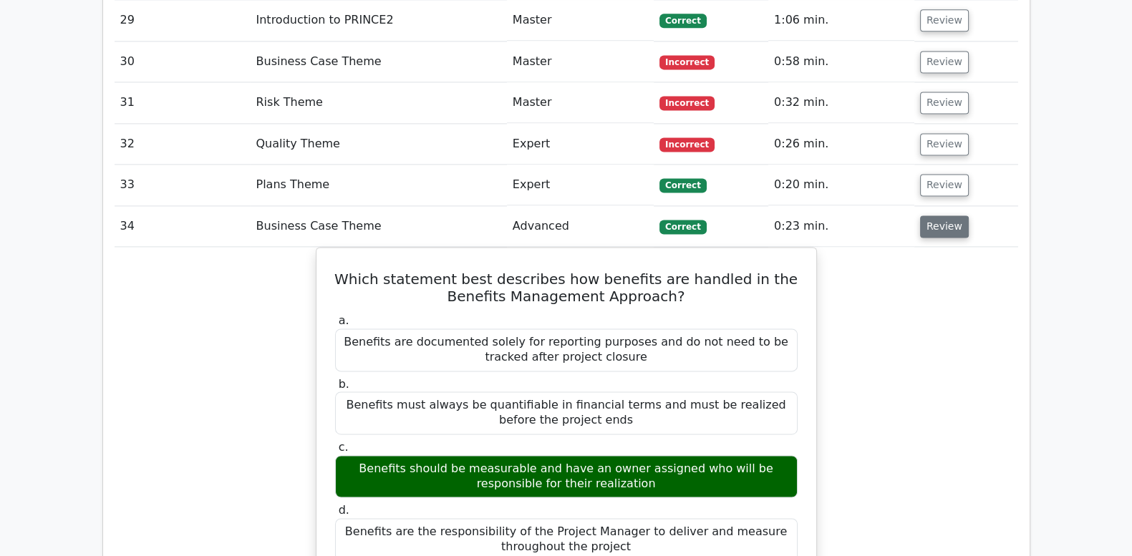
click at [950, 215] on button "Review" at bounding box center [944, 226] width 49 height 22
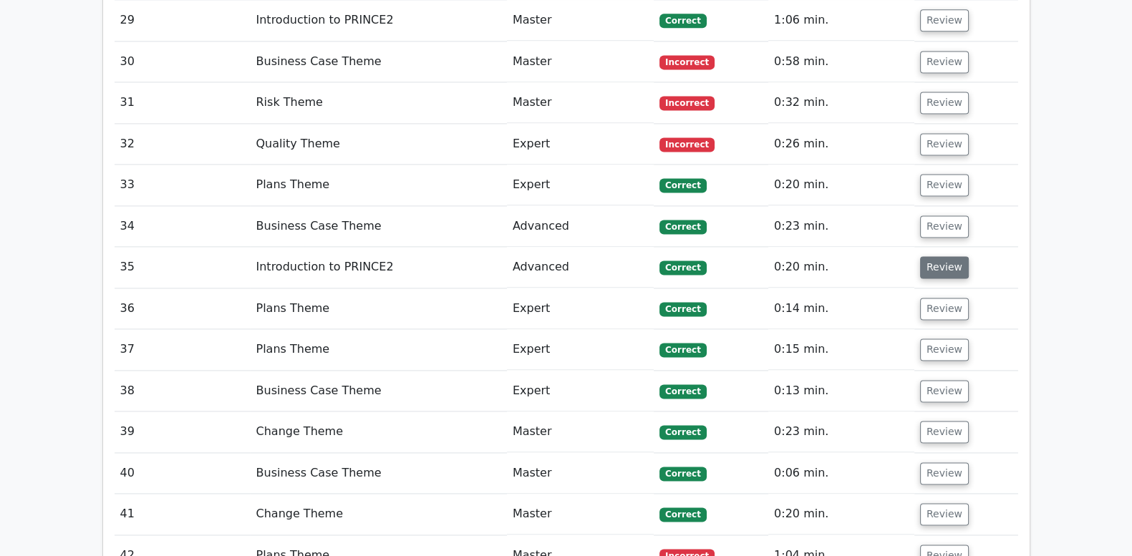
click at [943, 256] on button "Review" at bounding box center [944, 267] width 49 height 22
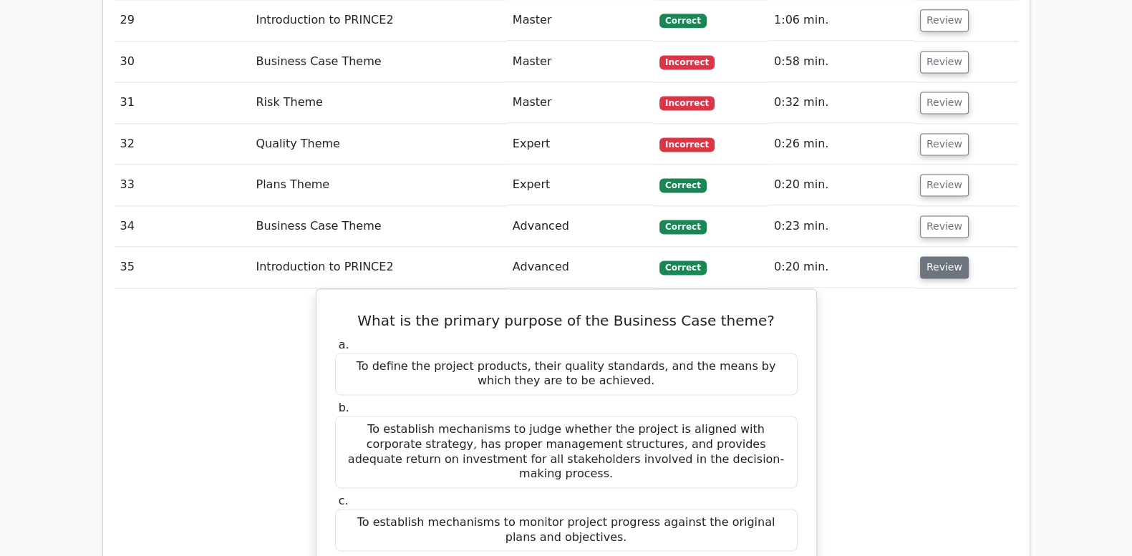
click at [943, 256] on button "Review" at bounding box center [944, 267] width 49 height 22
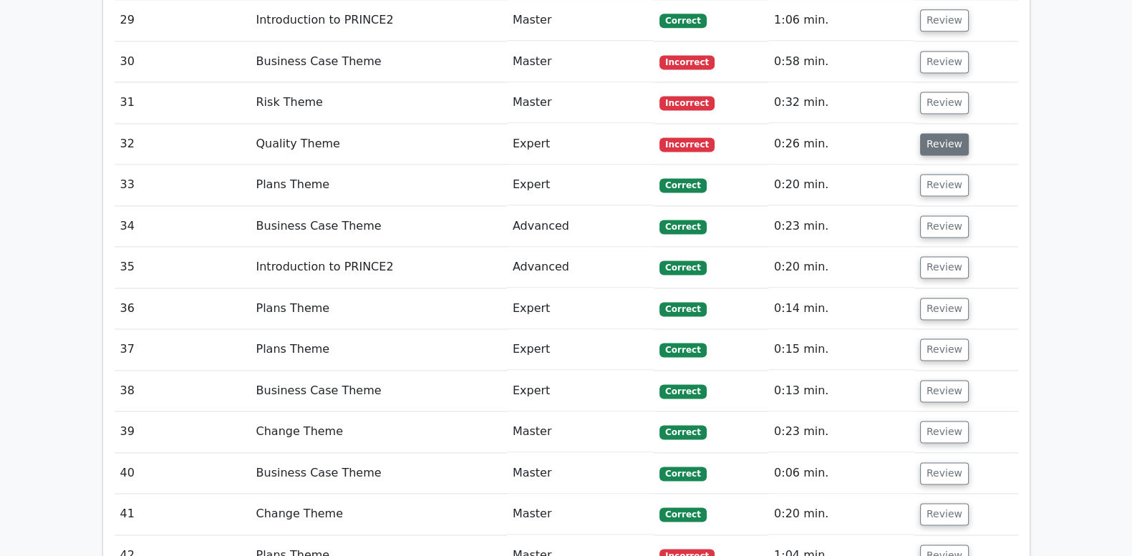
click at [954, 133] on button "Review" at bounding box center [944, 144] width 49 height 22
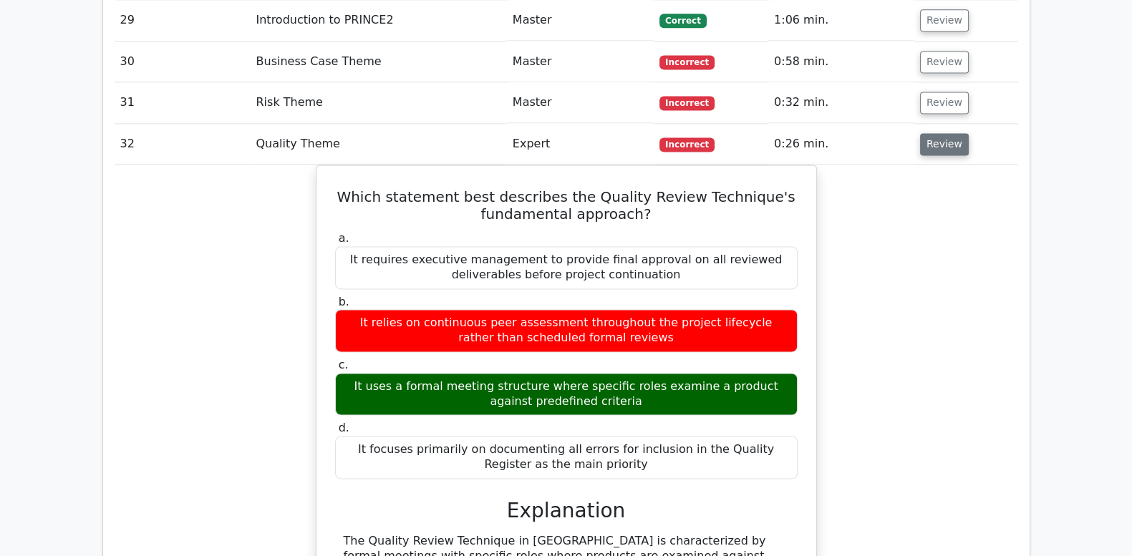
click at [941, 133] on button "Review" at bounding box center [944, 144] width 49 height 22
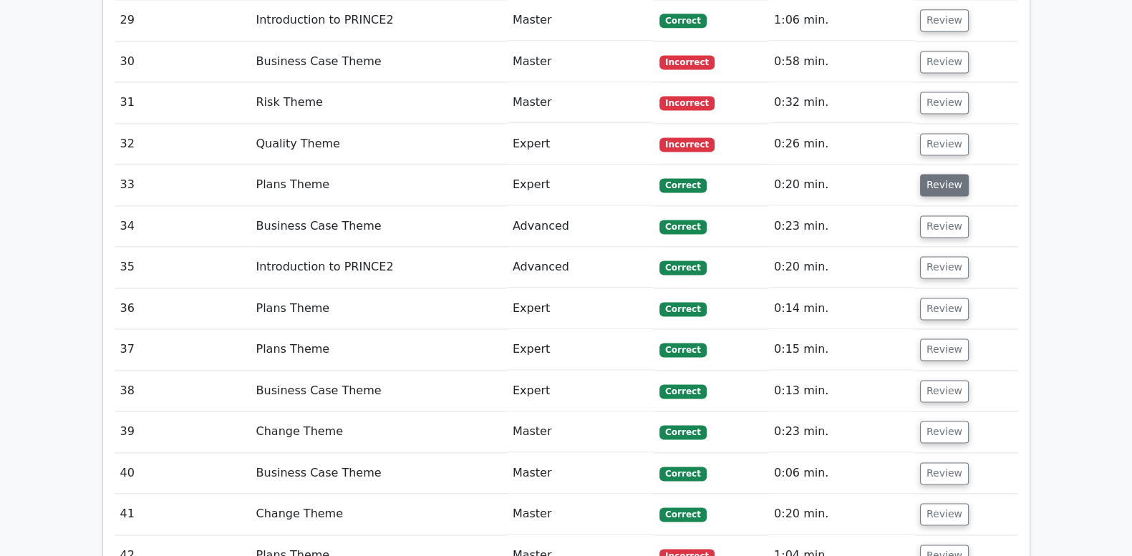
click at [946, 174] on button "Review" at bounding box center [944, 185] width 49 height 22
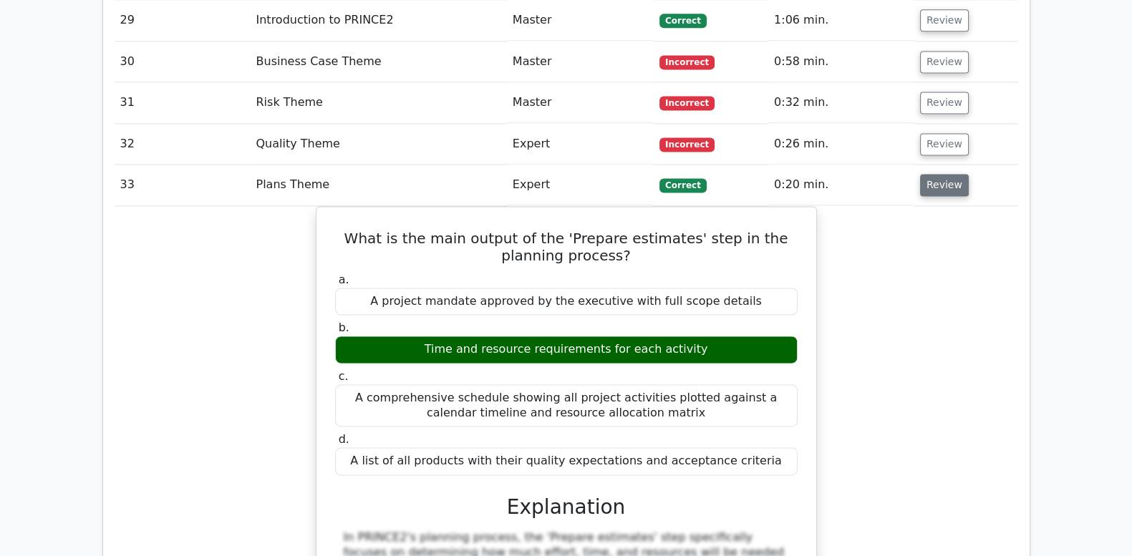
click at [946, 174] on button "Review" at bounding box center [944, 185] width 49 height 22
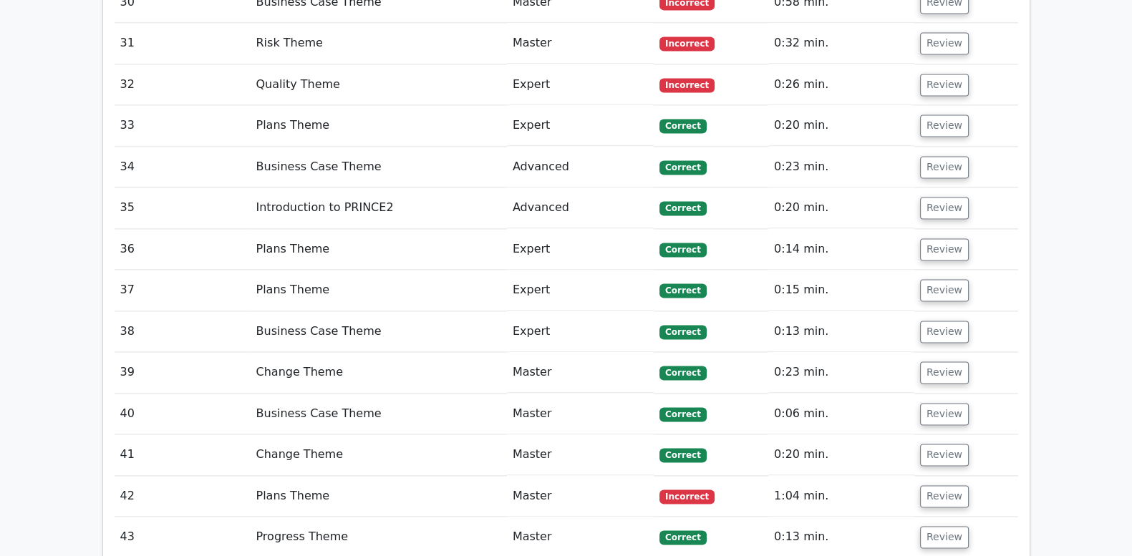
scroll to position [2624, 0]
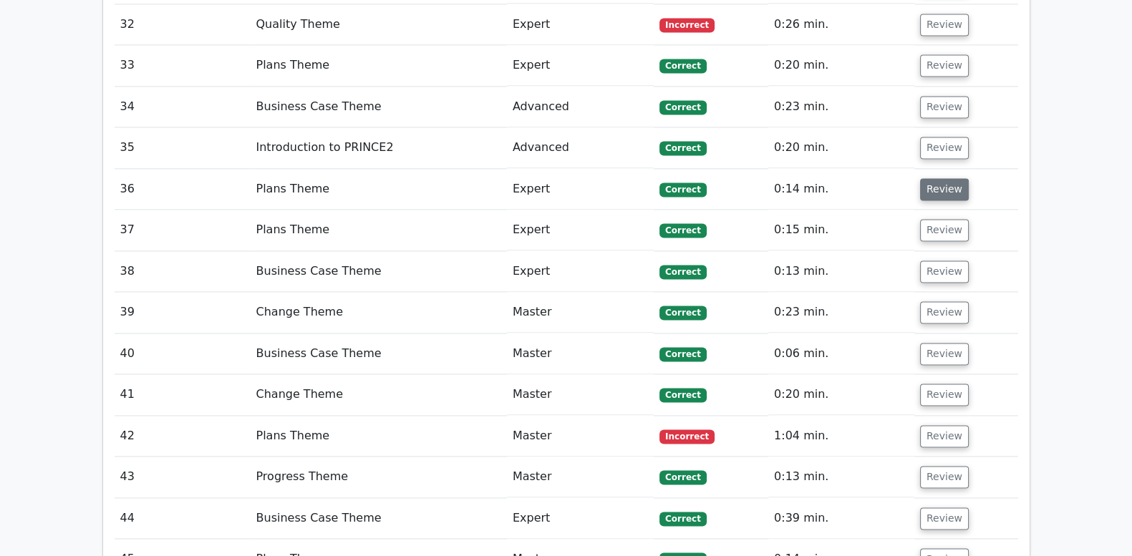
click at [934, 178] on button "Review" at bounding box center [944, 189] width 49 height 22
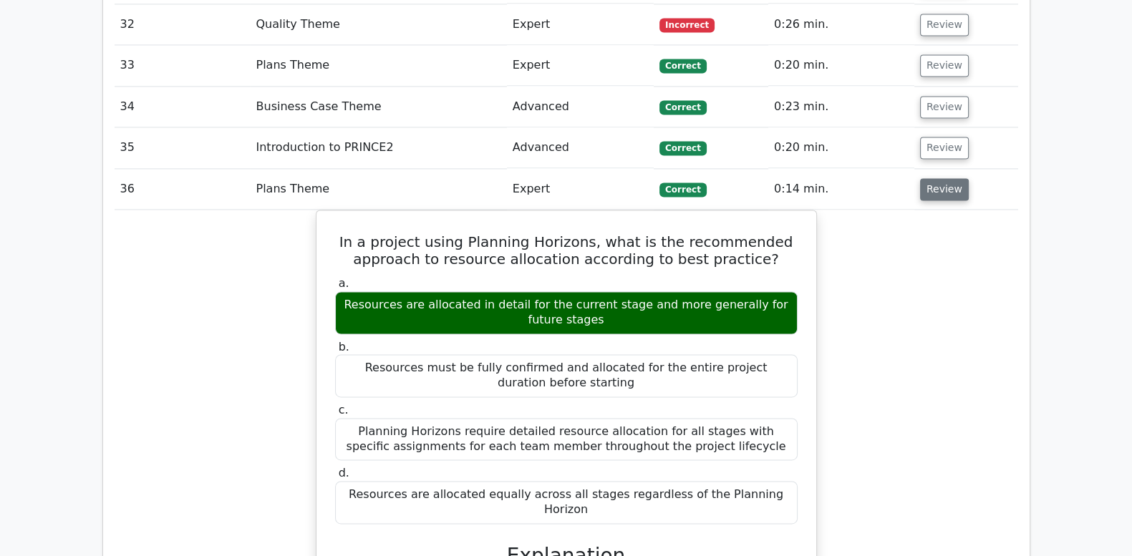
click at [934, 178] on button "Review" at bounding box center [944, 189] width 49 height 22
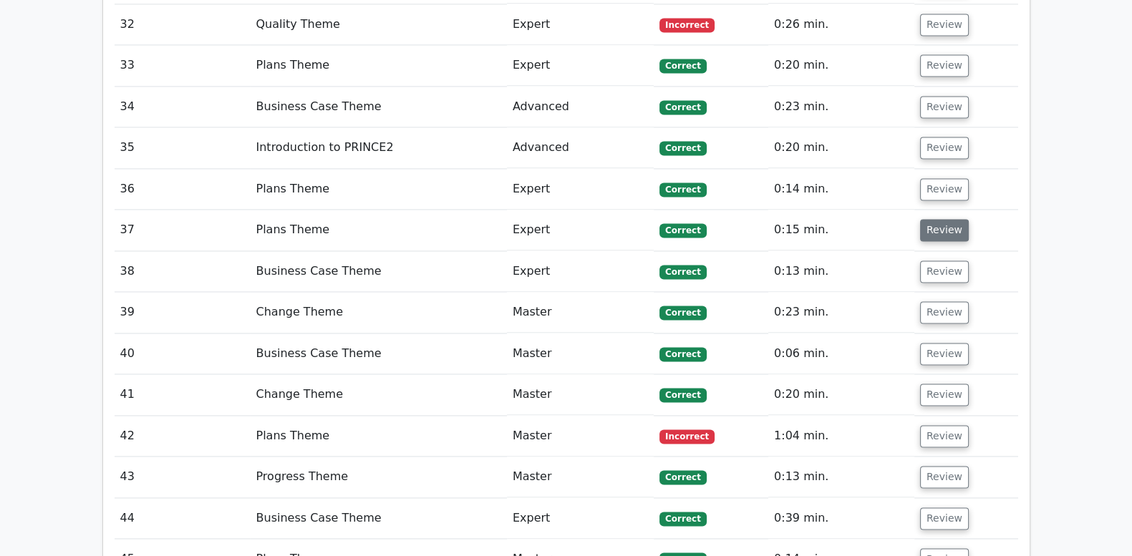
click at [947, 219] on button "Review" at bounding box center [944, 230] width 49 height 22
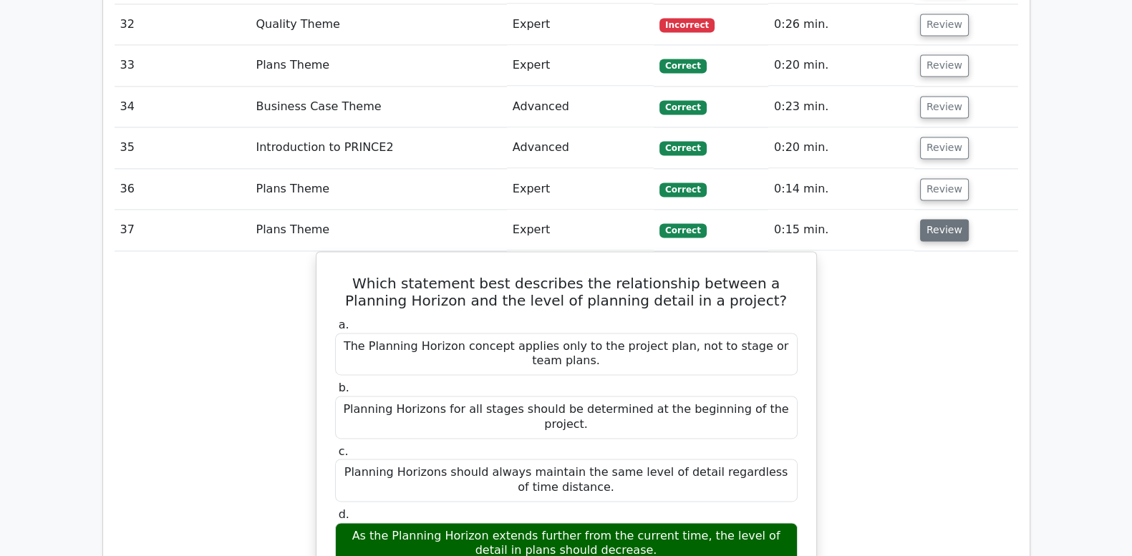
click at [947, 219] on button "Review" at bounding box center [944, 230] width 49 height 22
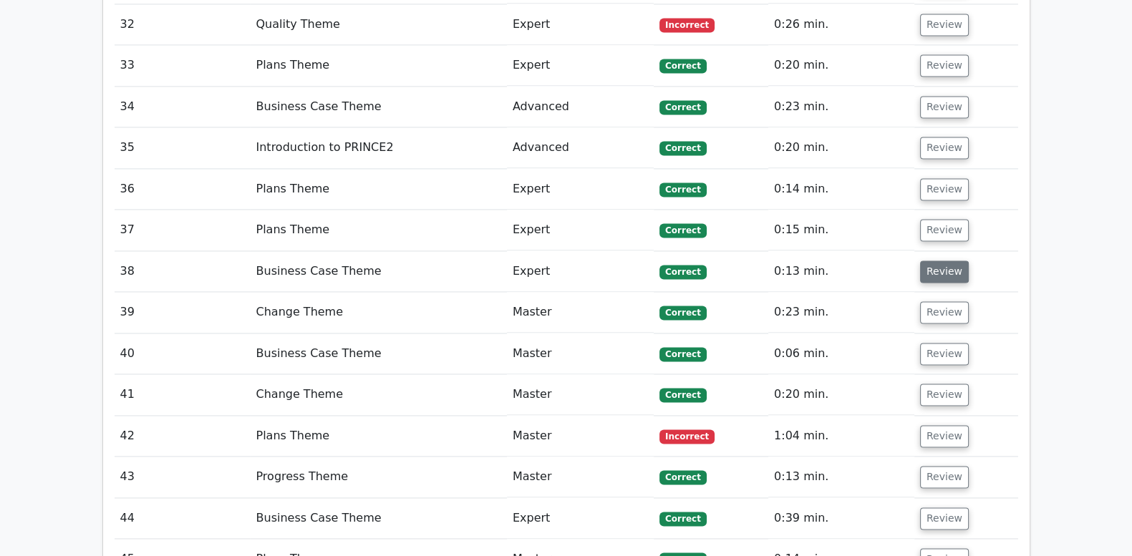
click at [951, 261] on button "Review" at bounding box center [944, 272] width 49 height 22
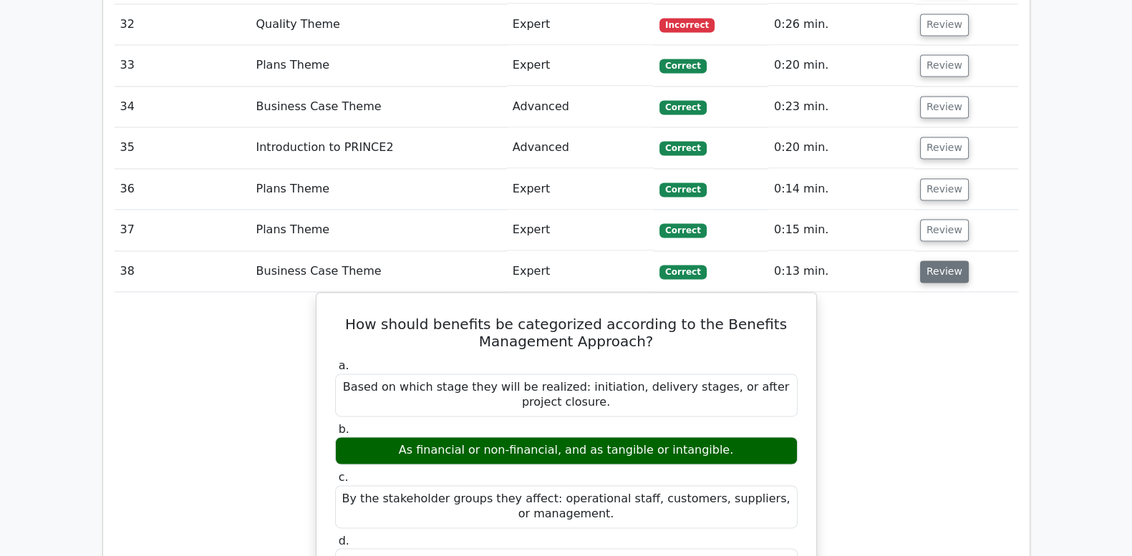
click at [951, 261] on button "Review" at bounding box center [944, 272] width 49 height 22
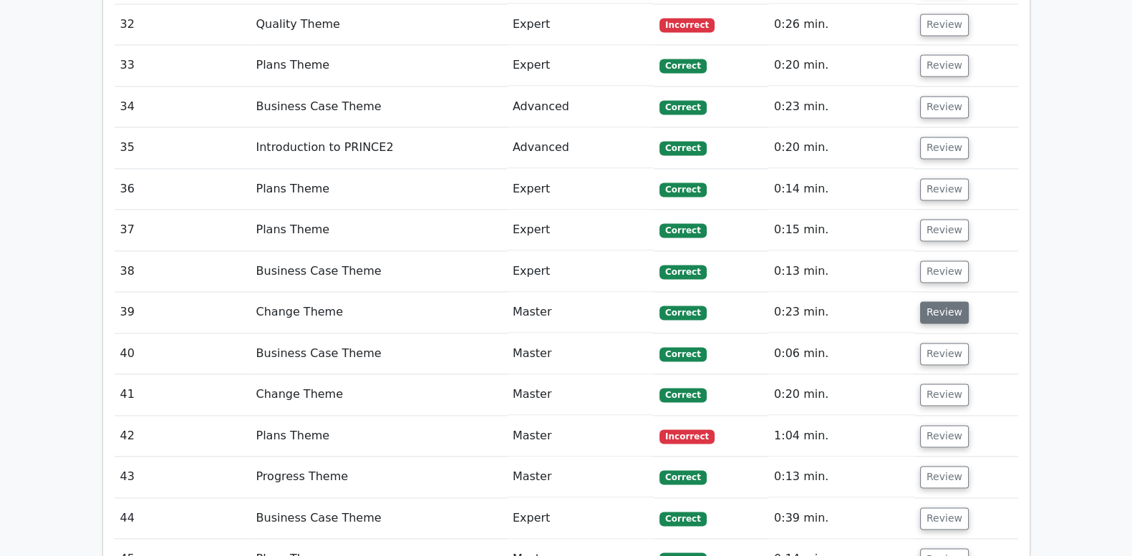
click at [954, 301] on button "Review" at bounding box center [944, 312] width 49 height 22
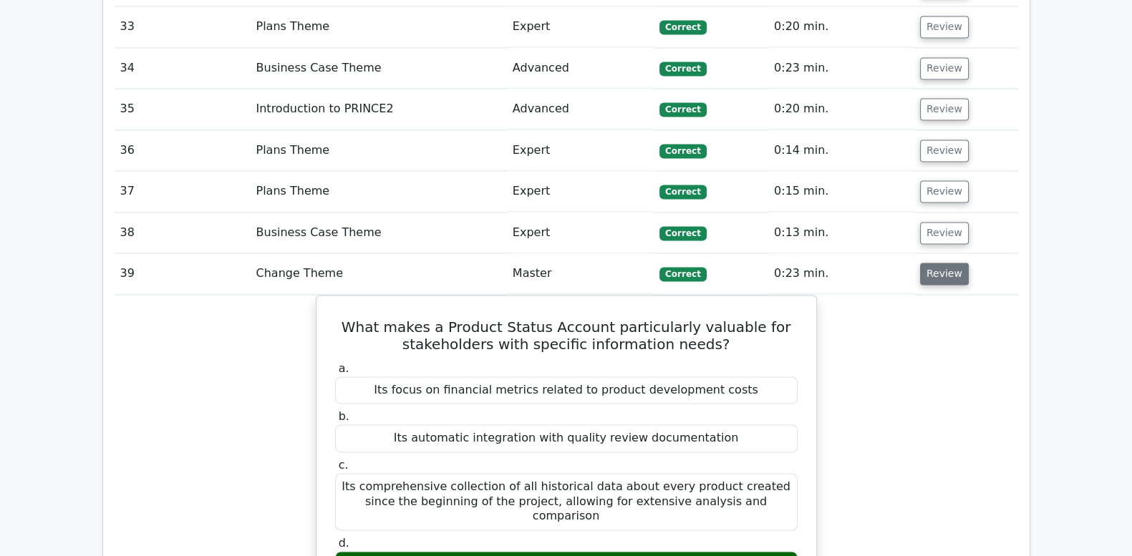
scroll to position [2684, 0]
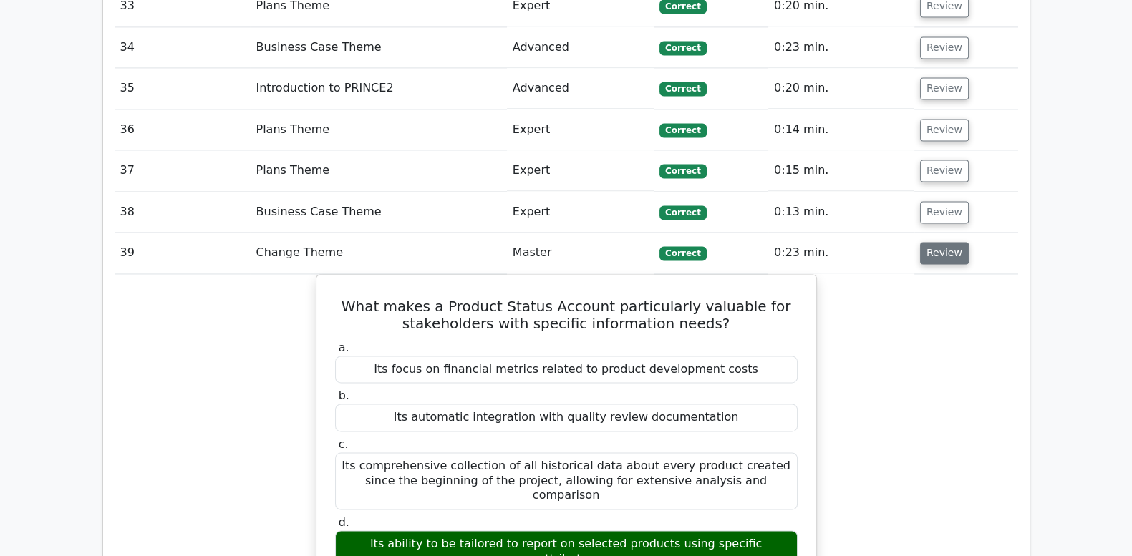
click at [938, 242] on button "Review" at bounding box center [944, 253] width 49 height 22
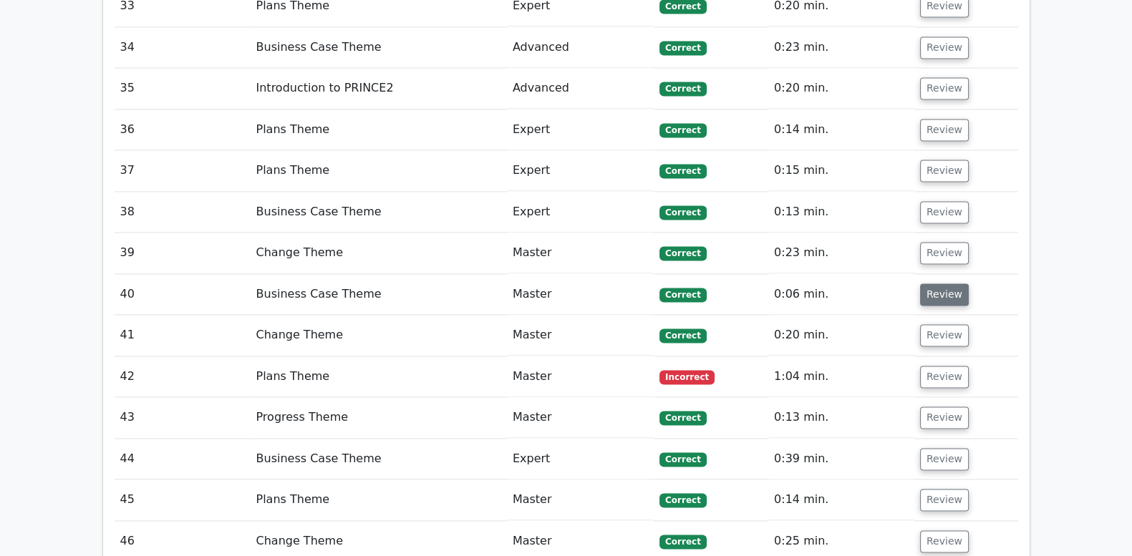
click at [955, 283] on button "Review" at bounding box center [944, 294] width 49 height 22
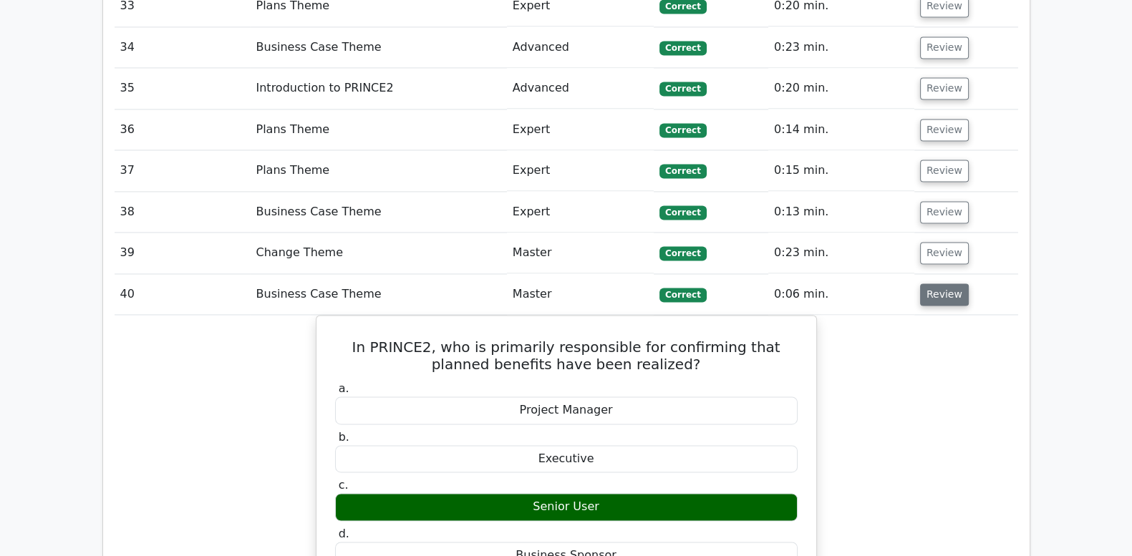
click at [955, 283] on button "Review" at bounding box center [944, 294] width 49 height 22
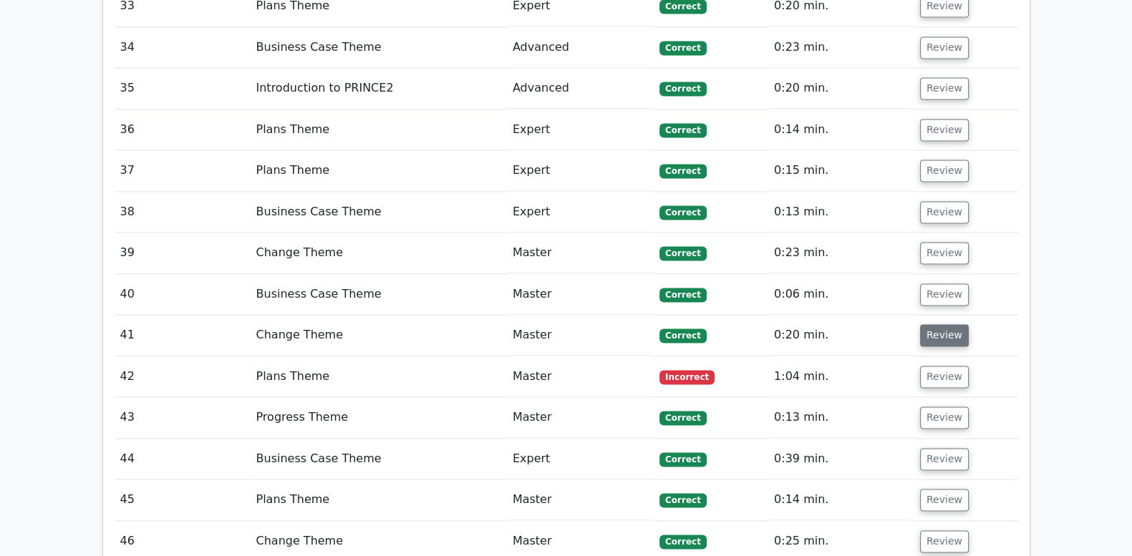
click at [956, 324] on button "Review" at bounding box center [944, 335] width 49 height 22
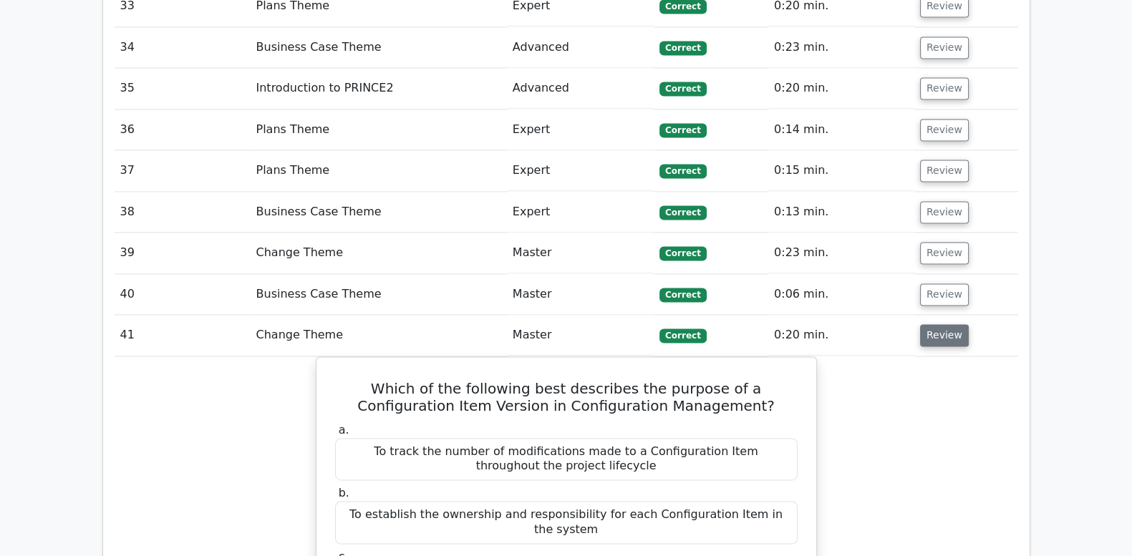
click at [956, 324] on button "Review" at bounding box center [944, 335] width 49 height 22
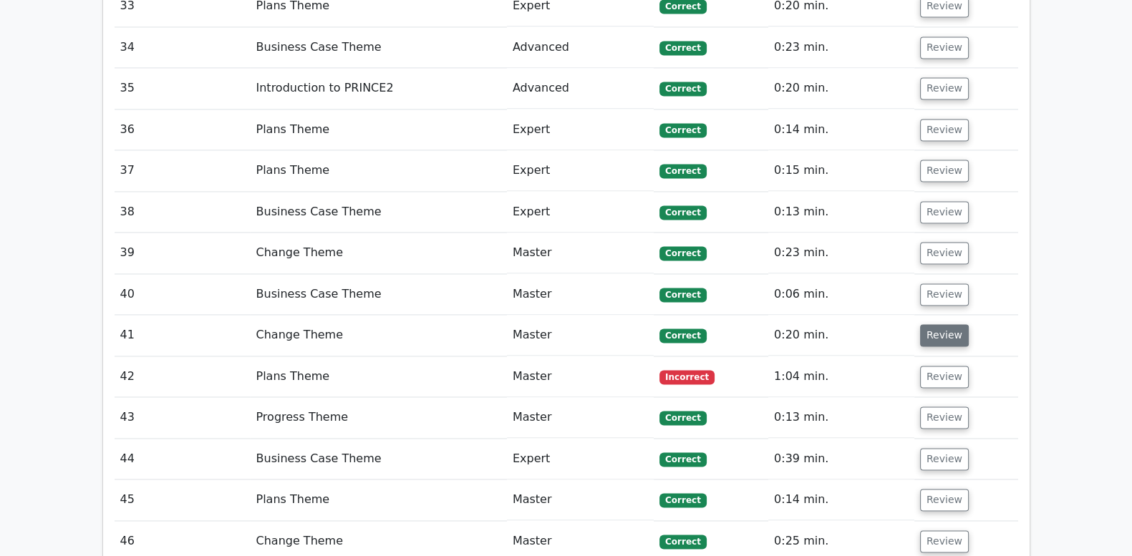
click at [956, 324] on button "Review" at bounding box center [944, 335] width 49 height 22
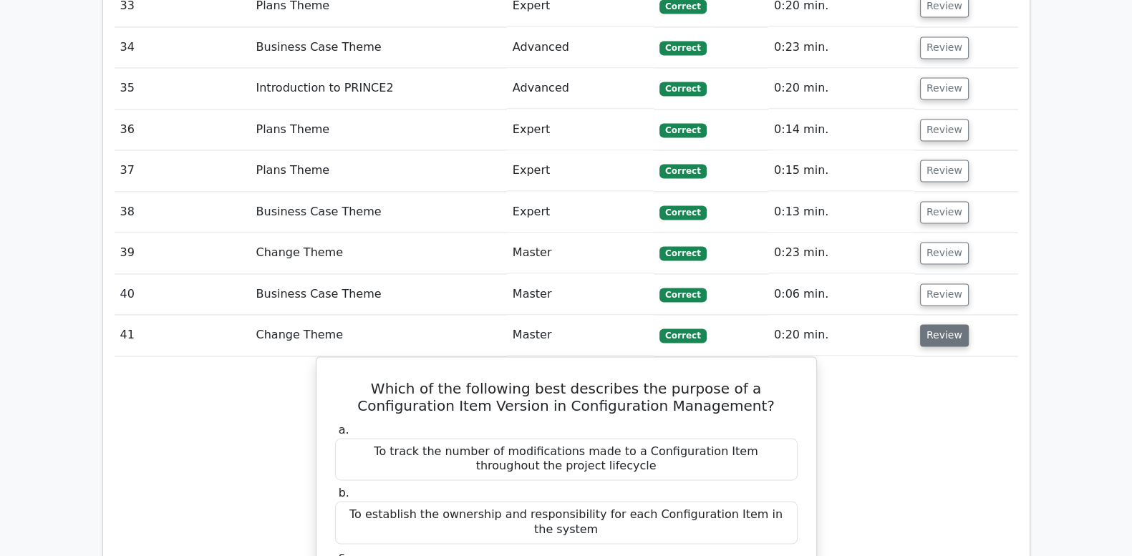
click at [956, 324] on button "Review" at bounding box center [944, 335] width 49 height 22
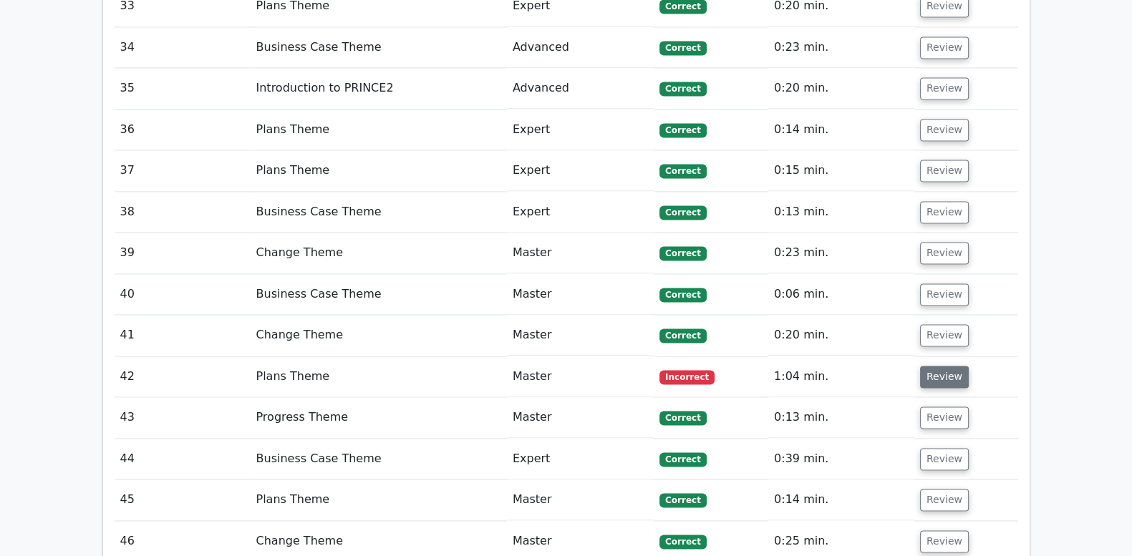
click at [949, 366] on button "Review" at bounding box center [944, 377] width 49 height 22
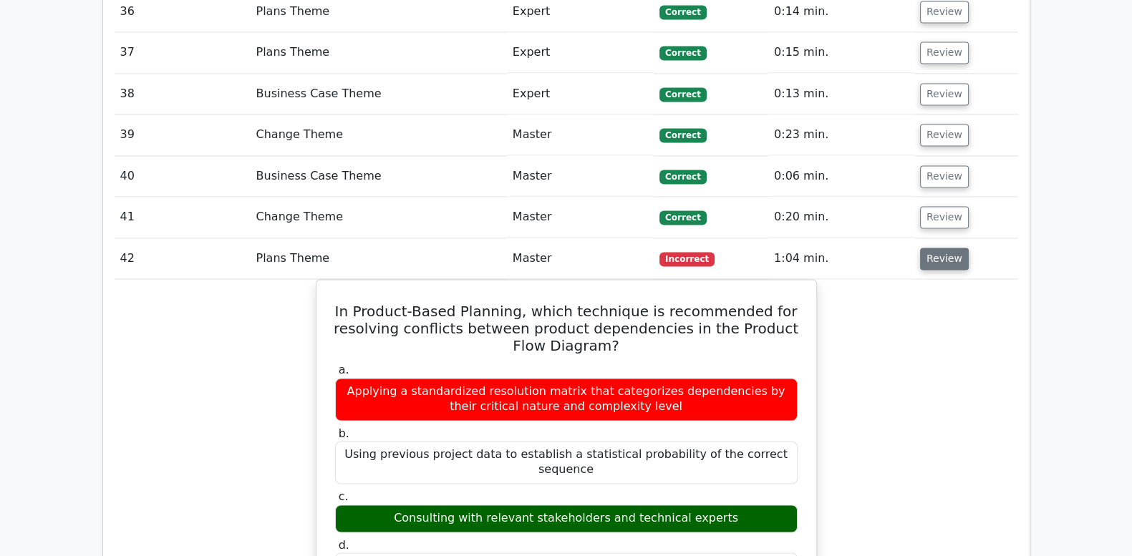
scroll to position [2803, 0]
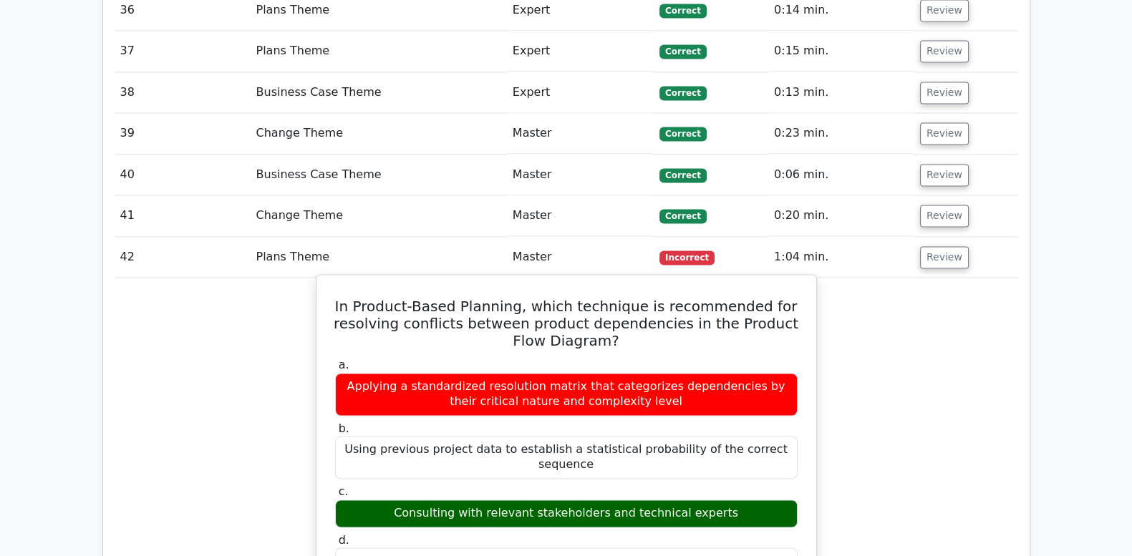
drag, startPoint x: 348, startPoint y: 243, endPoint x: 777, endPoint y: 490, distance: 494.8
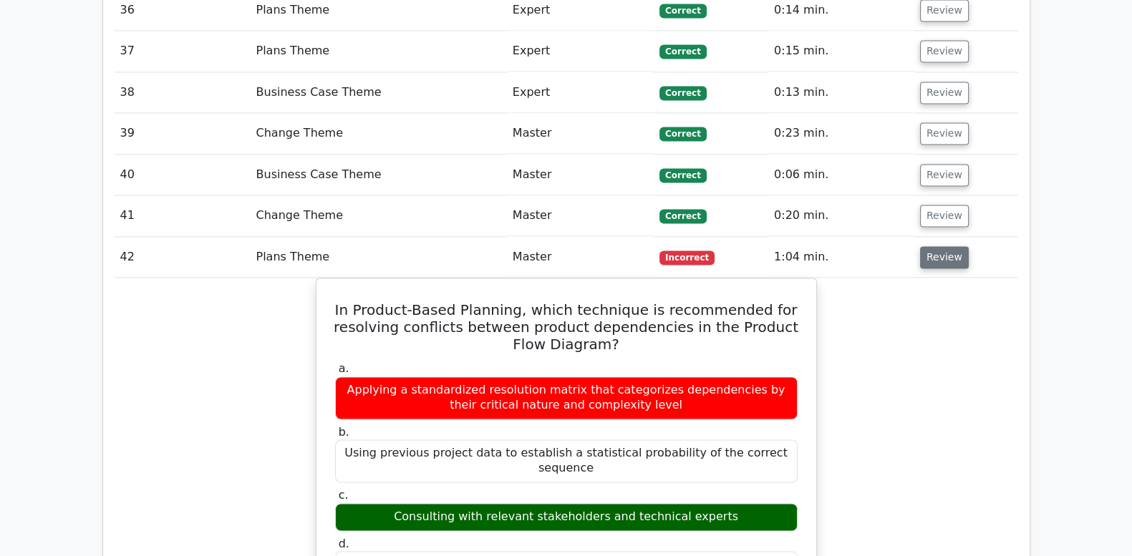
click at [952, 246] on button "Review" at bounding box center [944, 257] width 49 height 22
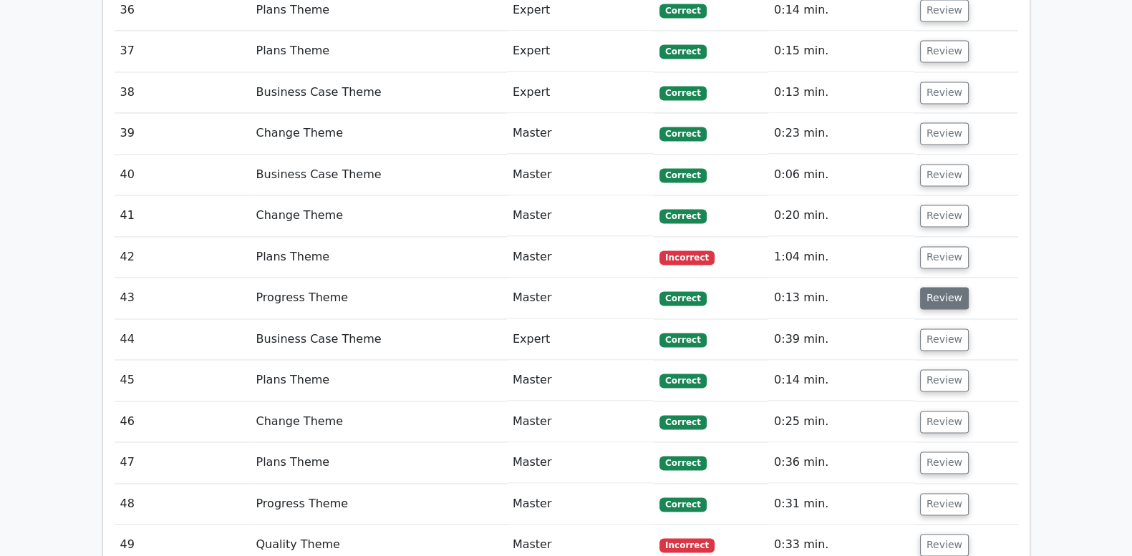
click at [952, 287] on button "Review" at bounding box center [944, 298] width 49 height 22
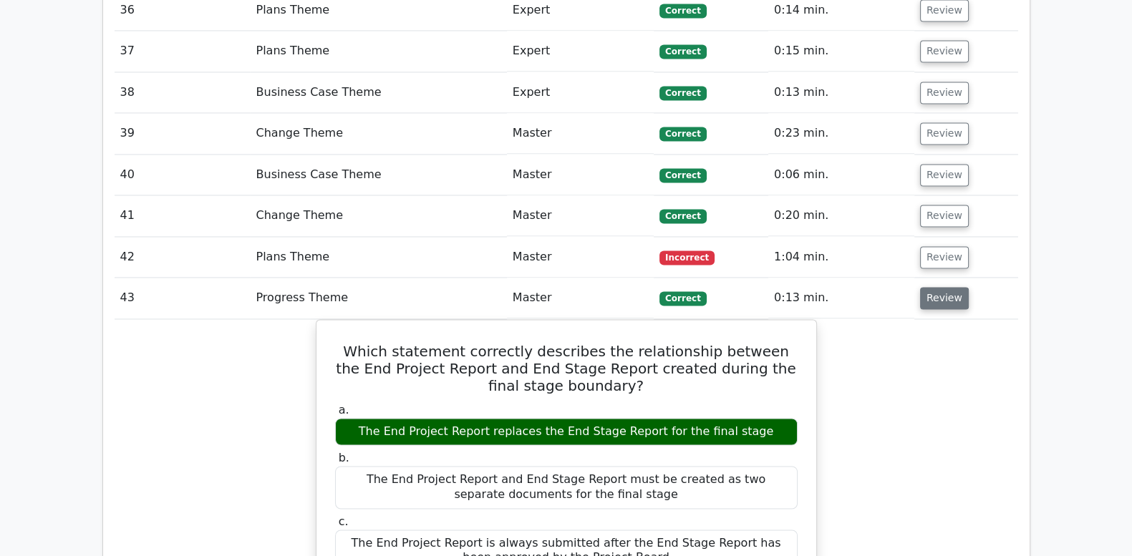
click at [952, 287] on button "Review" at bounding box center [944, 298] width 49 height 22
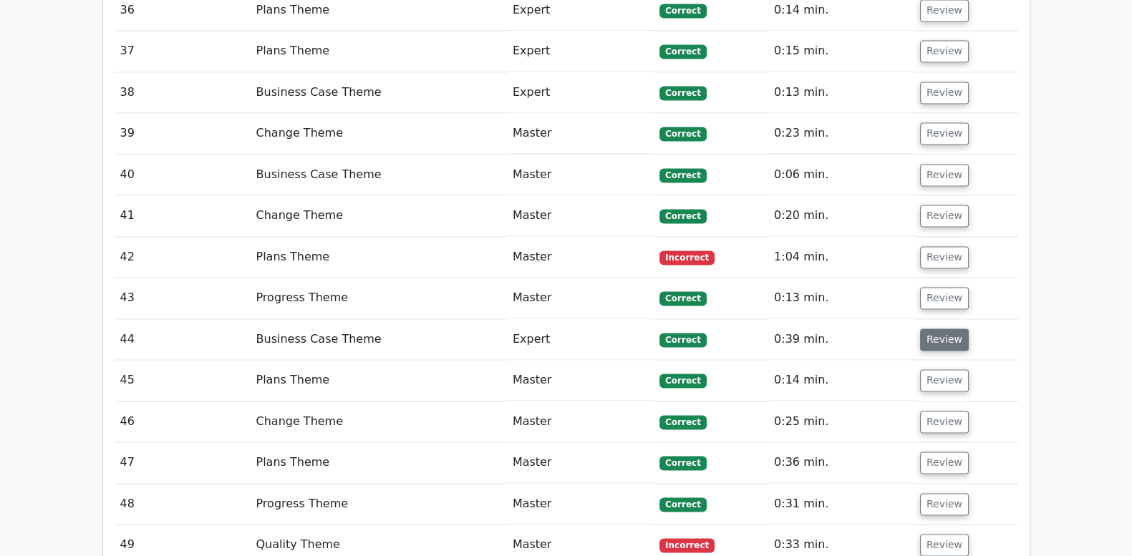
click at [950, 329] on button "Review" at bounding box center [944, 340] width 49 height 22
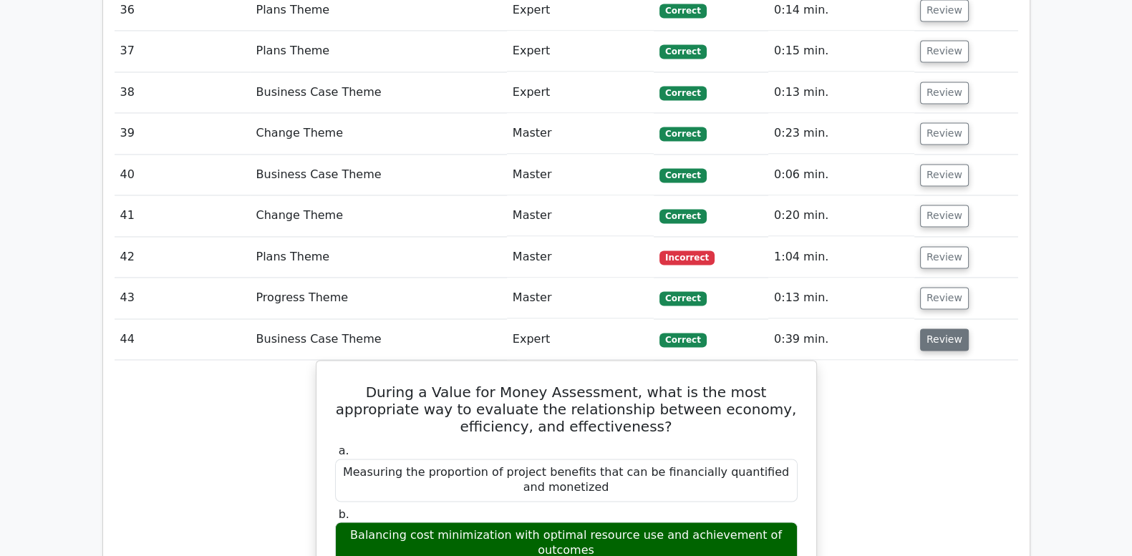
click at [950, 329] on button "Review" at bounding box center [944, 340] width 49 height 22
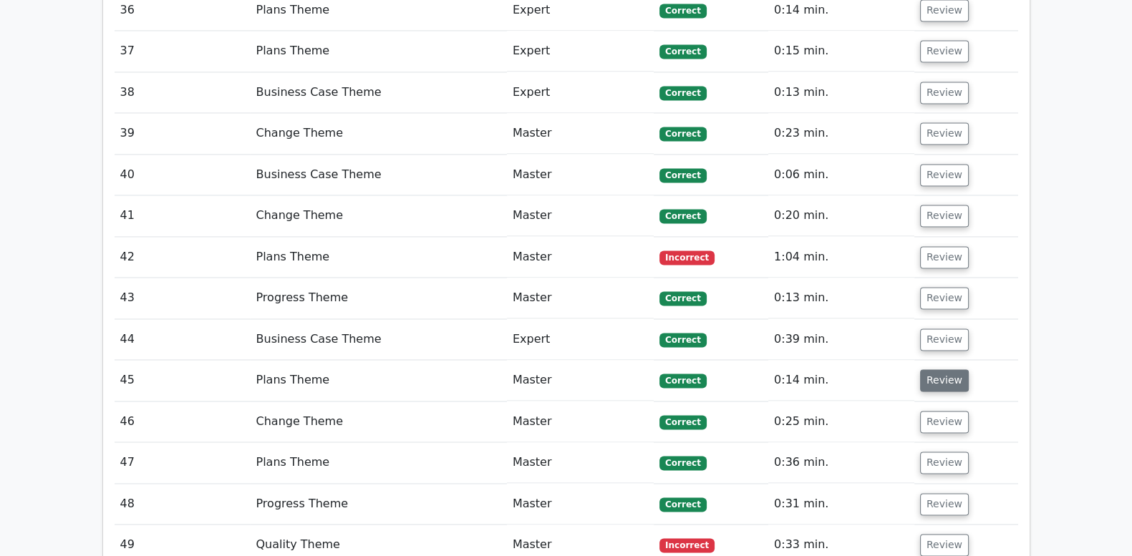
click at [946, 369] on button "Review" at bounding box center [944, 380] width 49 height 22
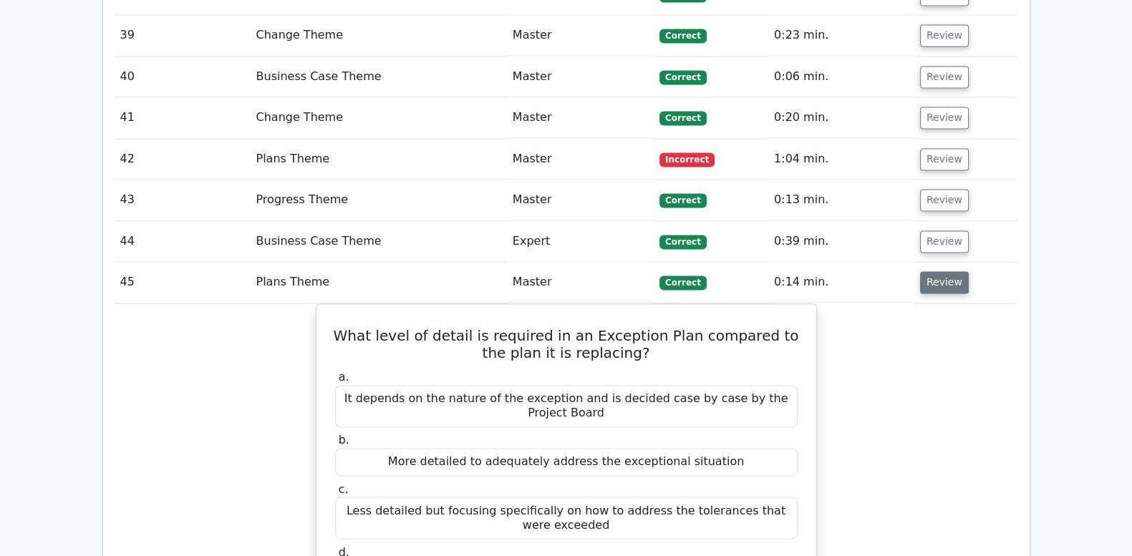
scroll to position [2923, 0]
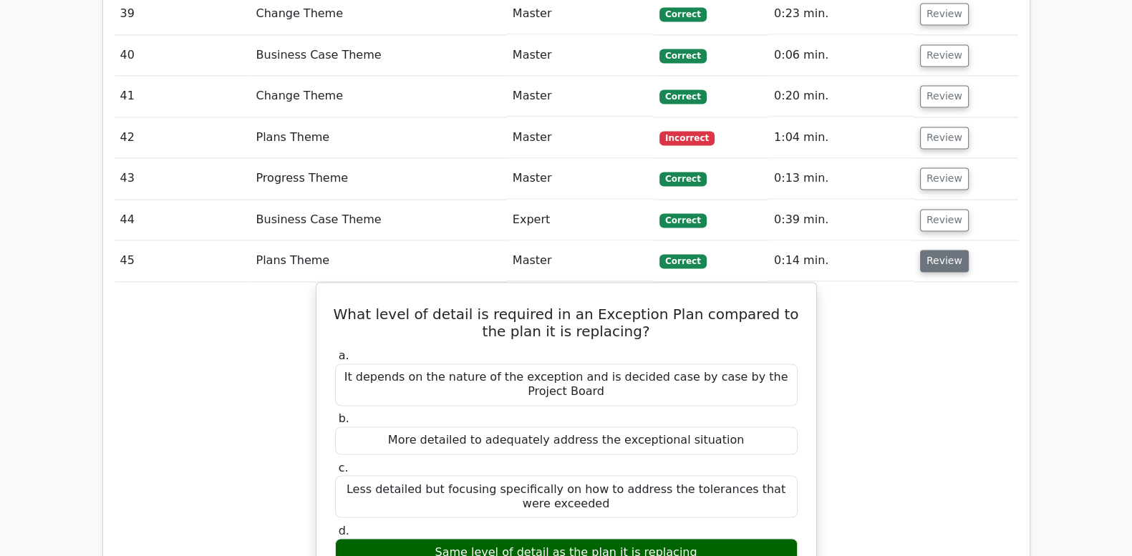
click at [924, 250] on button "Review" at bounding box center [944, 261] width 49 height 22
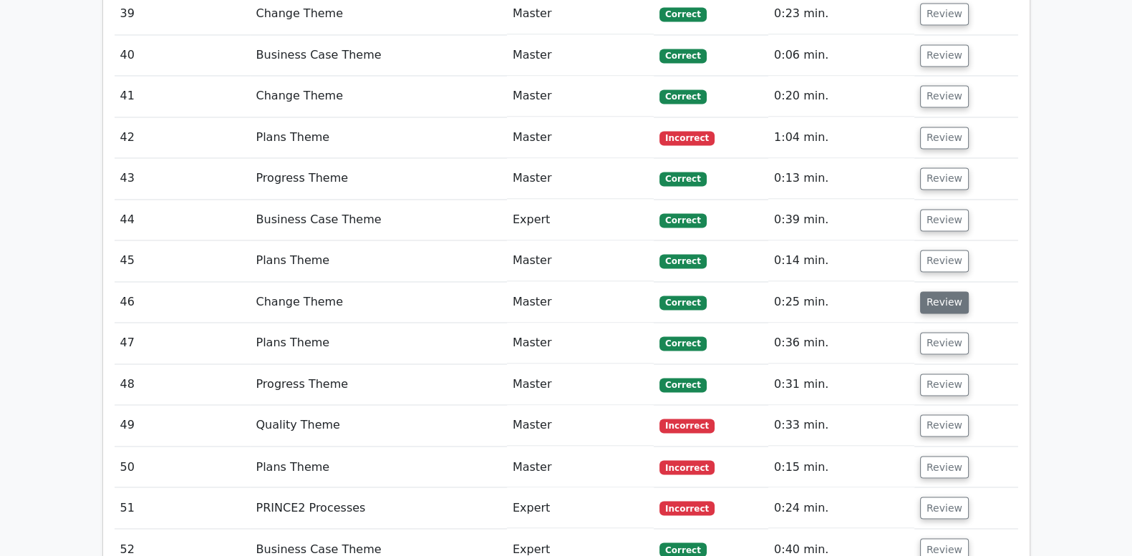
click at [941, 291] on button "Review" at bounding box center [944, 302] width 49 height 22
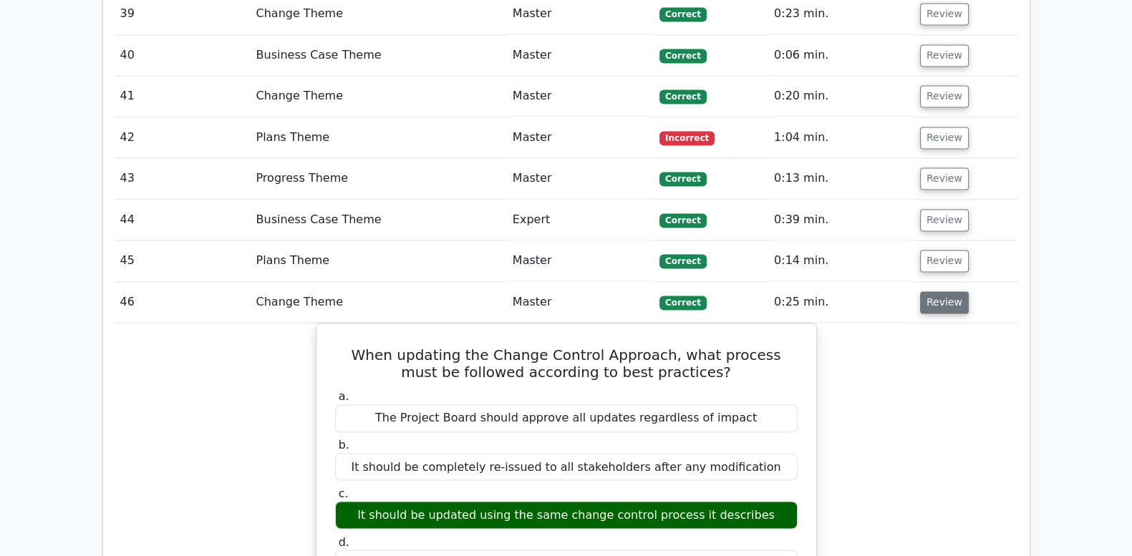
click at [941, 291] on button "Review" at bounding box center [944, 302] width 49 height 22
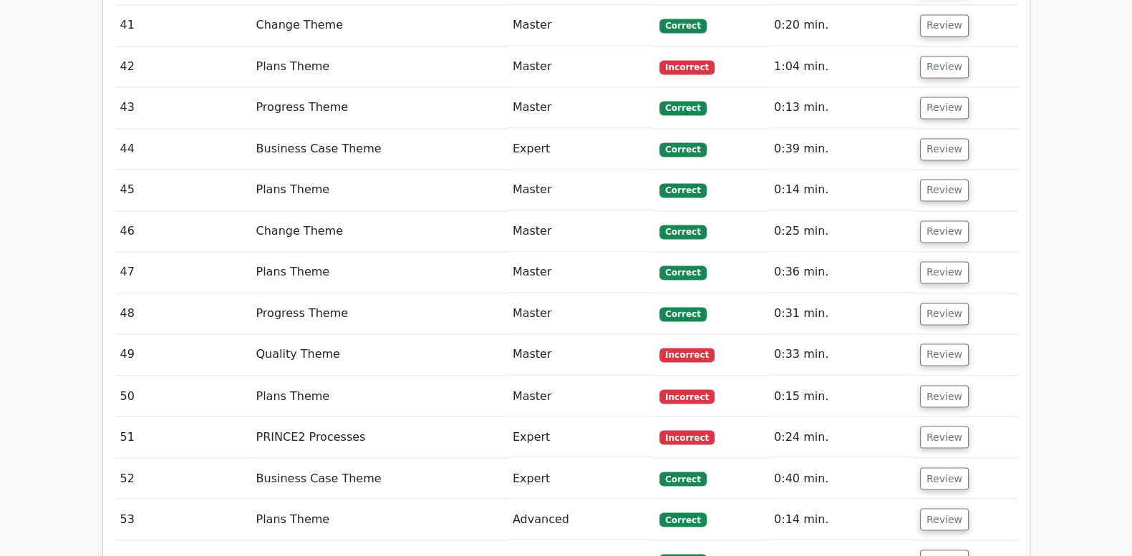
scroll to position [3042, 0]
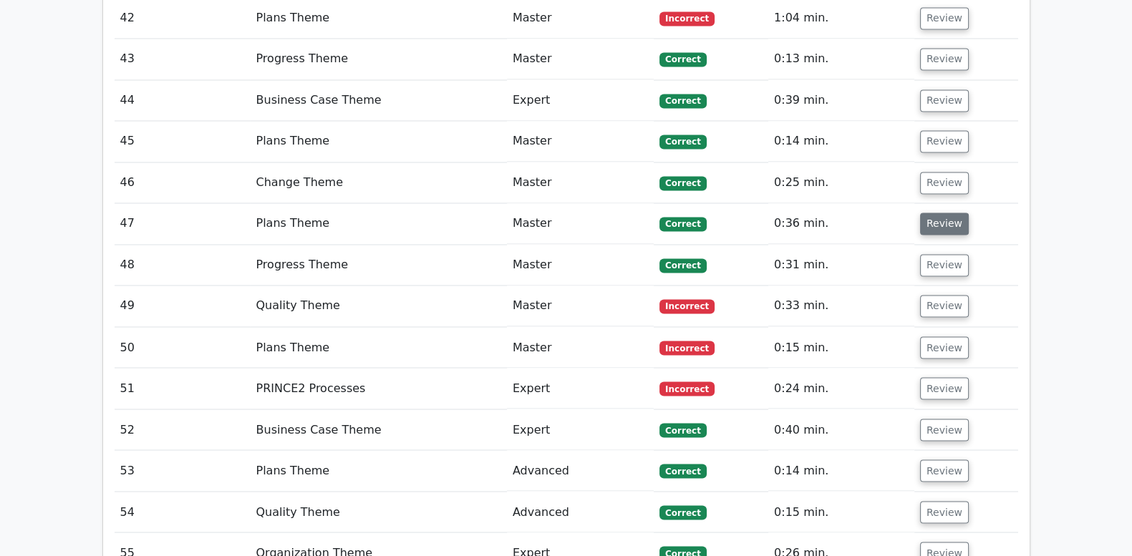
click at [946, 213] on button "Review" at bounding box center [944, 224] width 49 height 22
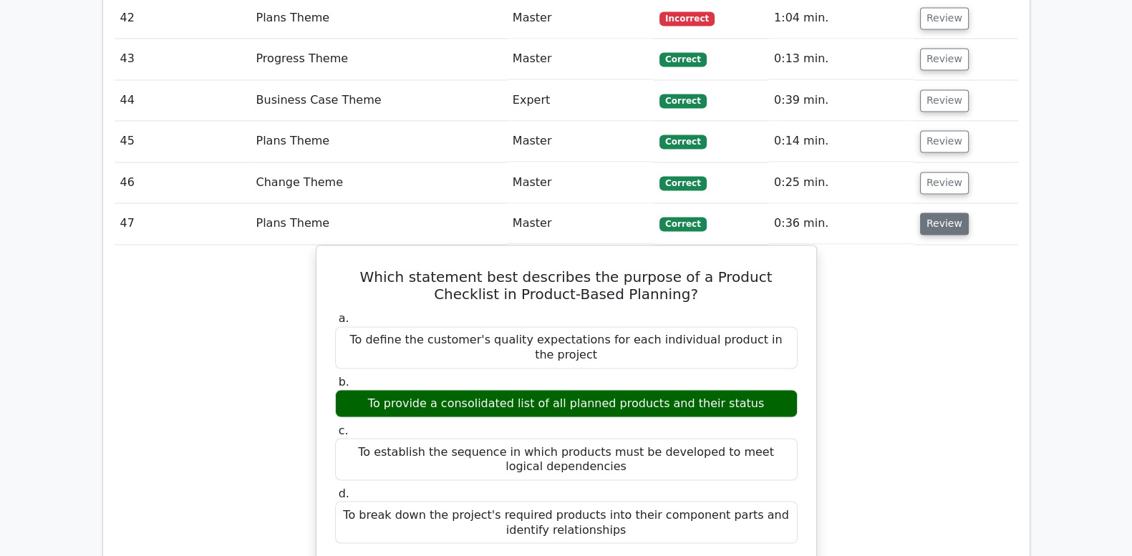
click at [946, 213] on button "Review" at bounding box center [944, 224] width 49 height 22
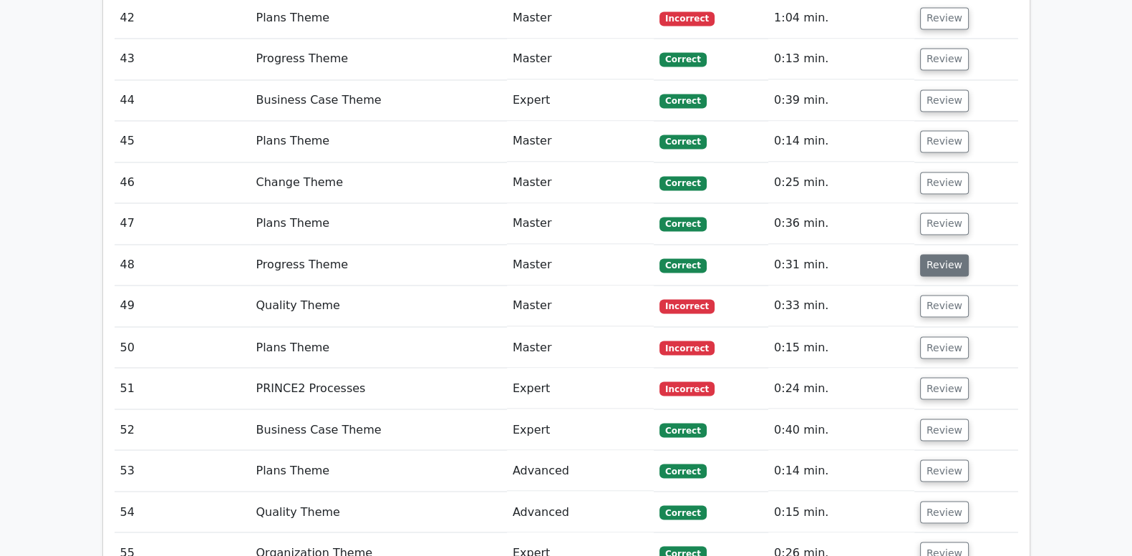
click at [945, 254] on button "Review" at bounding box center [944, 265] width 49 height 22
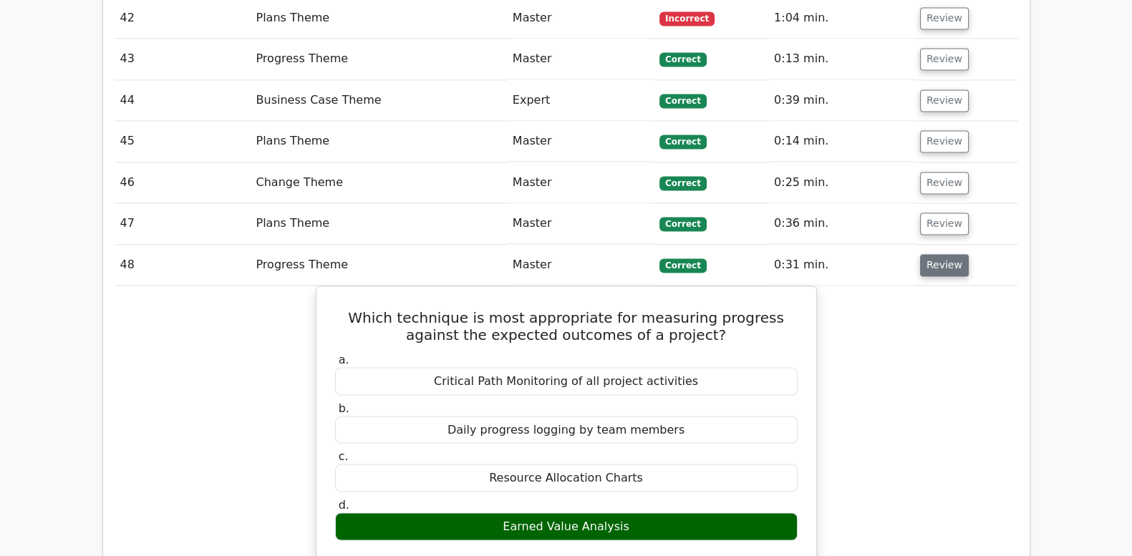
click at [945, 254] on button "Review" at bounding box center [944, 265] width 49 height 22
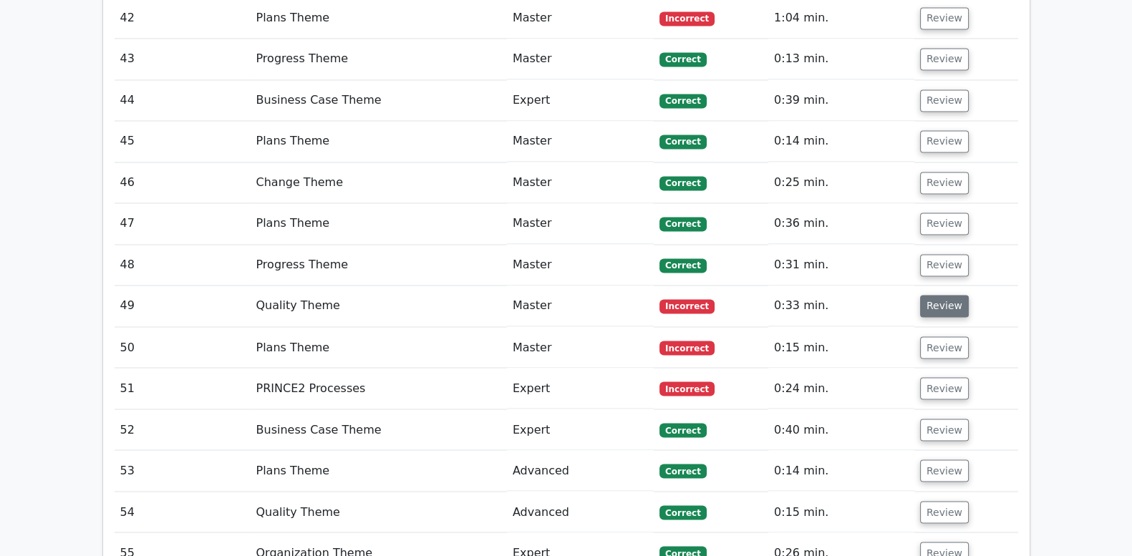
click at [954, 295] on button "Review" at bounding box center [944, 306] width 49 height 22
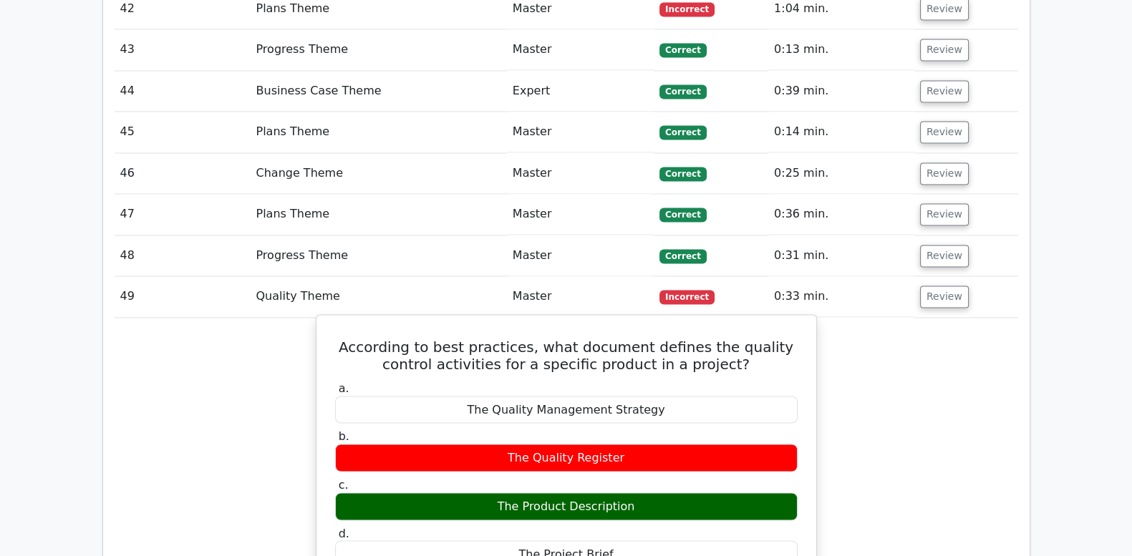
scroll to position [3221, 0]
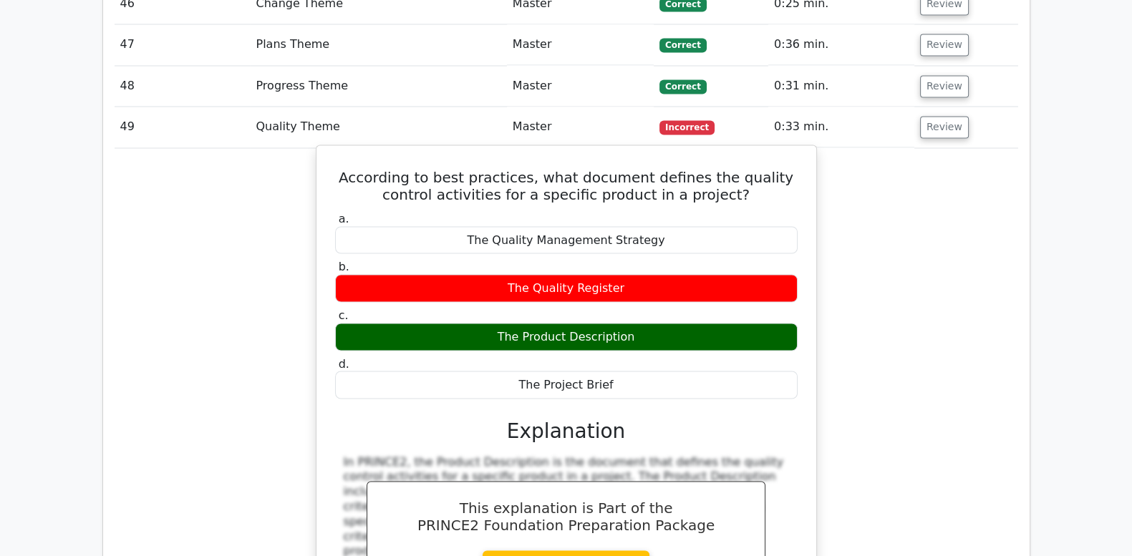
drag, startPoint x: 336, startPoint y: 104, endPoint x: 626, endPoint y: 326, distance: 365.1
click at [626, 326] on div "According to best practices, what document defines the quality control activiti…" at bounding box center [566, 470] width 488 height 639
drag, startPoint x: 626, startPoint y: 326, endPoint x: 555, endPoint y: 107, distance: 229.8
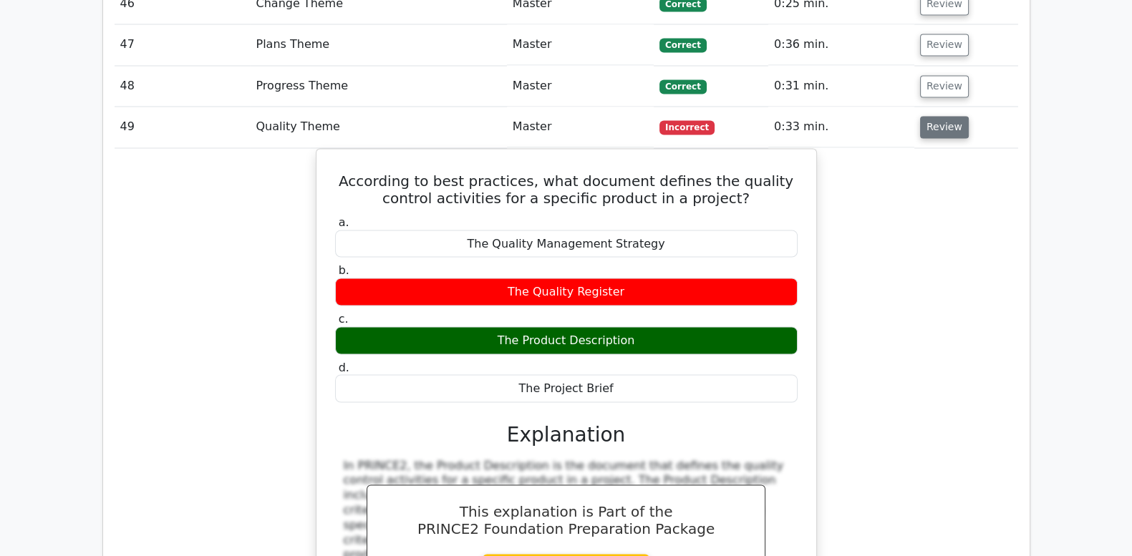
click at [933, 116] on button "Review" at bounding box center [944, 127] width 49 height 22
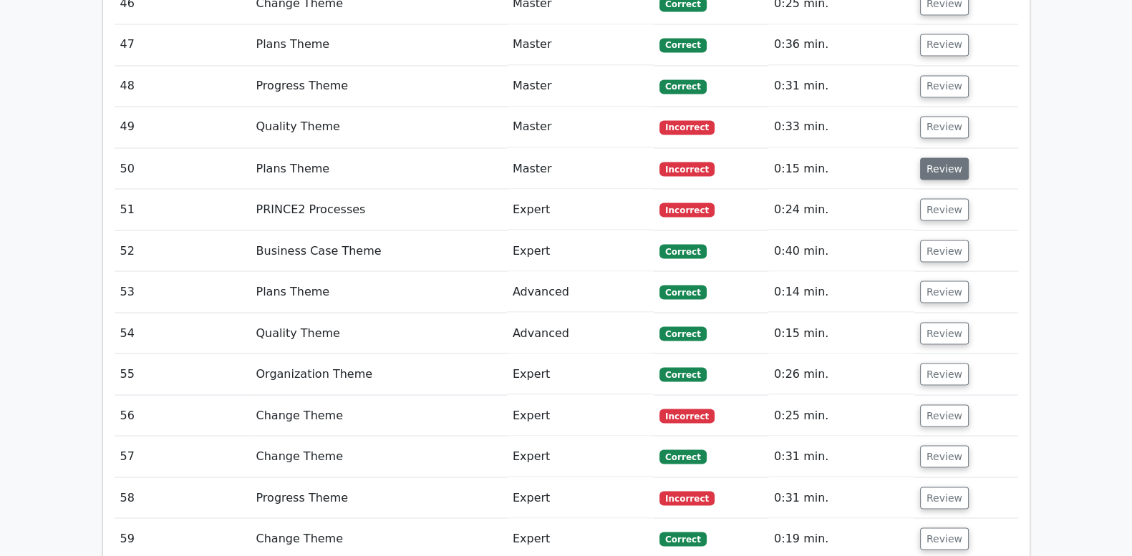
click at [937, 157] on button "Review" at bounding box center [944, 168] width 49 height 22
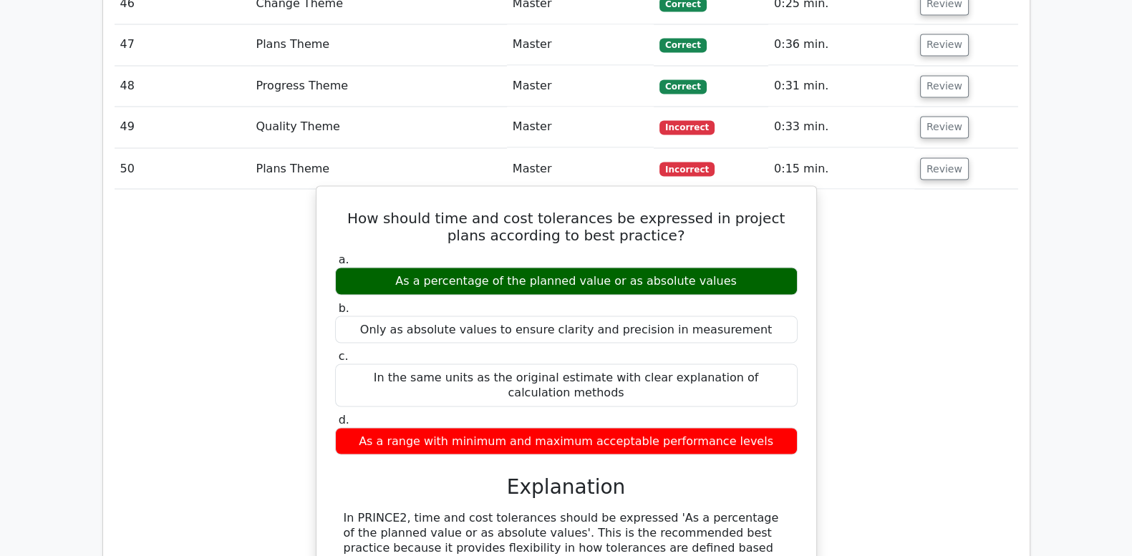
drag, startPoint x: 356, startPoint y: 165, endPoint x: 773, endPoint y: 354, distance: 458.1
click at [773, 354] on div "How should time and cost tolerances be expressed in project plans according to …" at bounding box center [566, 504] width 488 height 624
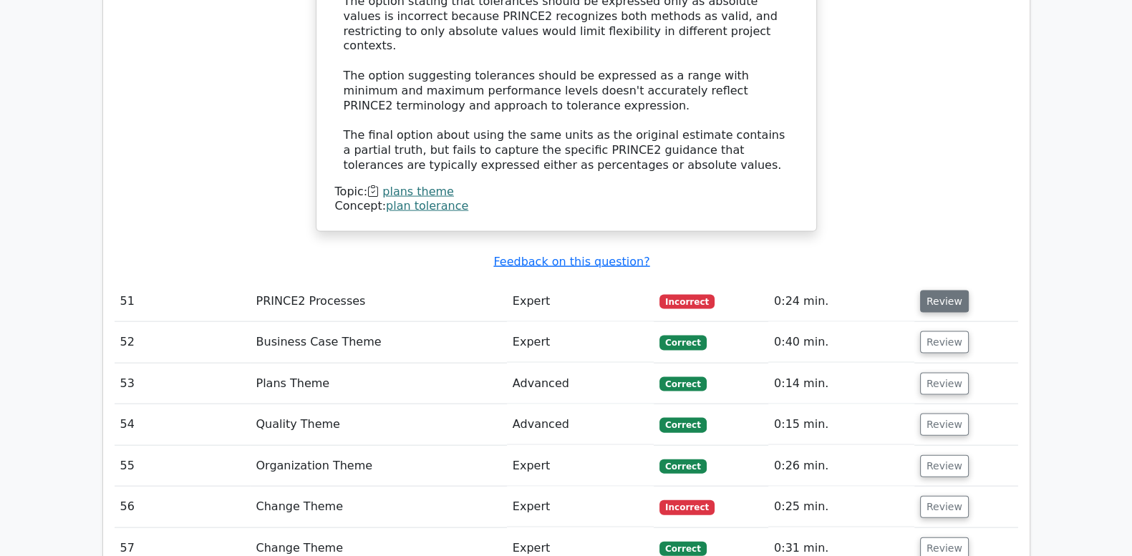
scroll to position [3818, 0]
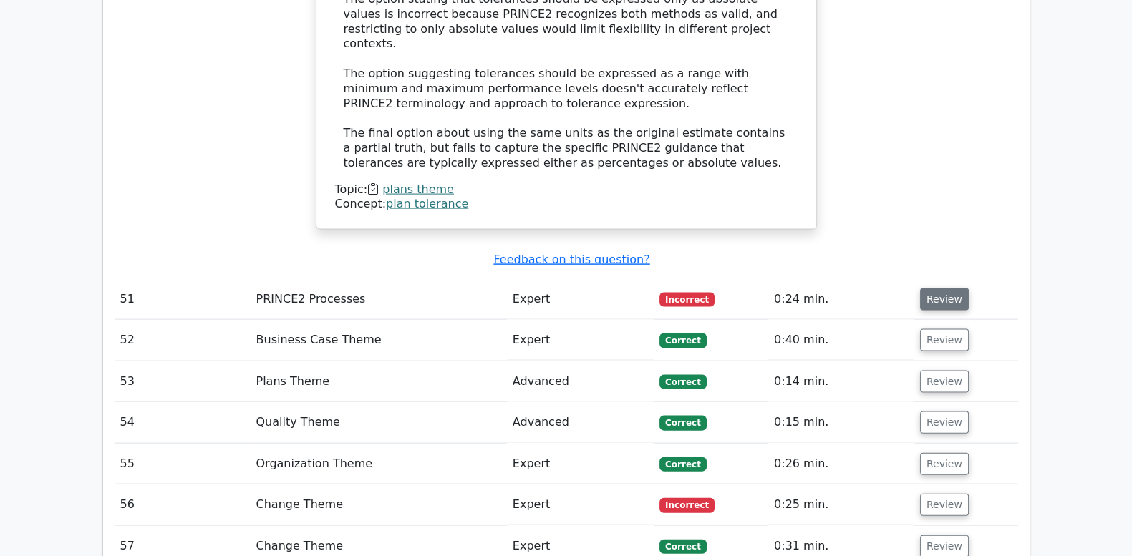
click at [945, 288] on button "Review" at bounding box center [944, 299] width 49 height 22
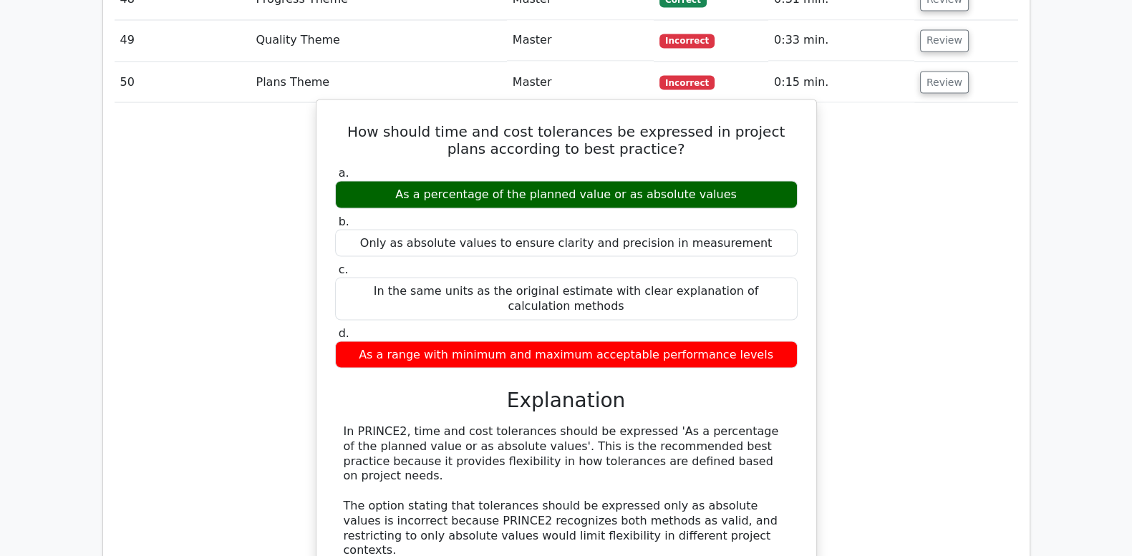
scroll to position [3281, 0]
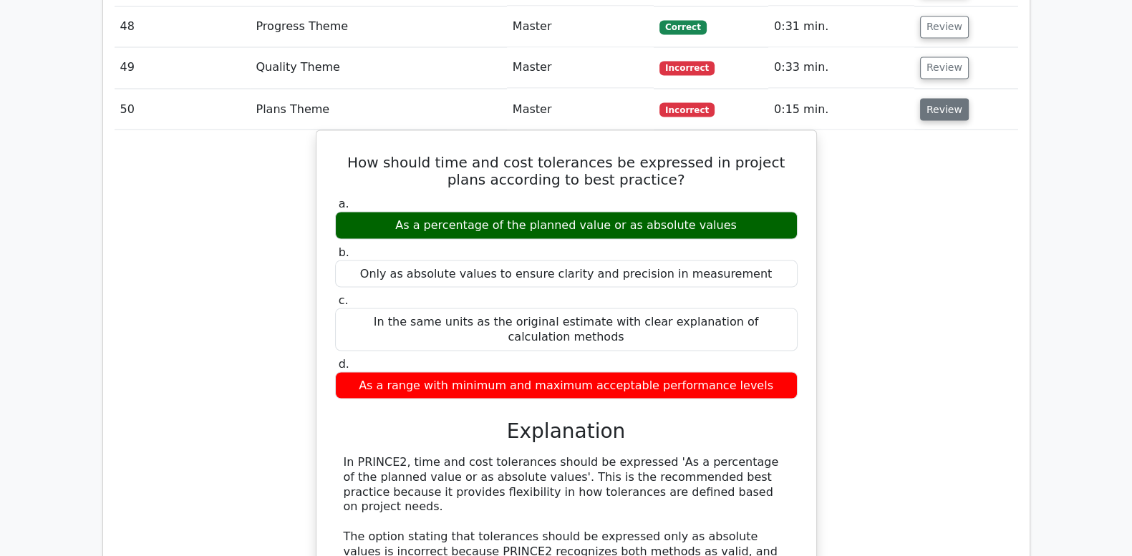
click at [938, 98] on button "Review" at bounding box center [944, 109] width 49 height 22
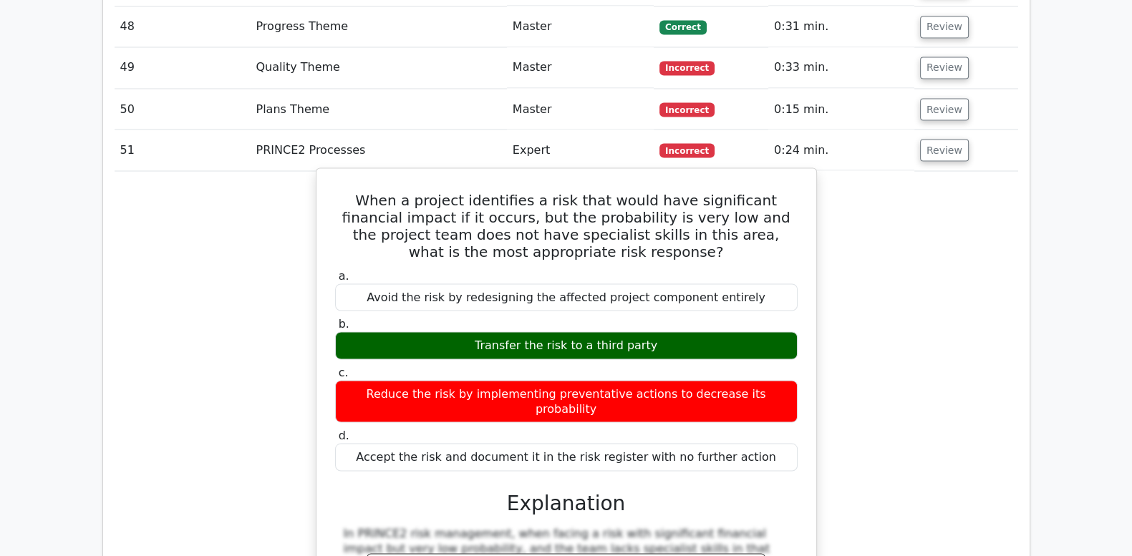
drag, startPoint x: 342, startPoint y: 135, endPoint x: 766, endPoint y: 383, distance: 490.9
click at [766, 383] on div "When a project identifies a risk that would have significant financial impact i…" at bounding box center [566, 496] width 488 height 644
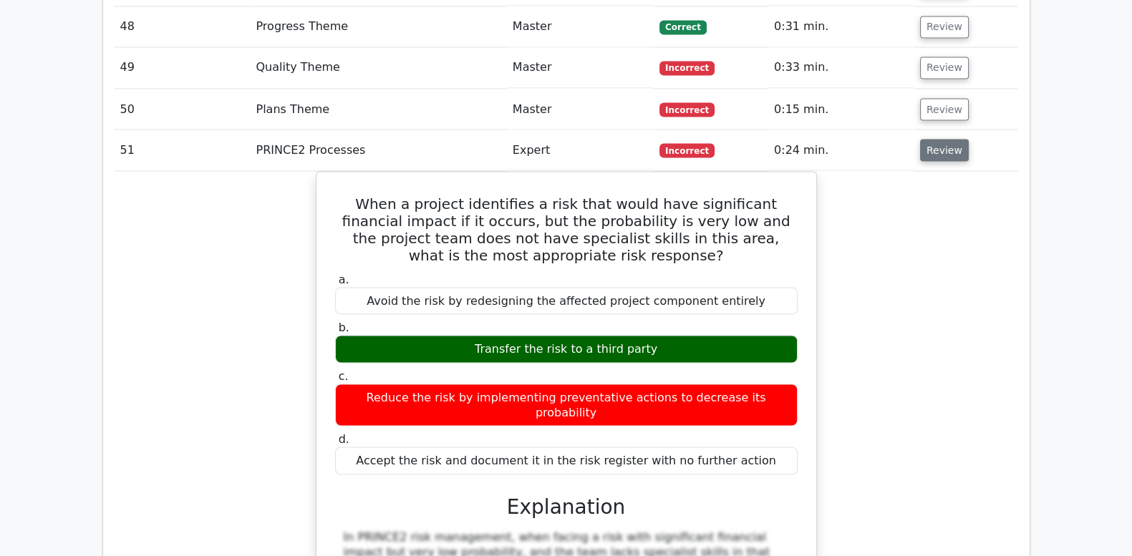
click at [933, 139] on button "Review" at bounding box center [944, 150] width 49 height 22
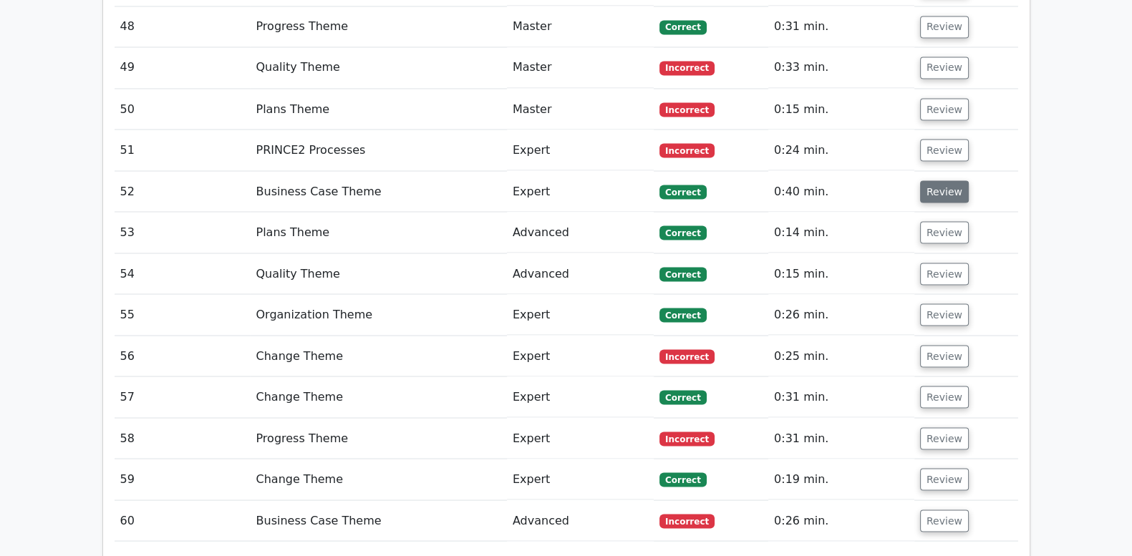
click at [937, 180] on button "Review" at bounding box center [944, 191] width 49 height 22
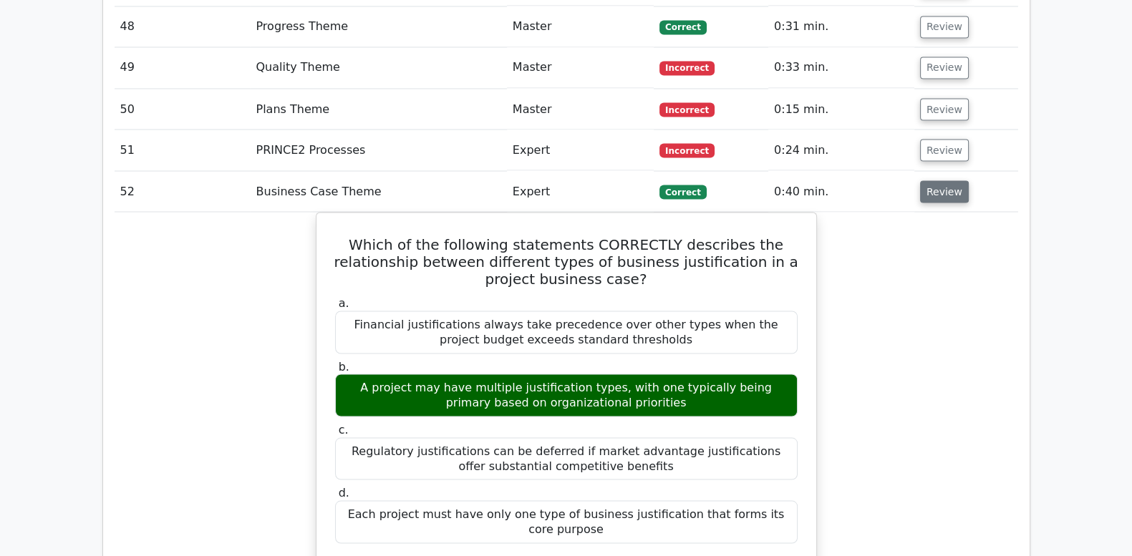
click at [937, 180] on button "Review" at bounding box center [944, 191] width 49 height 22
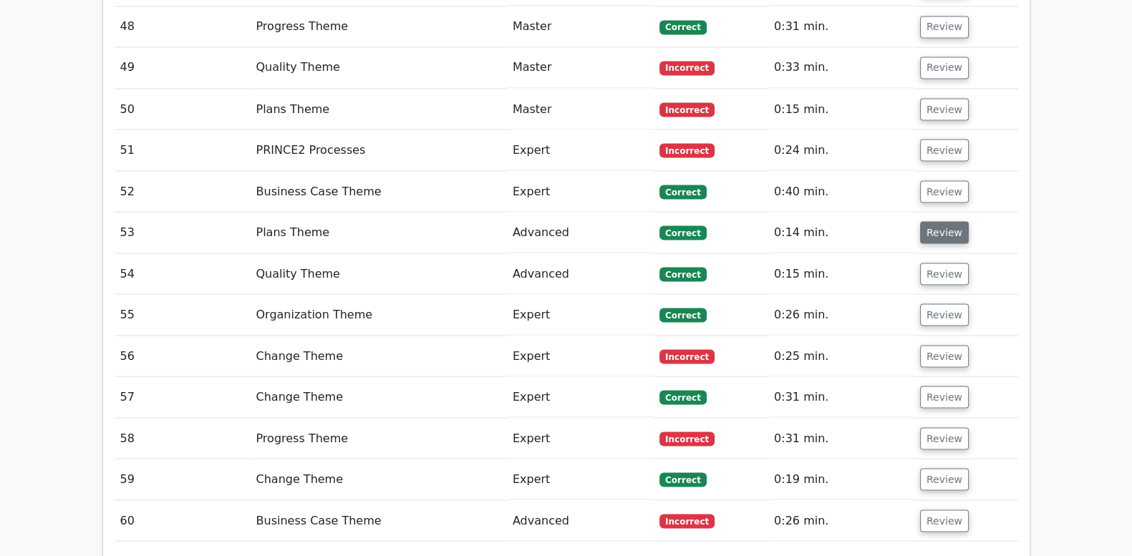
click at [936, 221] on button "Review" at bounding box center [944, 232] width 49 height 22
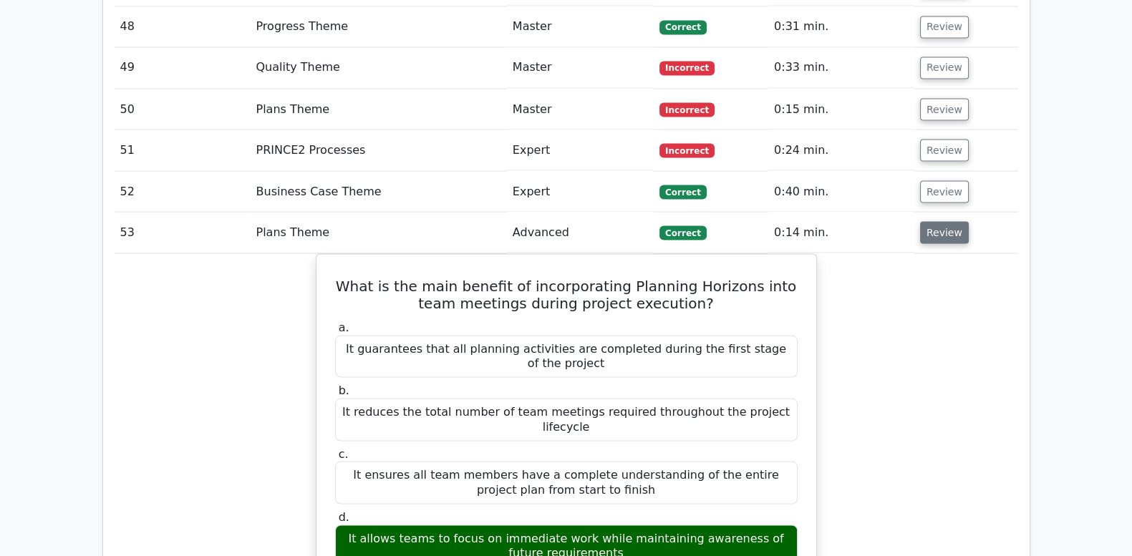
click at [936, 221] on button "Review" at bounding box center [944, 232] width 49 height 22
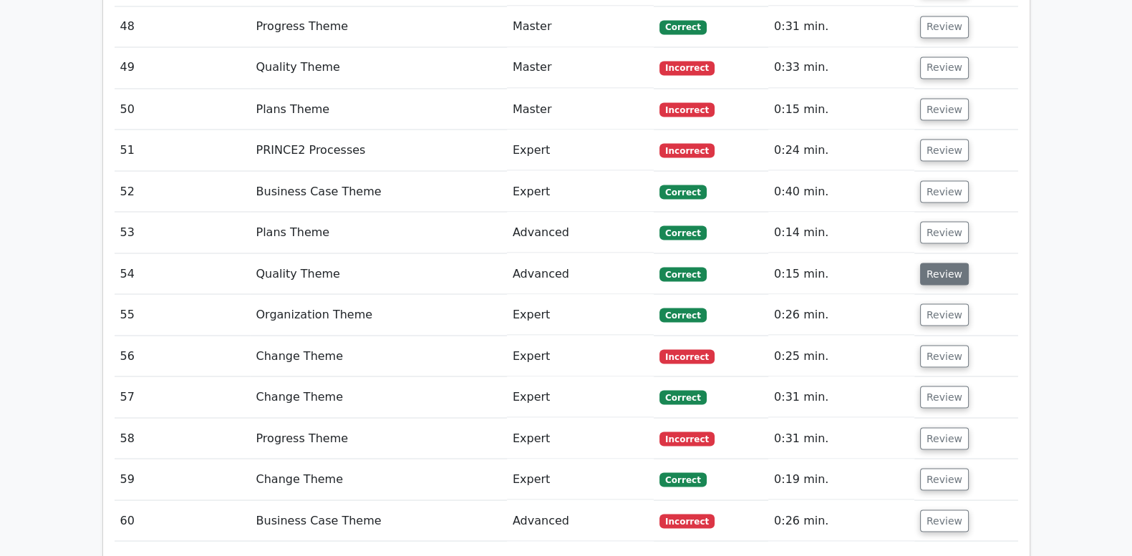
click at [936, 263] on button "Review" at bounding box center [944, 274] width 49 height 22
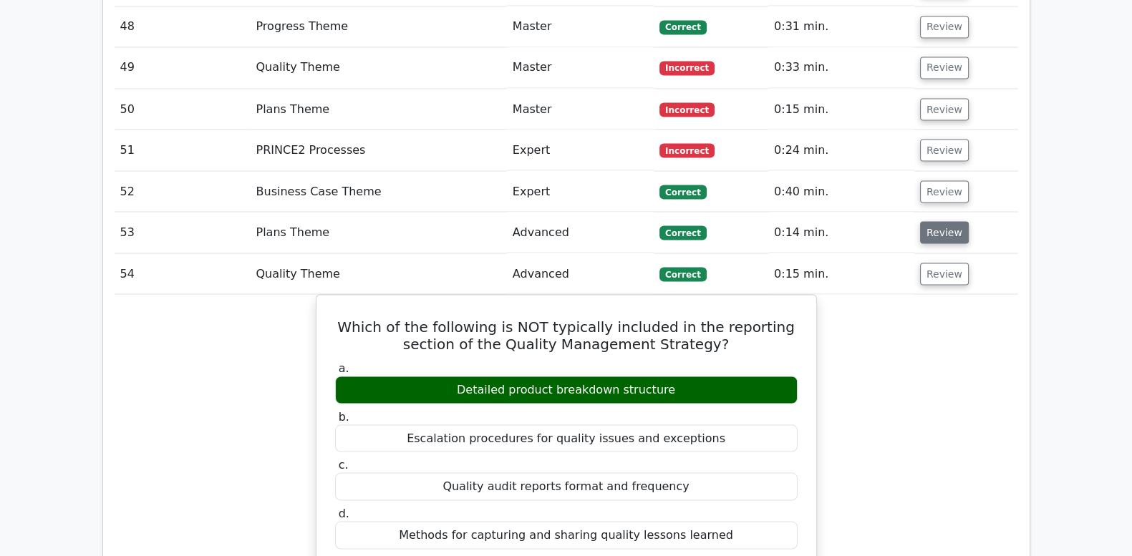
click at [927, 221] on button "Review" at bounding box center [944, 232] width 49 height 22
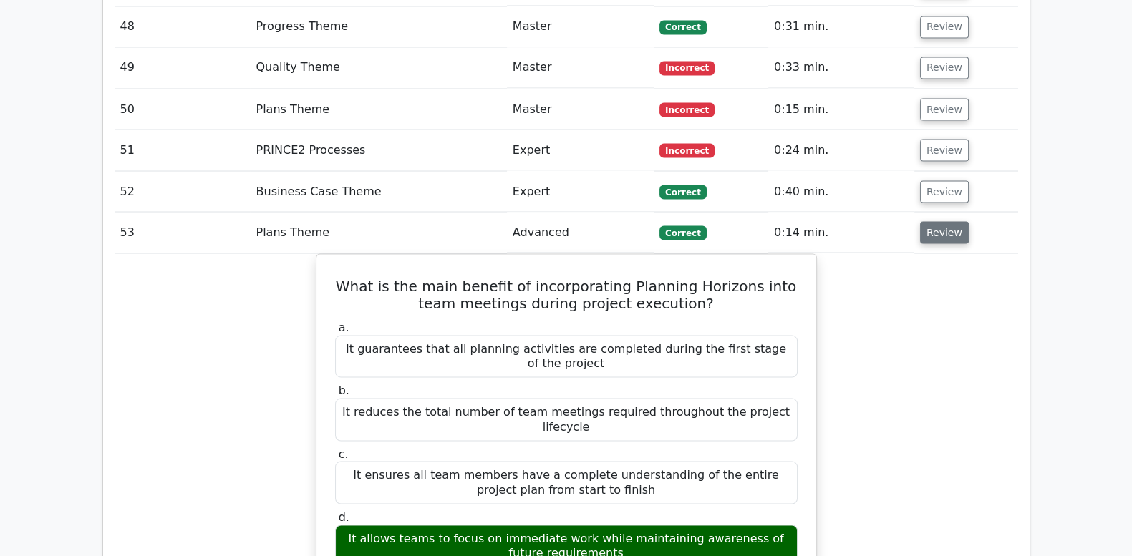
click at [927, 221] on button "Review" at bounding box center [944, 232] width 49 height 22
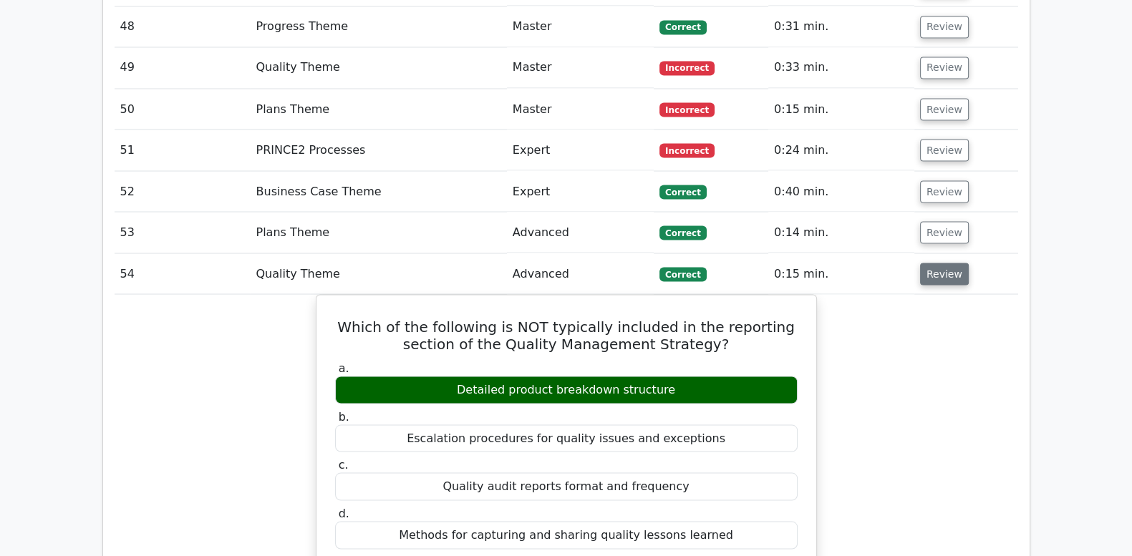
click at [928, 263] on button "Review" at bounding box center [944, 274] width 49 height 22
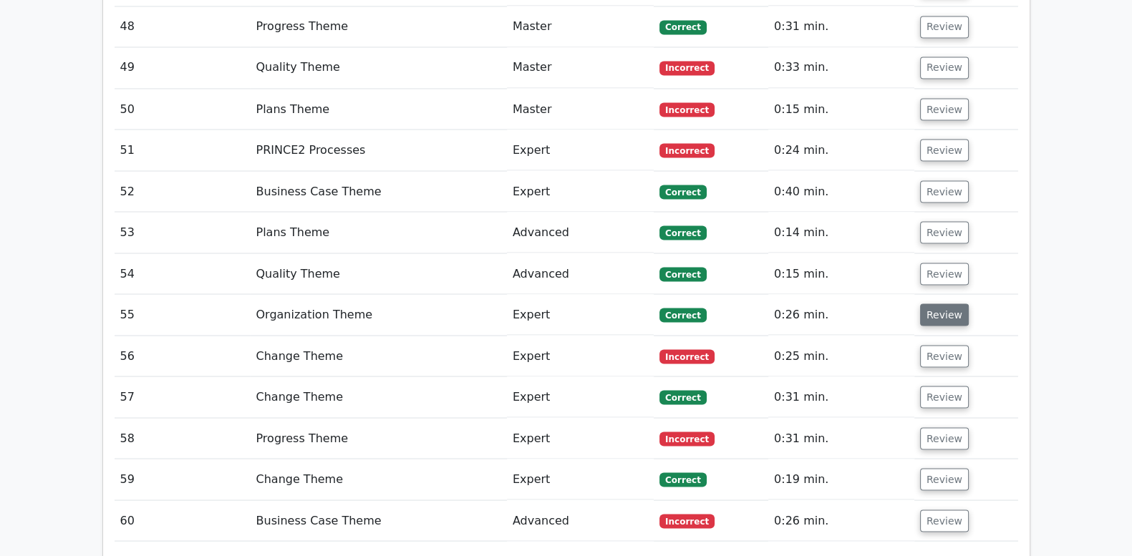
click at [936, 304] on button "Review" at bounding box center [944, 315] width 49 height 22
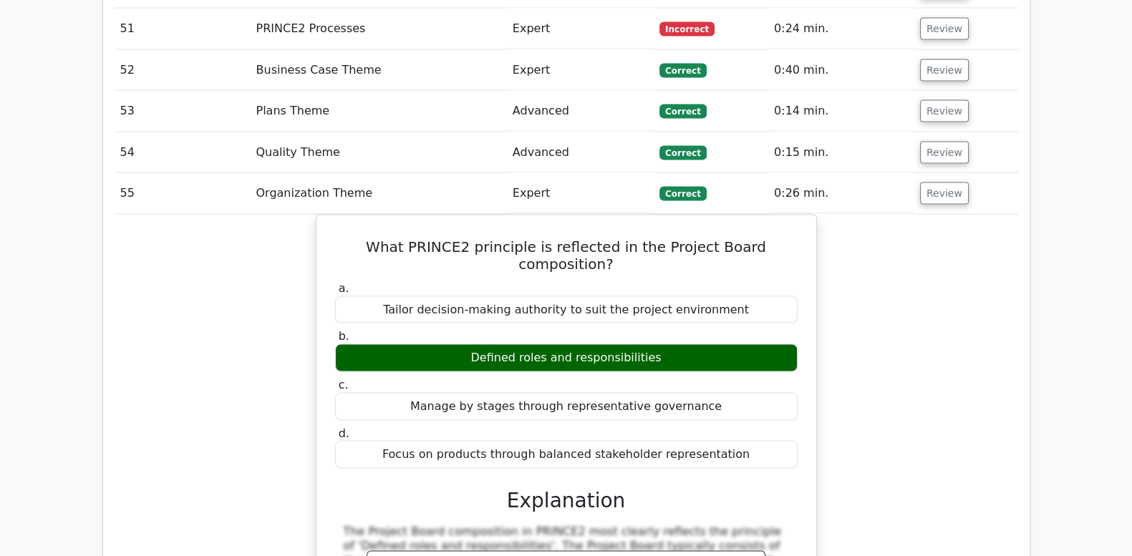
scroll to position [3460, 0]
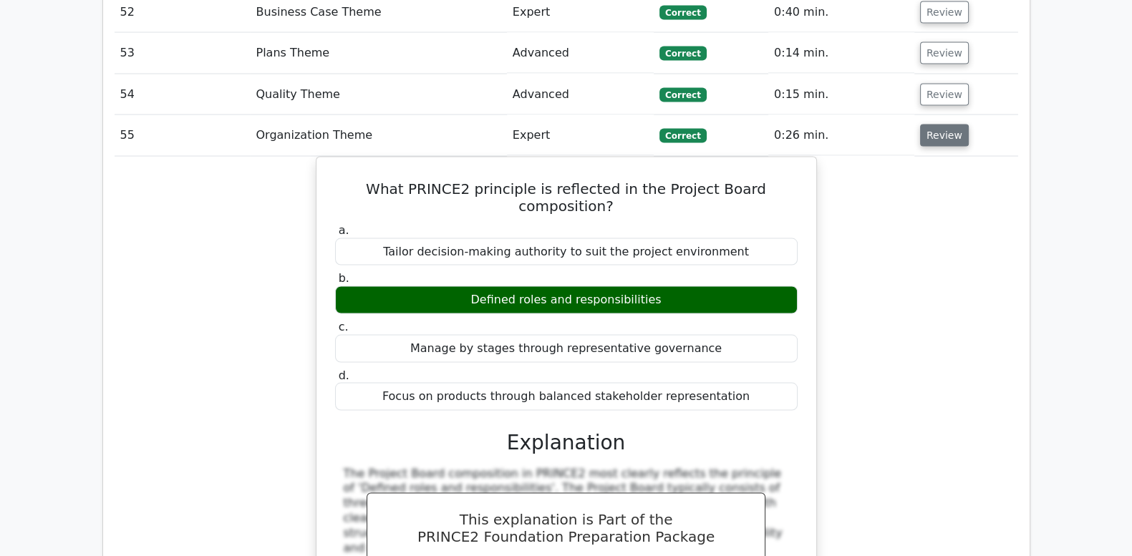
click at [945, 125] on button "Review" at bounding box center [944, 136] width 49 height 22
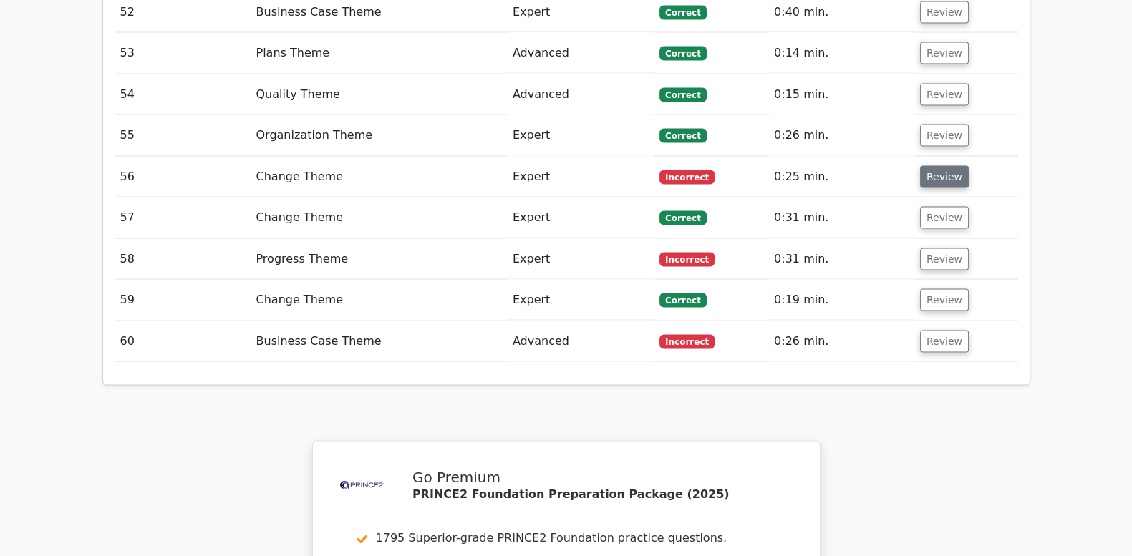
click at [946, 166] on button "Review" at bounding box center [944, 177] width 49 height 22
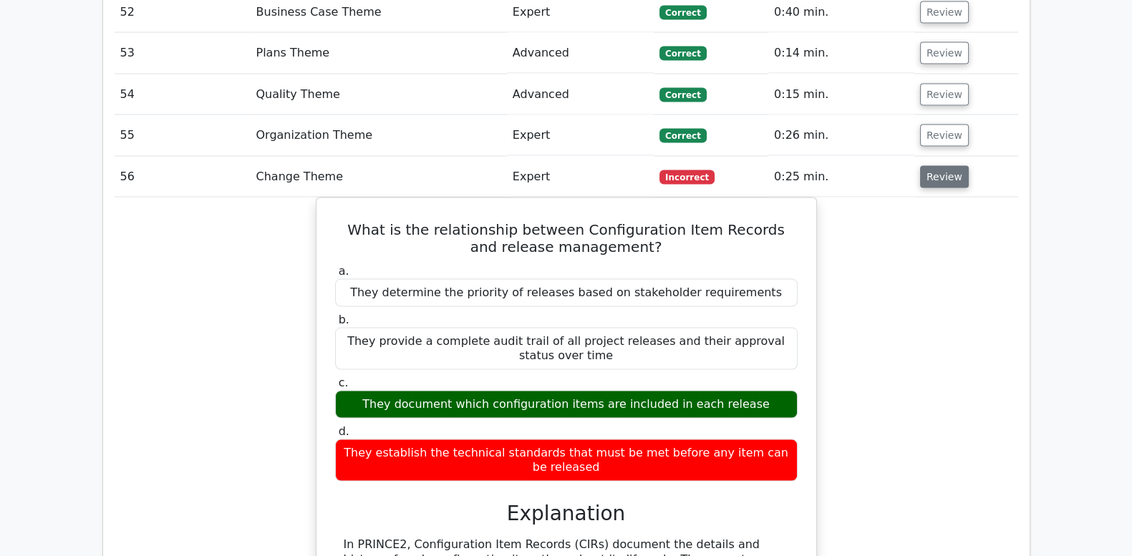
click at [946, 166] on button "Review" at bounding box center [944, 177] width 49 height 22
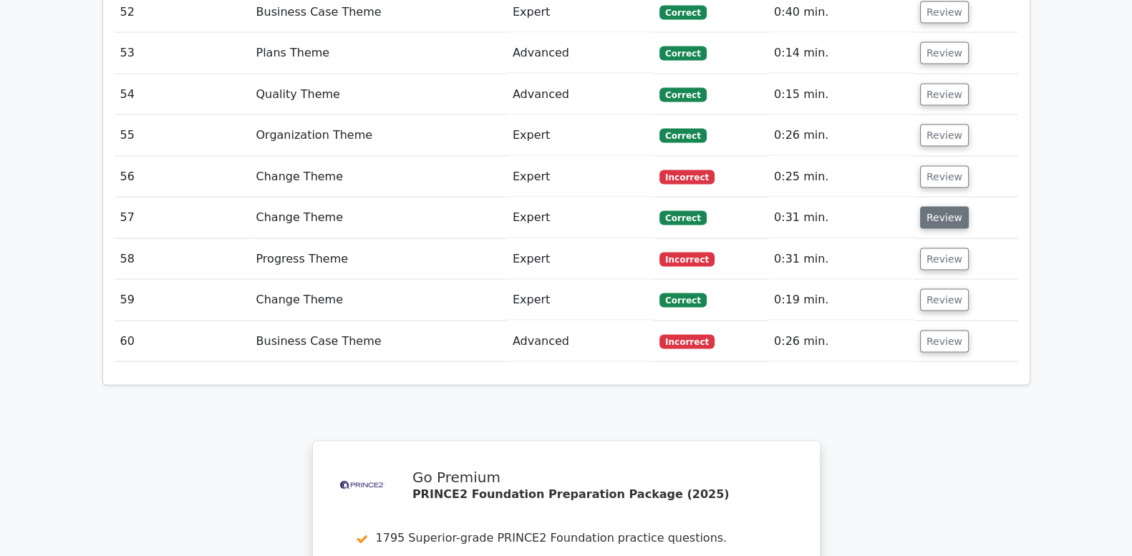
click at [941, 207] on button "Review" at bounding box center [944, 218] width 49 height 22
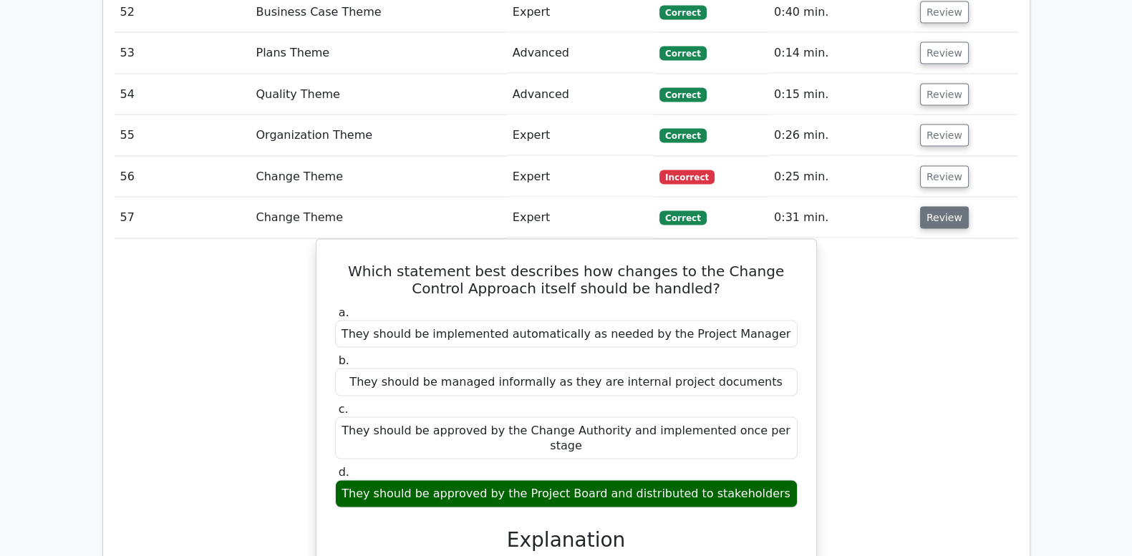
click at [941, 207] on button "Review" at bounding box center [944, 218] width 49 height 22
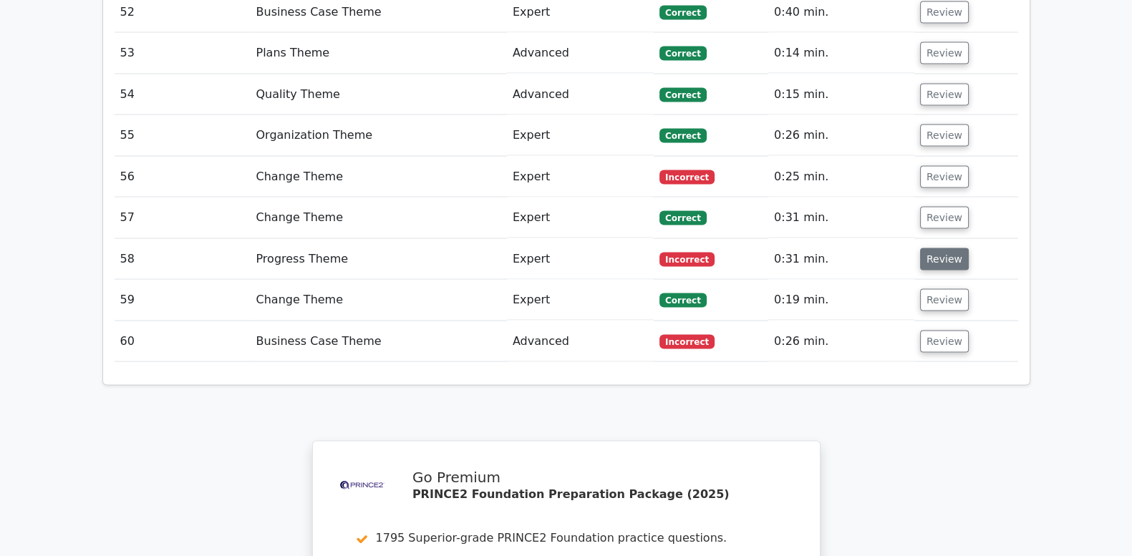
click at [936, 248] on button "Review" at bounding box center [944, 259] width 49 height 22
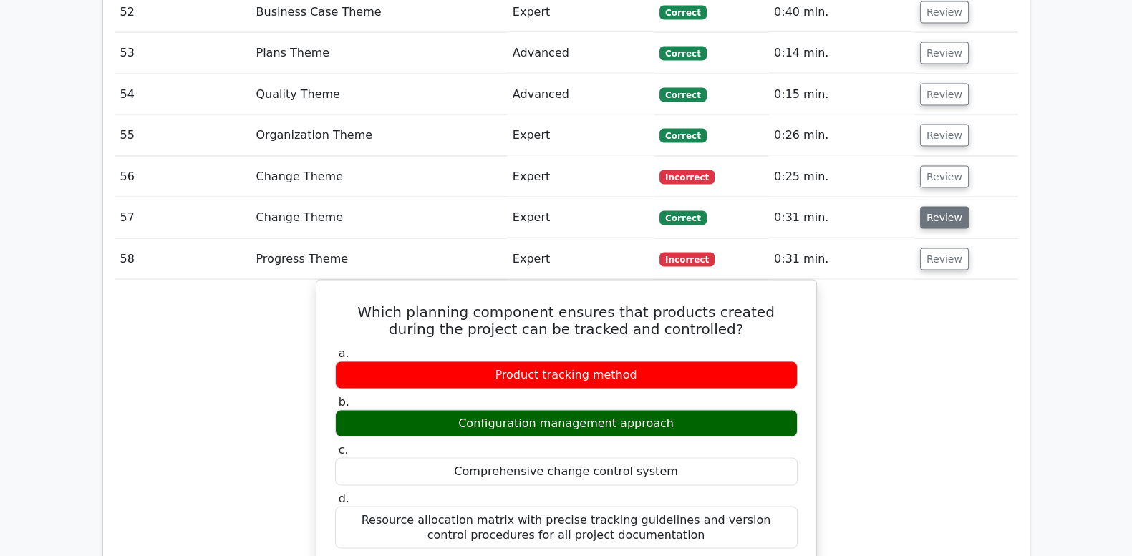
click at [926, 207] on button "Review" at bounding box center [944, 218] width 49 height 22
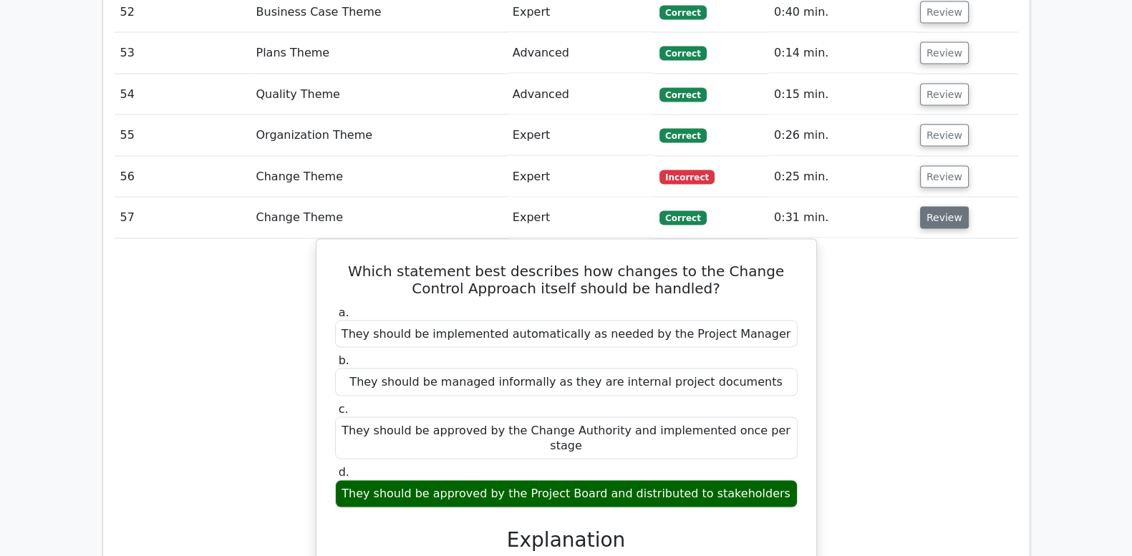
click at [926, 207] on button "Review" at bounding box center [944, 218] width 49 height 22
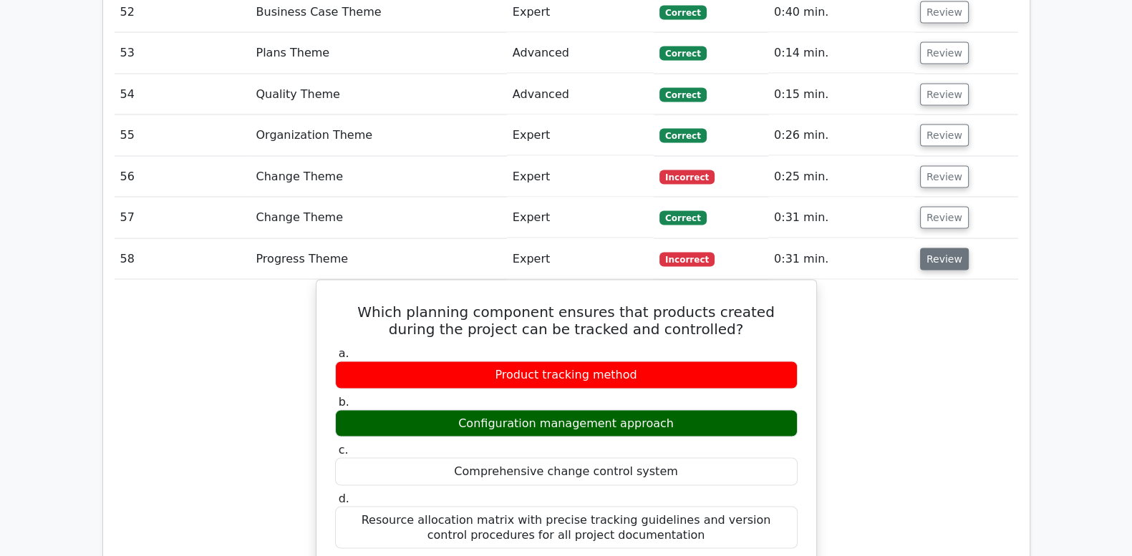
click at [928, 248] on button "Review" at bounding box center [944, 259] width 49 height 22
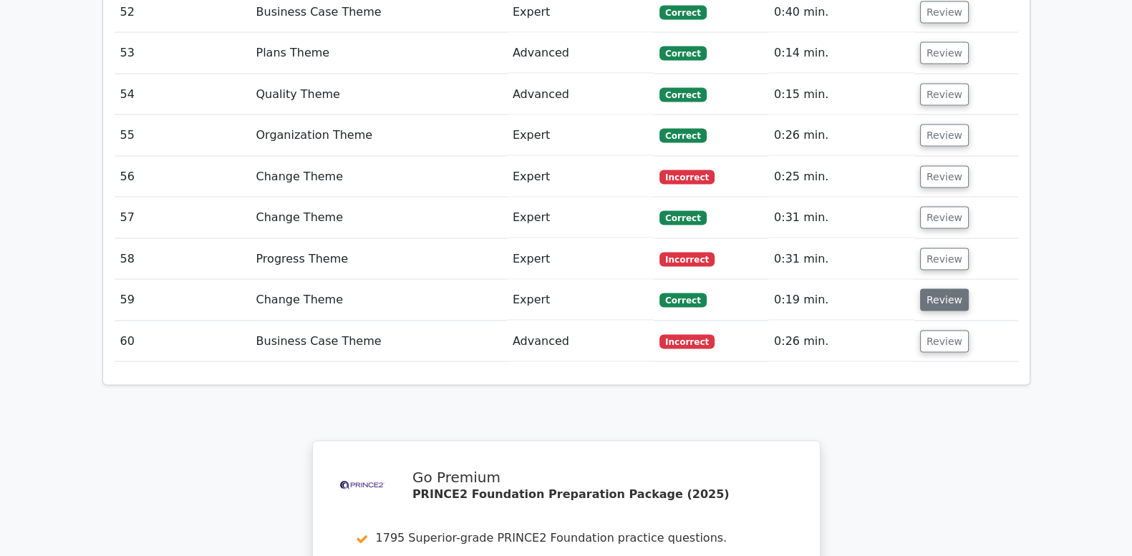
click at [933, 289] on button "Review" at bounding box center [944, 300] width 49 height 22
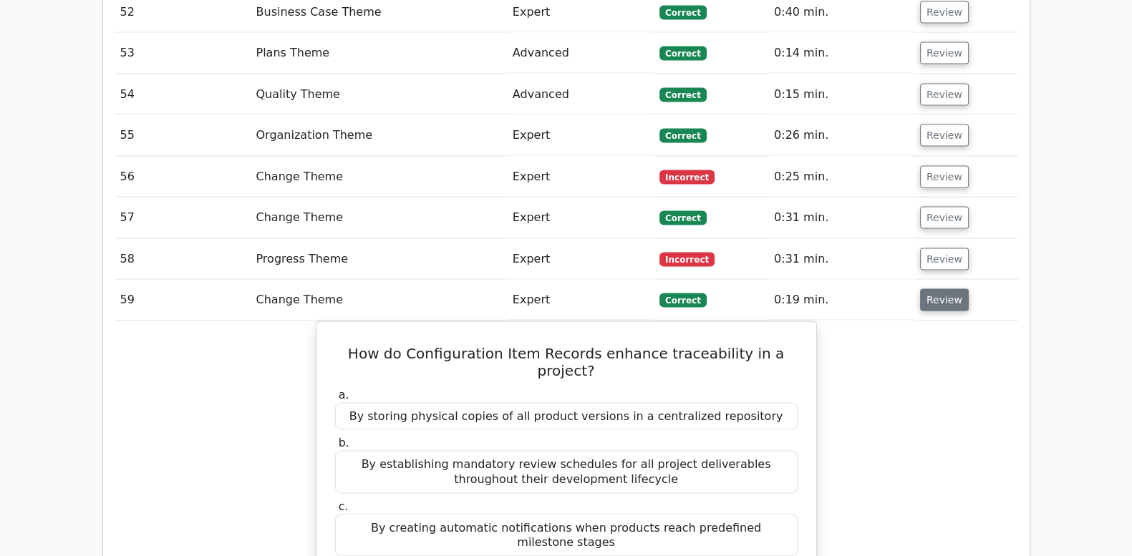
click at [933, 289] on button "Review" at bounding box center [944, 300] width 49 height 22
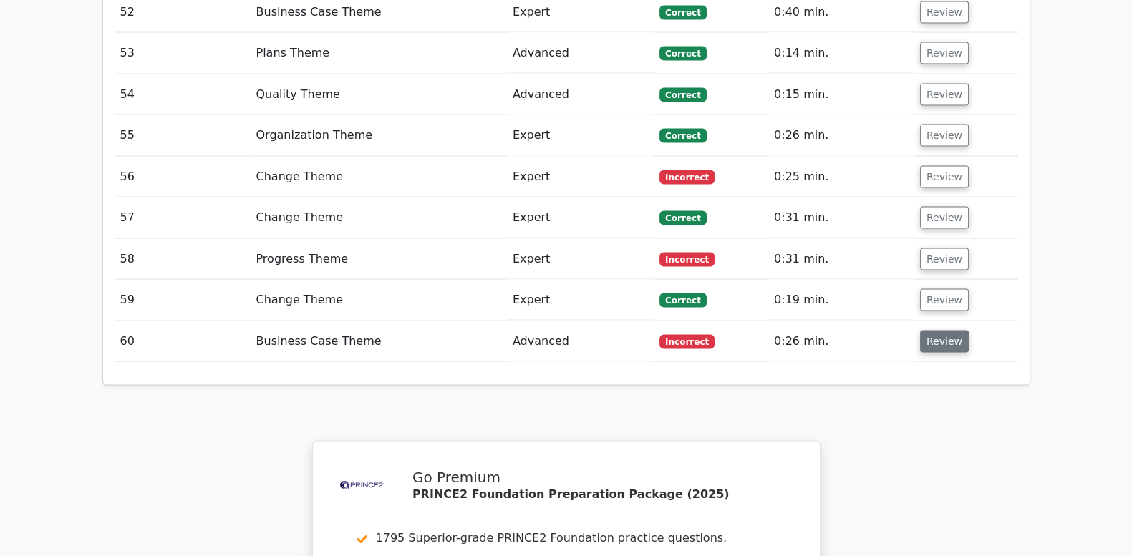
click at [937, 331] on button "Review" at bounding box center [944, 342] width 49 height 22
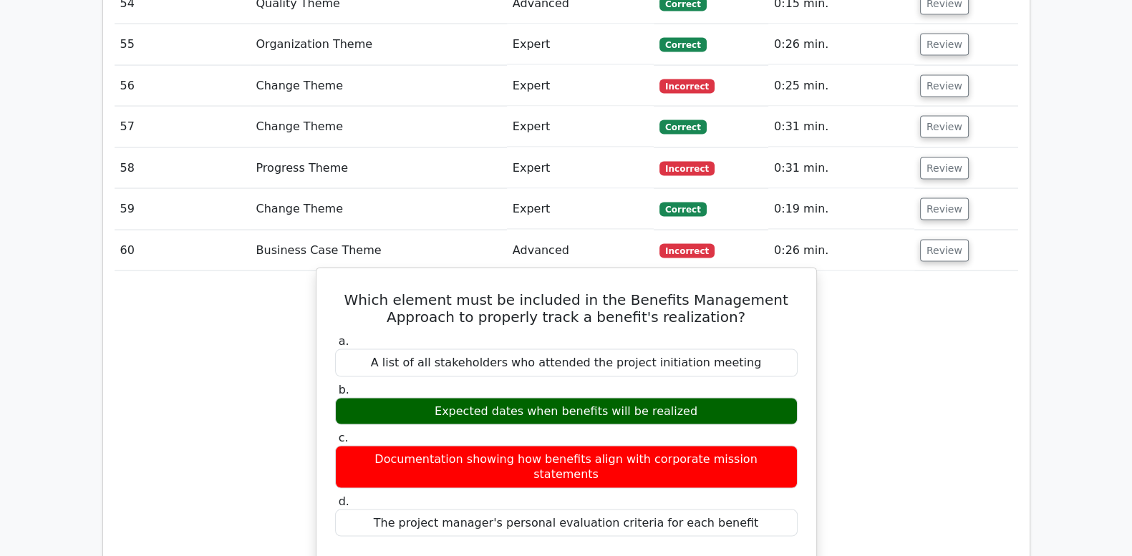
scroll to position [3579, 0]
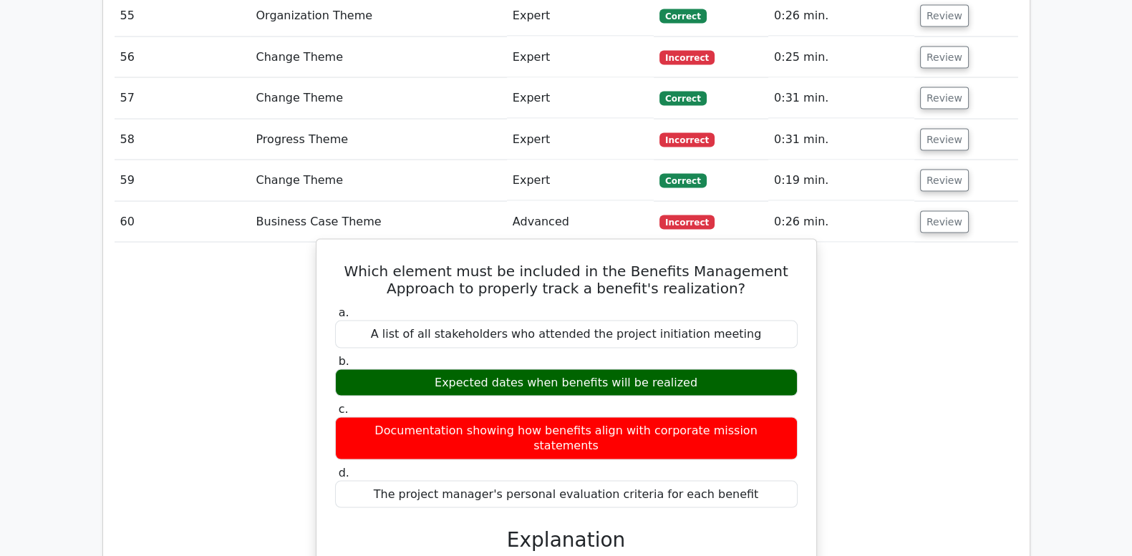
drag, startPoint x: 354, startPoint y: 205, endPoint x: 733, endPoint y: 422, distance: 437.0
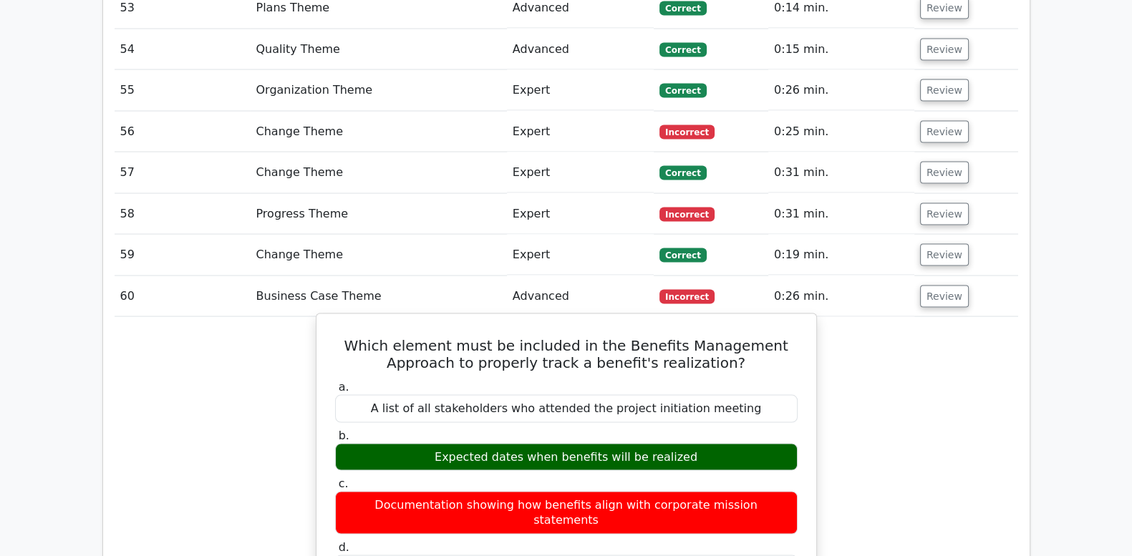
scroll to position [4641, 0]
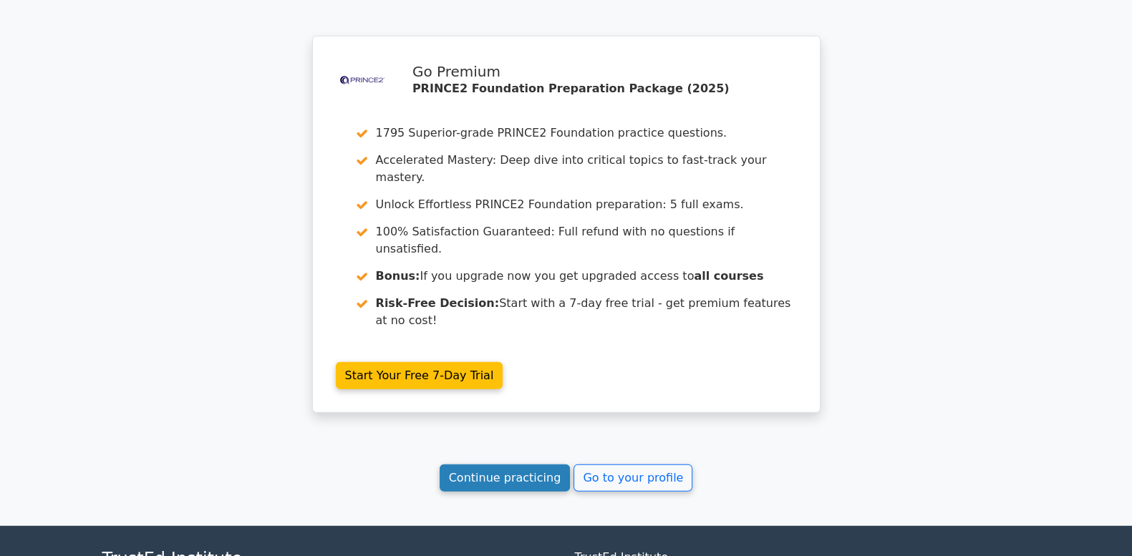
click at [488, 465] on link "Continue practicing" at bounding box center [505, 478] width 131 height 27
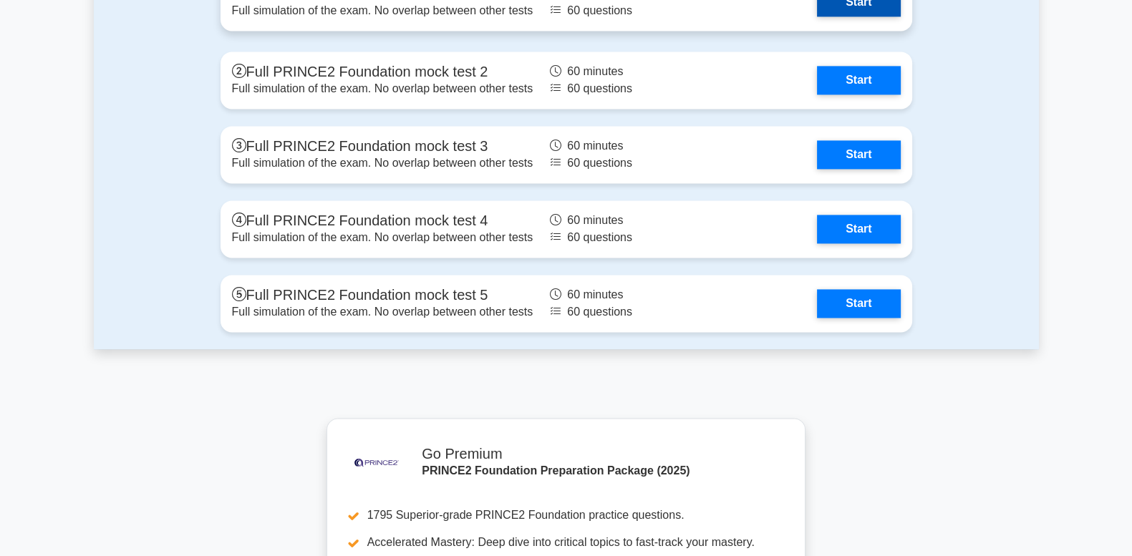
scroll to position [2684, 0]
